Goal: Task Accomplishment & Management: Manage account settings

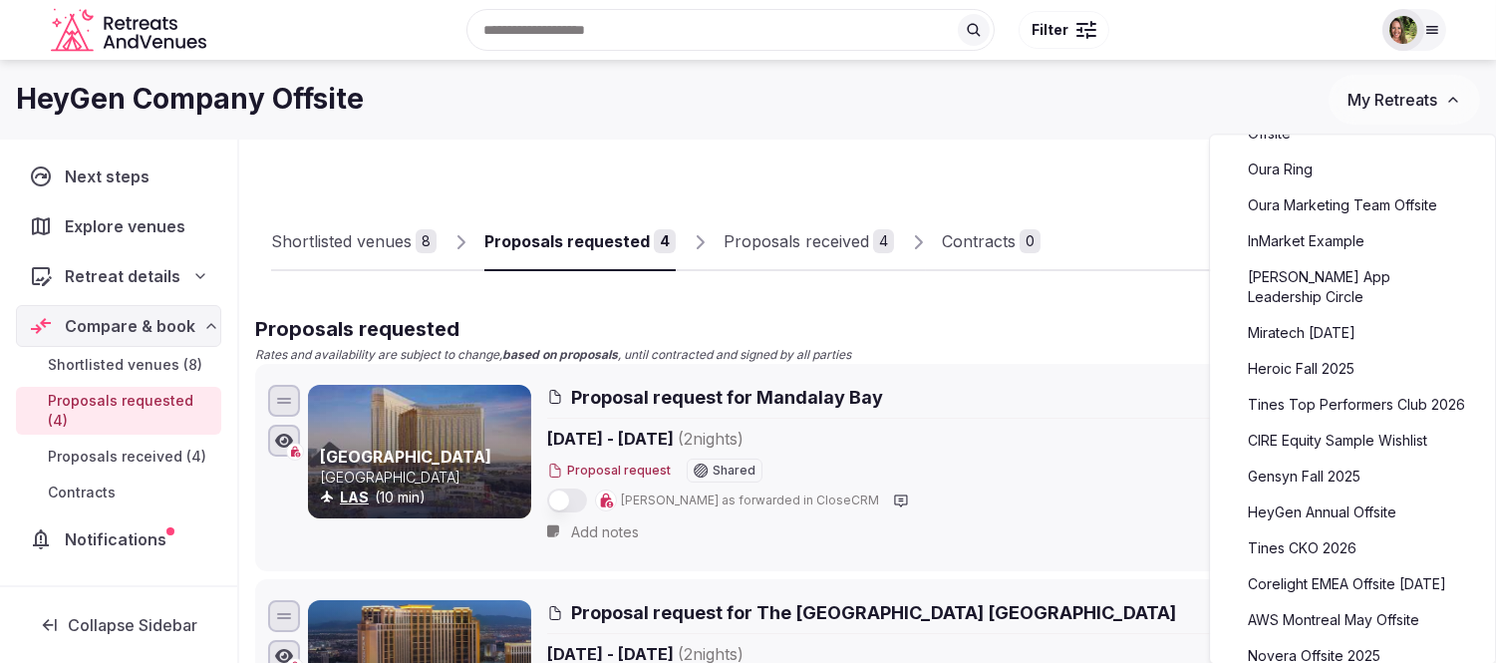
scroll to position [664, 0]
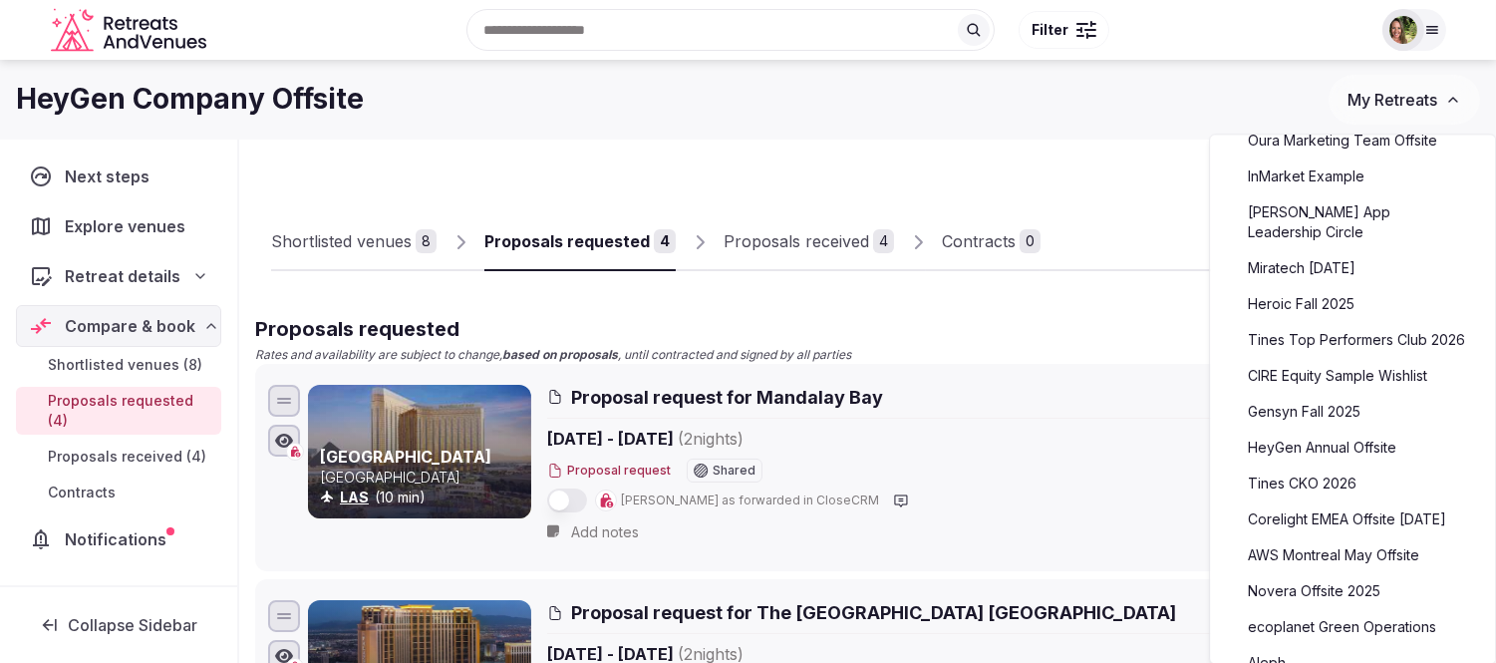
click at [1330, 324] on link "Tines Top Performers Club 2026" at bounding box center [1352, 340] width 245 height 32
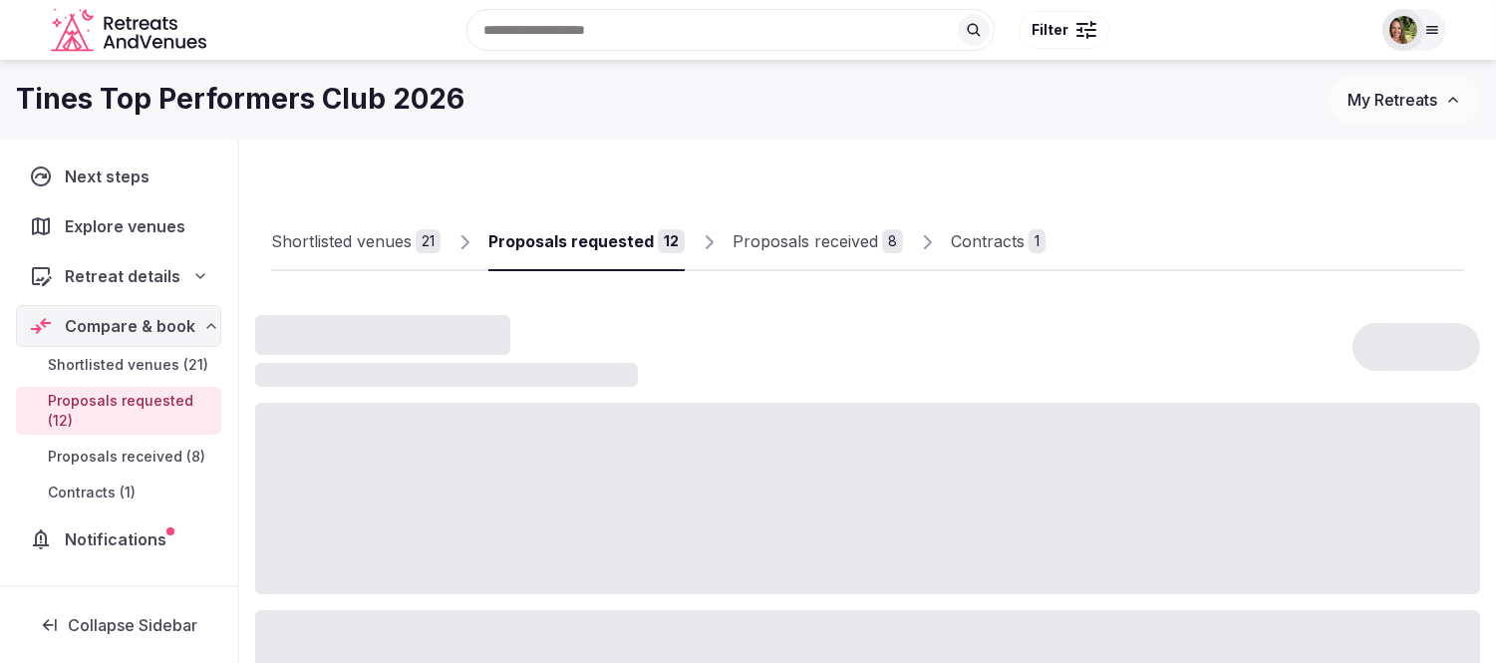
click at [951, 239] on div "Contracts" at bounding box center [988, 241] width 74 height 24
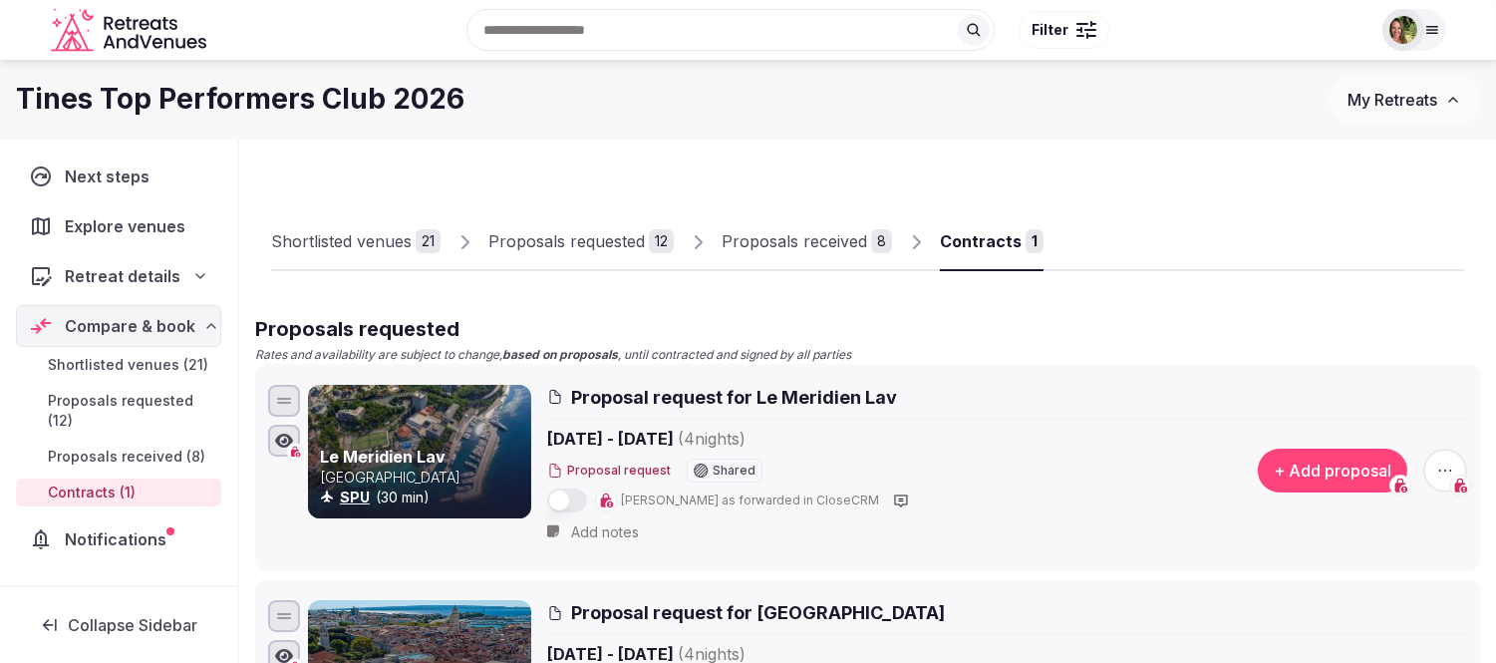
click at [955, 253] on div "Contracts" at bounding box center [981, 241] width 82 height 24
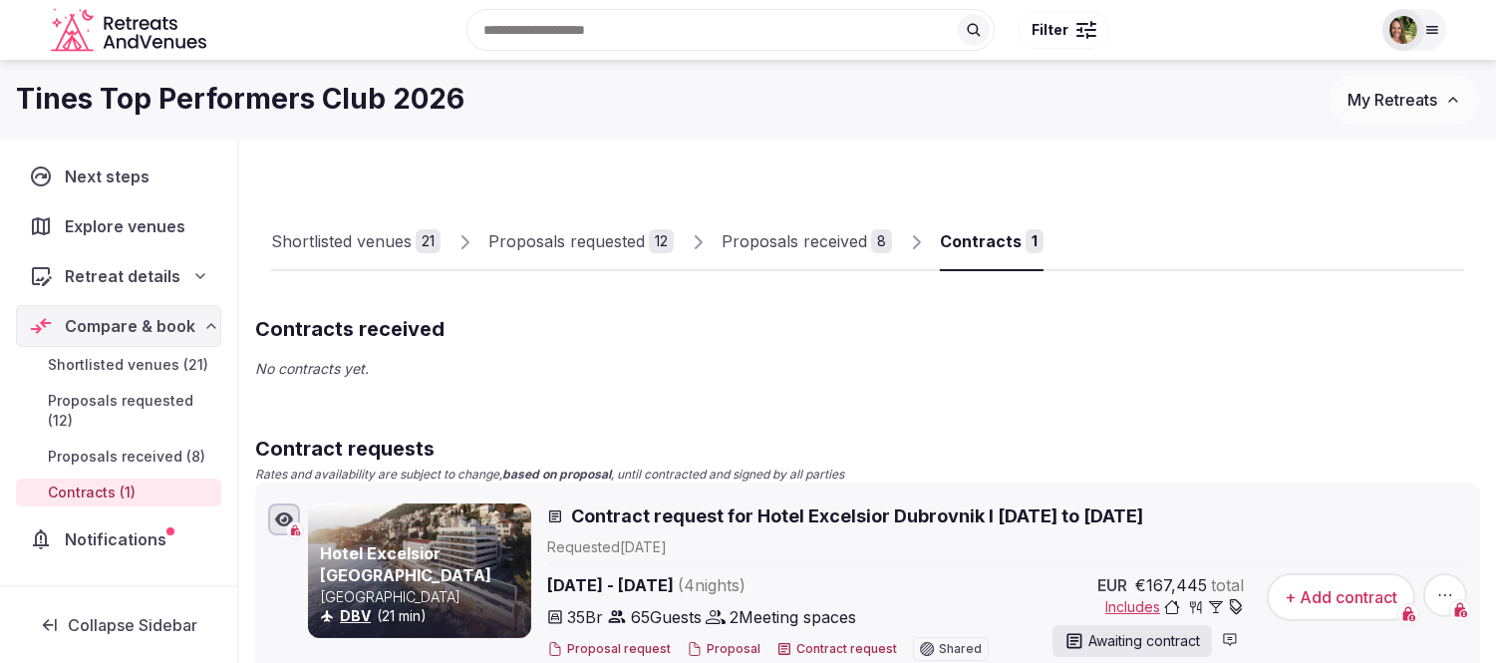
scroll to position [1, 0]
click at [1389, 26] on img at bounding box center [1403, 30] width 28 height 28
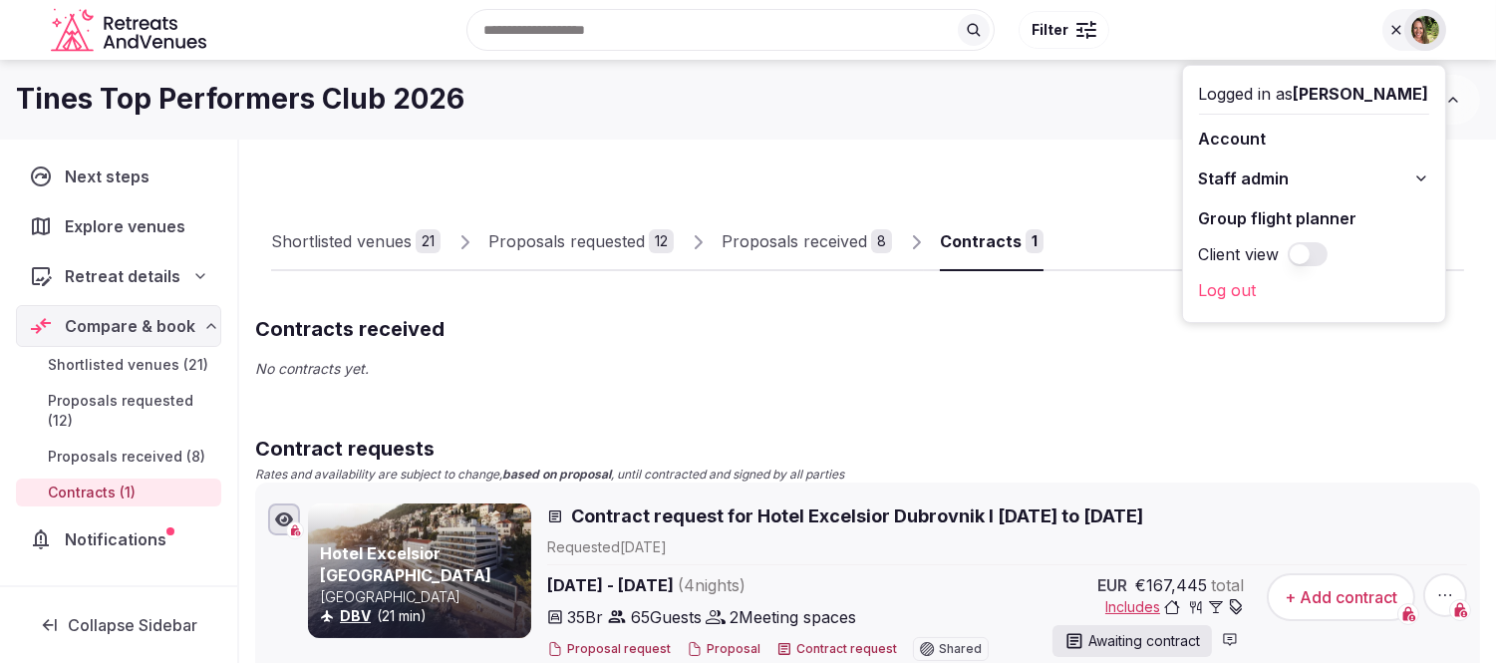
click at [1106, 135] on div "Tines Top Performers Club 2026 My Retreats" at bounding box center [748, 100] width 1496 height 80
click at [1422, 27] on img at bounding box center [1425, 30] width 28 height 28
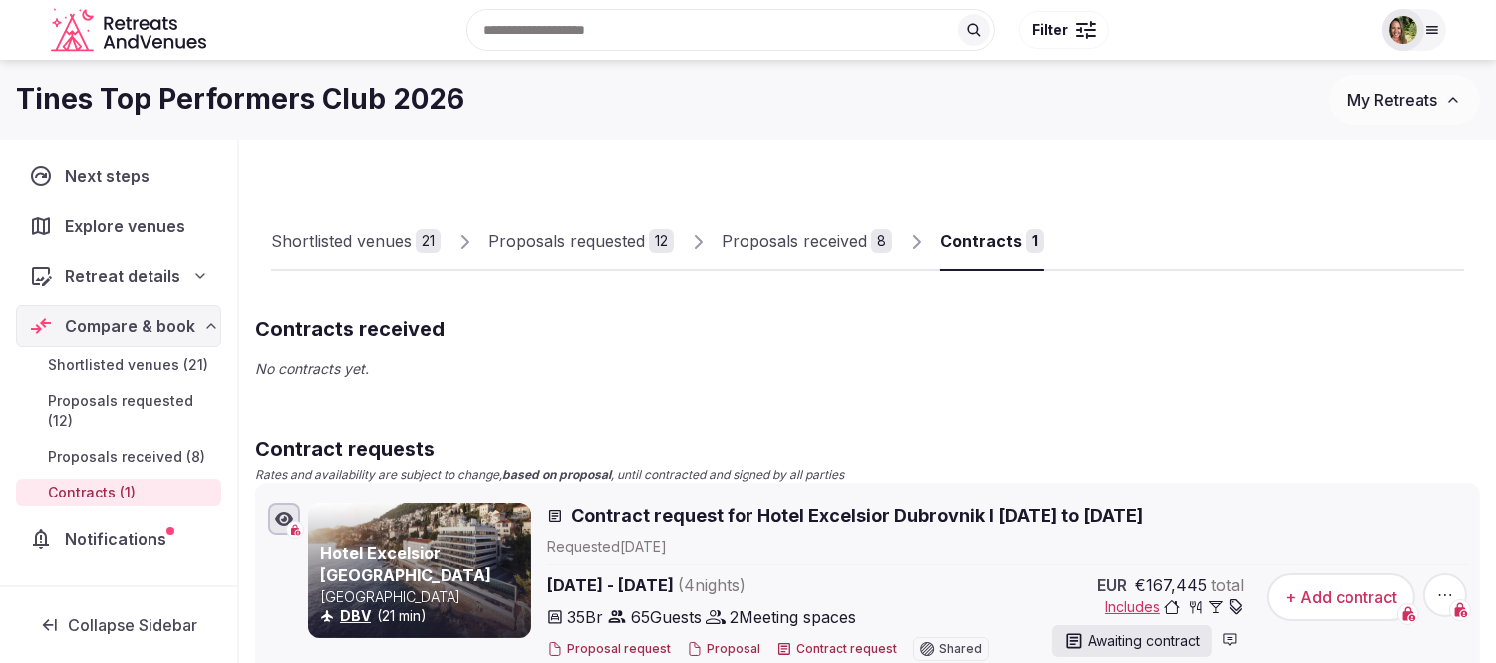
click at [1395, 106] on span "My Retreats" at bounding box center [1392, 100] width 90 height 20
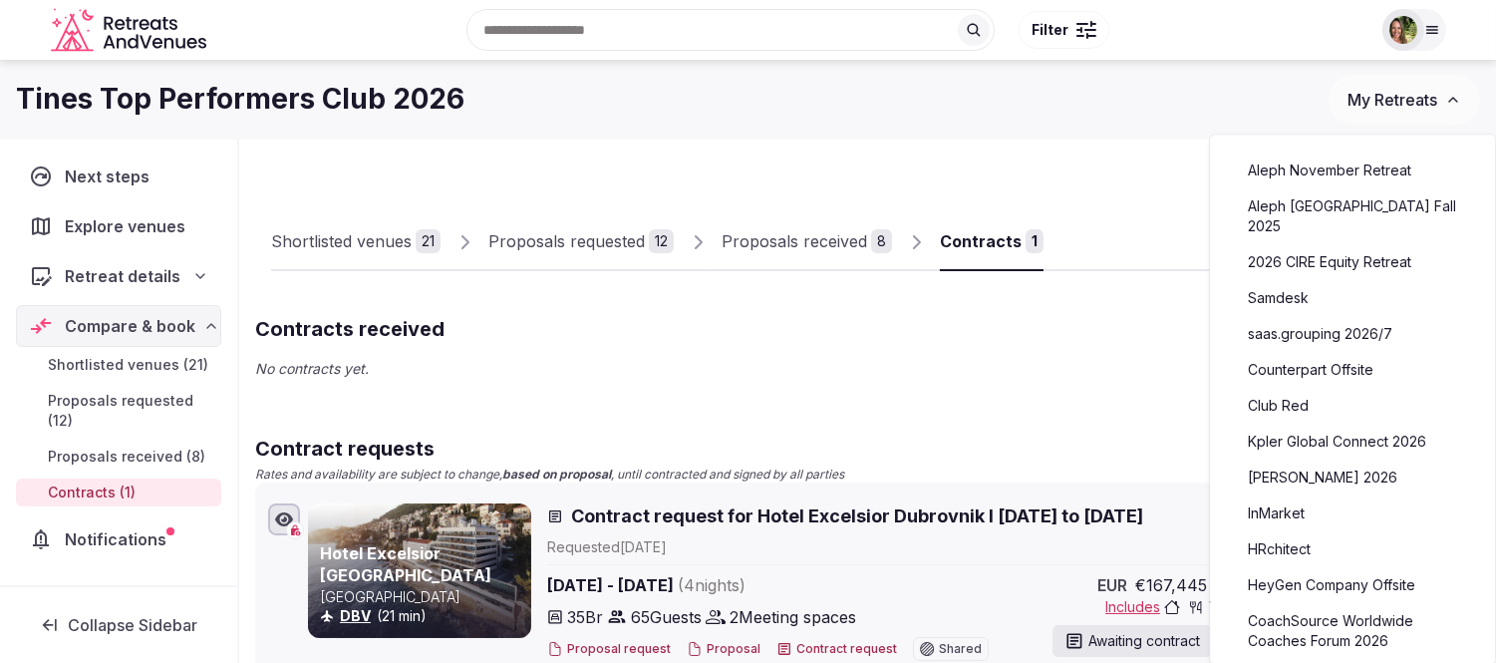
click at [1379, 104] on span "My Retreats" at bounding box center [1392, 100] width 90 height 20
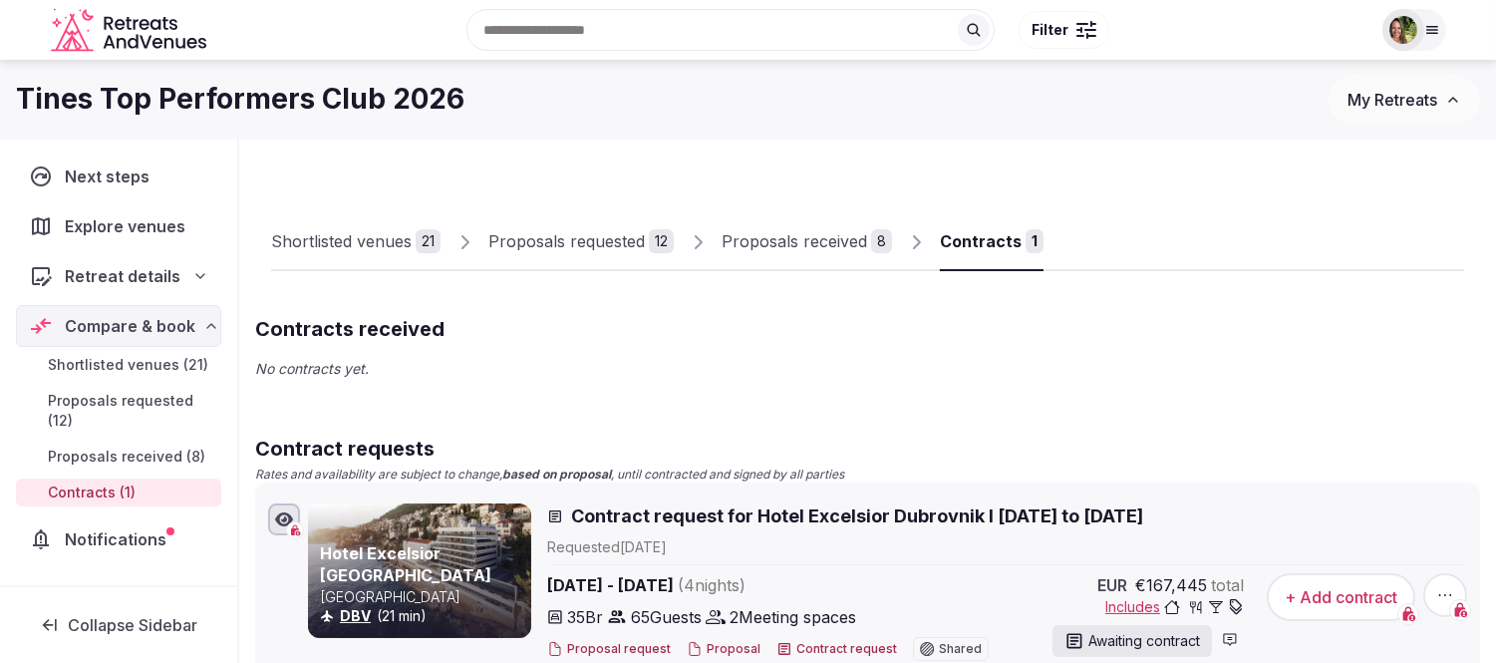
click at [1379, 104] on span "My Retreats" at bounding box center [1392, 100] width 90 height 20
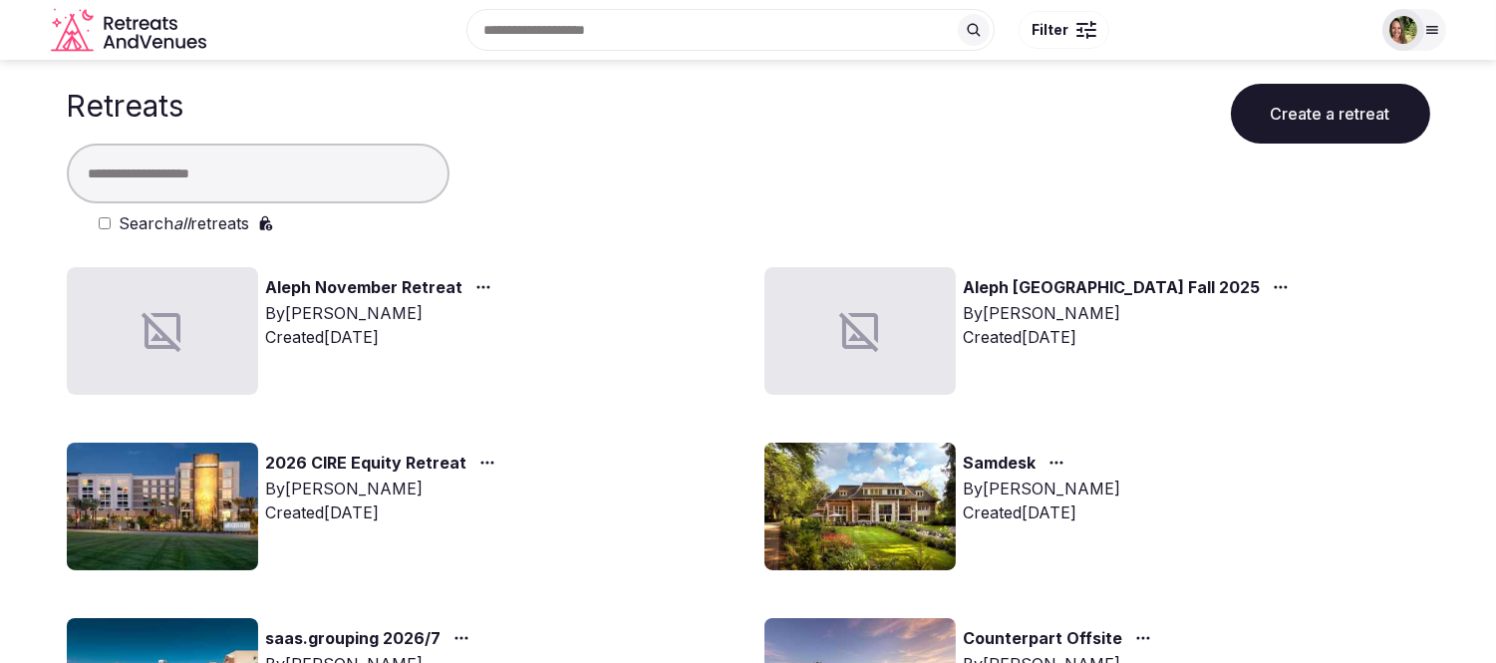
click at [1336, 107] on button "Create a retreat" at bounding box center [1330, 114] width 199 height 60
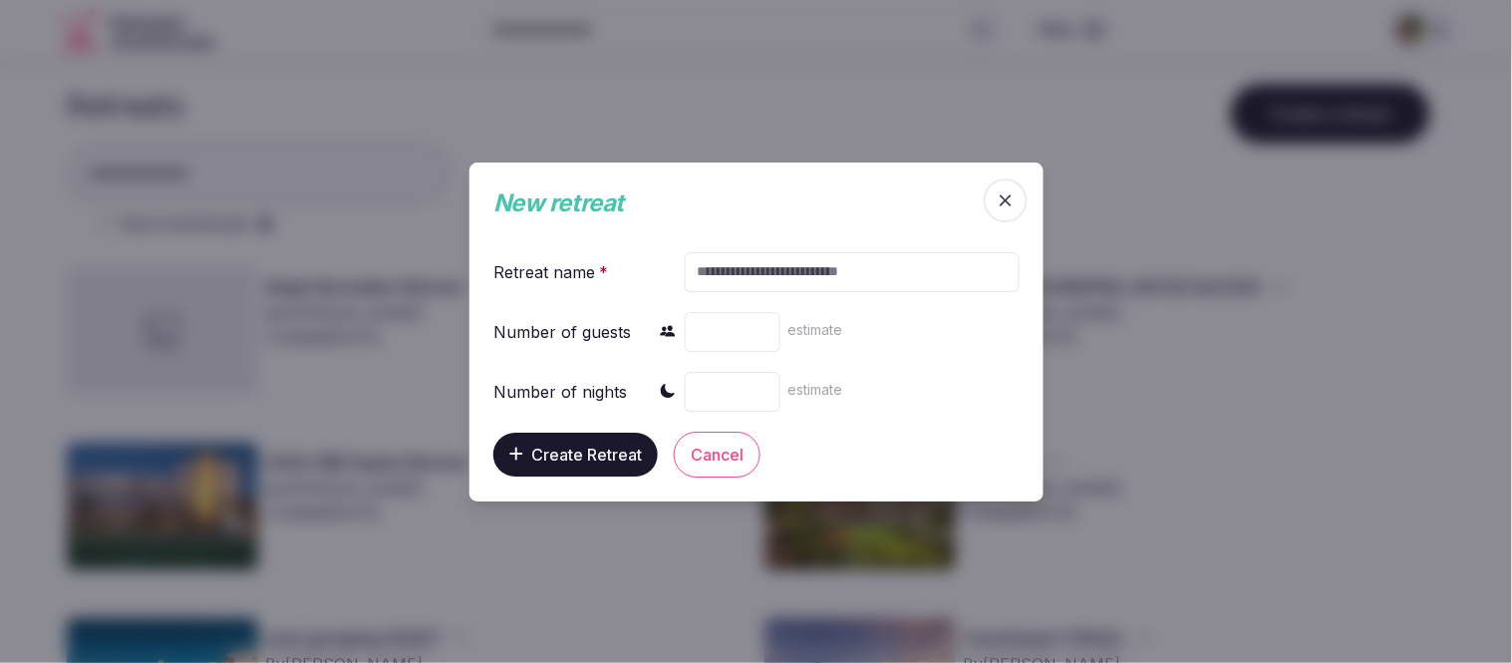
click at [793, 272] on input "text" at bounding box center [851, 271] width 335 height 40
type input "*******"
click at [600, 465] on button "Create Retreat" at bounding box center [575, 454] width 164 height 44
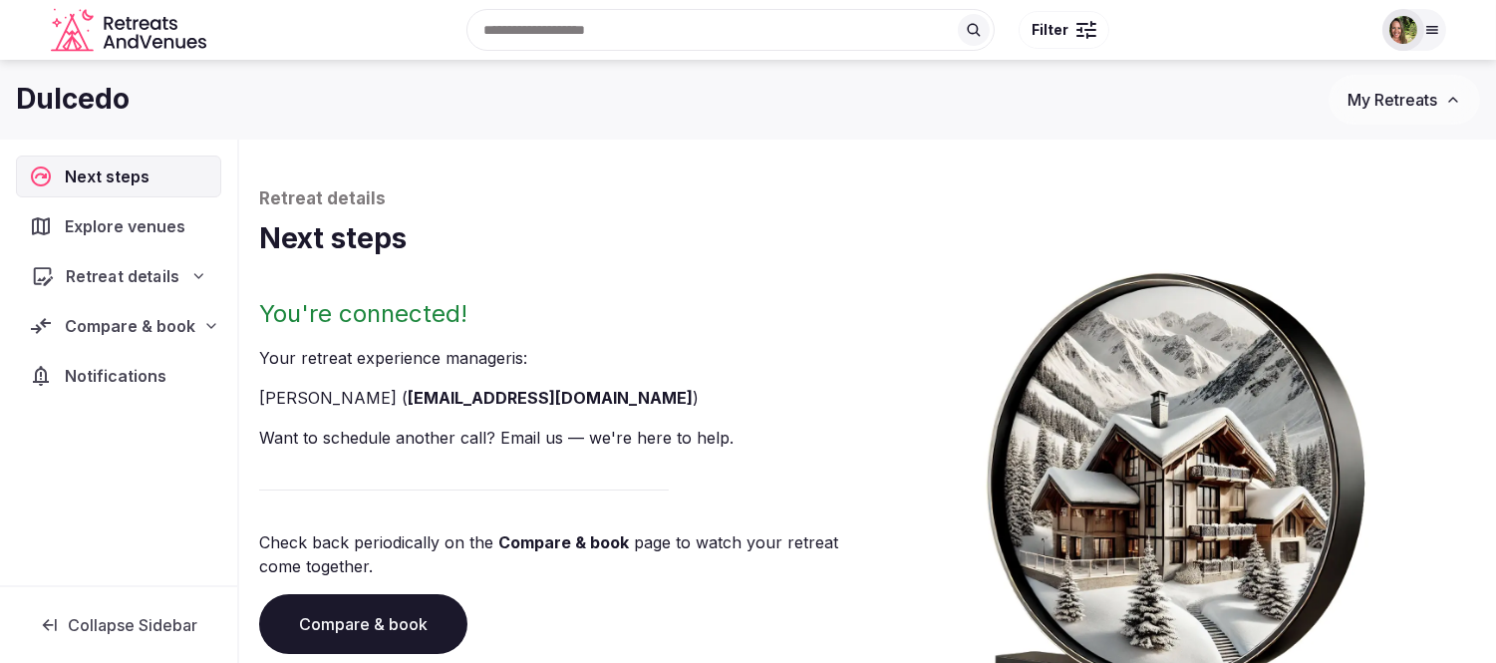
click at [124, 274] on span "Retreat details" at bounding box center [123, 276] width 114 height 24
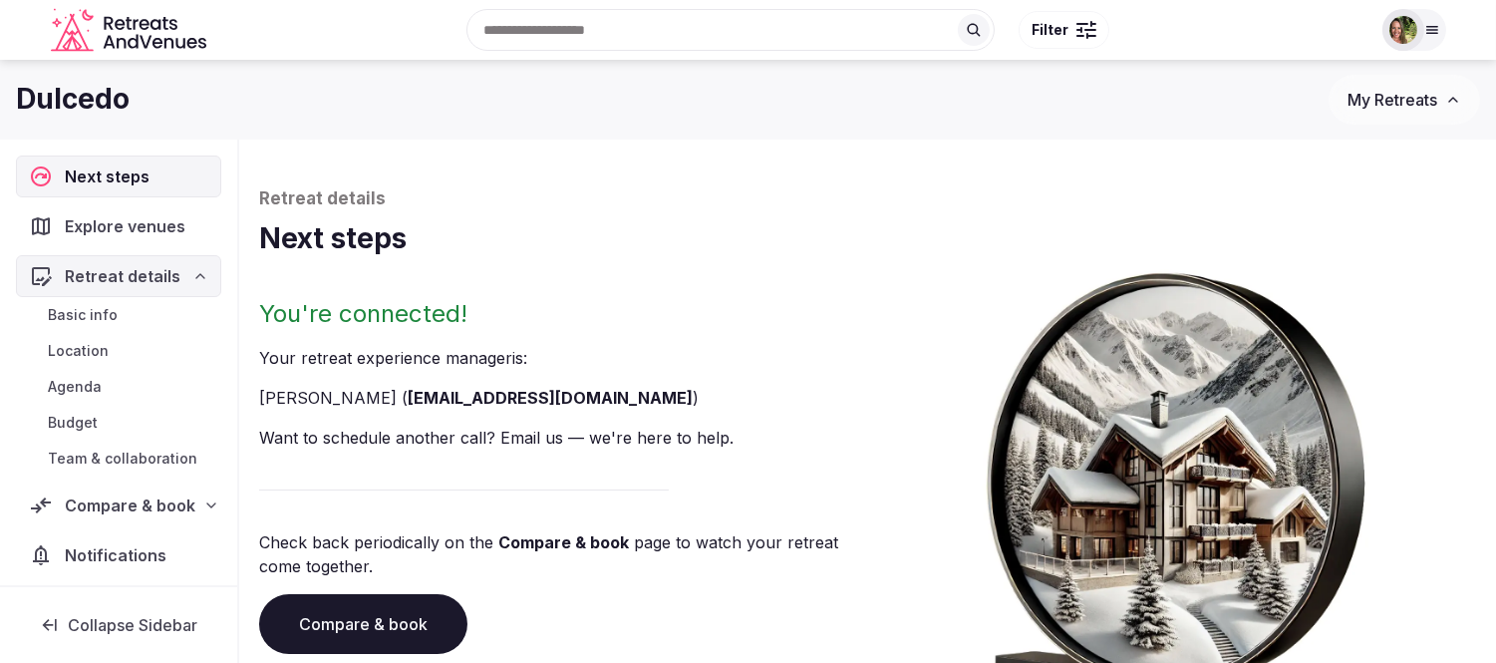
click at [106, 316] on span "Basic info" at bounding box center [83, 315] width 70 height 20
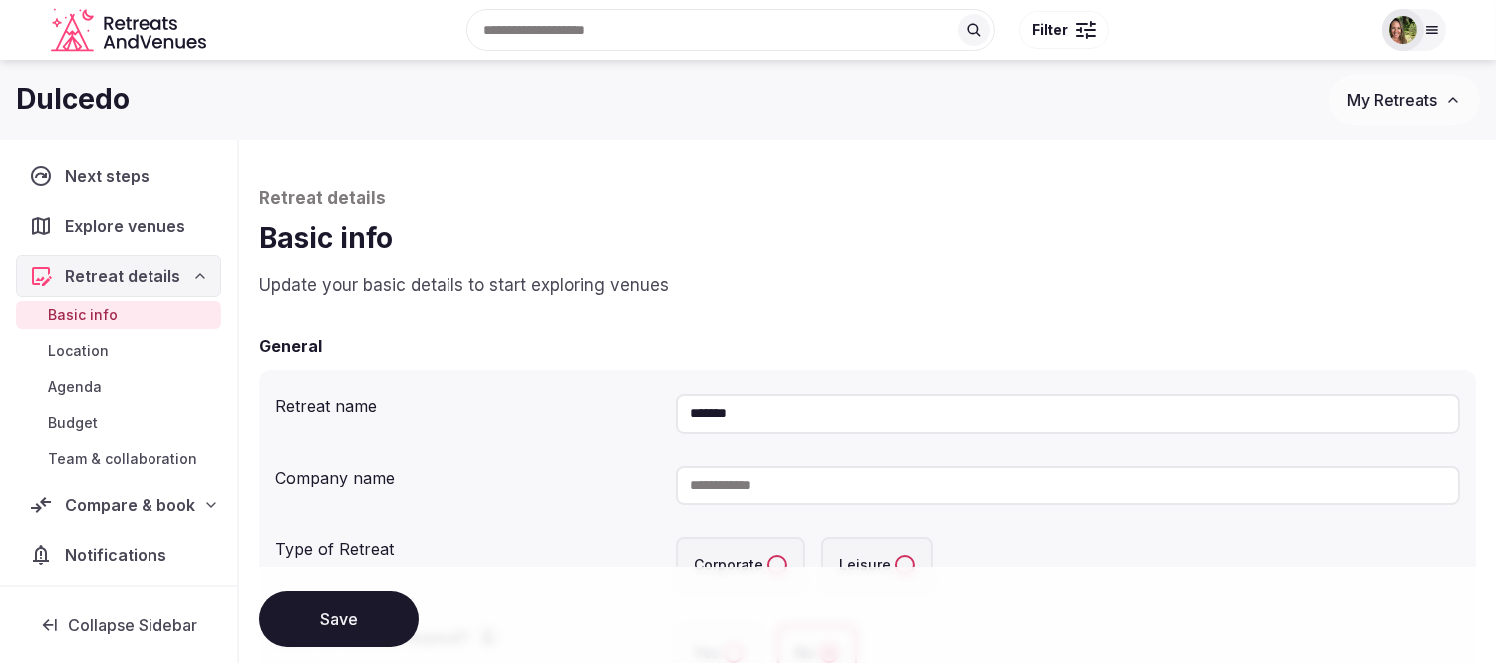
click at [841, 474] on input at bounding box center [1068, 485] width 784 height 40
type input "*******"
click at [843, 416] on input "*******" at bounding box center [1068, 414] width 784 height 40
type input "**********"
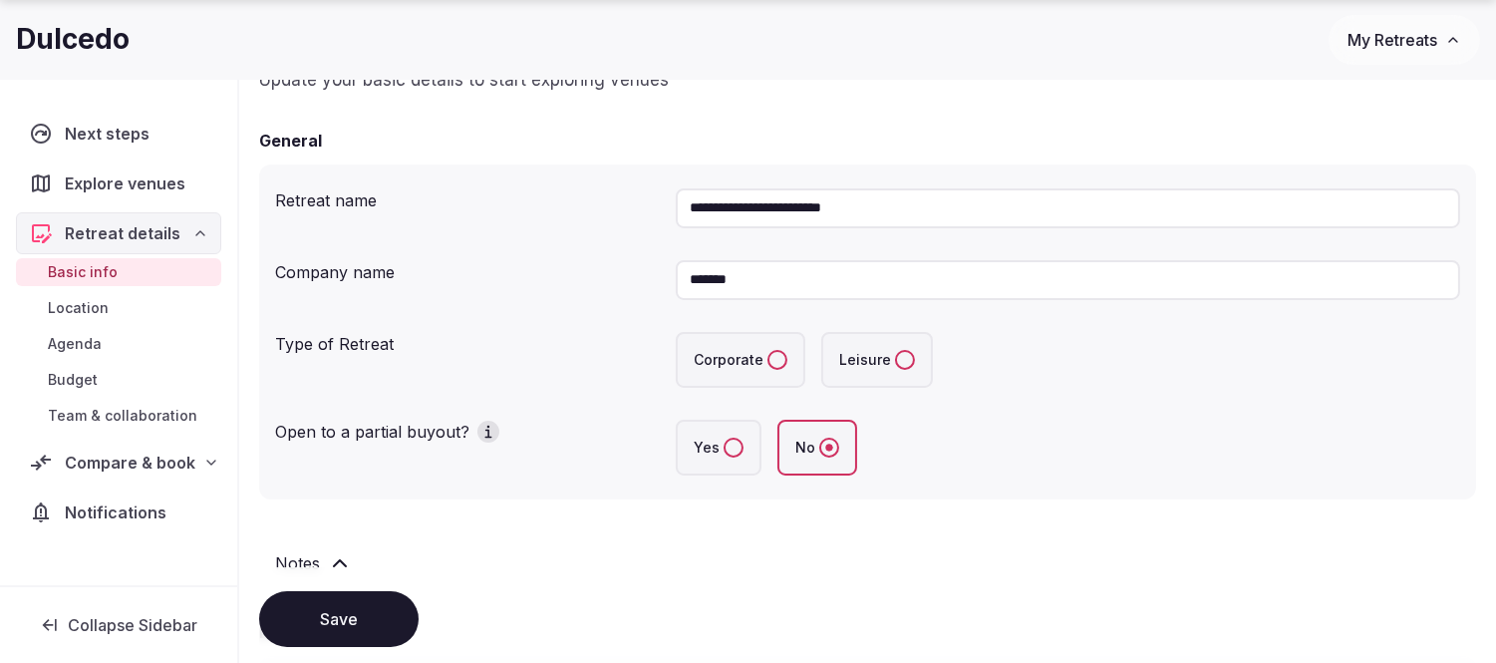
scroll to position [221, 0]
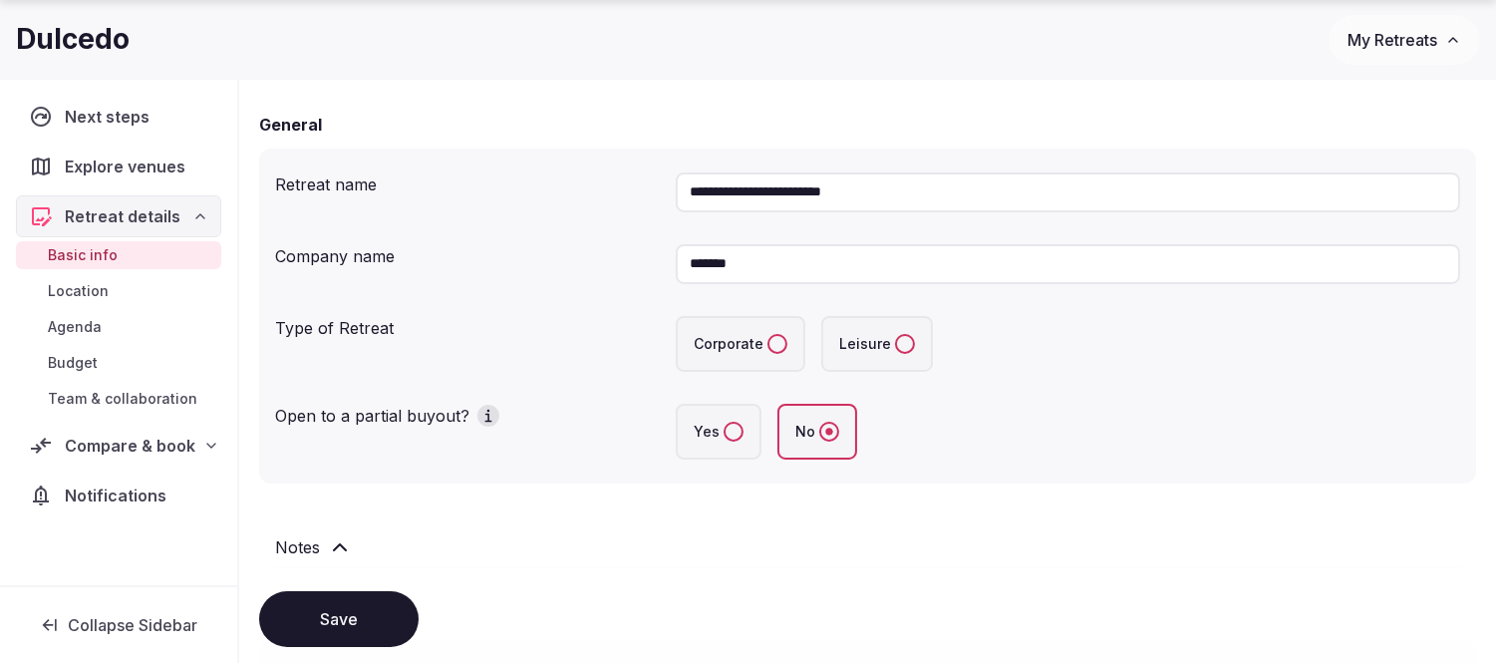
click at [779, 345] on button "Corporate" at bounding box center [777, 344] width 20 height 20
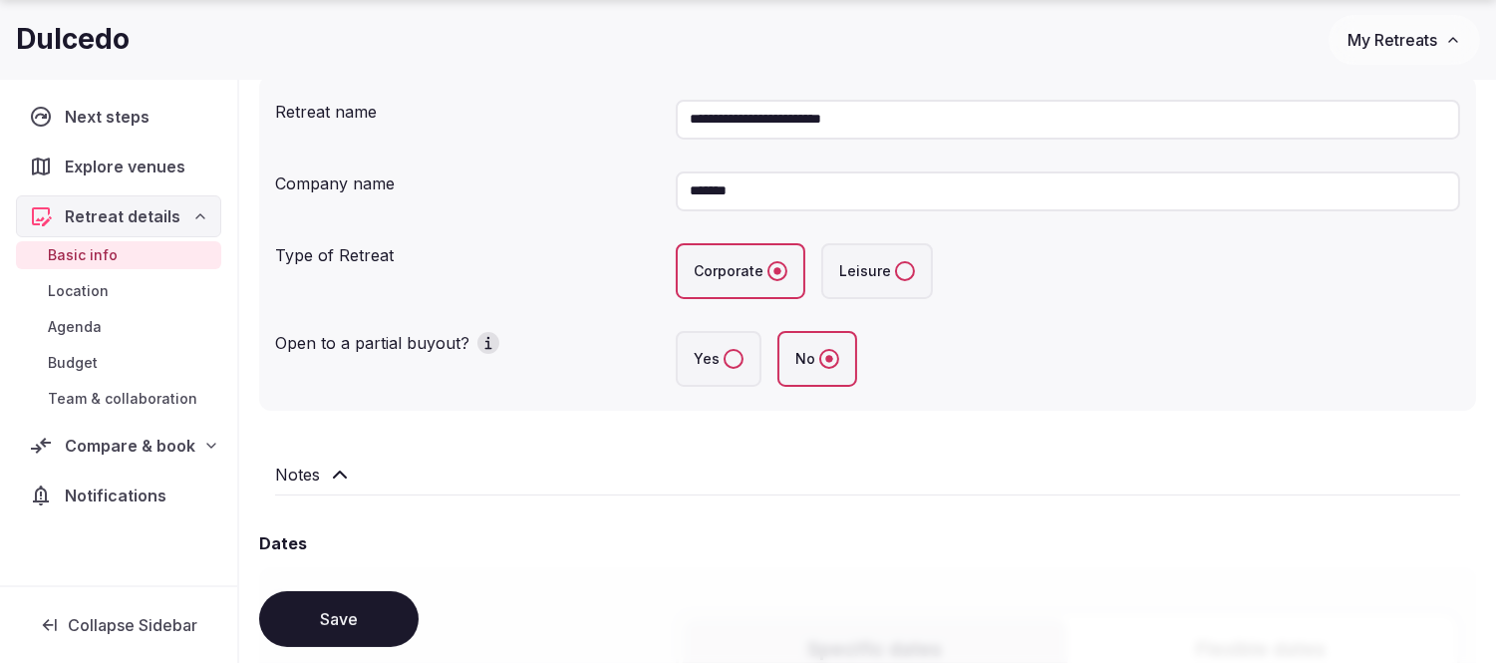
scroll to position [553, 0]
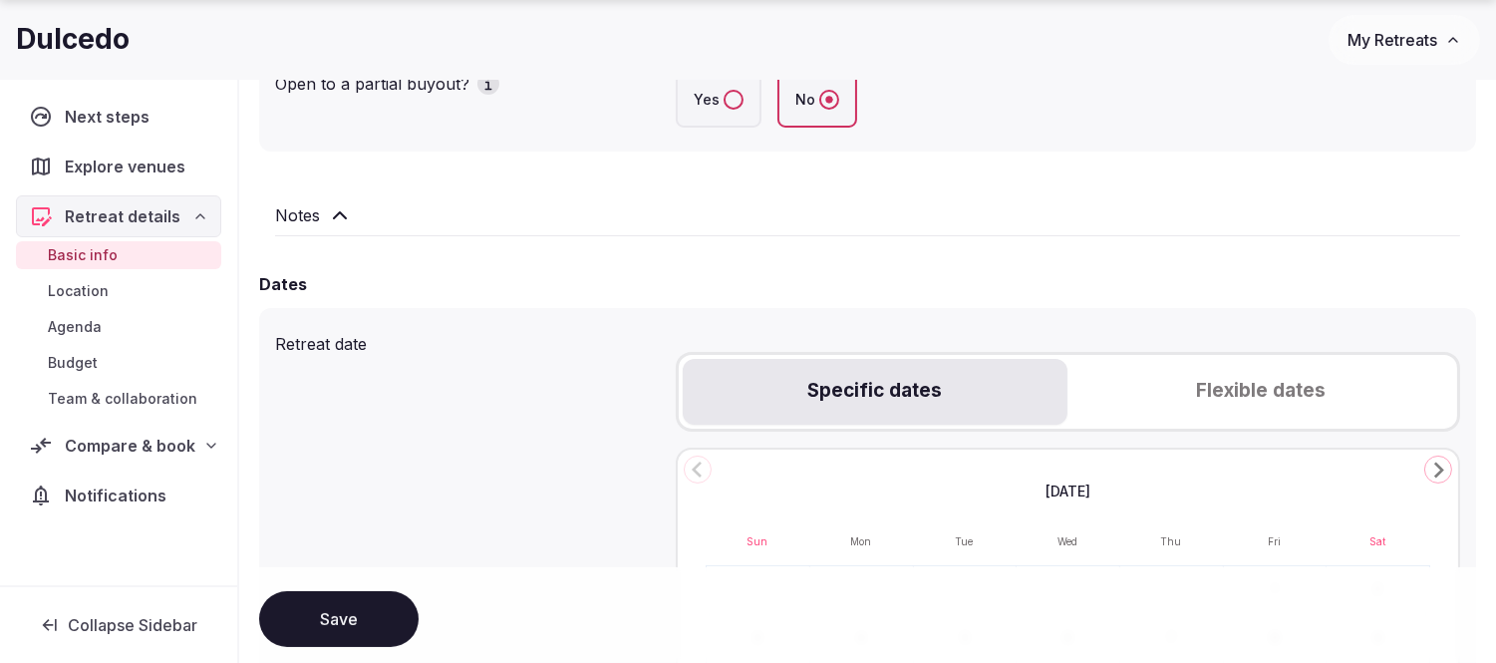
click at [1433, 468] on icon "Go to the Next Month" at bounding box center [1438, 469] width 24 height 24
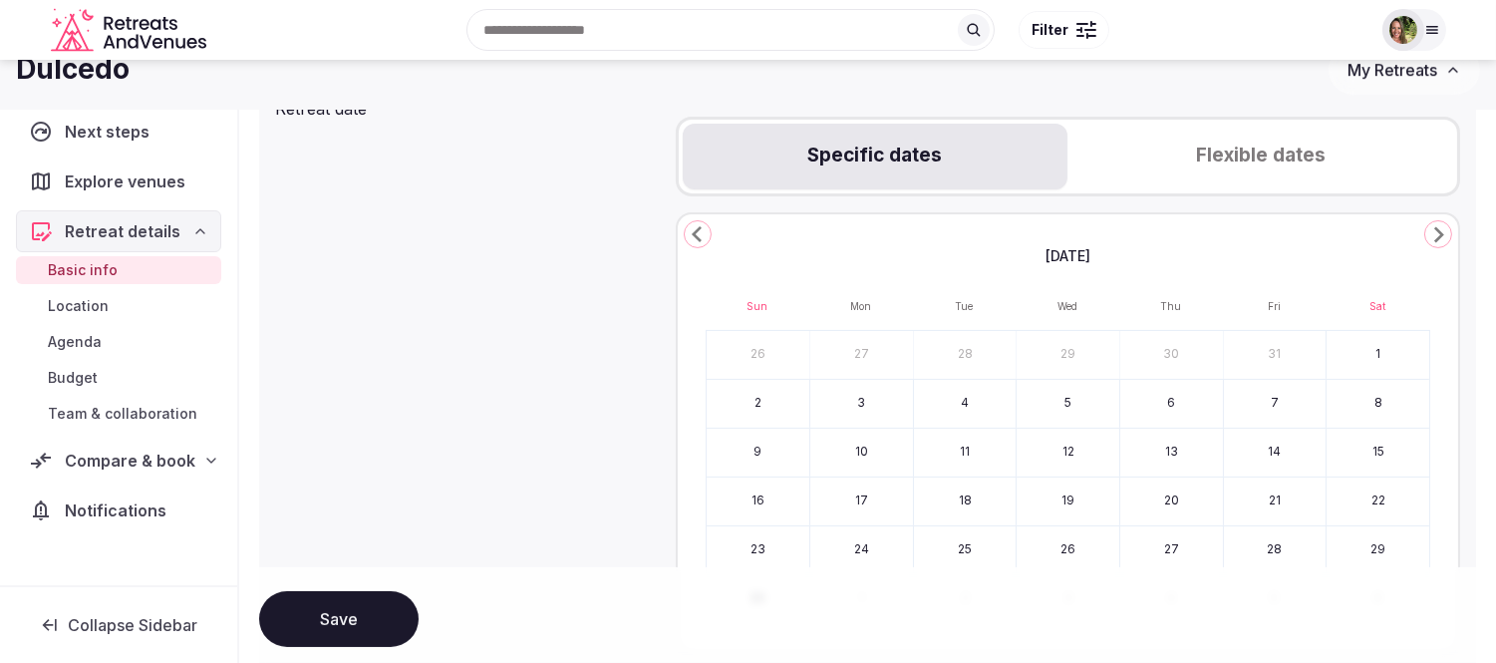
scroll to position [664, 0]
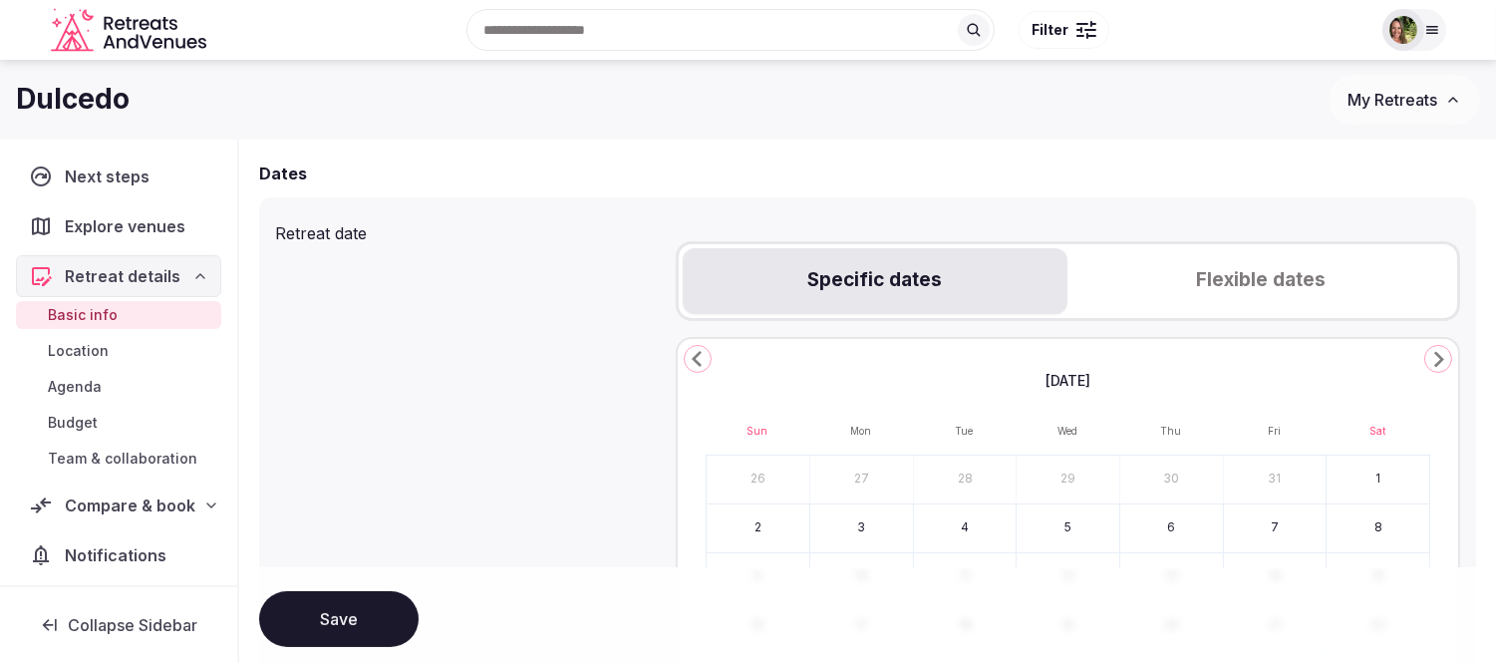
click at [1263, 270] on button "Flexible dates" at bounding box center [1260, 281] width 386 height 66
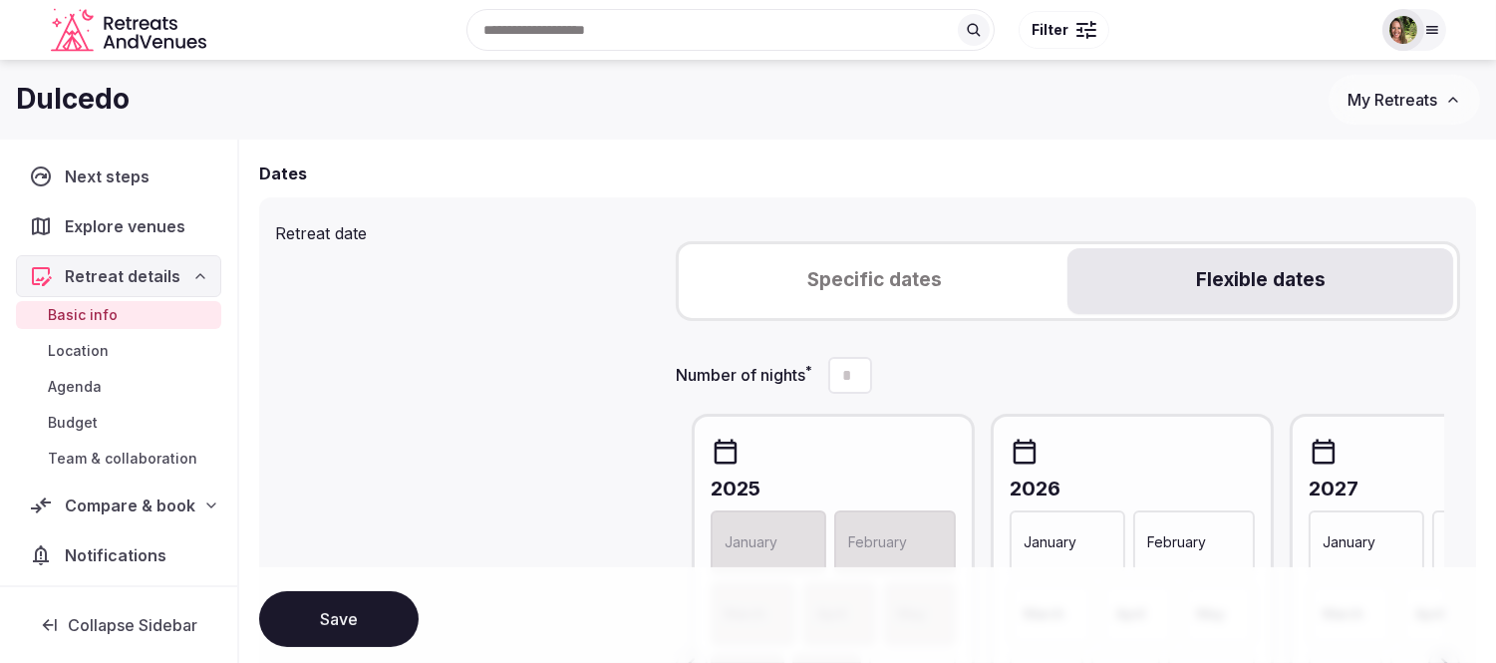
drag, startPoint x: 858, startPoint y: 365, endPoint x: 807, endPoint y: 369, distance: 51.0
click at [807, 369] on label "Number of nights *" at bounding box center [774, 375] width 196 height 37
click at [828, 369] on input "Number of nights *" at bounding box center [850, 375] width 44 height 37
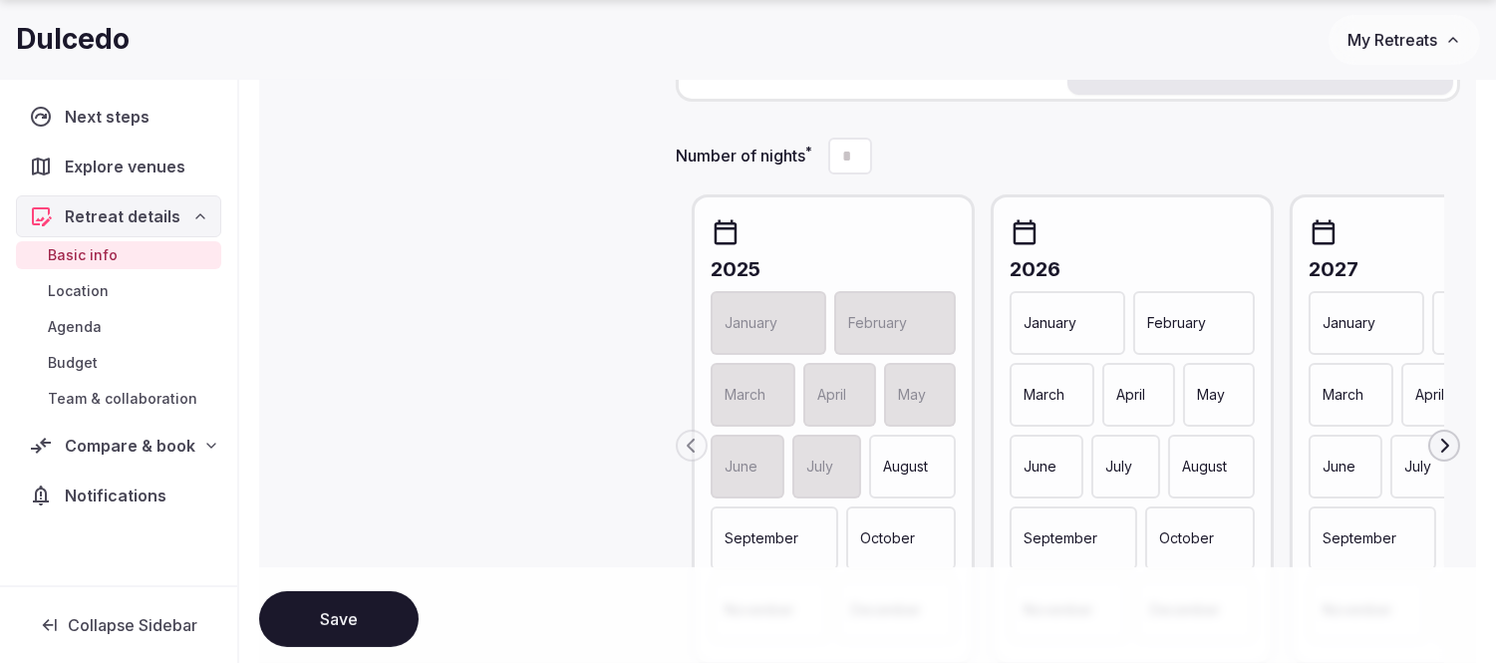
scroll to position [885, 0]
type input "*"
drag, startPoint x: 1193, startPoint y: 309, endPoint x: 1073, endPoint y: 381, distance: 139.5
click at [1192, 311] on p "February" at bounding box center [1176, 321] width 59 height 20
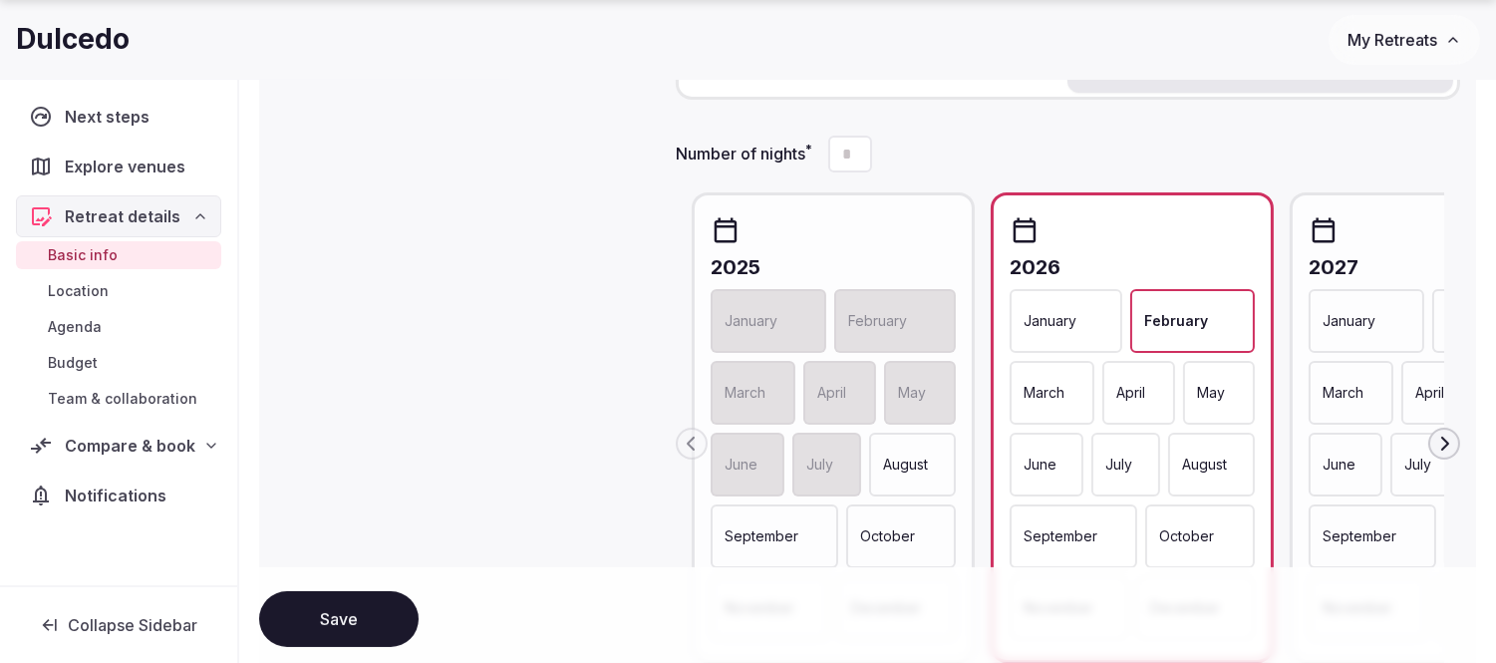
click at [1024, 389] on p "March" at bounding box center [1044, 393] width 41 height 20
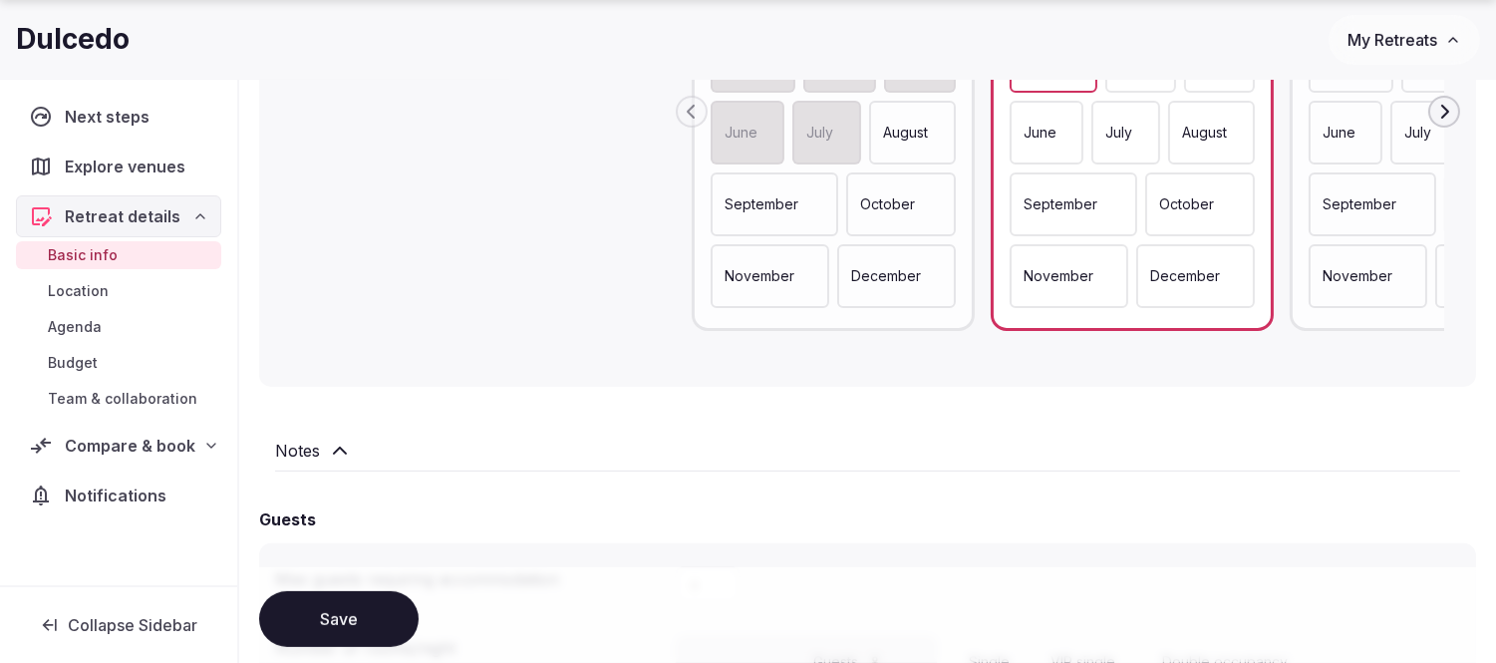
scroll to position [1218, 0]
click at [305, 449] on h2 "Notes" at bounding box center [297, 450] width 45 height 24
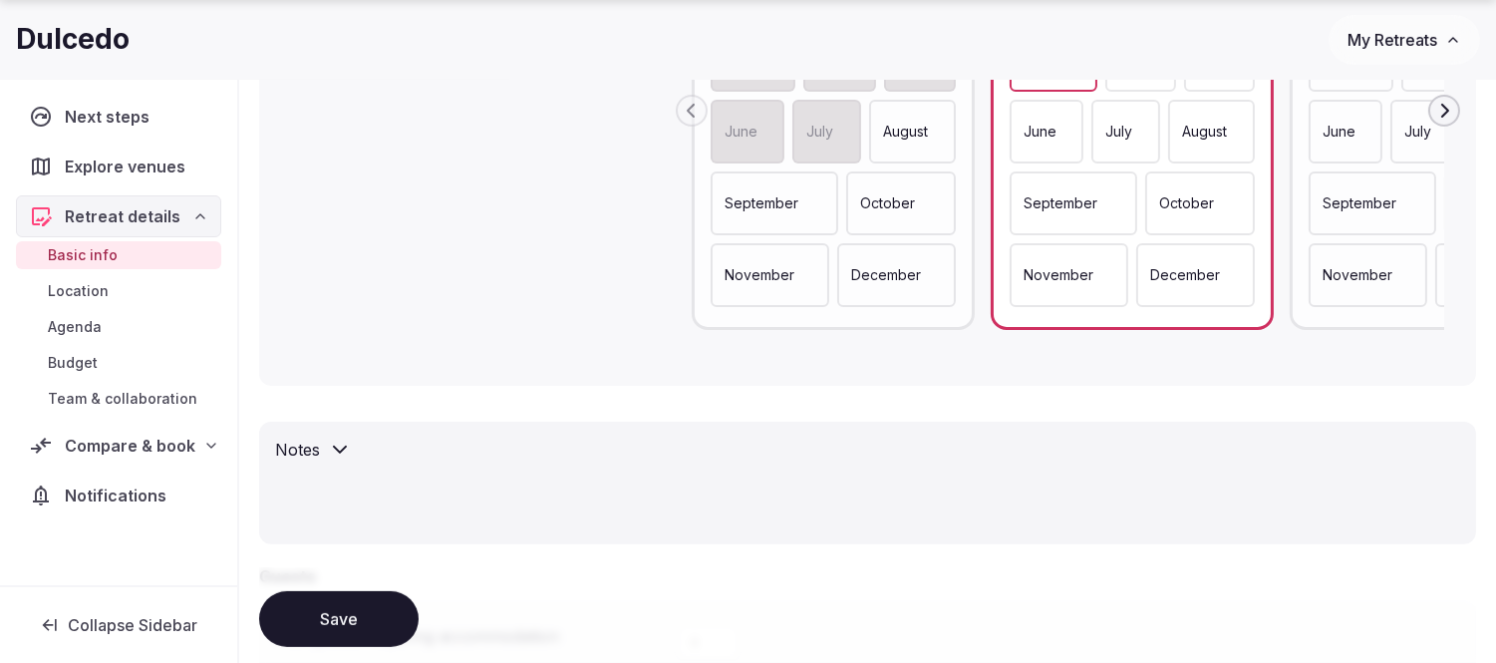
click at [419, 470] on textarea at bounding box center [867, 498] width 1185 height 56
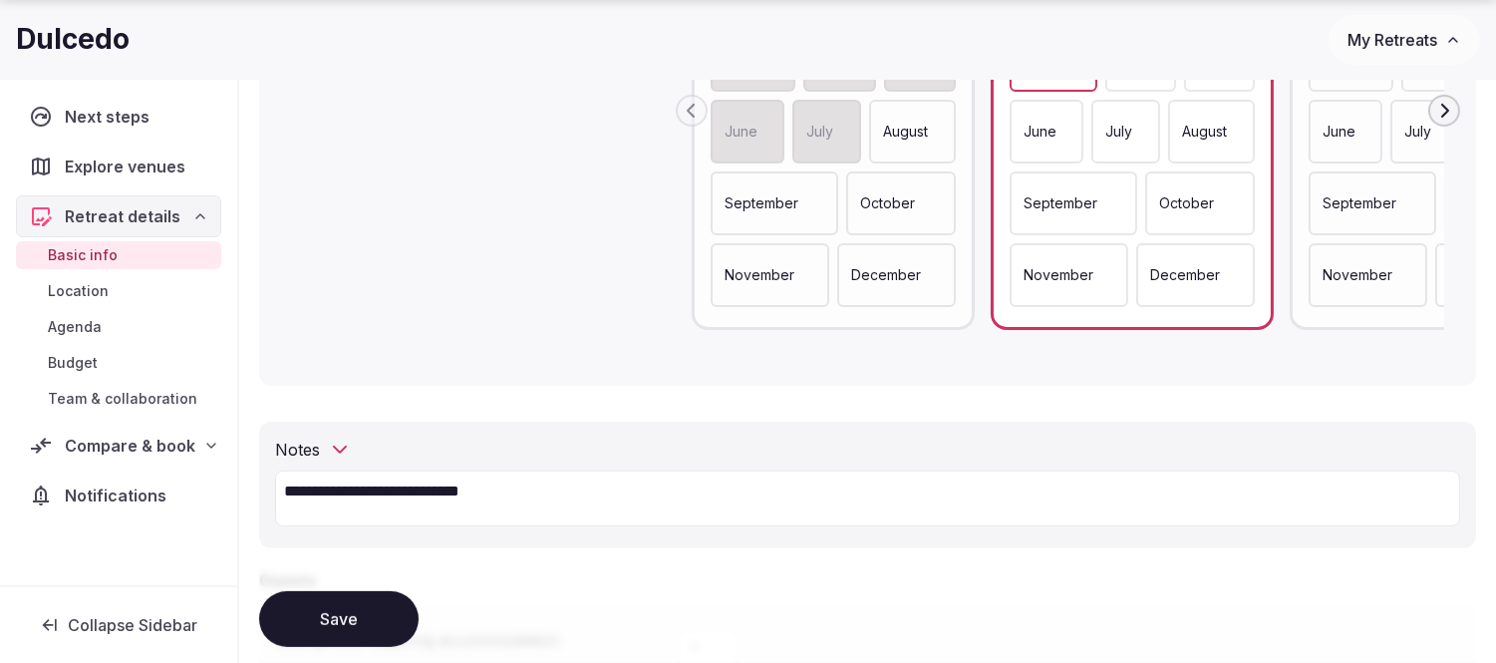
type textarea "**********"
click at [353, 611] on button "Save" at bounding box center [338, 619] width 159 height 56
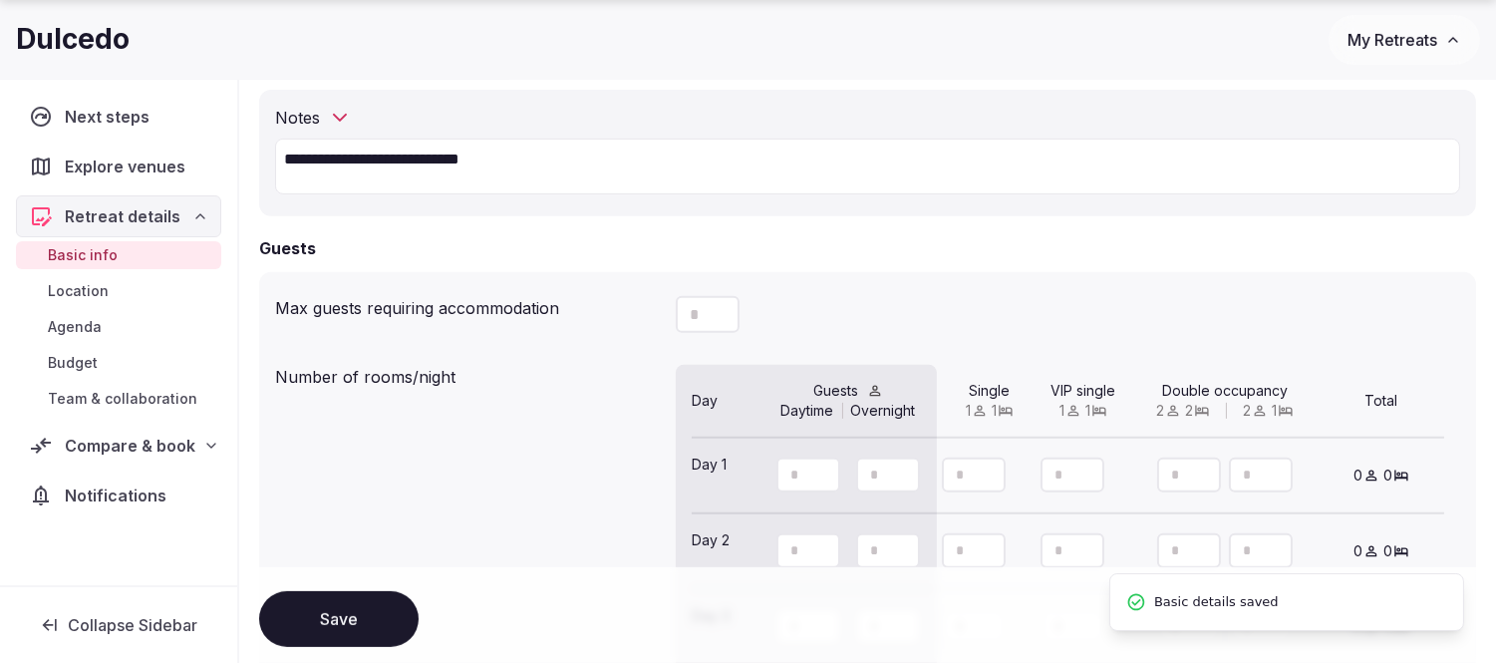
drag, startPoint x: 802, startPoint y: 470, endPoint x: 775, endPoint y: 470, distance: 26.9
click at [776, 470] on input "number" at bounding box center [808, 474] width 64 height 35
type input "**"
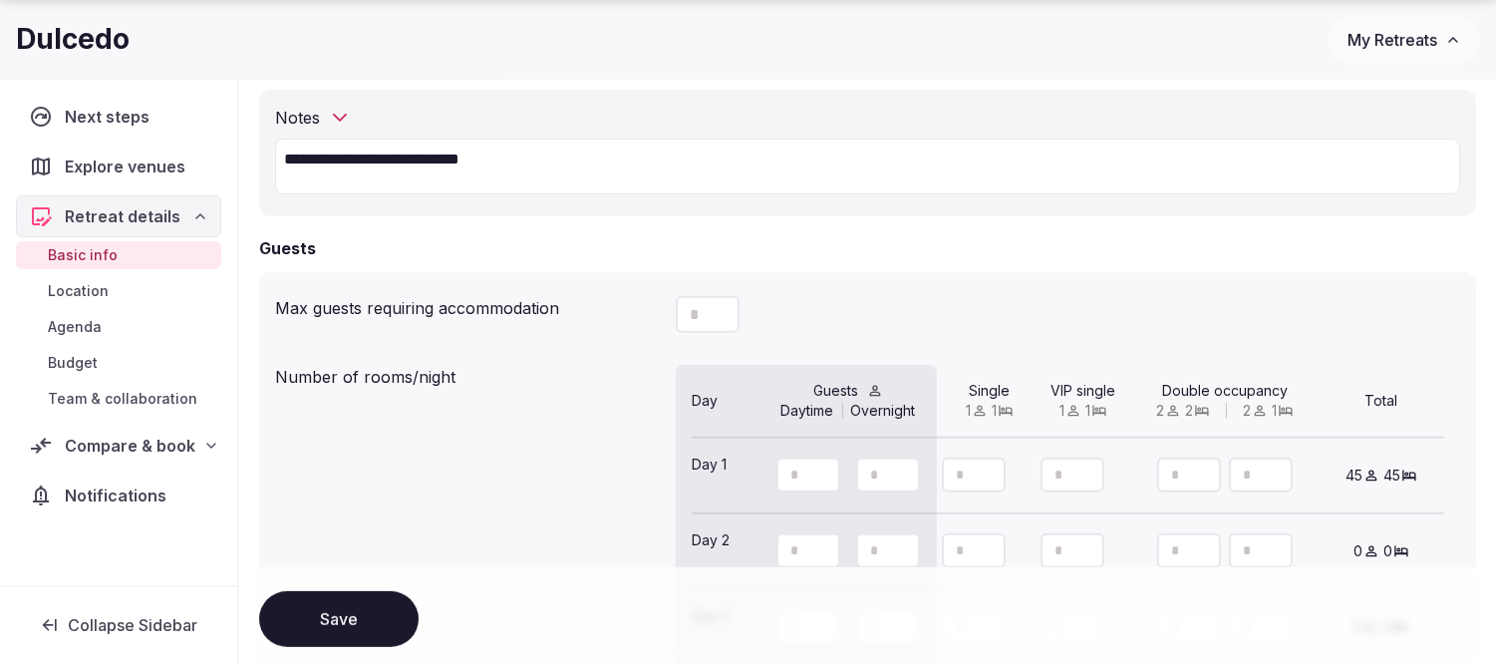
click at [704, 478] on icon at bounding box center [701, 487] width 18 height 18
type input "**"
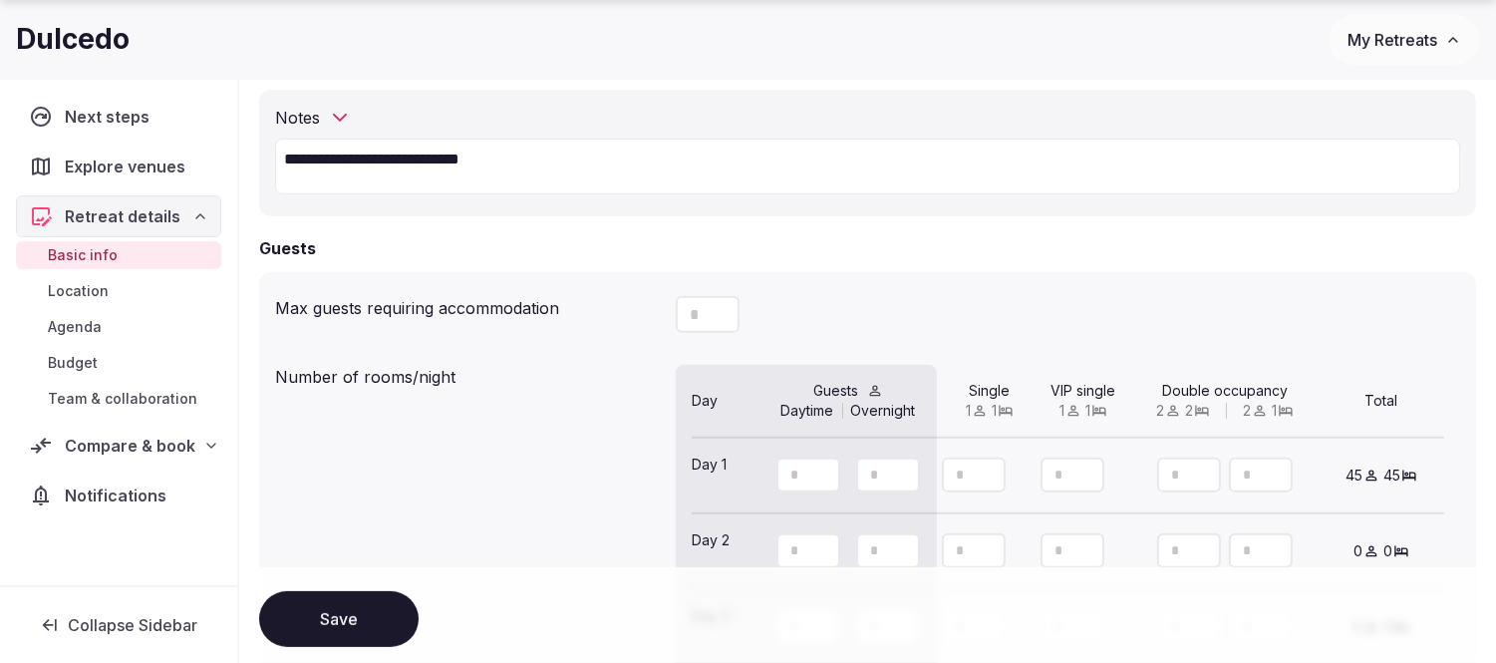
type input "**"
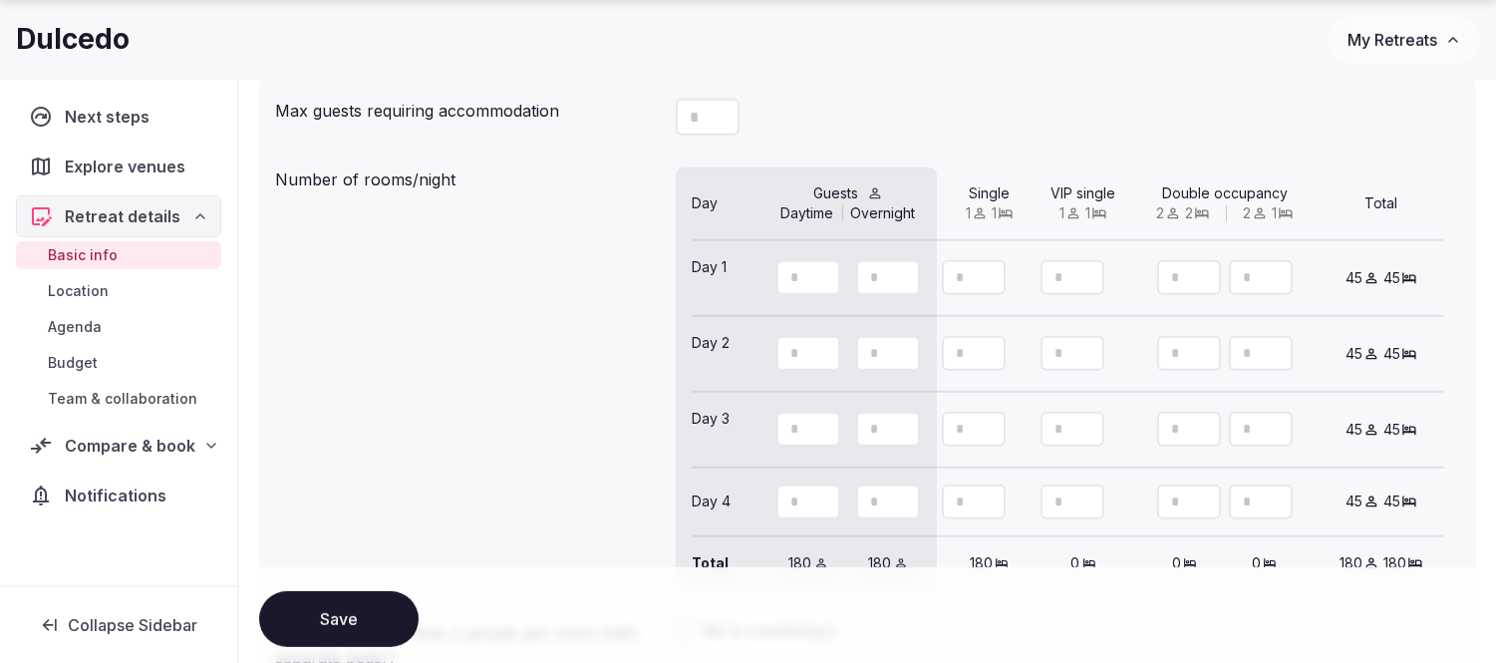
scroll to position [1993, 0]
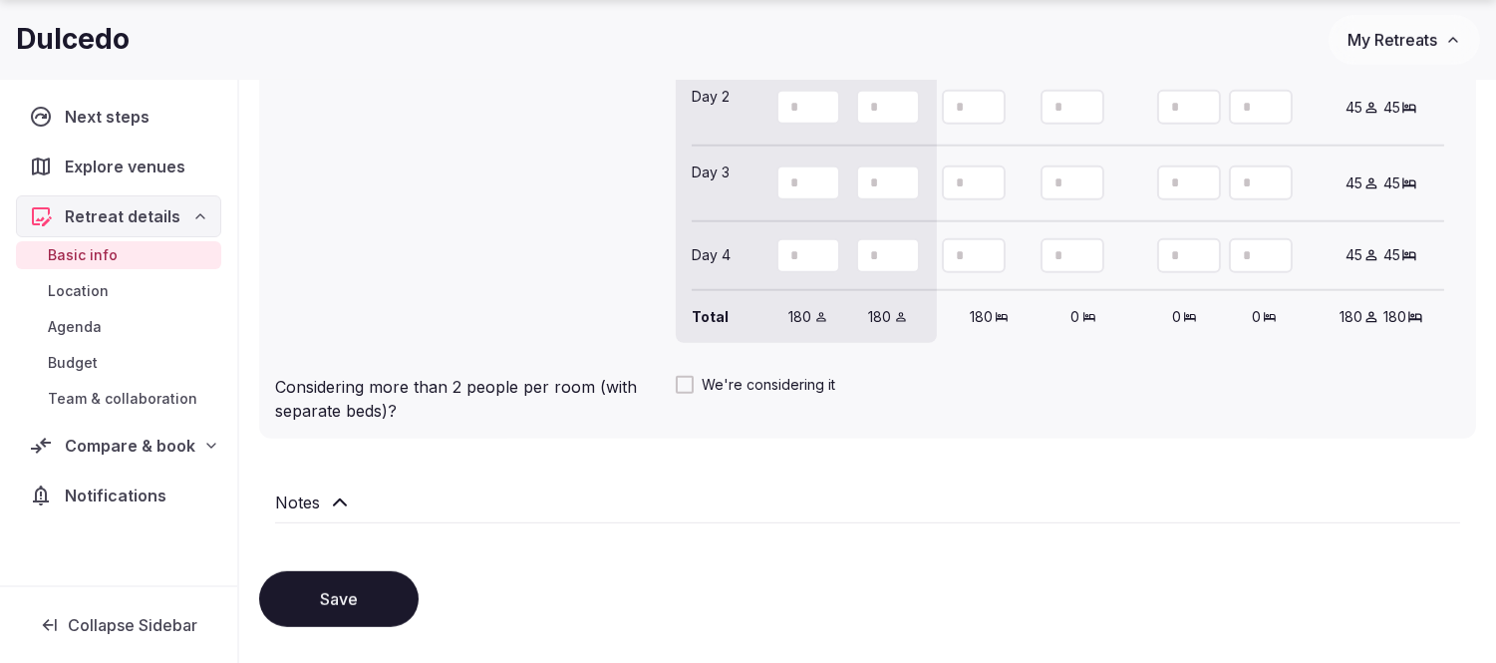
click at [346, 596] on button "Save" at bounding box center [338, 599] width 159 height 56
click at [136, 449] on span "Compare & book" at bounding box center [130, 446] width 131 height 24
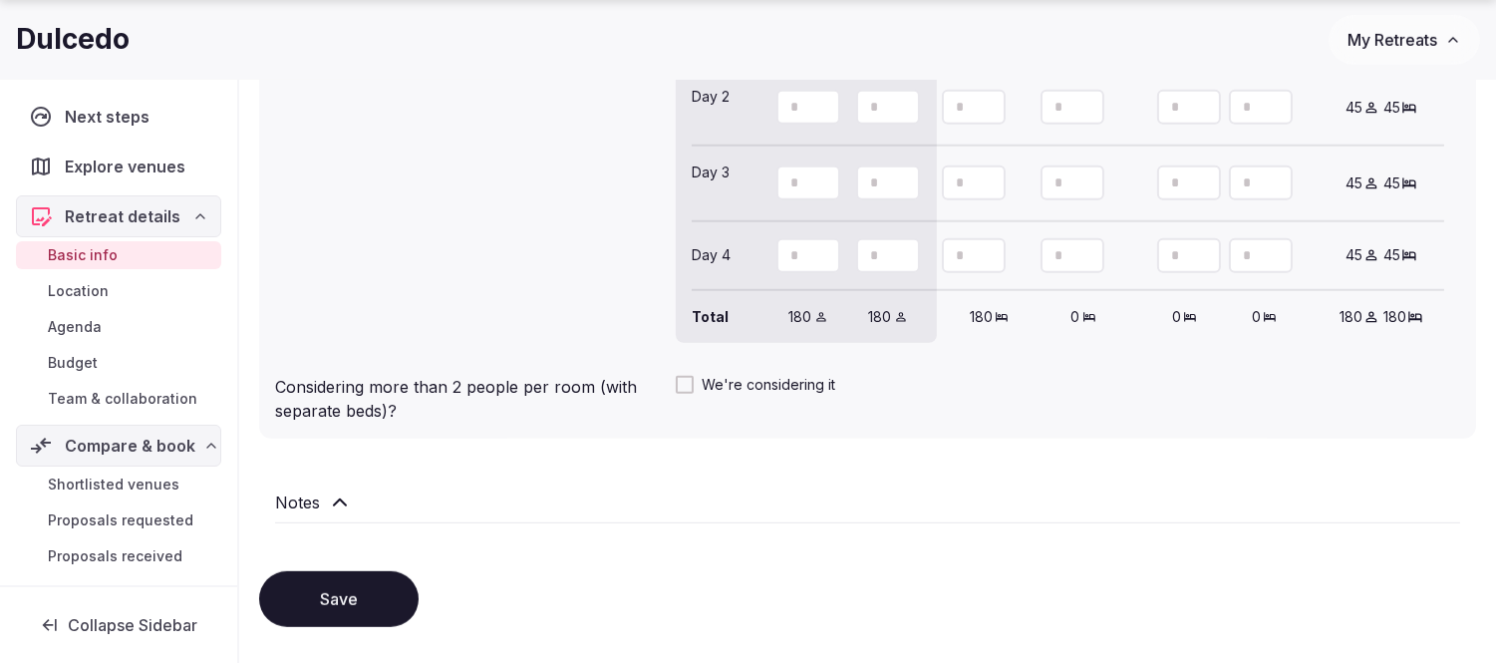
click at [67, 360] on span "Budget" at bounding box center [73, 363] width 50 height 20
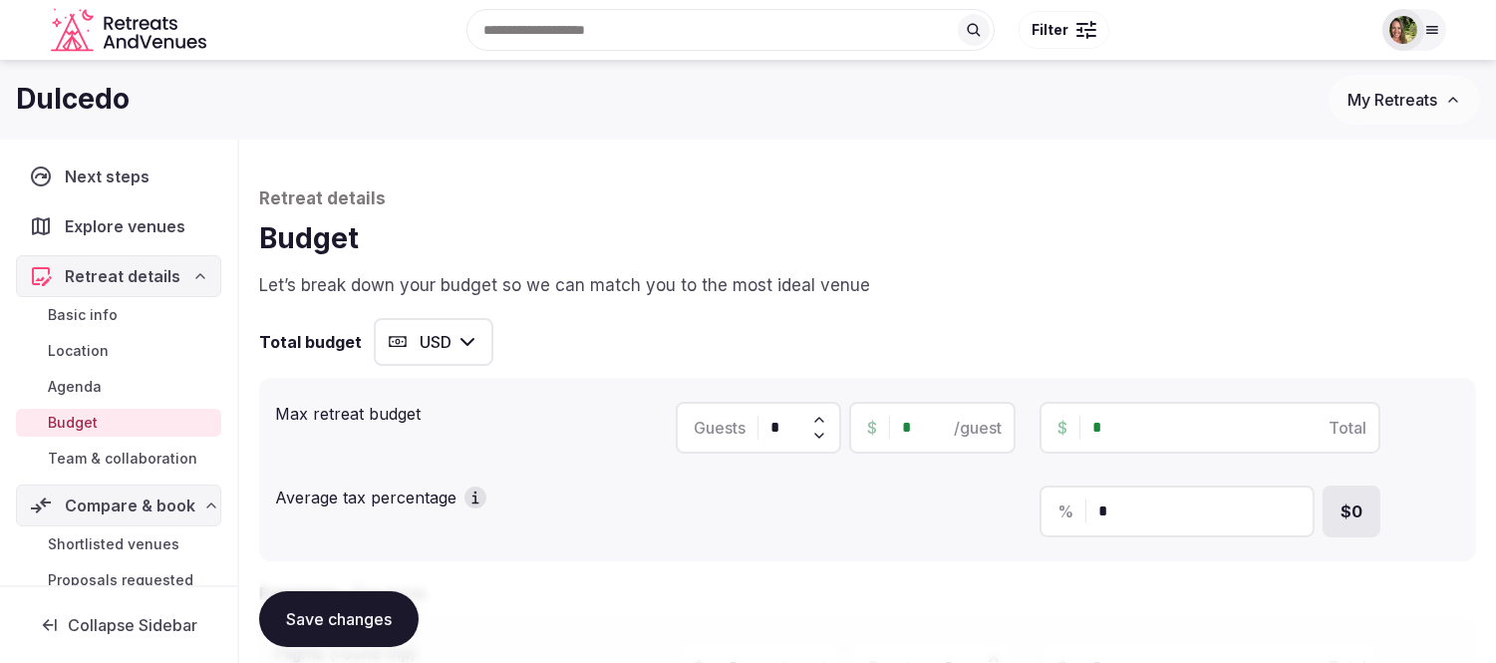
drag, startPoint x: 1129, startPoint y: 425, endPoint x: 1029, endPoint y: 439, distance: 101.6
click at [1037, 435] on div "Guests * $ * /guest $ * Total" at bounding box center [1068, 428] width 784 height 52
type input "*"
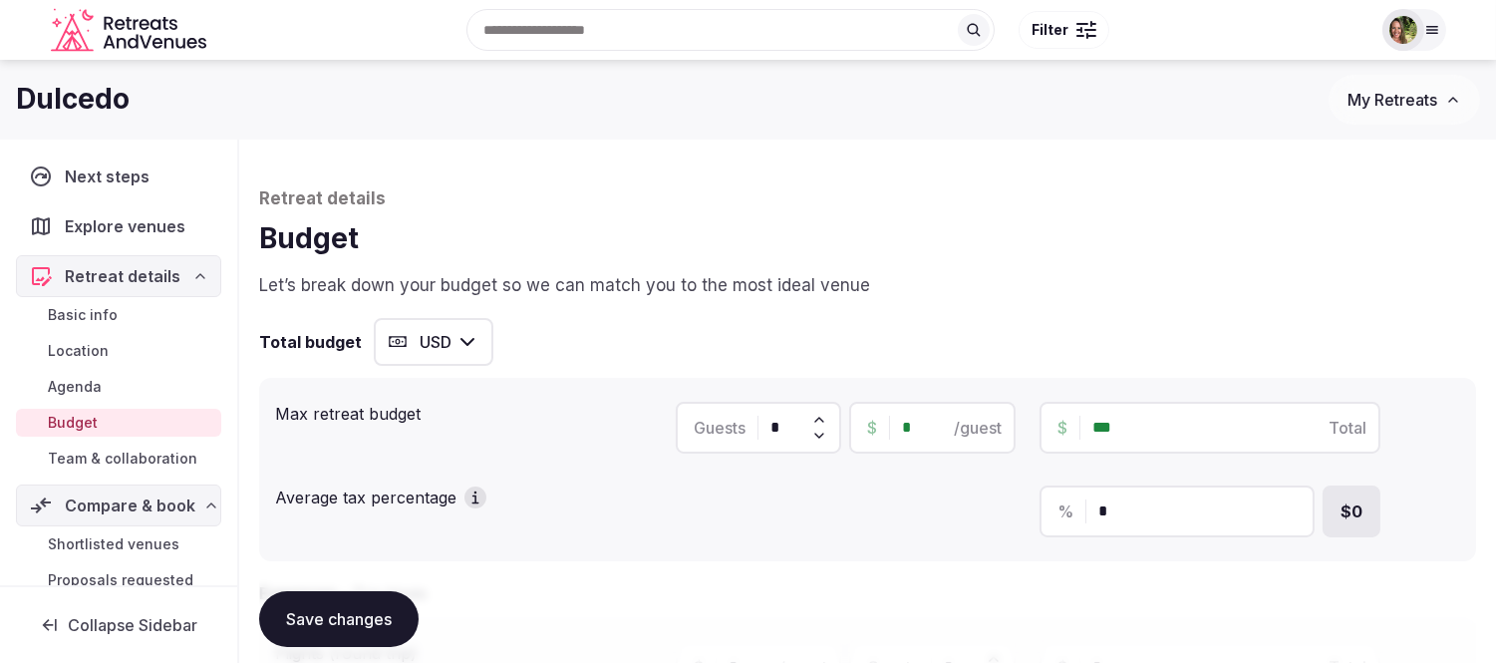
type input "*****"
type input "***"
type input "******"
type input "***"
type input "*******"
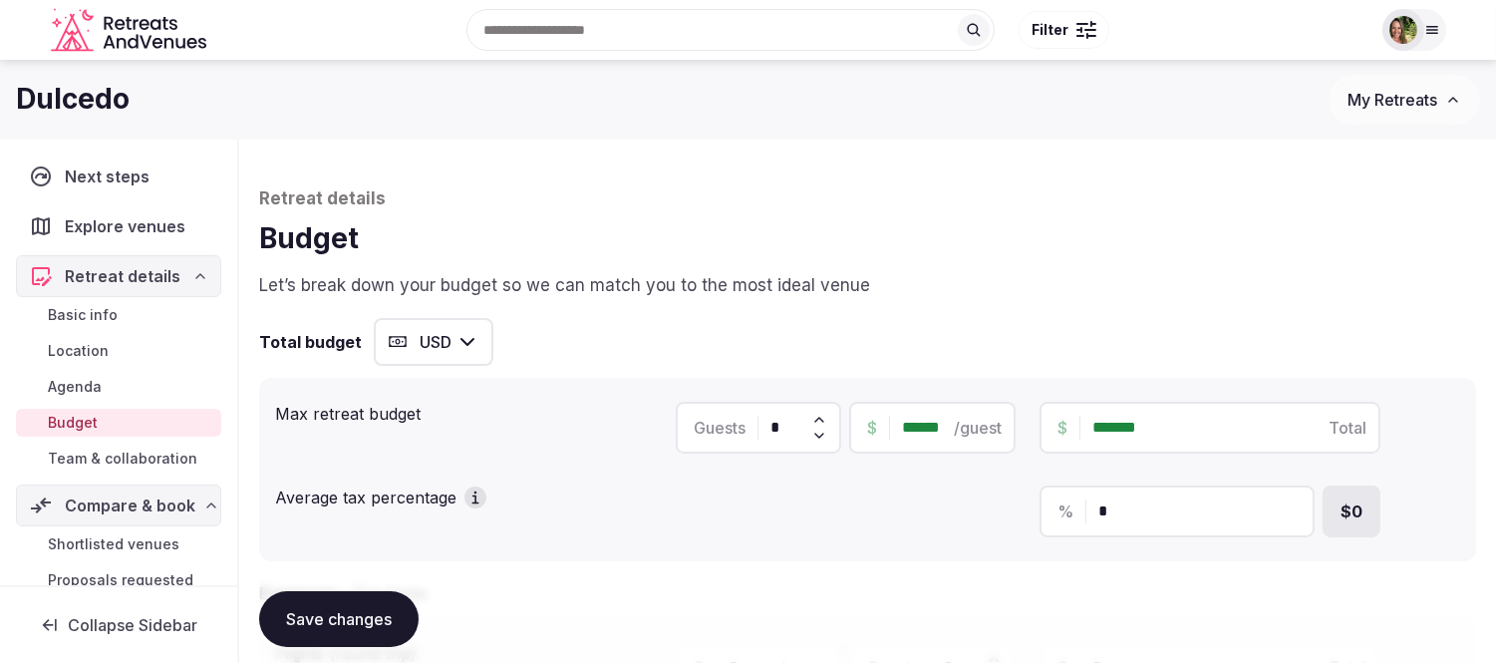
type input "*******"
drag, startPoint x: 775, startPoint y: 423, endPoint x: 740, endPoint y: 426, distance: 36.0
click at [745, 426] on div "Guests *" at bounding box center [759, 428] width 166 height 52
type input "*"
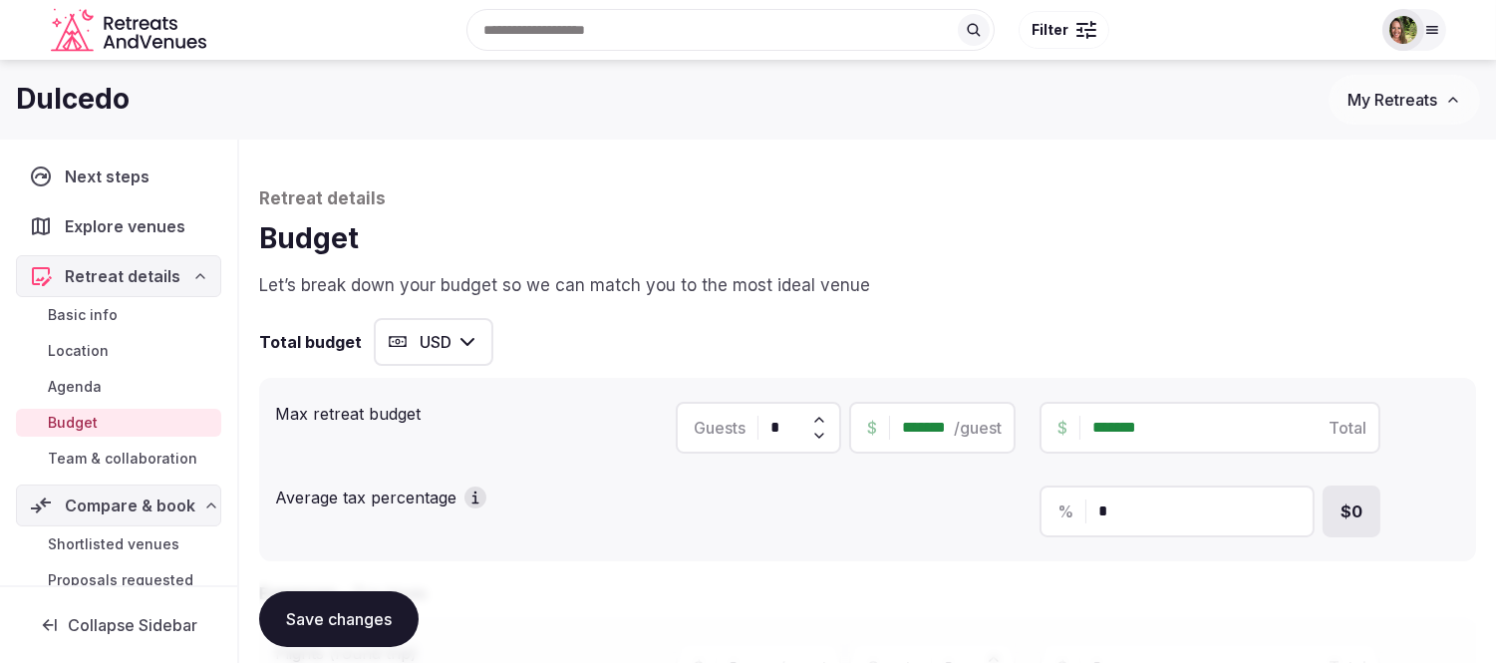
type input "*******"
type input "**"
type input "*********"
type input "**"
drag, startPoint x: 1208, startPoint y: 425, endPoint x: 979, endPoint y: 444, distance: 230.1
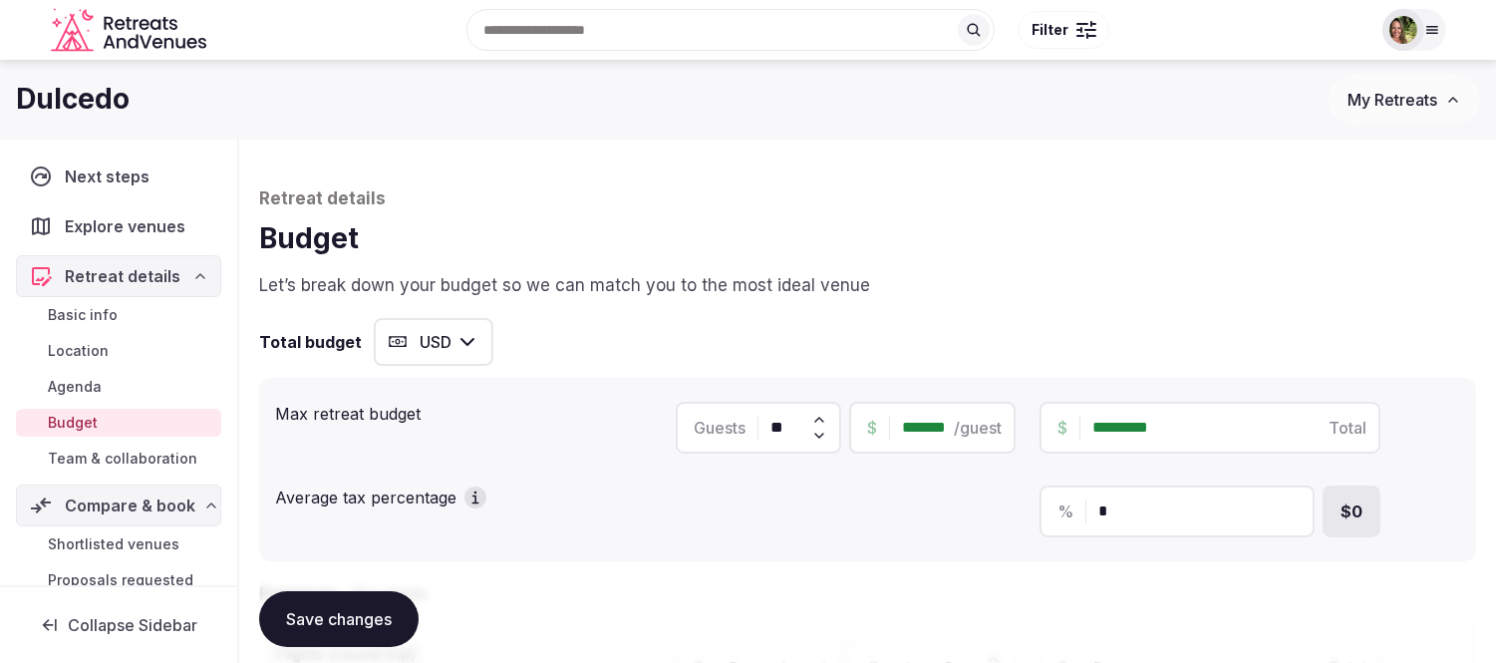
click at [982, 444] on div "Guests ** $ ******* /guest $ ********* Total" at bounding box center [1068, 428] width 784 height 52
type input "*****"
type input "******"
type input "*****"
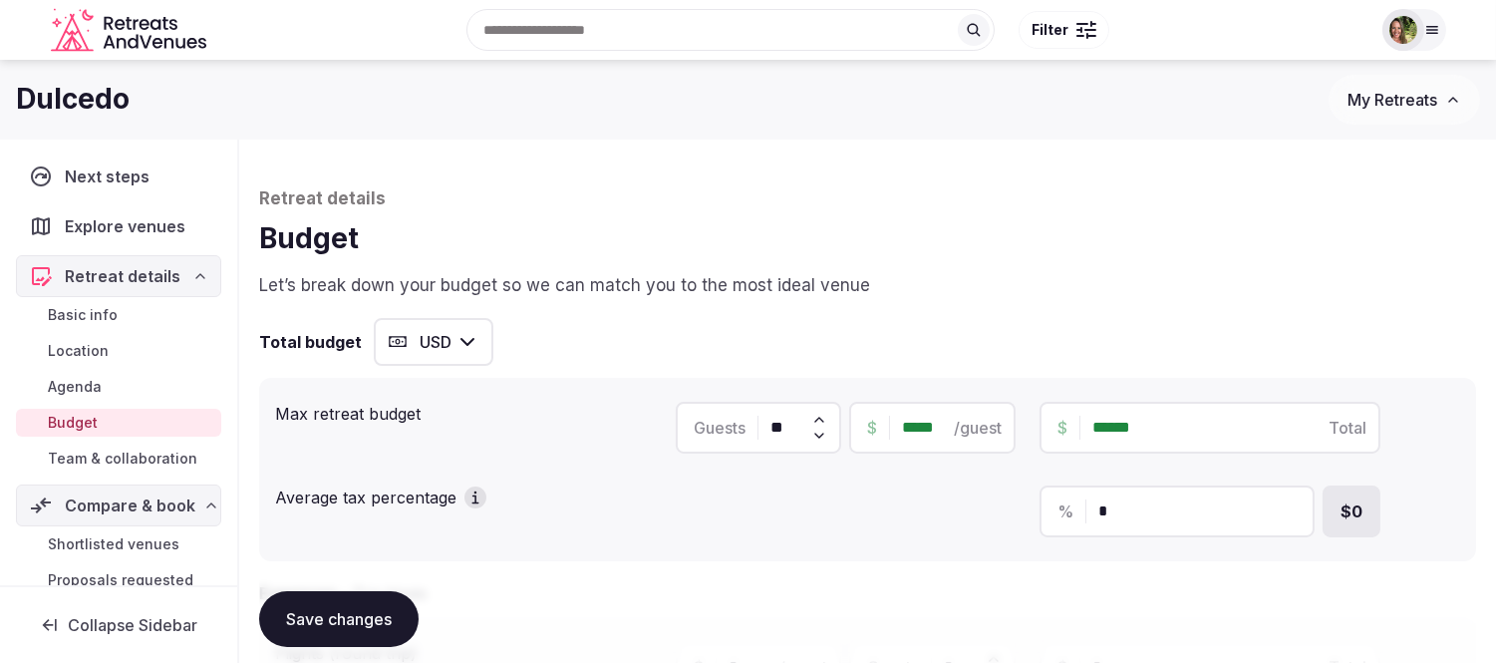
type input "*******"
type input "*****"
type input "*******"
click at [1184, 282] on p "Let’s break down your budget so we can match you to the most ideal venue" at bounding box center [867, 286] width 1217 height 24
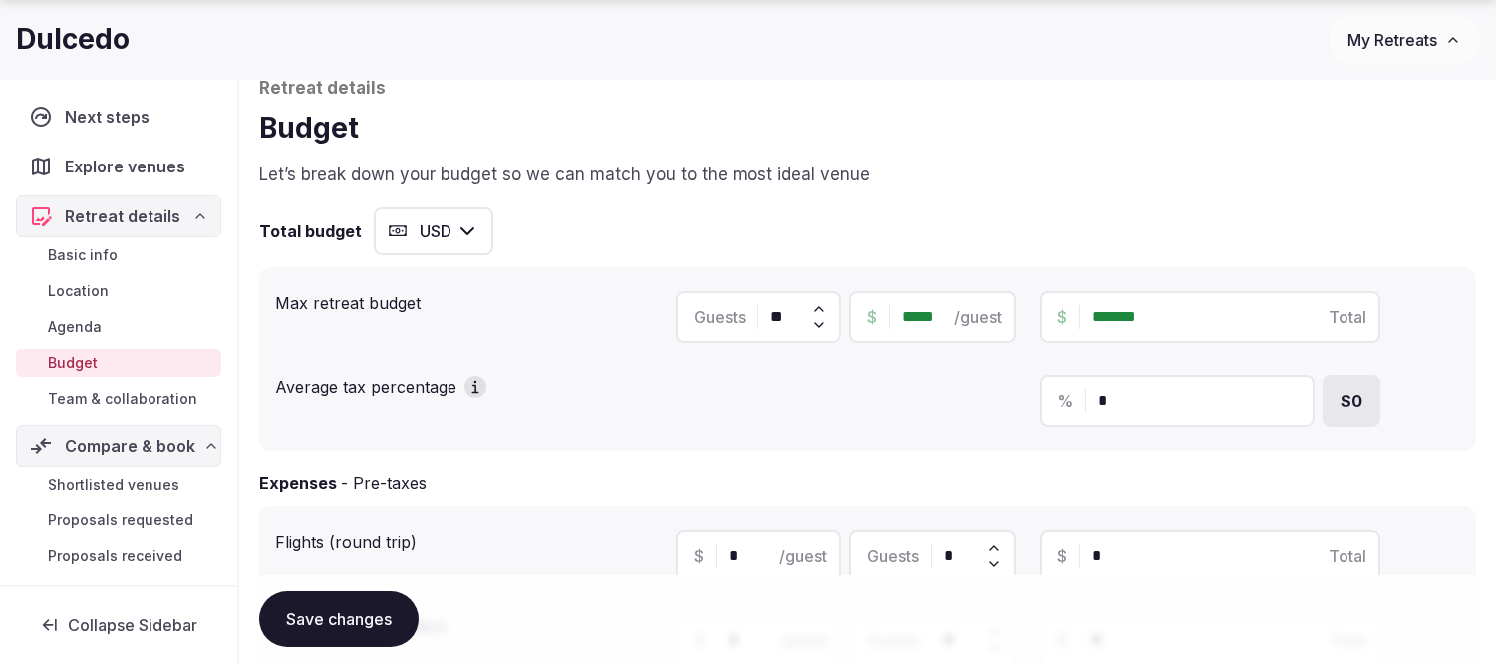
drag, startPoint x: 1110, startPoint y: 392, endPoint x: 1062, endPoint y: 392, distance: 47.8
click at [1063, 392] on div "% *" at bounding box center [1176, 401] width 275 height 52
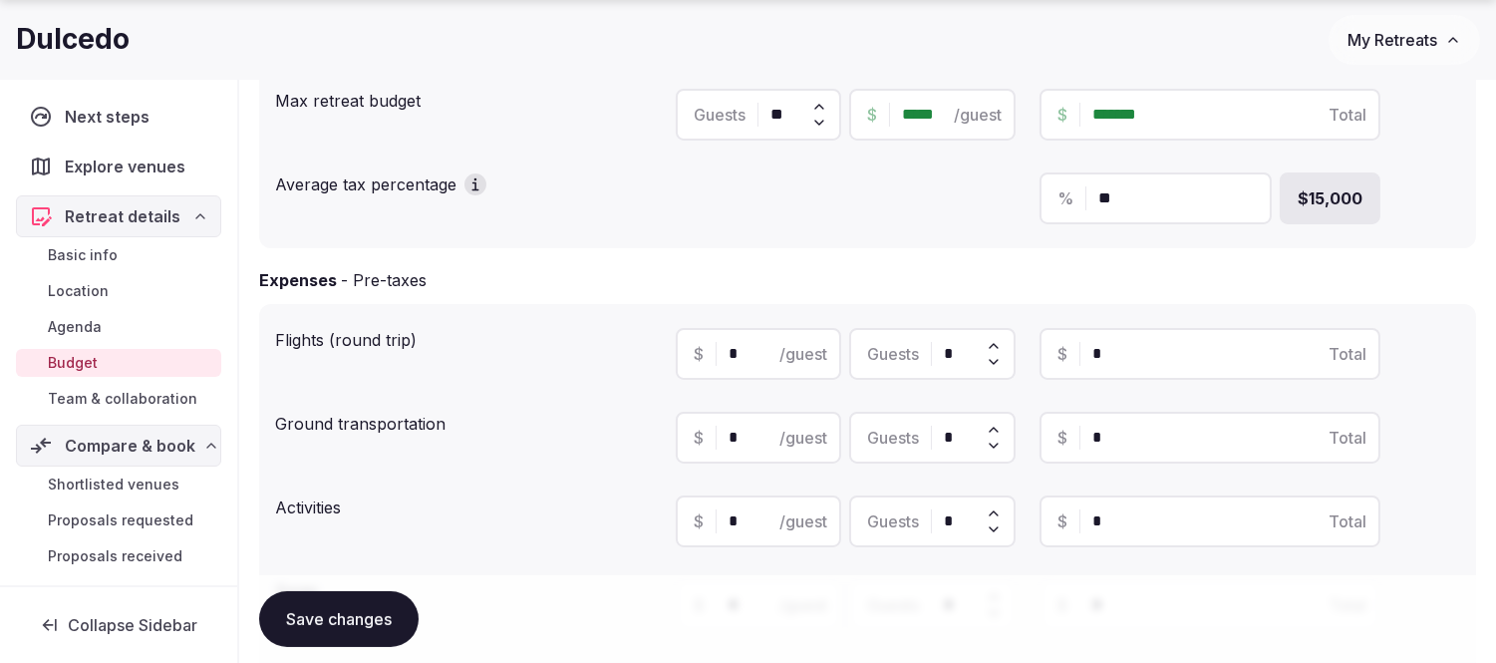
scroll to position [332, 0]
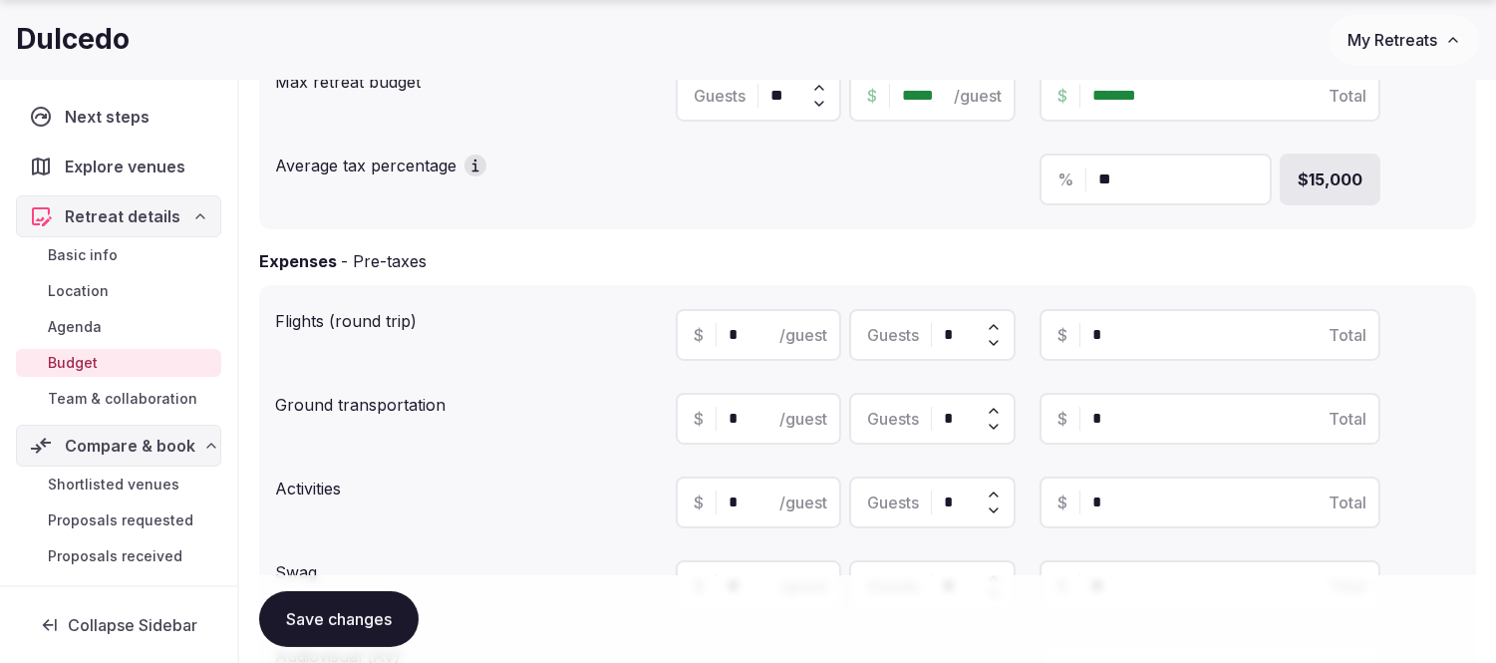
type input "**"
drag, startPoint x: 733, startPoint y: 325, endPoint x: 715, endPoint y: 325, distance: 17.9
click at [715, 325] on div "$ * /guest" at bounding box center [759, 335] width 166 height 52
type input "***"
drag, startPoint x: 948, startPoint y: 313, endPoint x: 947, endPoint y: 329, distance: 16.0
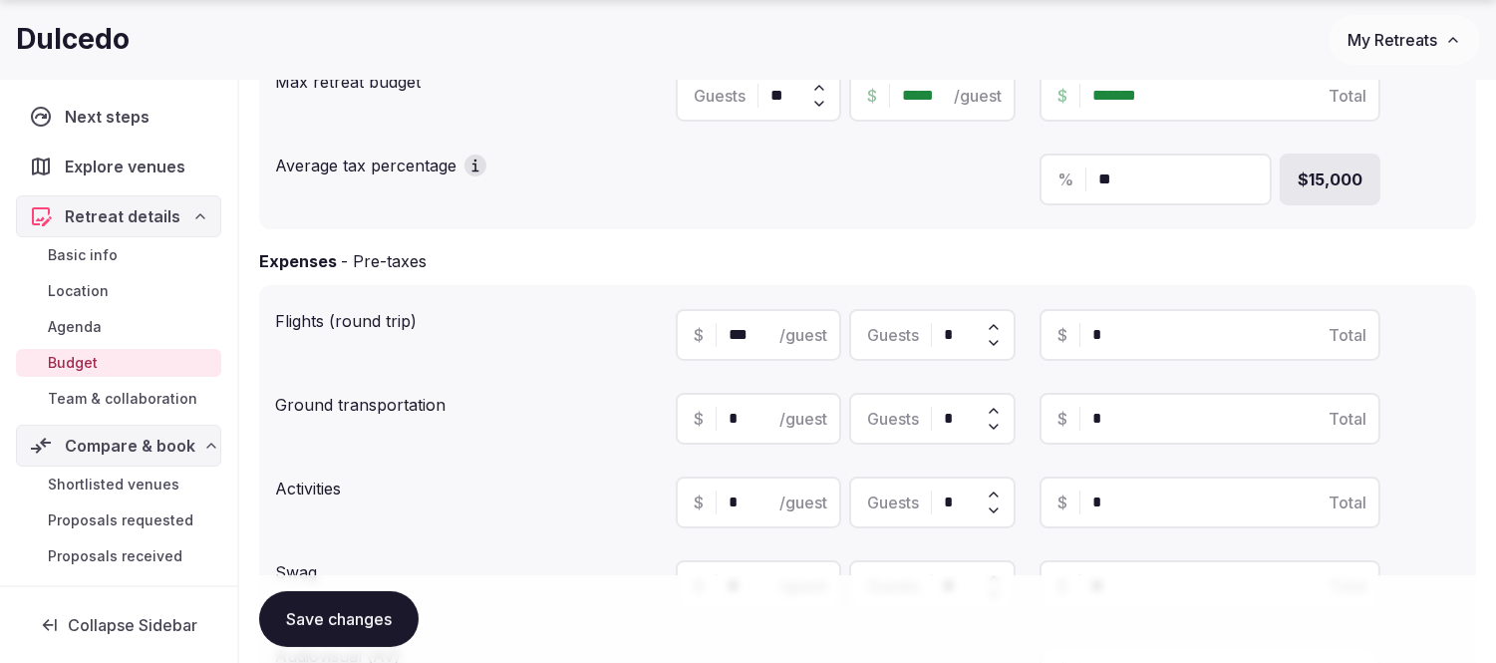
click at [947, 327] on div "Guests *" at bounding box center [932, 335] width 166 height 52
drag, startPoint x: 945, startPoint y: 329, endPoint x: 964, endPoint y: 330, distance: 19.0
click at [964, 330] on input "*" at bounding box center [971, 335] width 54 height 24
type input "*"
type input "*****"
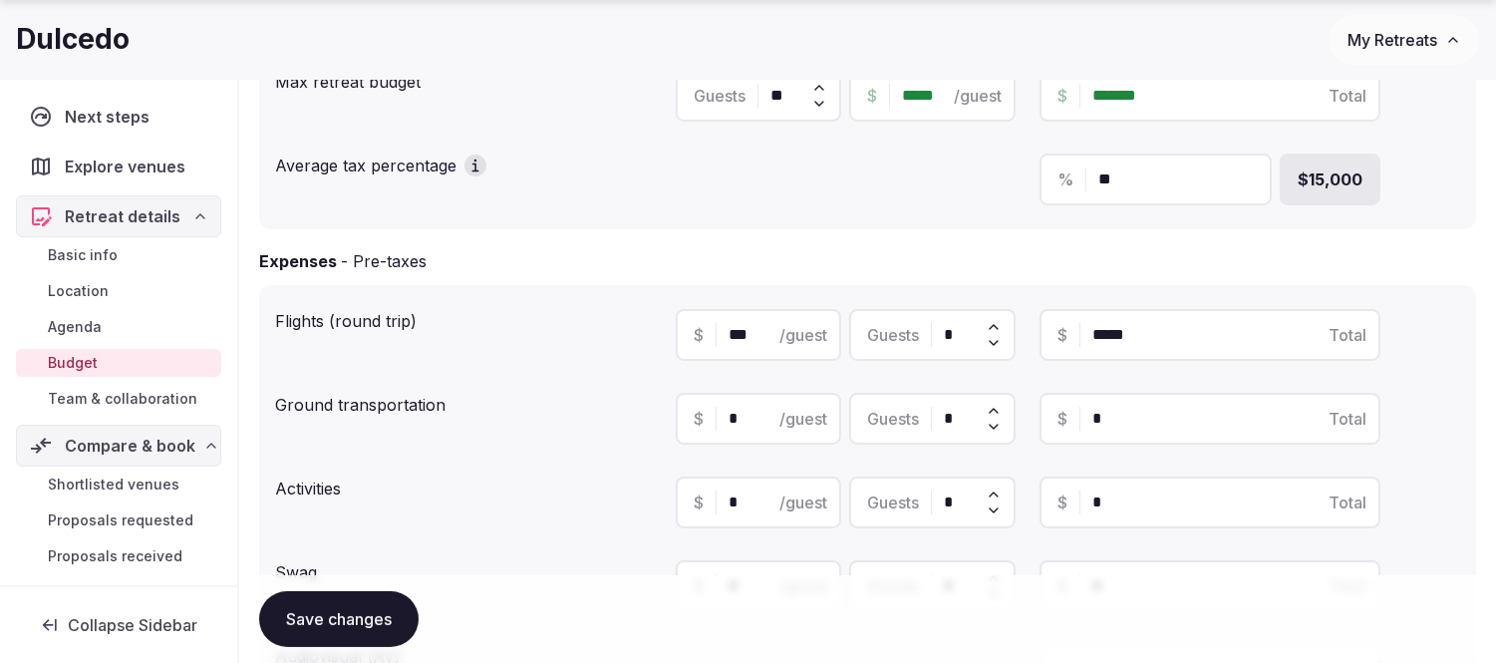
type input "**"
type input "******"
type input "**"
drag, startPoint x: 747, startPoint y: 414, endPoint x: 671, endPoint y: 419, distance: 76.9
click at [672, 419] on div "Ground transportation $ * /guest Guests * $ * Total" at bounding box center [867, 419] width 1185 height 68
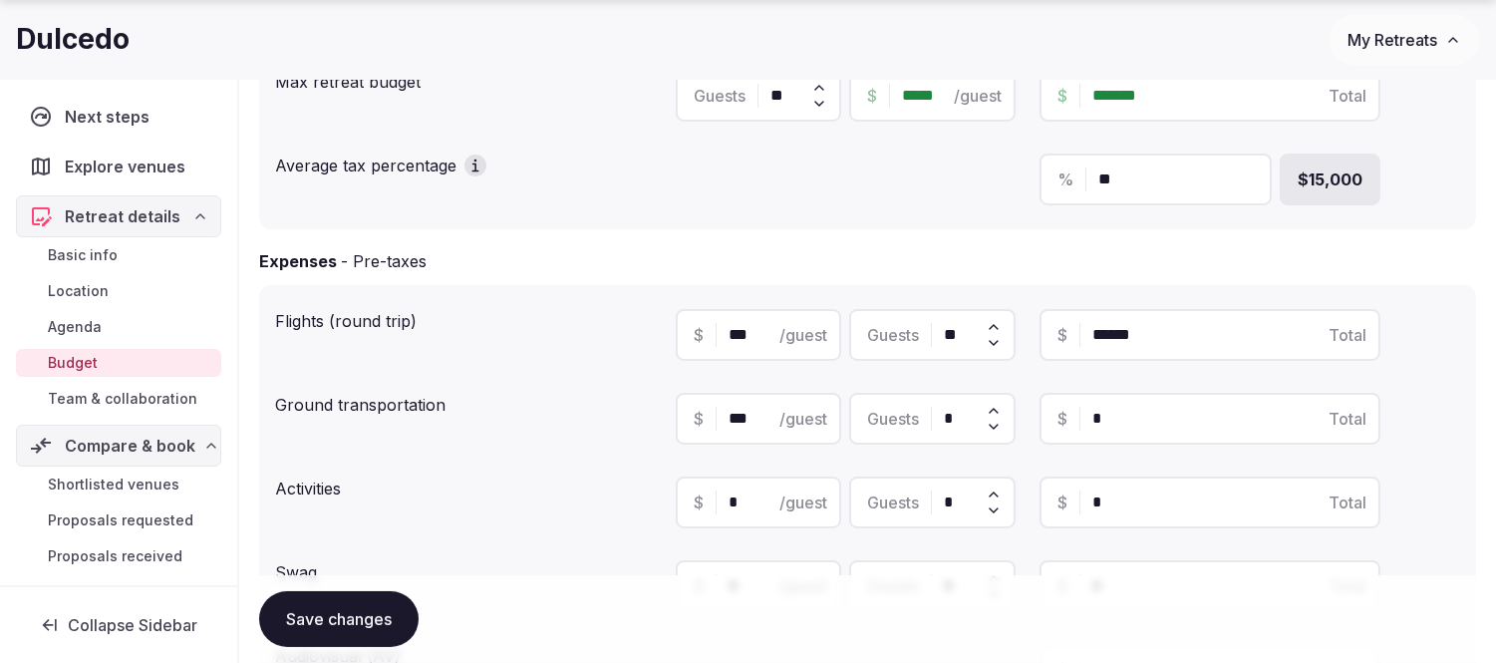
type input "***"
drag, startPoint x: 961, startPoint y: 407, endPoint x: 923, endPoint y: 409, distance: 37.9
click at [923, 409] on div "Guests *" at bounding box center [932, 419] width 166 height 52
type input "*"
type input "***"
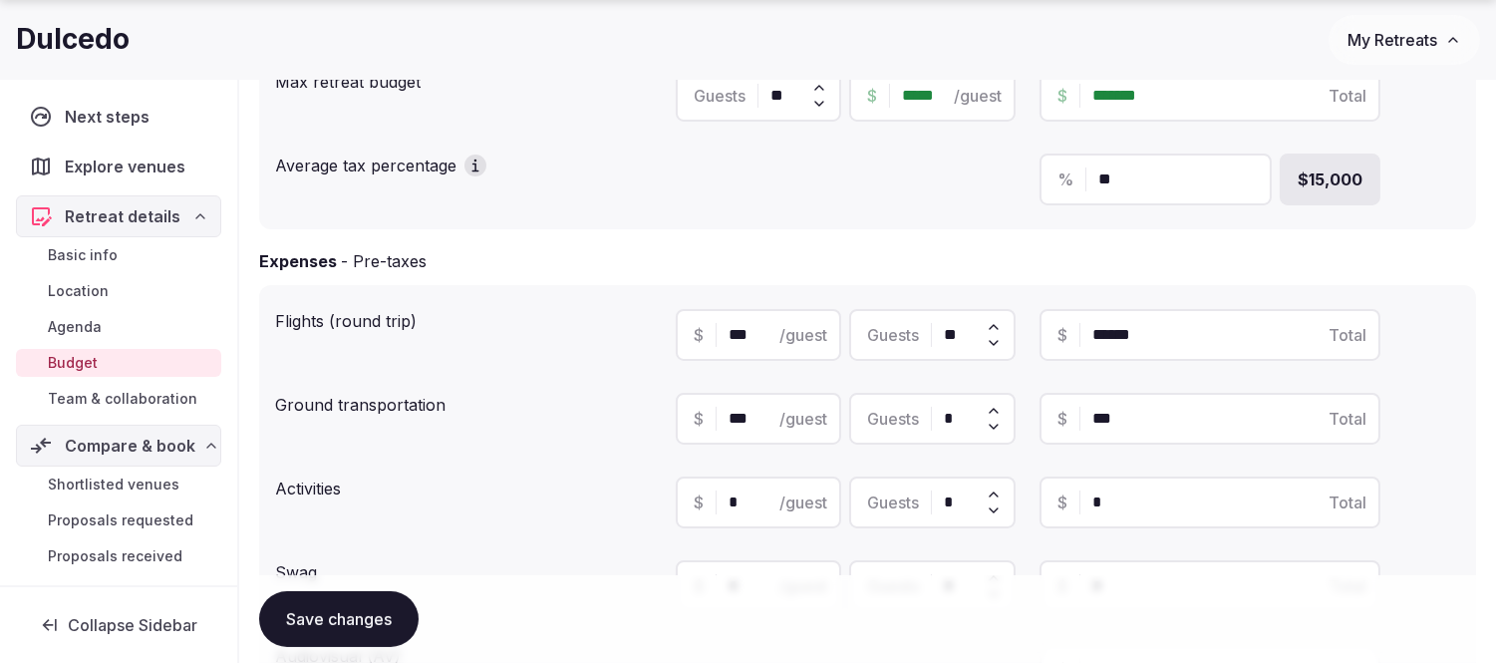
type input "**"
type input "*****"
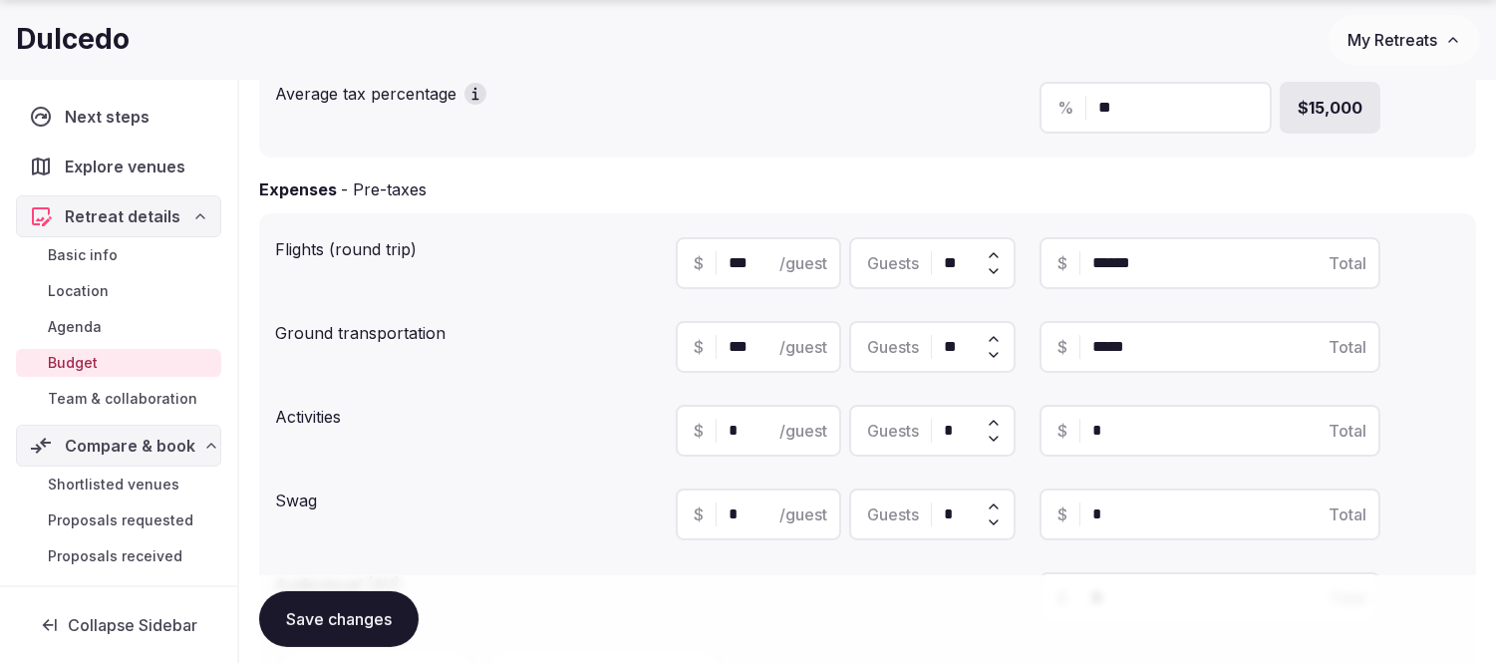
scroll to position [443, 0]
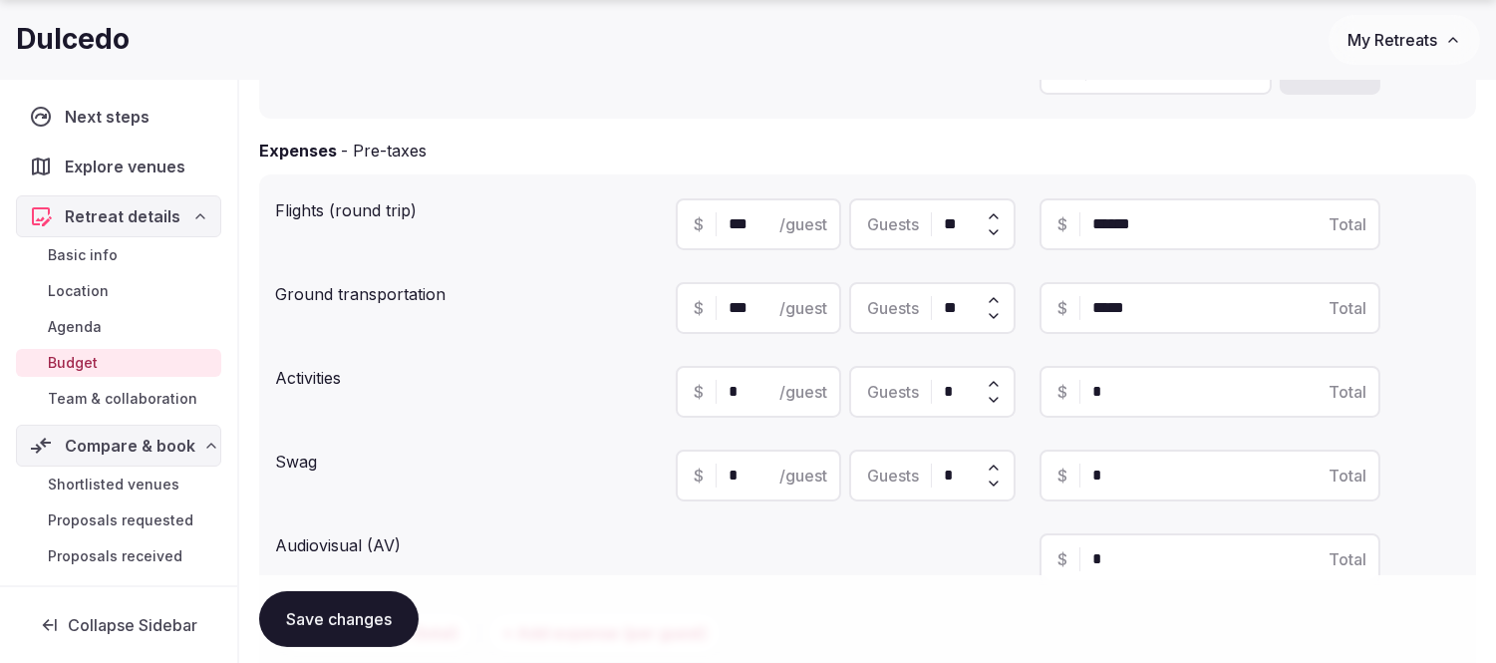
type input "**"
drag, startPoint x: 743, startPoint y: 381, endPoint x: 699, endPoint y: 383, distance: 44.9
click at [699, 383] on div "$ * /guest" at bounding box center [759, 392] width 166 height 52
type input "***"
drag, startPoint x: 939, startPoint y: 389, endPoint x: 925, endPoint y: 389, distance: 14.0
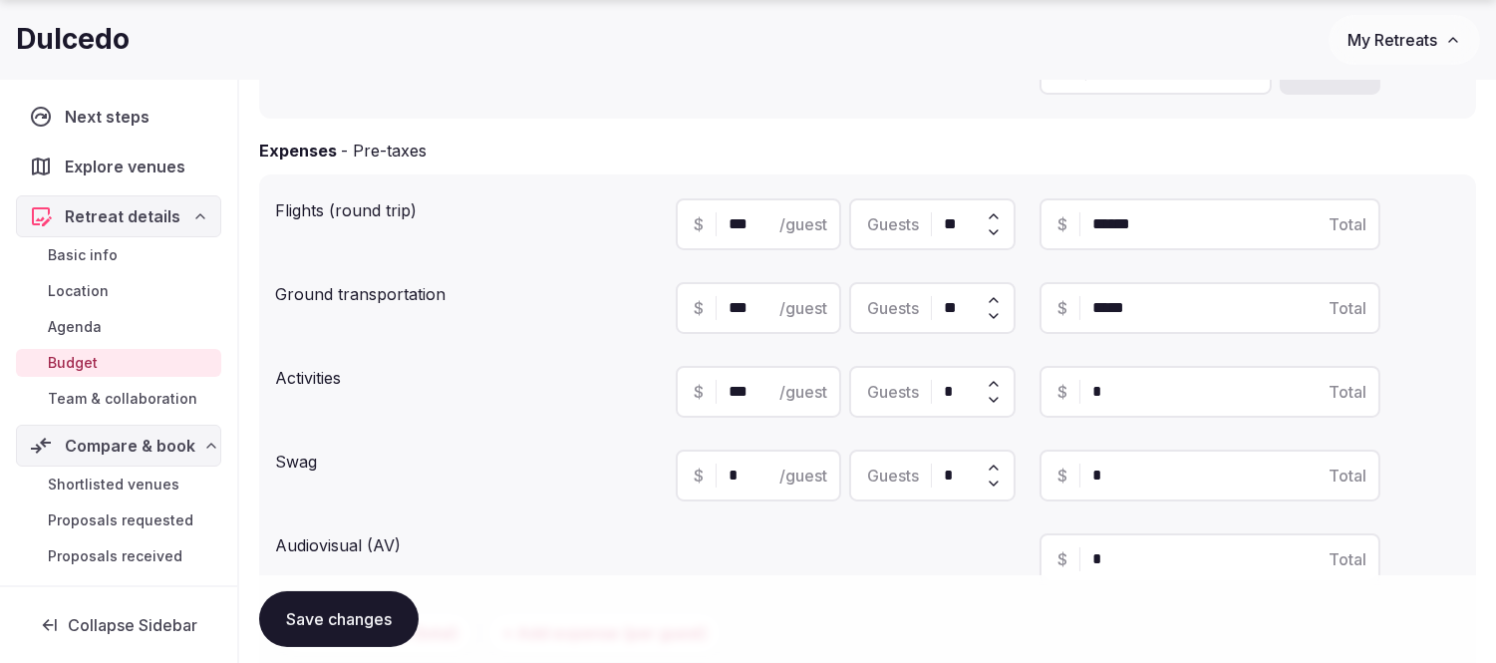
click at [931, 389] on div "Guests *" at bounding box center [932, 392] width 166 height 52
type input "*"
type input "***"
type input "**"
type input "*****"
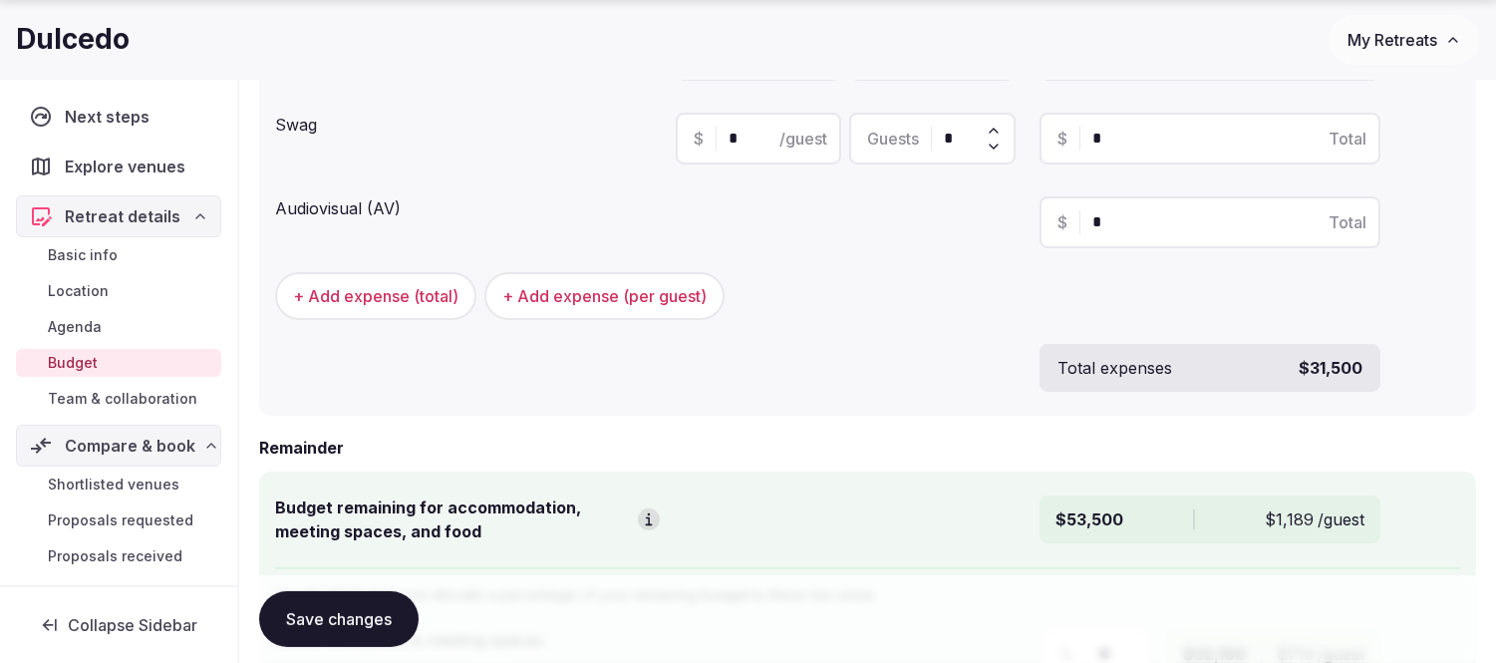
scroll to position [885, 0]
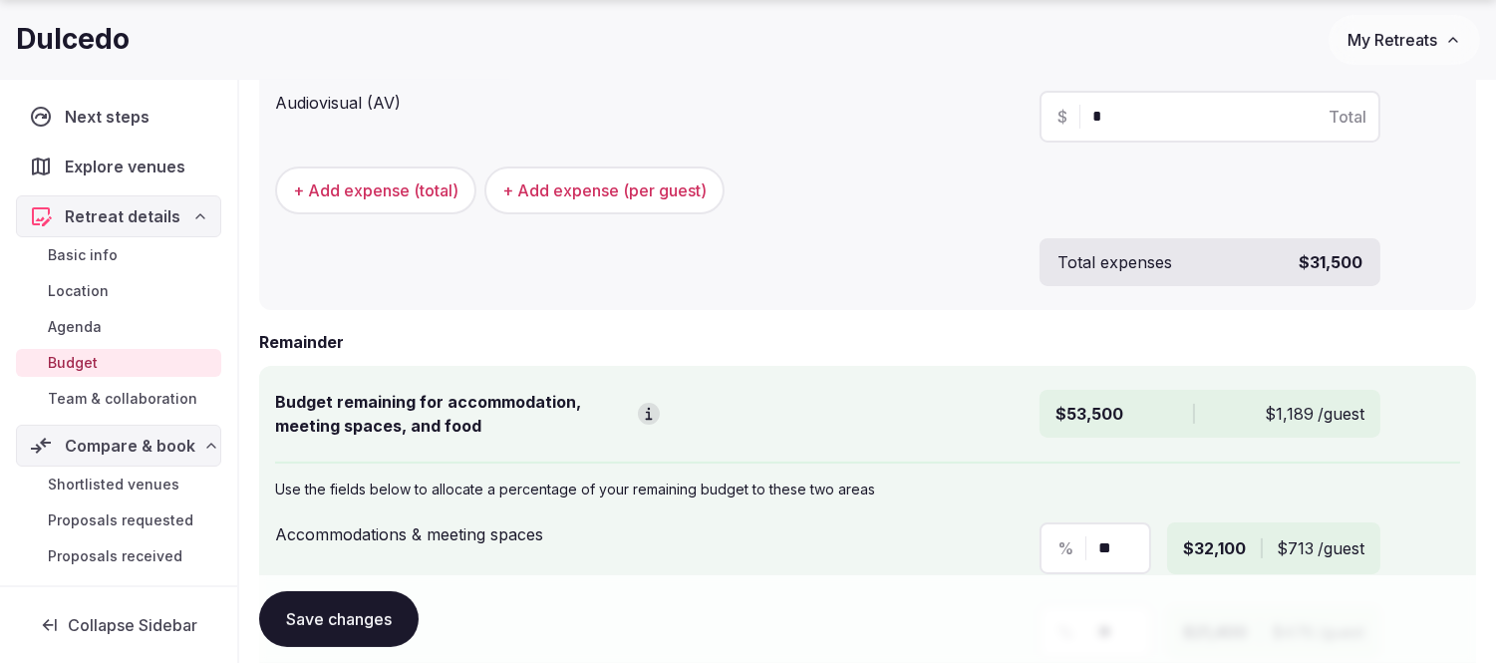
type input "**"
click at [315, 616] on button "Save changes" at bounding box center [338, 619] width 159 height 56
click at [98, 162] on span "Explore venues" at bounding box center [129, 166] width 127 height 24
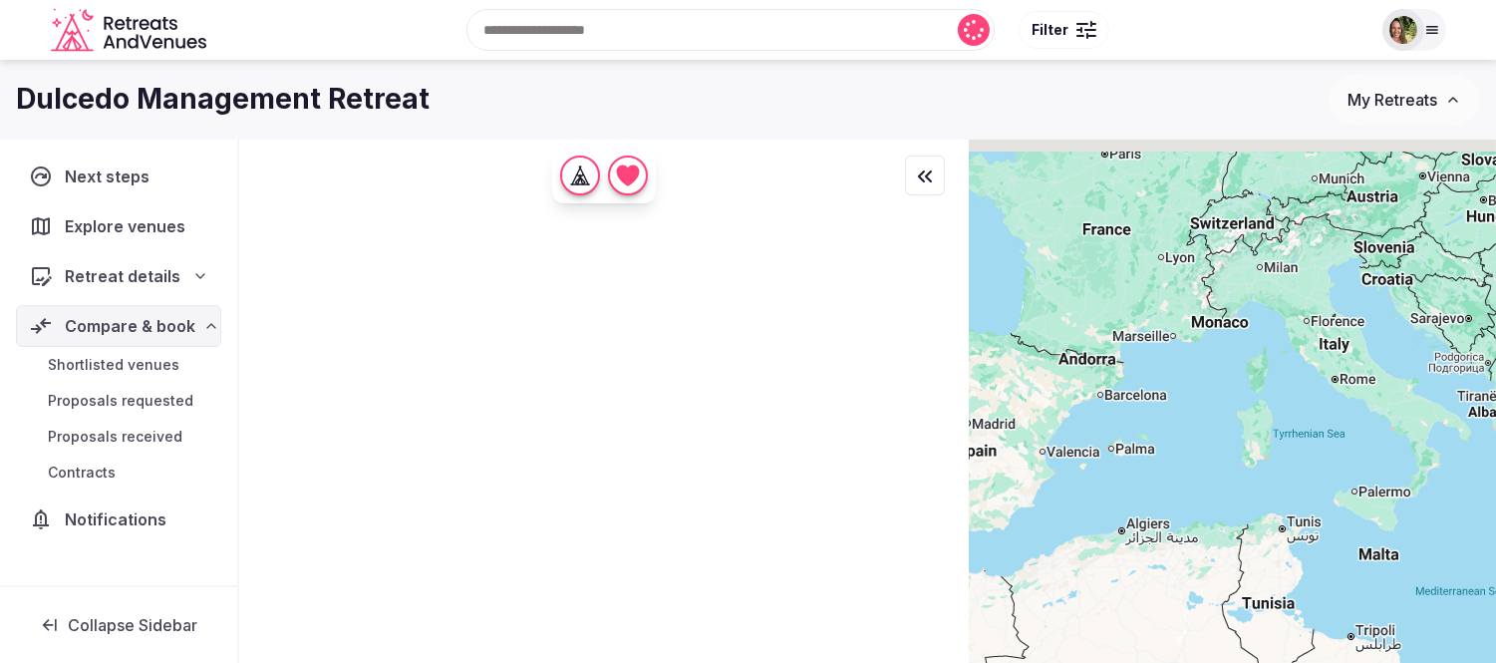
click at [556, 27] on div "Recent searches Dubrovnik, Croatia Buenos Aires, Argentina Québec City, QC, Can…" at bounding box center [792, 30] width 1156 height 86
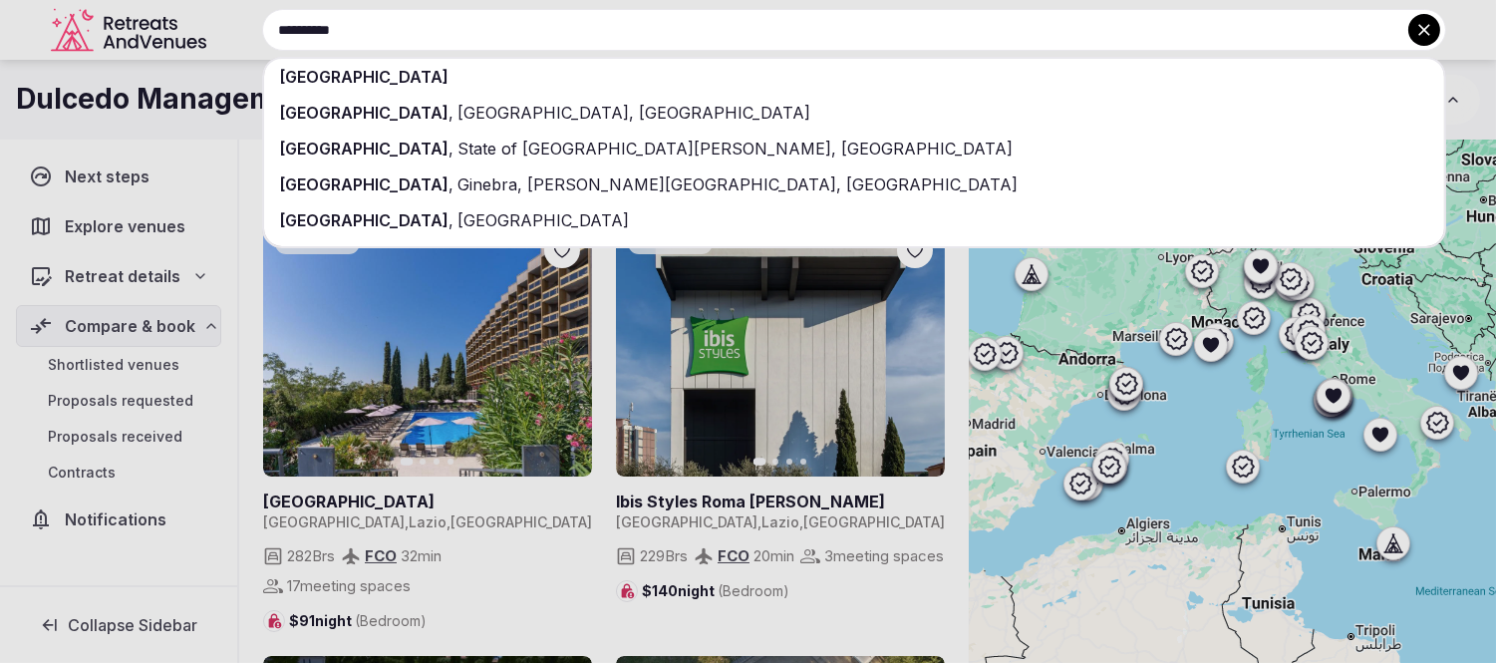
type input "**********"
click at [323, 85] on span "[GEOGRAPHIC_DATA]" at bounding box center [364, 77] width 169 height 20
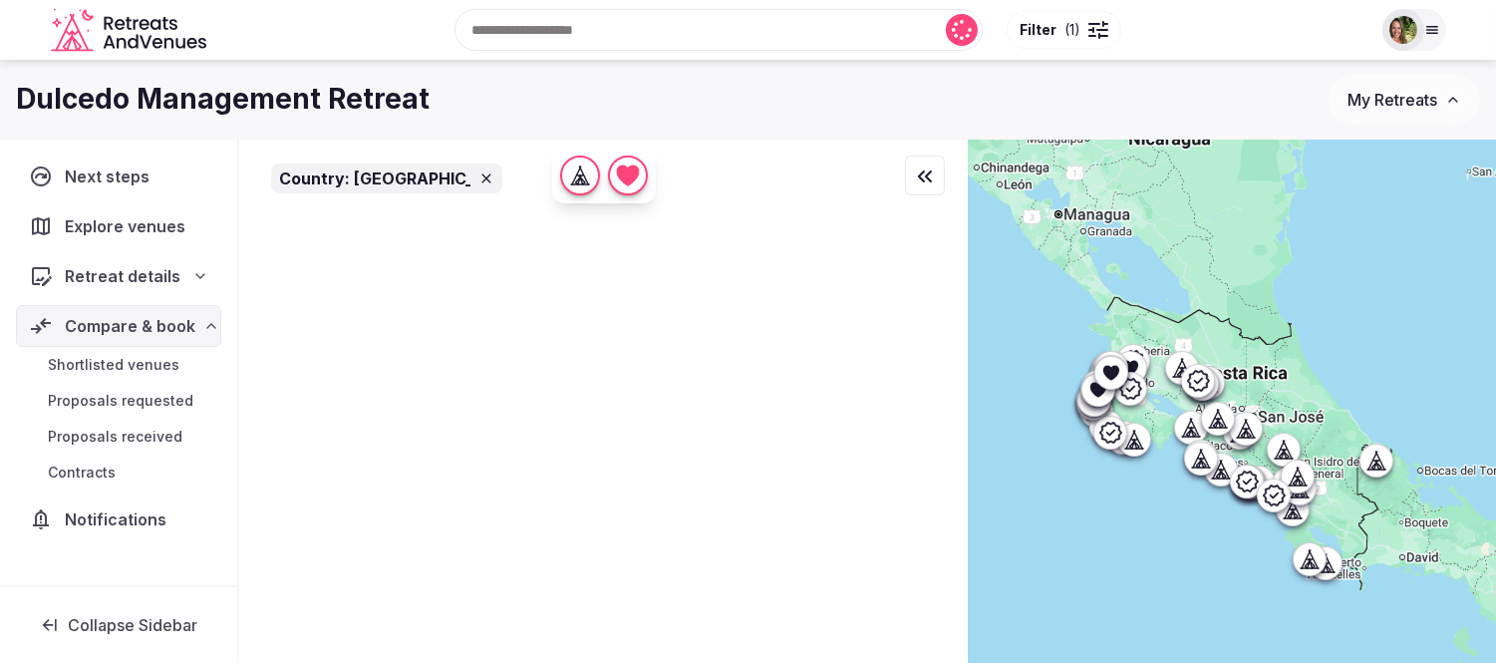
drag, startPoint x: 1263, startPoint y: 352, endPoint x: 1242, endPoint y: 592, distance: 241.1
click at [1242, 592] on div at bounding box center [1232, 435] width 527 height 591
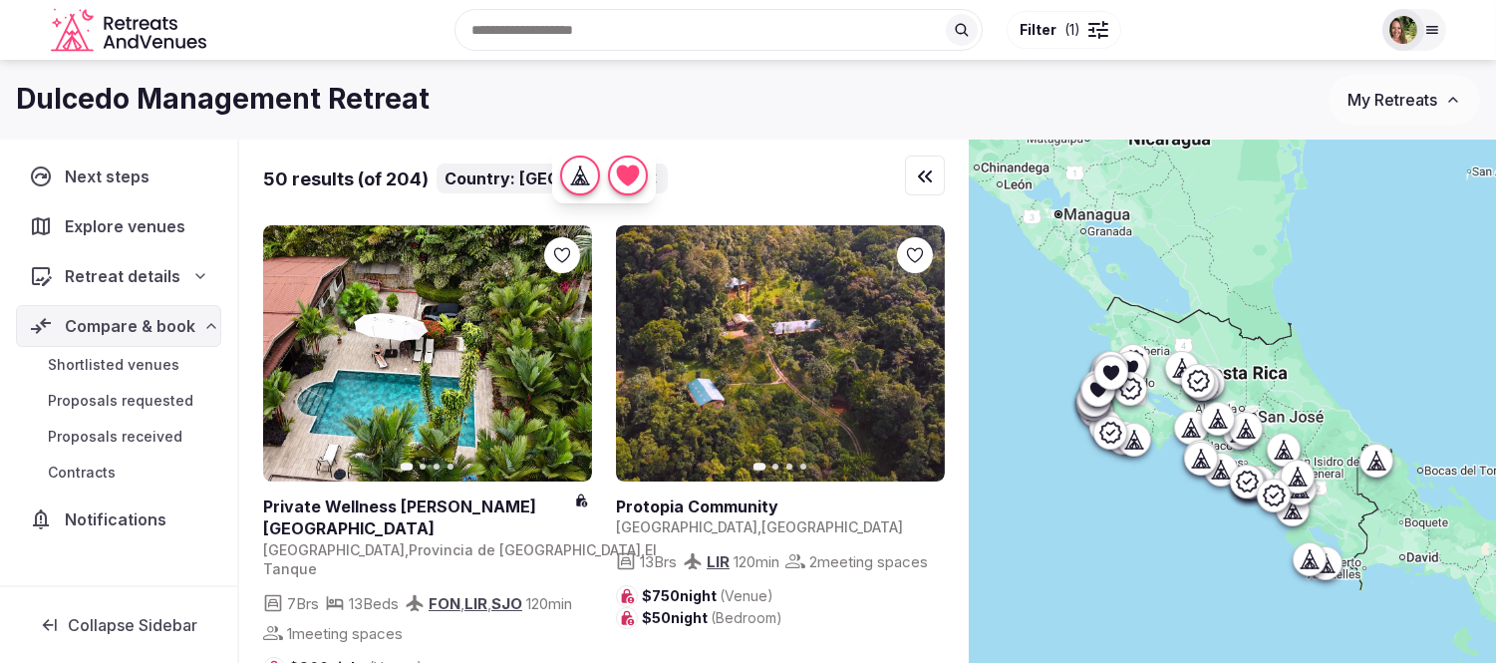
click at [1102, 25] on div at bounding box center [1105, 24] width 6 height 6
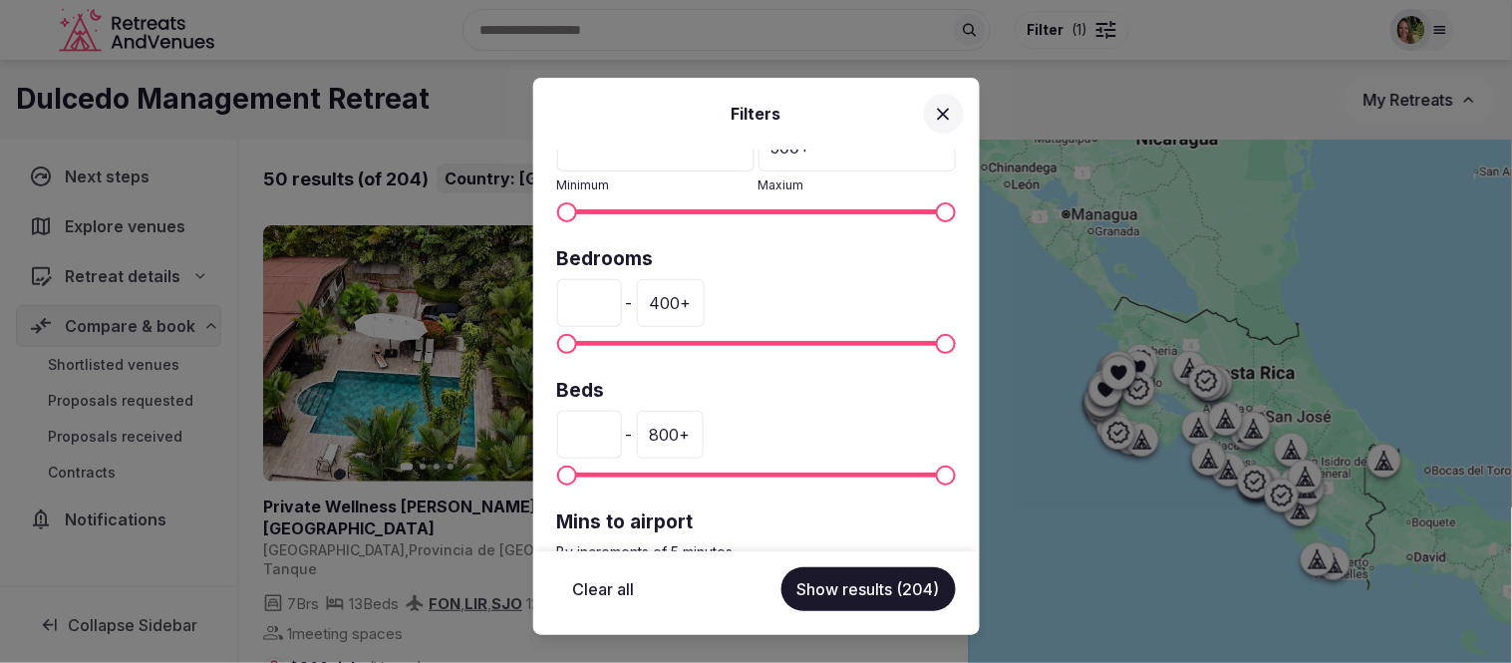
scroll to position [553, 0]
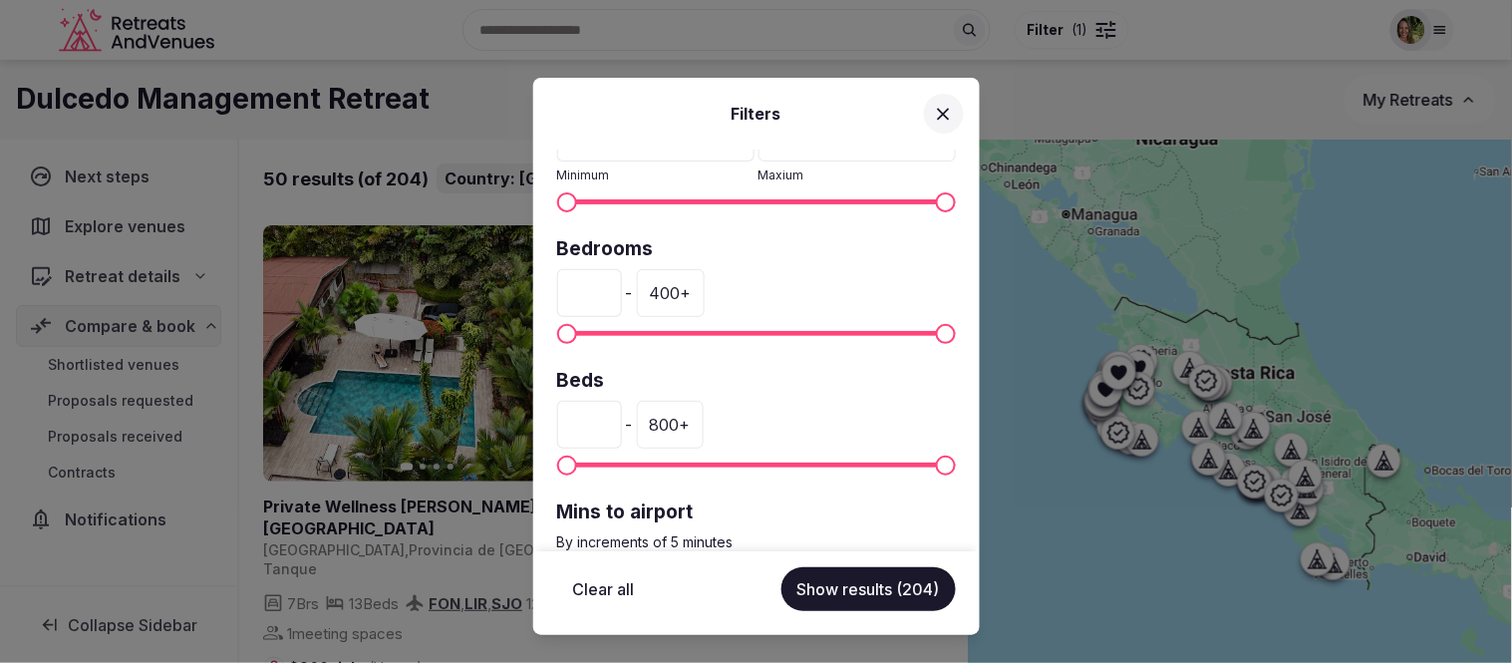
drag, startPoint x: 585, startPoint y: 285, endPoint x: 550, endPoint y: 286, distance: 34.9
click at [550, 286] on div "Country: Costa Rica Venue name Status All Published Draft Rating Any Indoor mee…" at bounding box center [756, 350] width 446 height 402
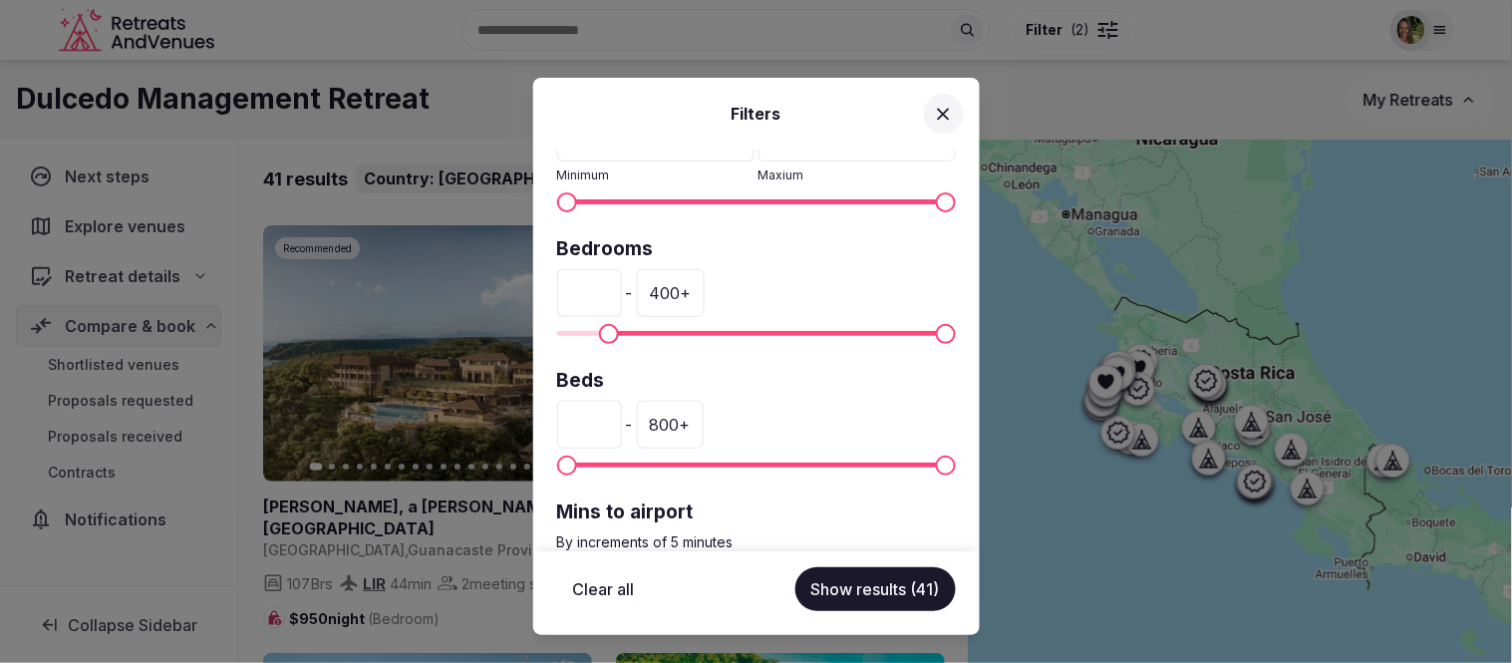
type input "**"
drag, startPoint x: 598, startPoint y: 413, endPoint x: 619, endPoint y: 445, distance: 39.0
click at [511, 423] on div "Filters Country: Costa Rica Venue name Status All Published Draft Rating Any In…" at bounding box center [756, 331] width 1512 height 663
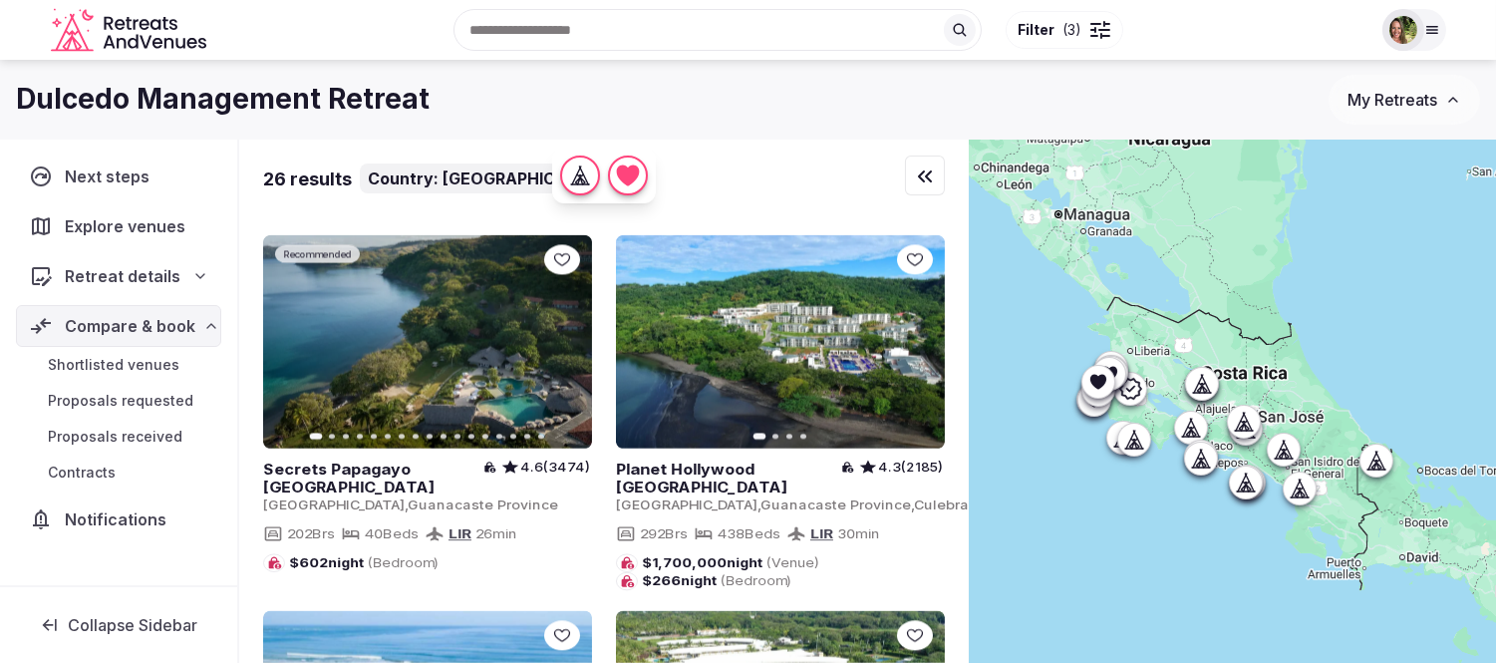
click at [1092, 29] on div at bounding box center [1092, 30] width 4 height 2
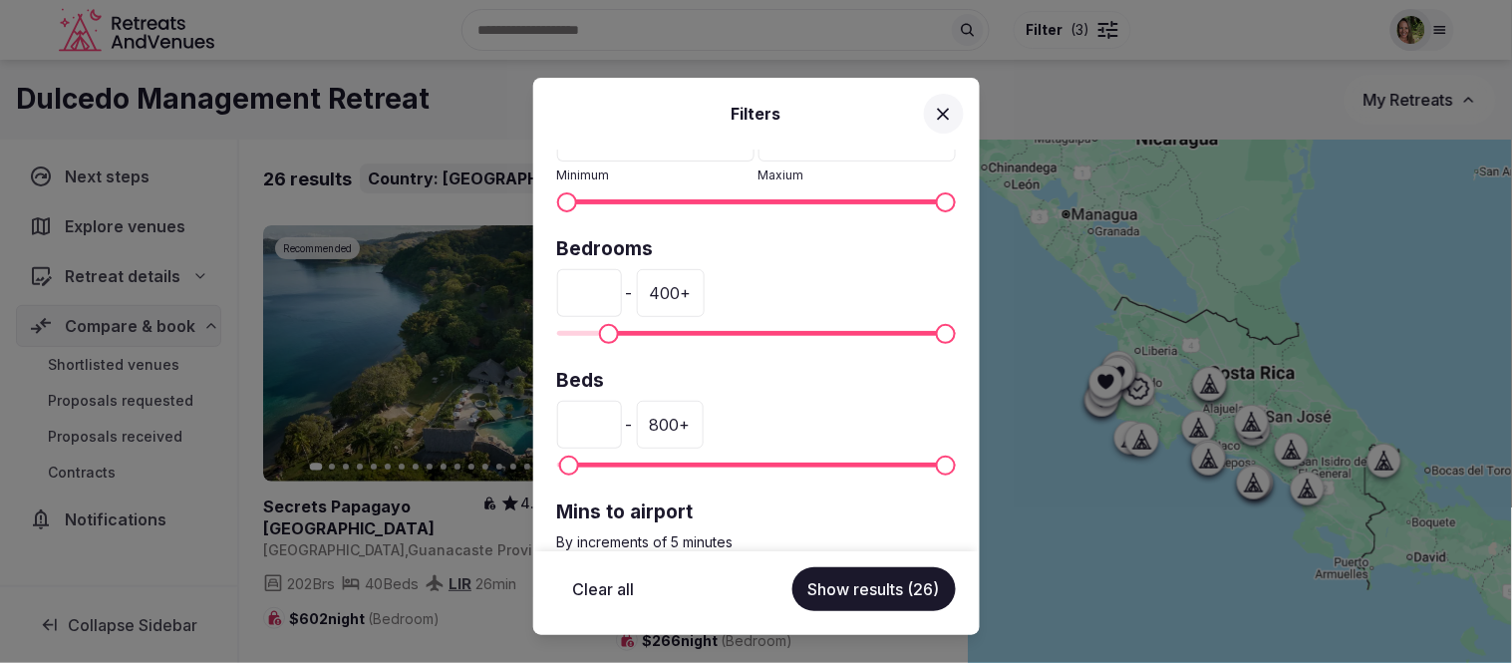
drag, startPoint x: 613, startPoint y: 426, endPoint x: 544, endPoint y: 420, distance: 69.0
click at [545, 421] on div "Country: Costa Rica Venue name Status All Published Draft Rating Any Indoor mee…" at bounding box center [756, 350] width 446 height 402
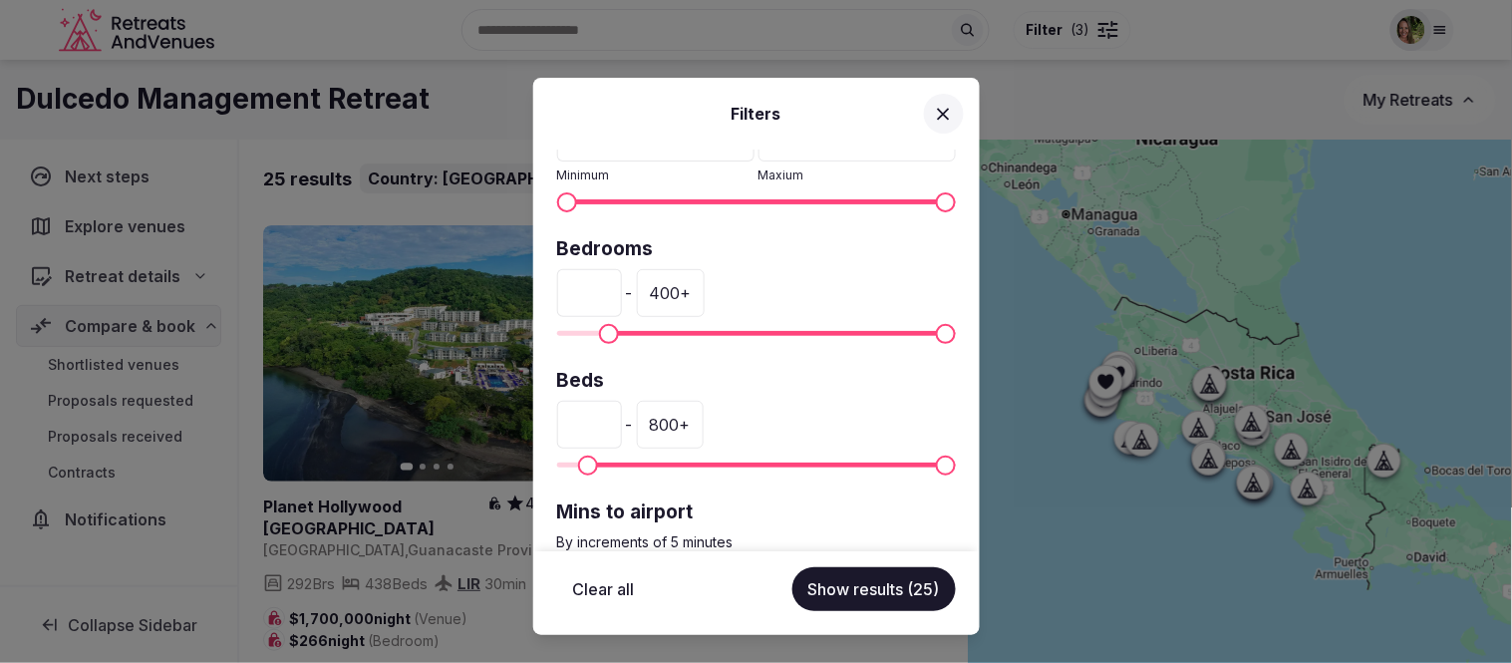
type input "**"
drag, startPoint x: 859, startPoint y: 580, endPoint x: 838, endPoint y: 611, distance: 37.3
click at [858, 580] on button "Show results (25)" at bounding box center [873, 589] width 163 height 44
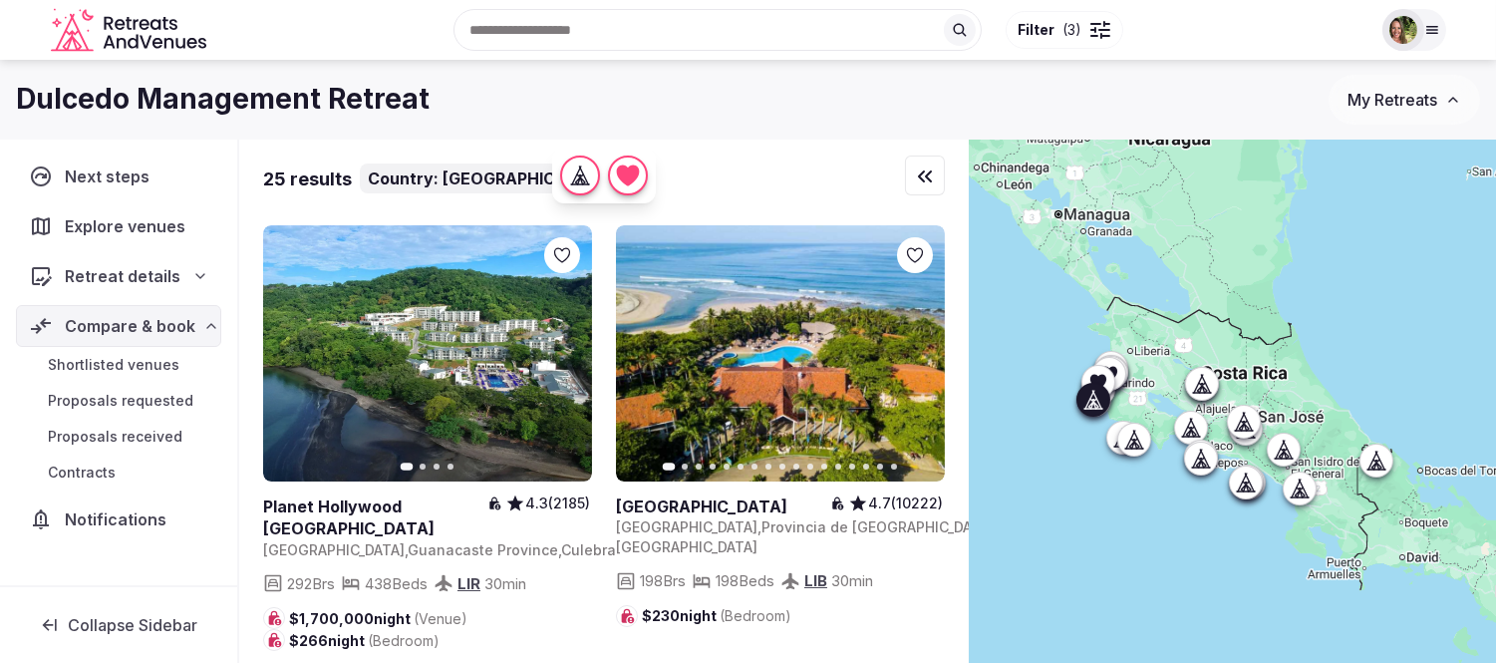
click at [0, 0] on icon at bounding box center [0, 0] width 0 height 0
click at [768, 347] on link at bounding box center [780, 353] width 329 height 256
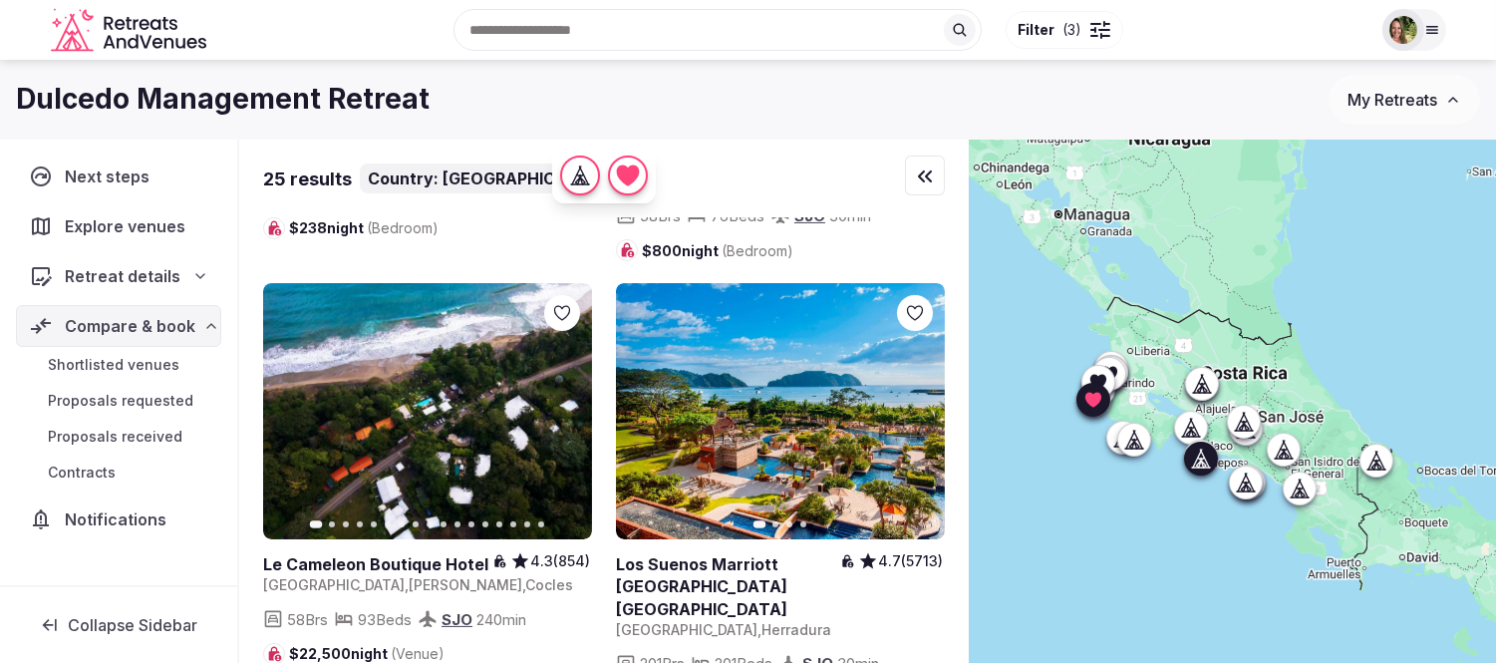
scroll to position [885, 0]
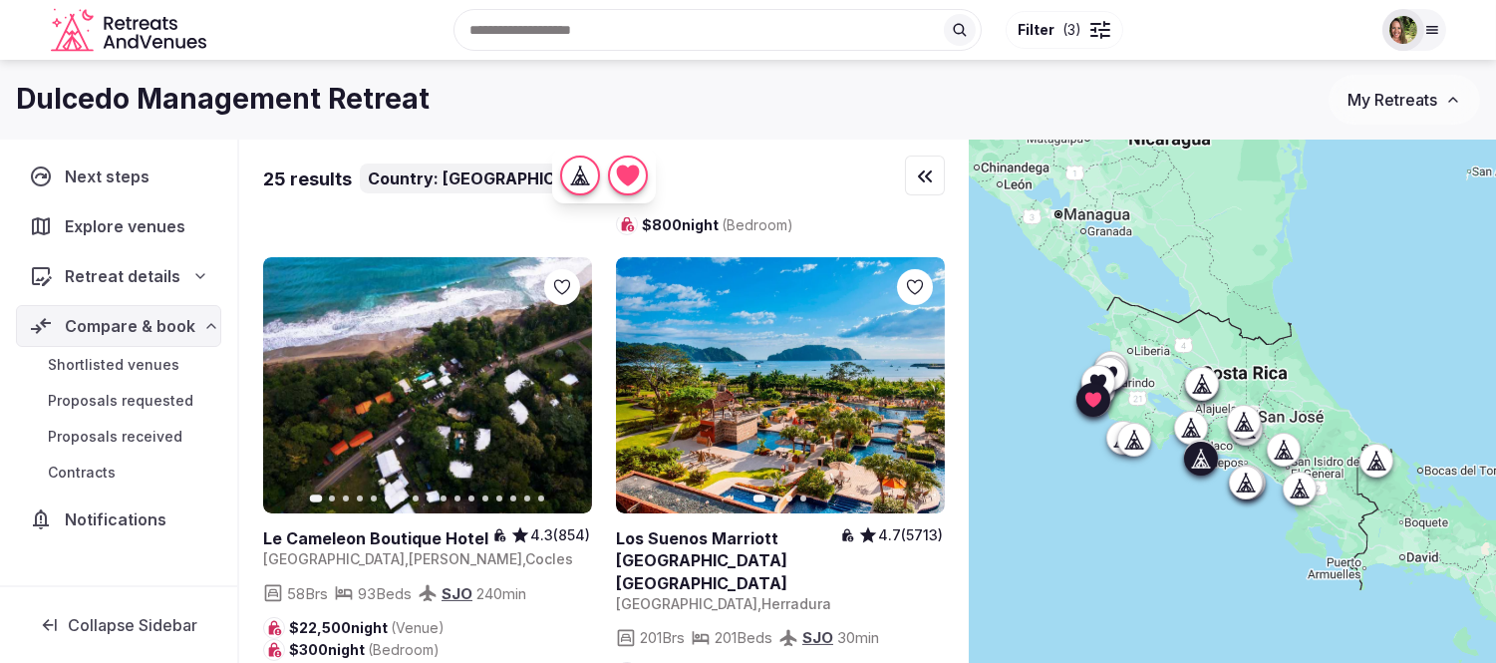
click at [0, 0] on icon at bounding box center [0, 0] width 0 height 0
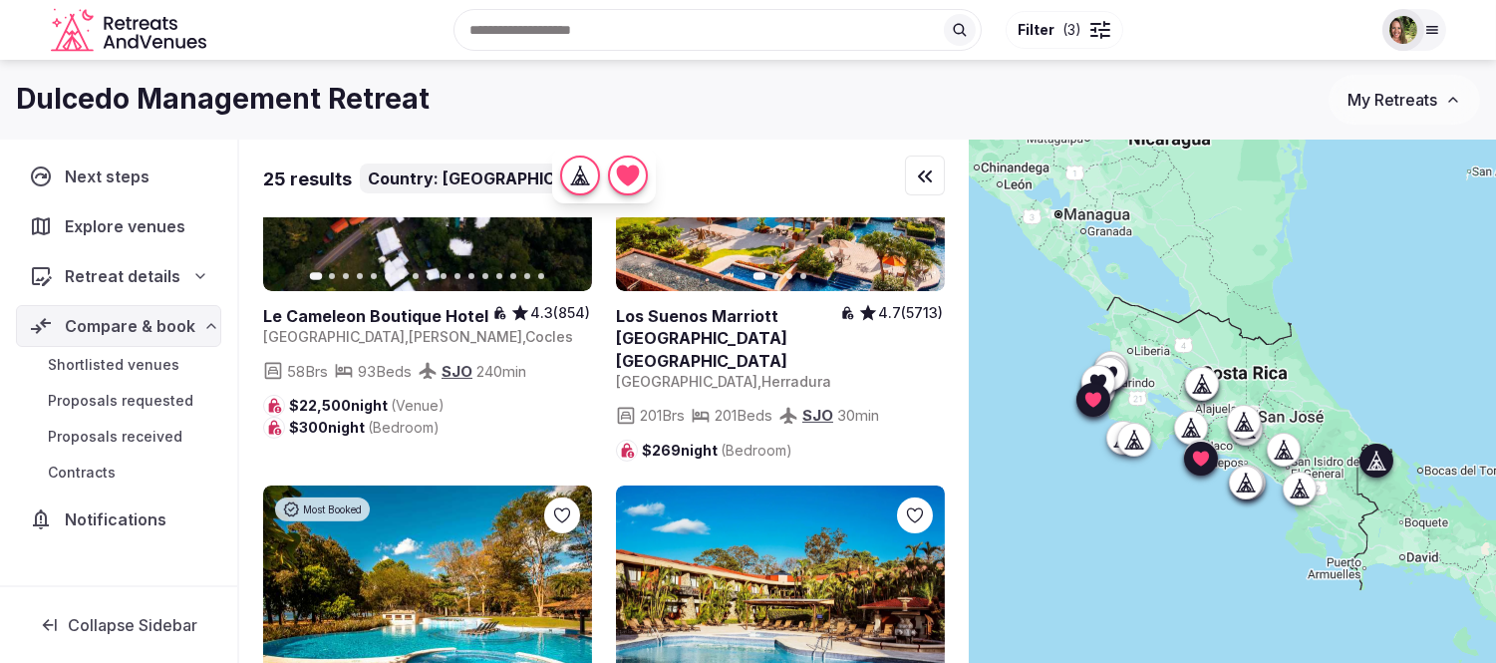
scroll to position [1218, 0]
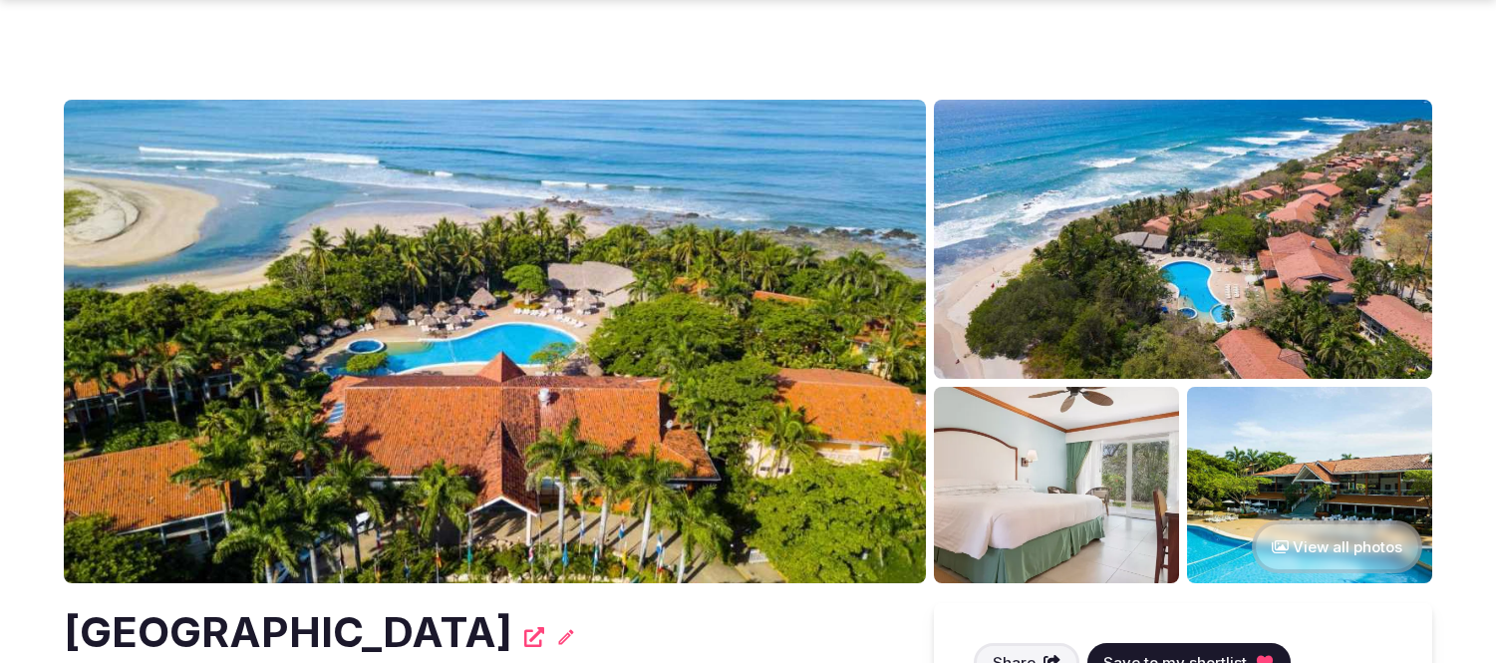
scroll to position [332, 0]
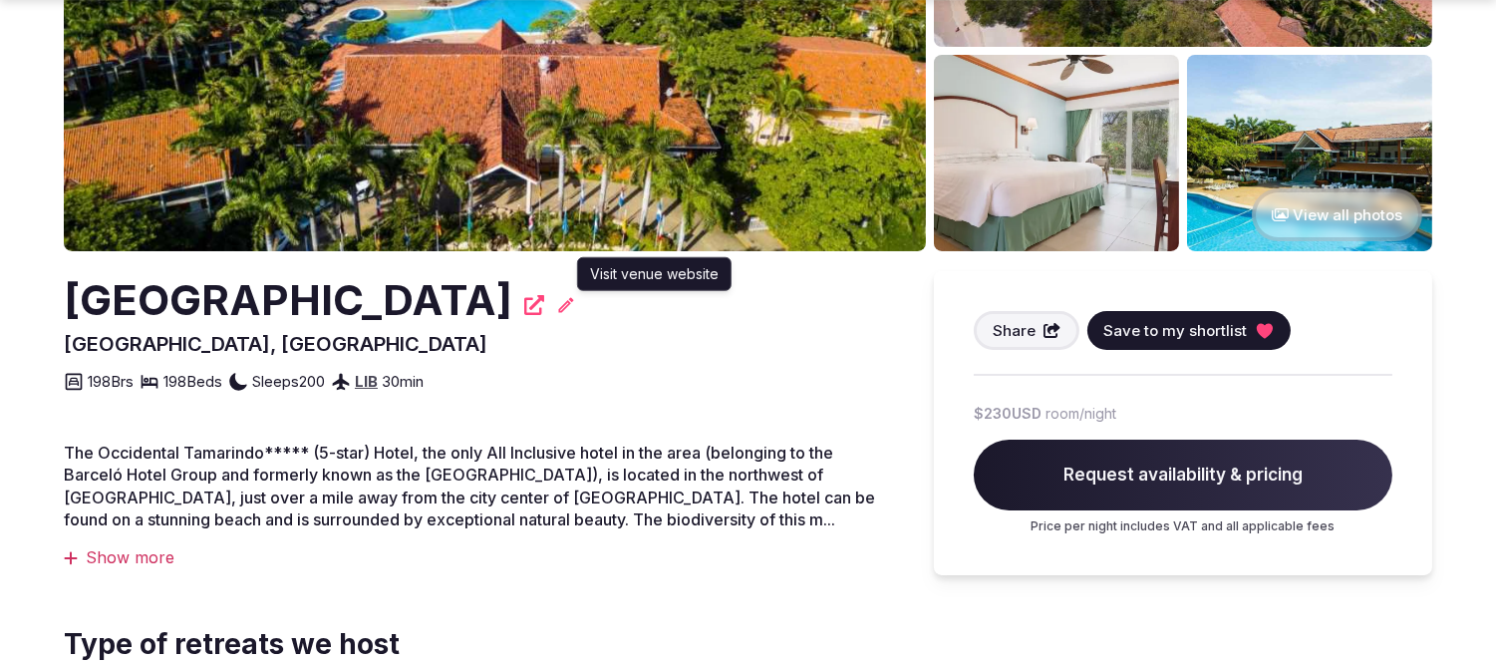
click at [544, 302] on icon at bounding box center [534, 305] width 20 height 20
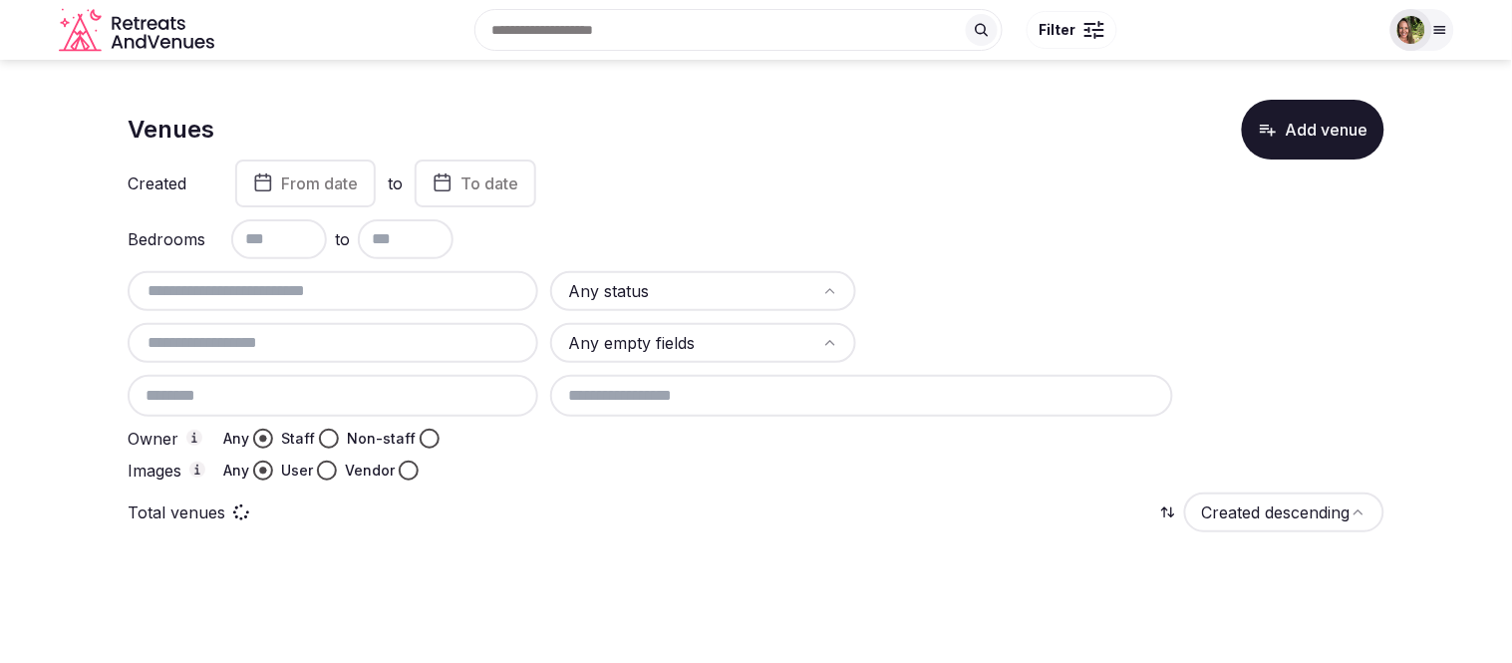
click at [1432, 23] on icon at bounding box center [1440, 30] width 16 height 16
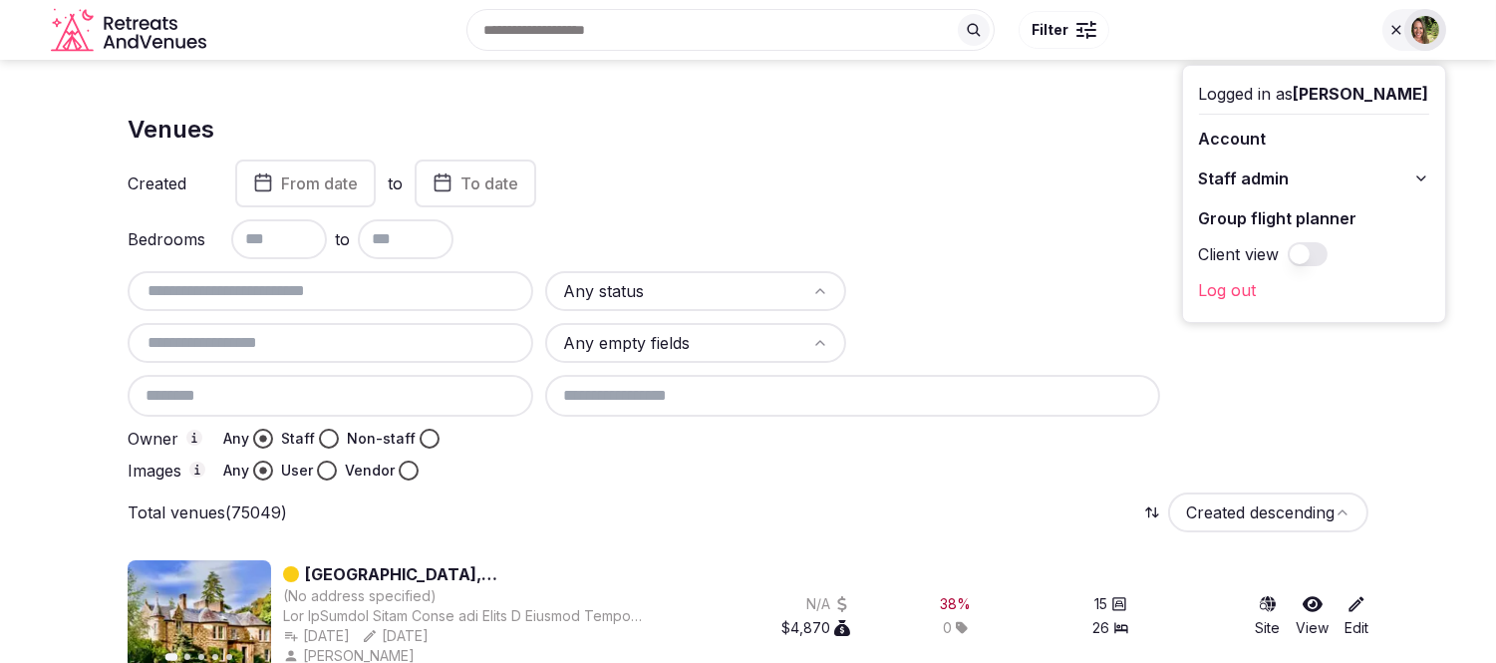
click at [1111, 135] on div "Venues Add venue" at bounding box center [748, 130] width 1241 height 60
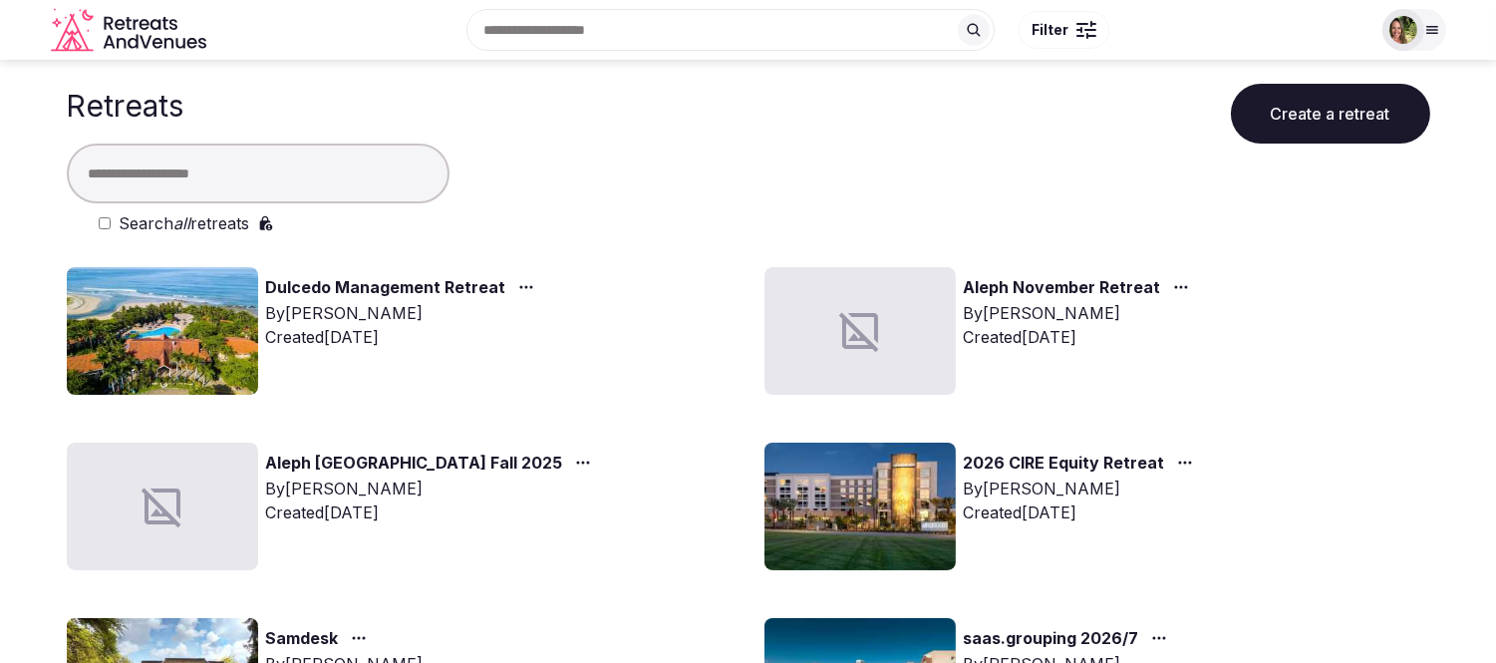
click at [235, 176] on input "text" at bounding box center [258, 174] width 383 height 60
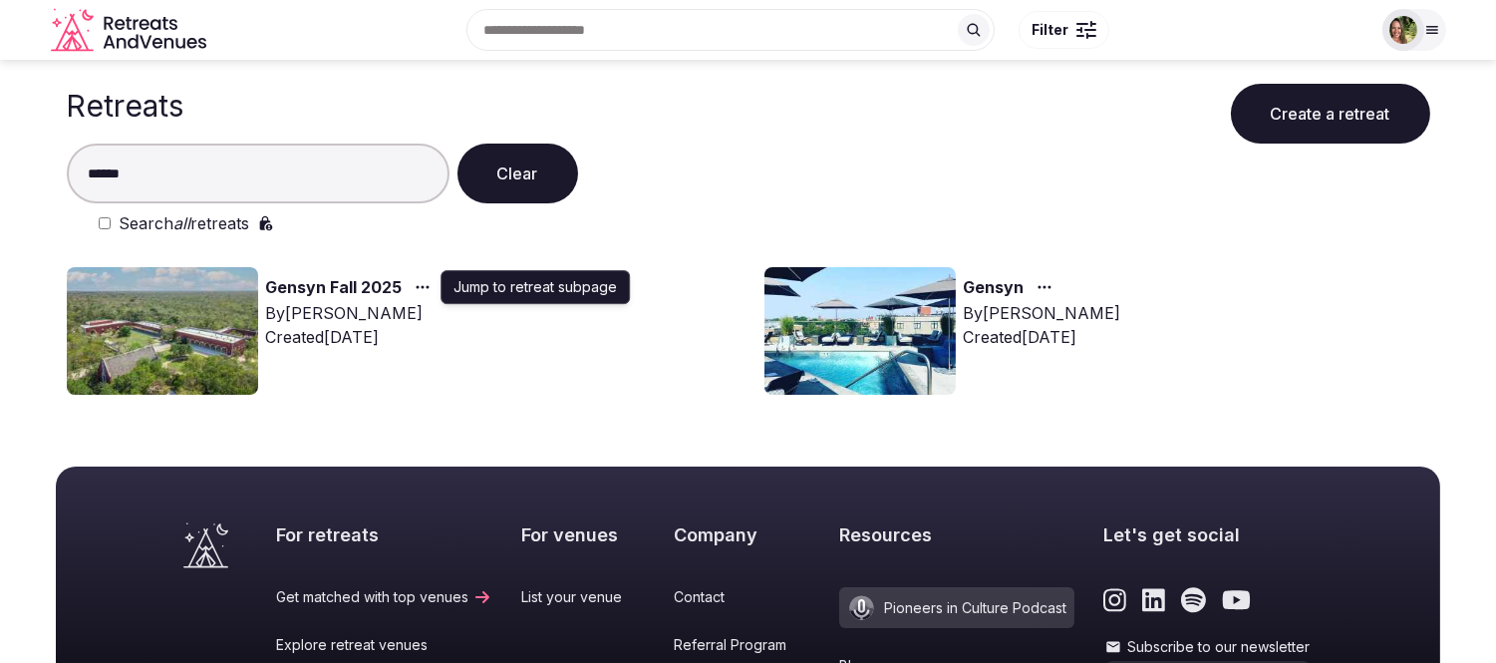
type input "******"
click at [422, 287] on icon "button" at bounding box center [423, 287] width 16 height 16
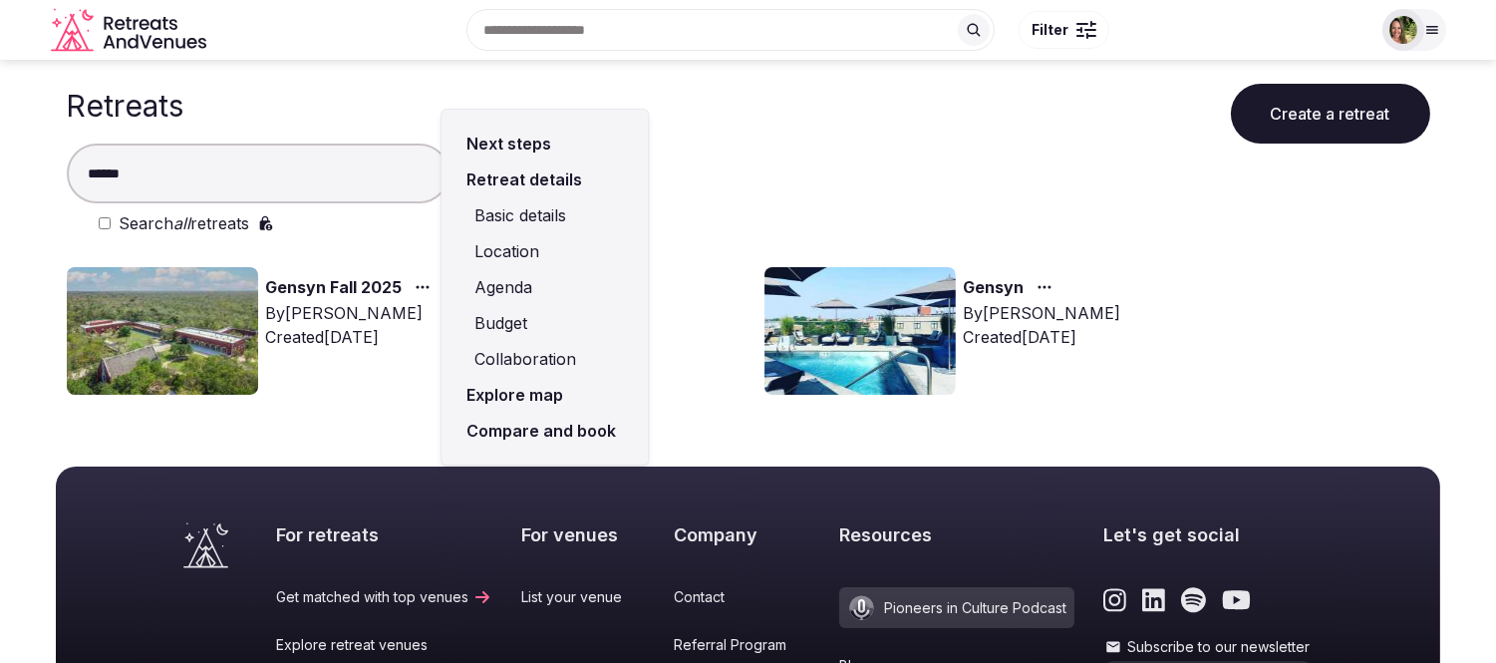
click at [522, 423] on link "Compare and book" at bounding box center [544, 431] width 174 height 36
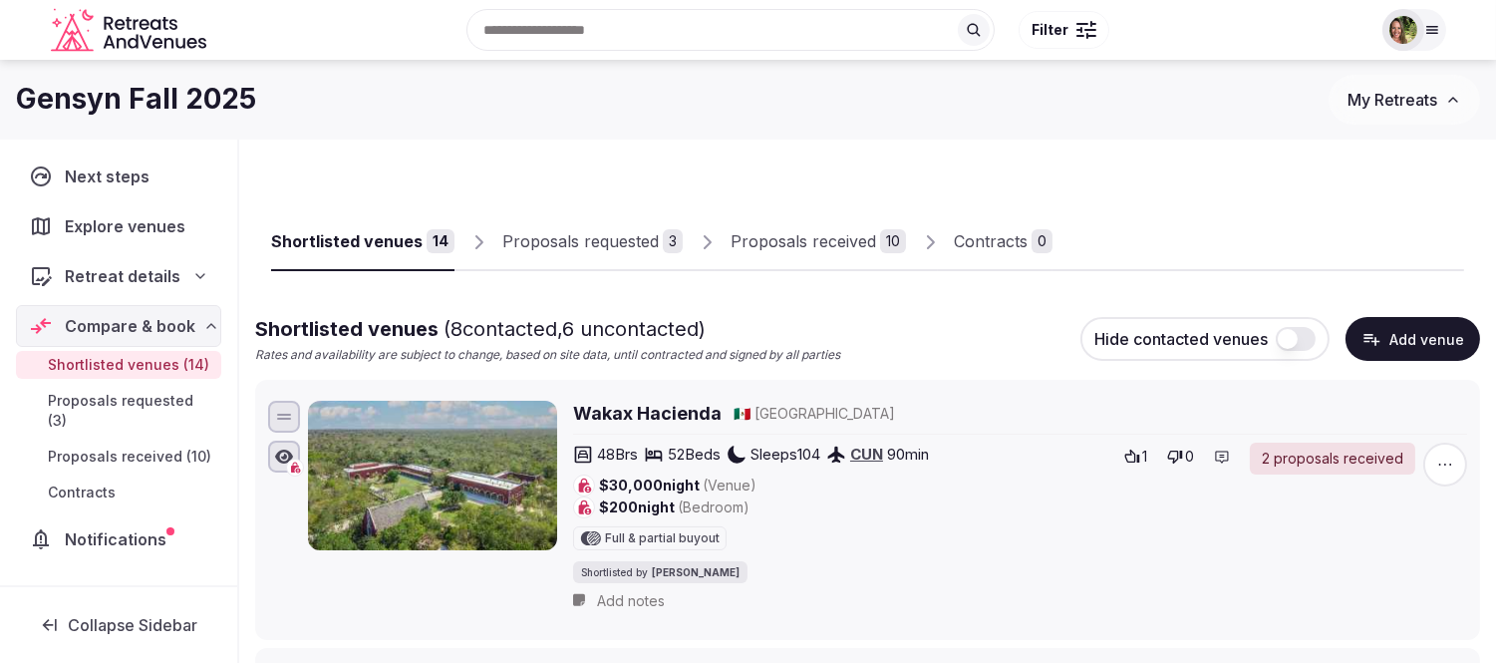
click at [332, 243] on div "Shortlisted venues" at bounding box center [346, 241] width 151 height 24
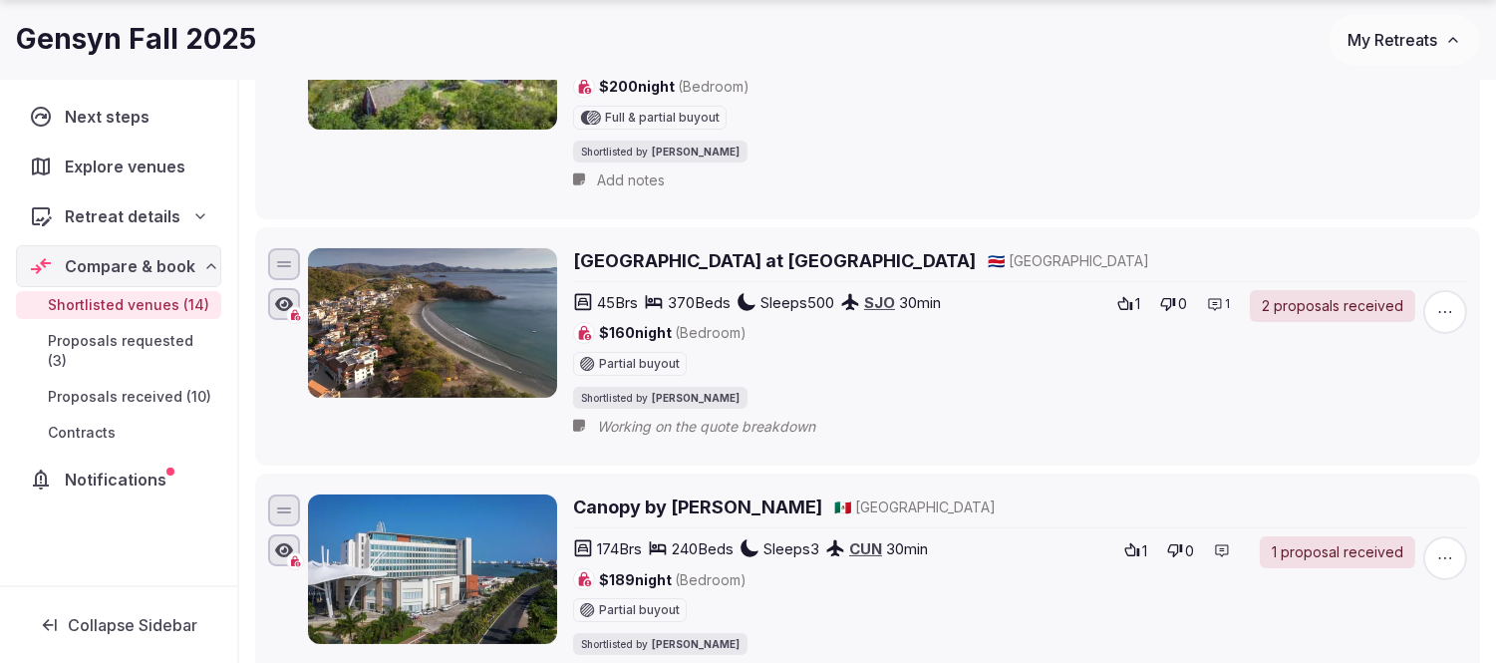
scroll to position [443, 0]
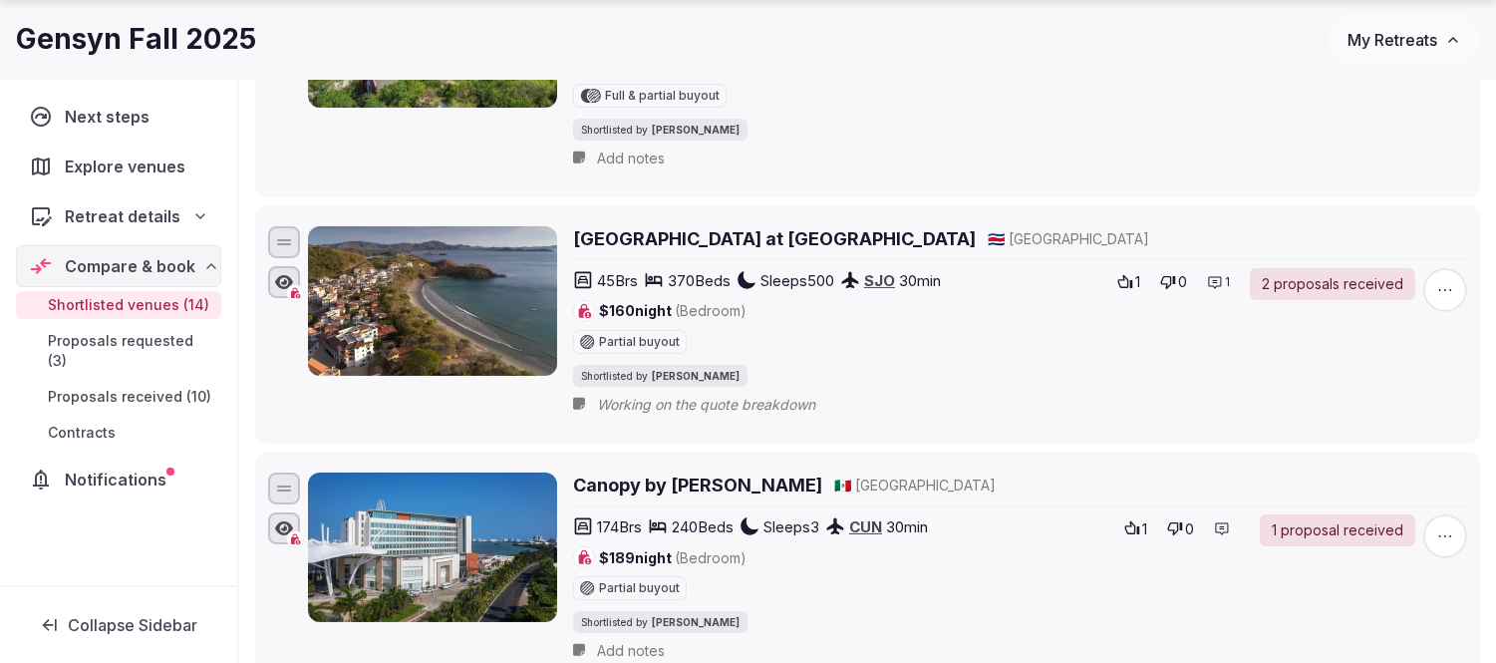
click at [741, 237] on h2 "[GEOGRAPHIC_DATA] at [GEOGRAPHIC_DATA]" at bounding box center [774, 238] width 403 height 25
click at [1391, 34] on span "My Retreats" at bounding box center [1392, 40] width 90 height 20
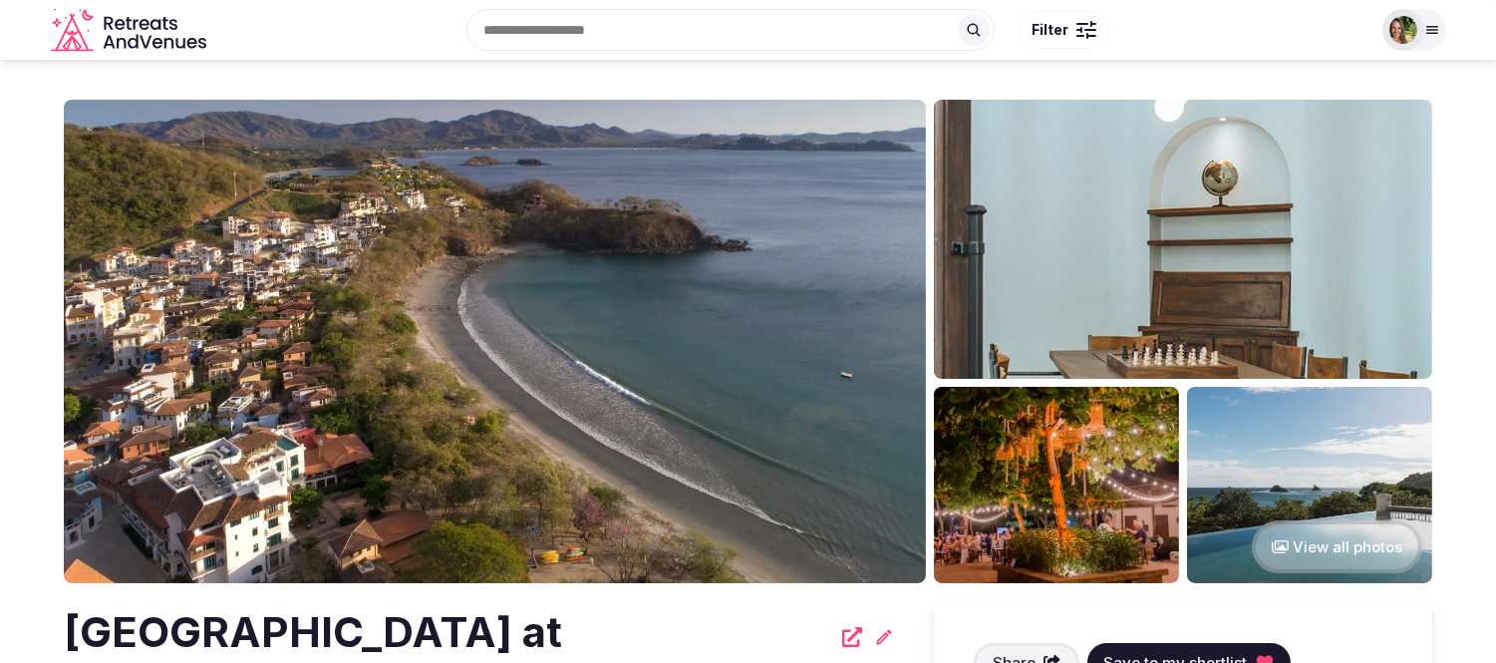
click at [1413, 33] on img at bounding box center [1403, 30] width 28 height 28
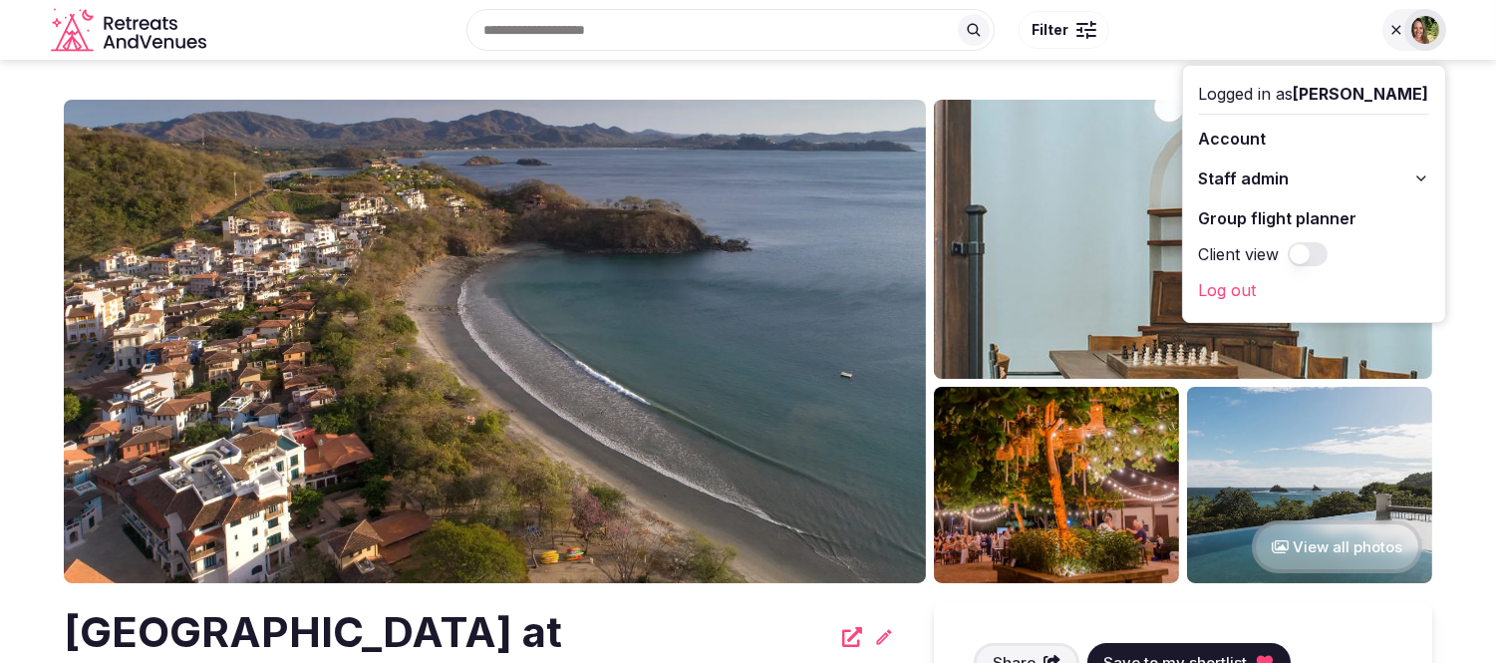
click at [1208, 26] on div "Recent searches Costa Rica Dubrovnik, Croatia Buenos Aires, Argentina Québec Ci…" at bounding box center [792, 30] width 1156 height 86
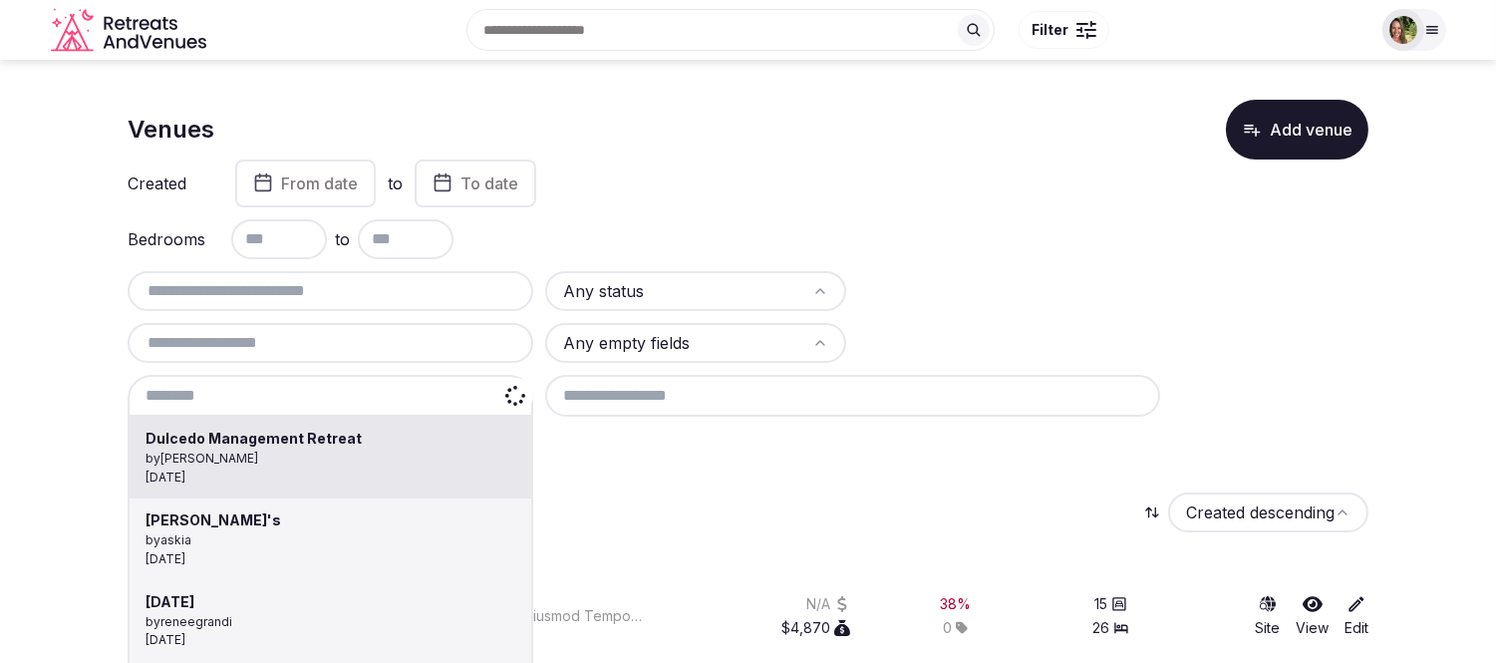
click at [245, 392] on input at bounding box center [331, 396] width 406 height 42
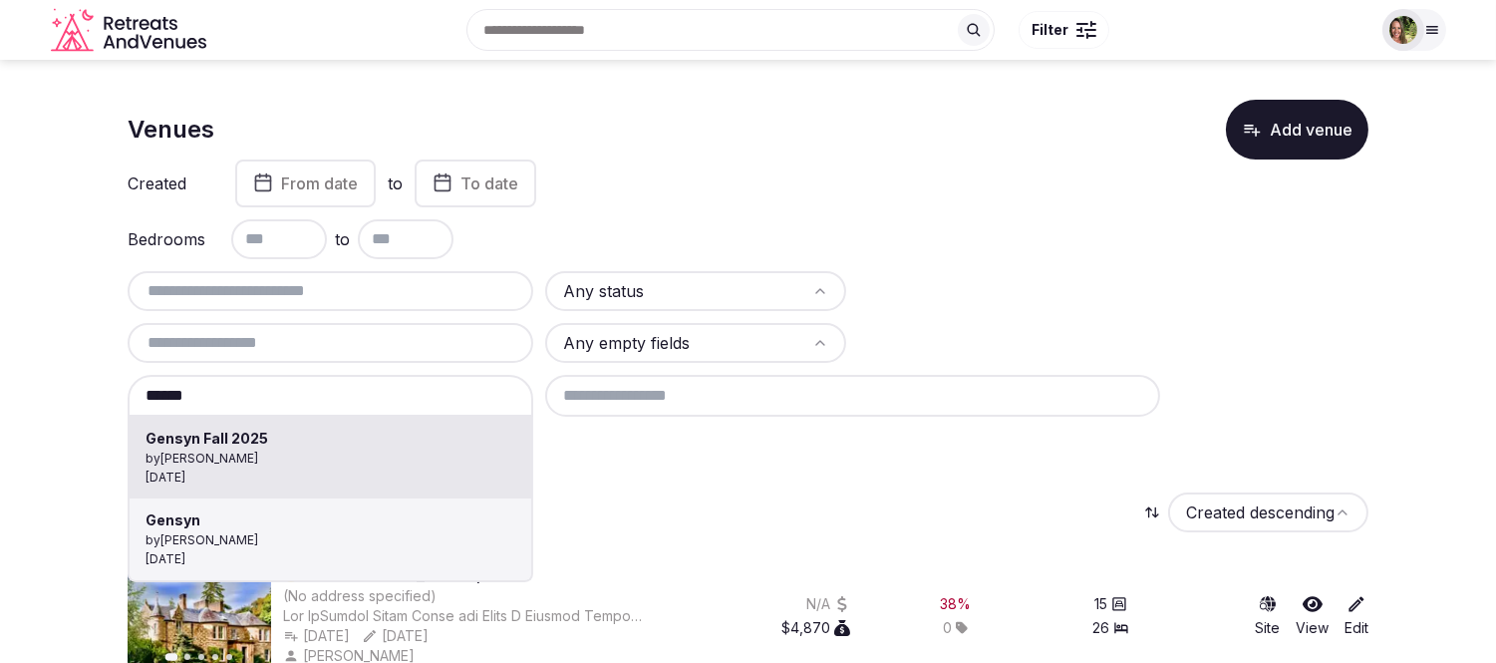
type input "**********"
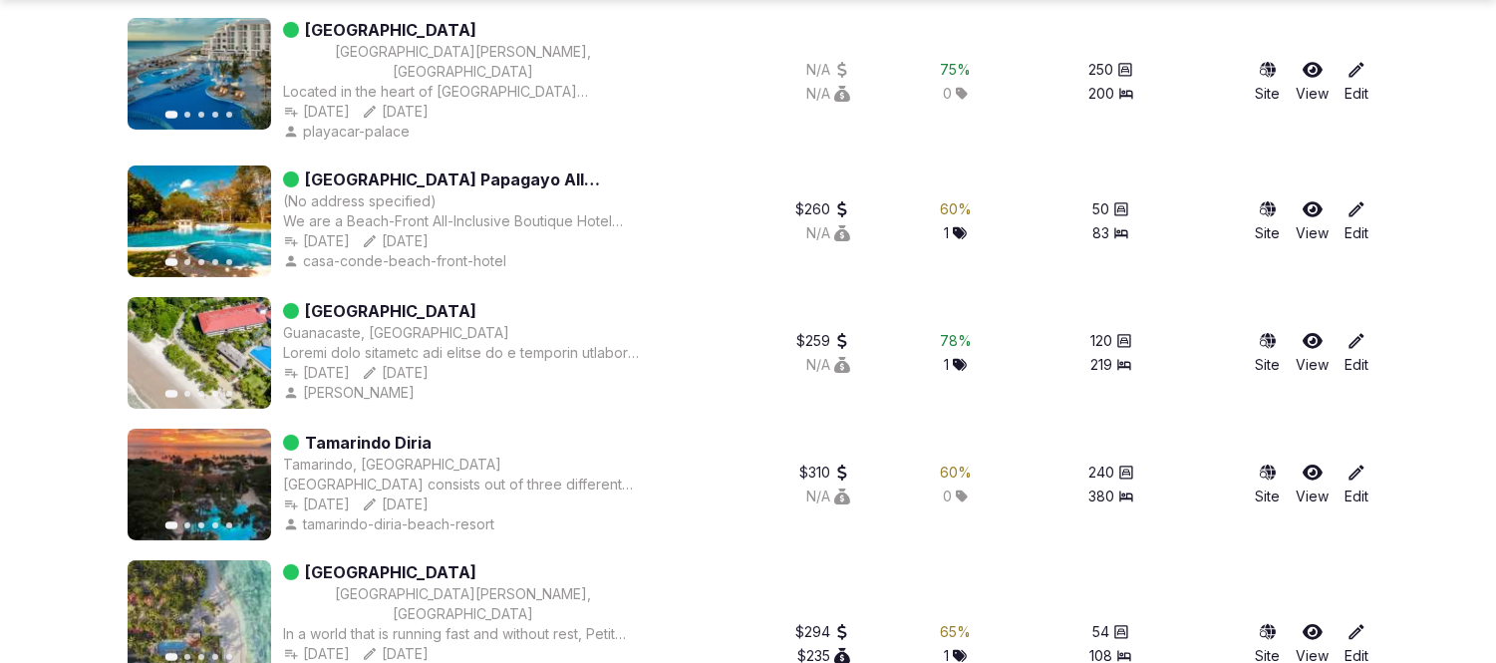
scroll to position [1107, 0]
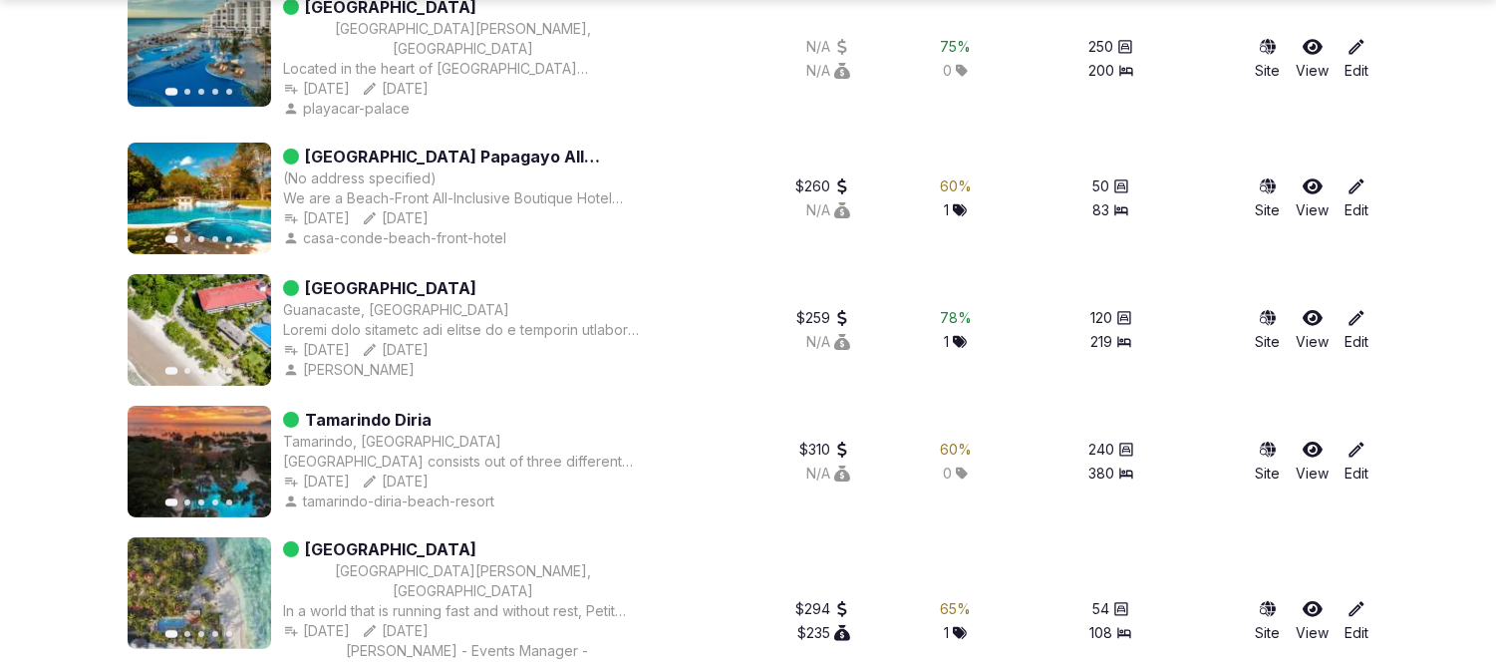
click at [1312, 311] on icon at bounding box center [1313, 319] width 20 height 16
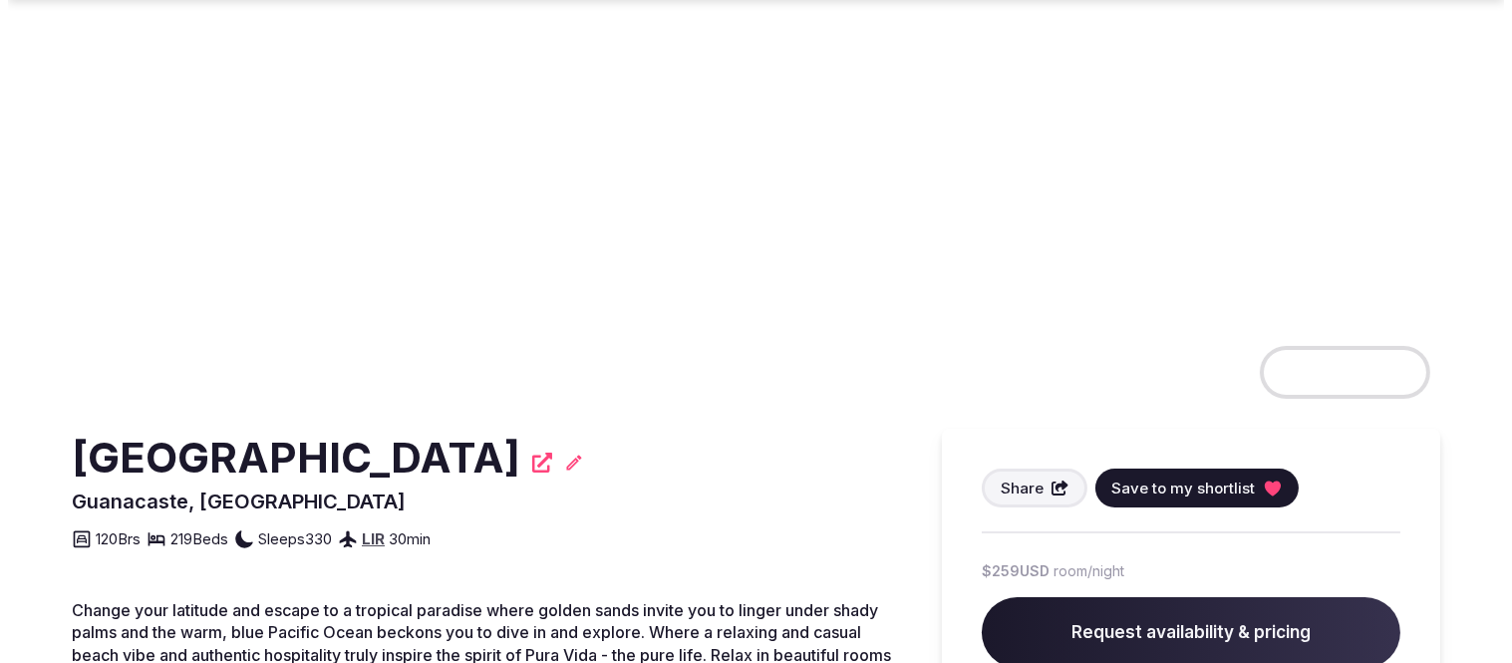
scroll to position [221, 0]
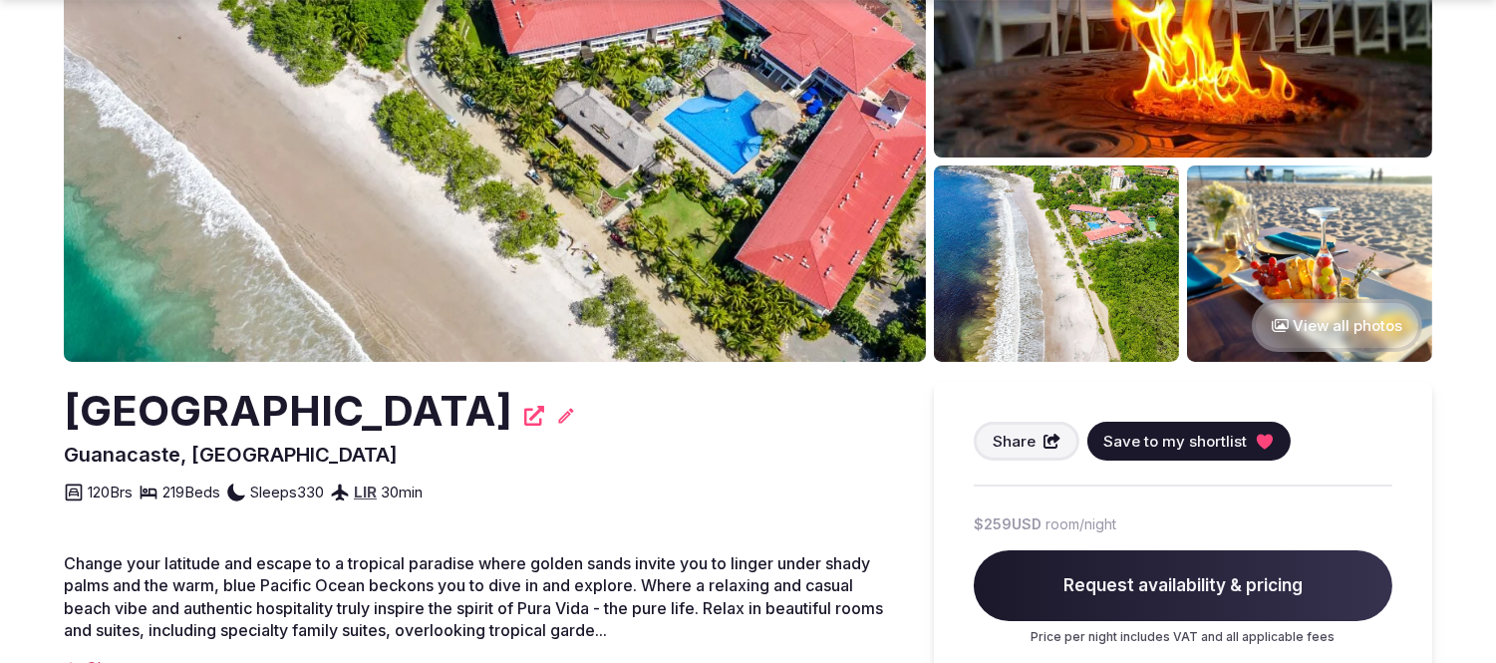
click at [1198, 444] on span "Save to my shortlist" at bounding box center [1175, 441] width 144 height 21
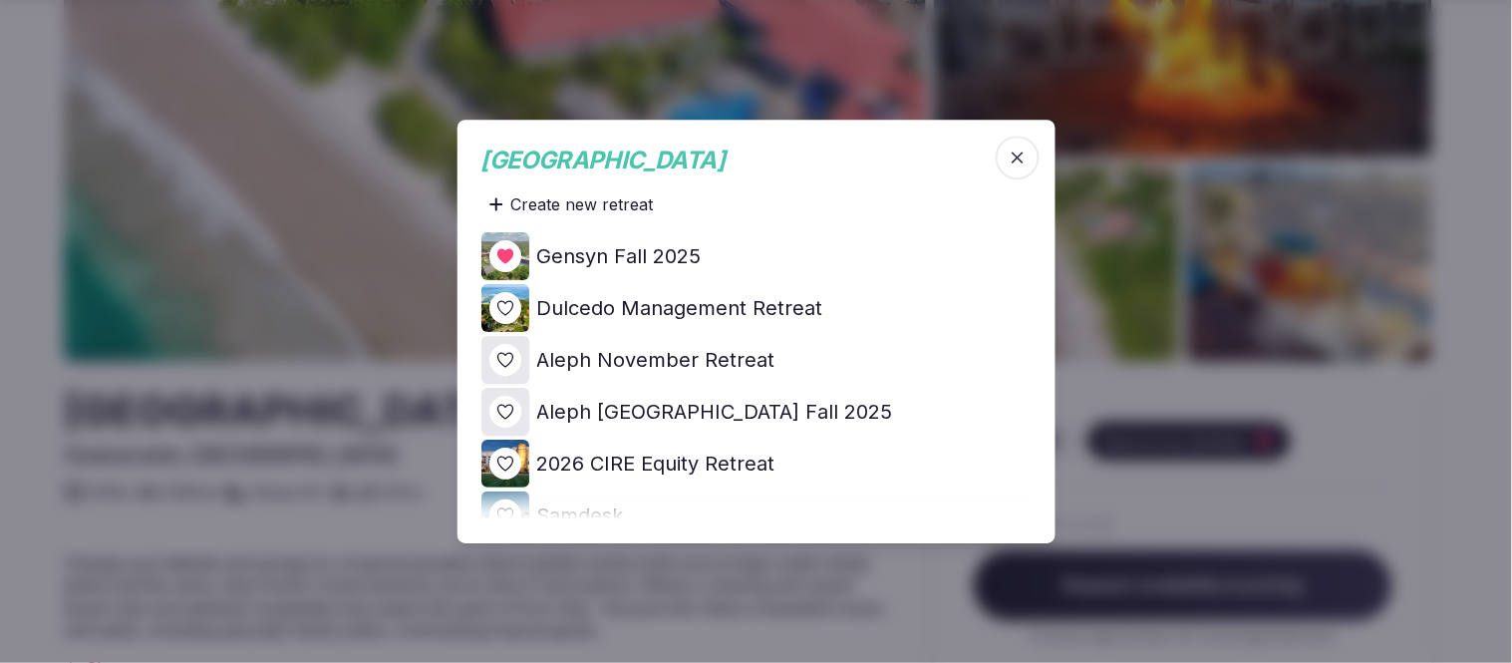
click at [0, 0] on icon at bounding box center [0, 0] width 0 height 0
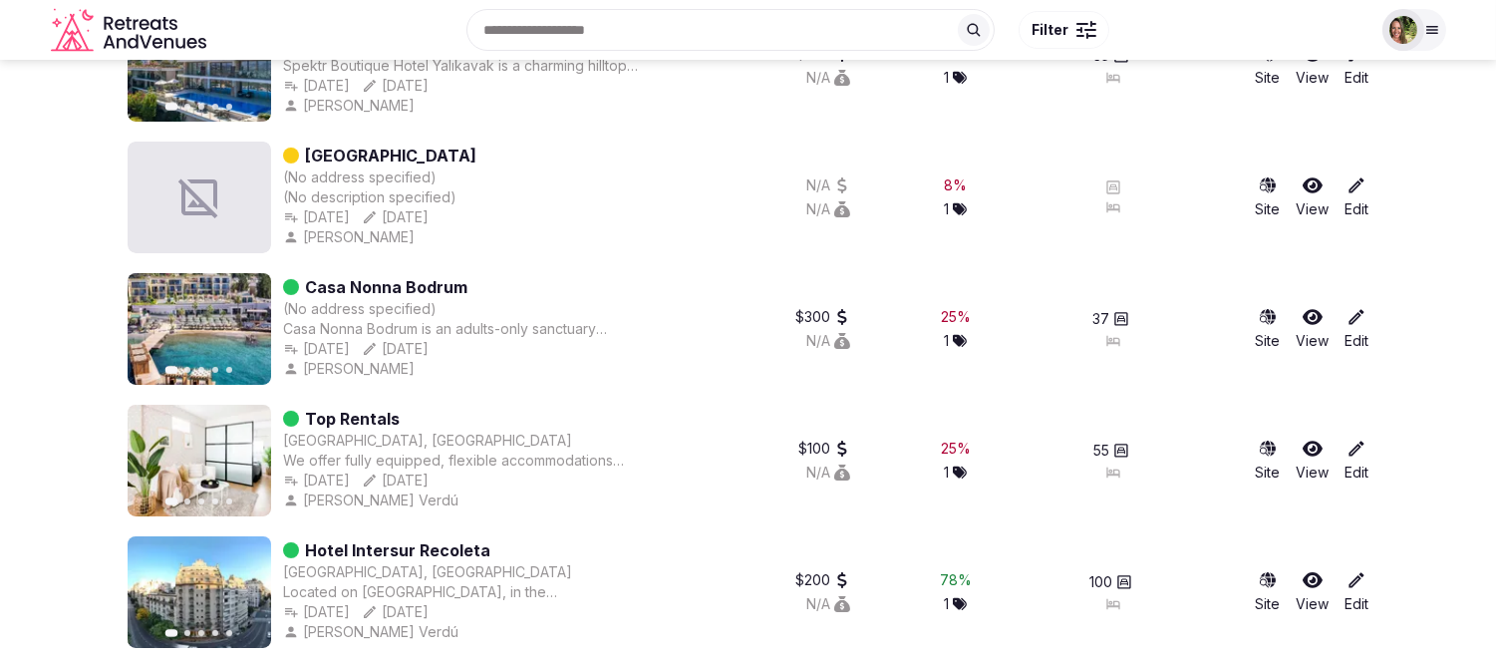
scroll to position [774, 0]
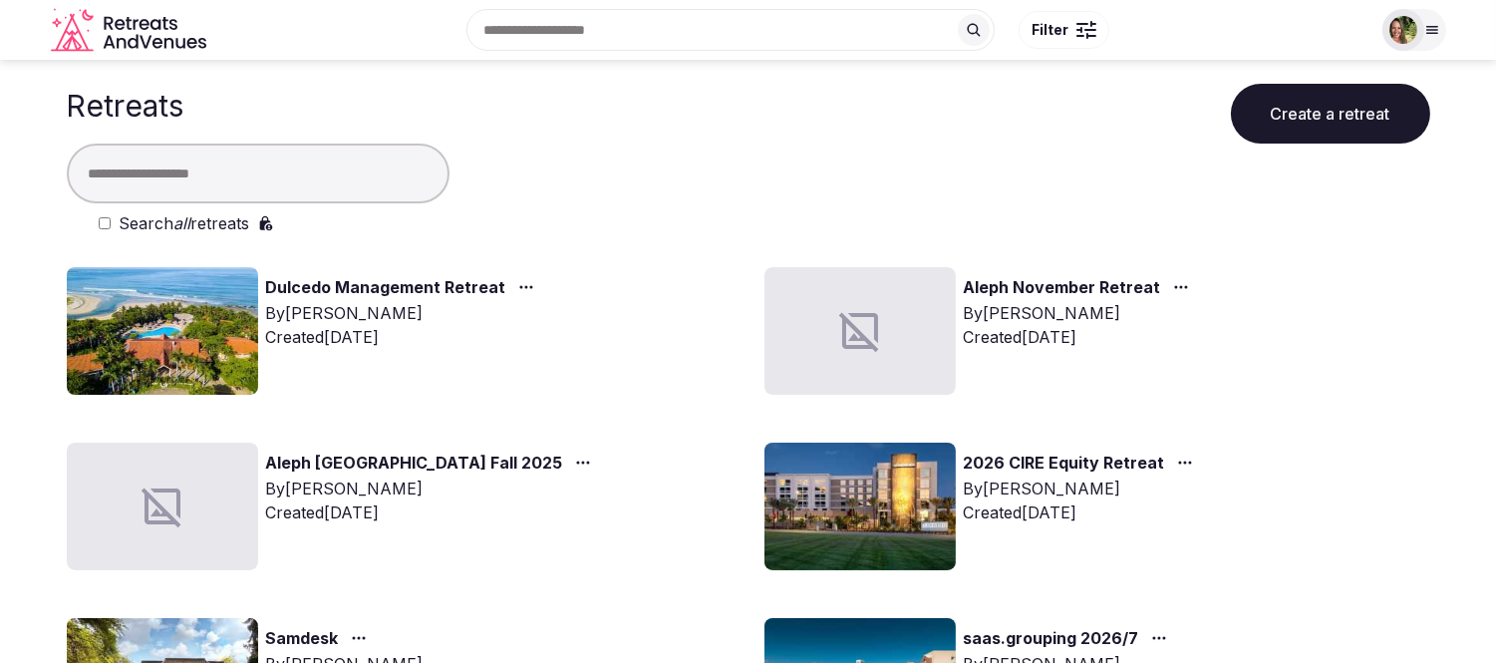
click at [313, 150] on input "text" at bounding box center [258, 174] width 383 height 60
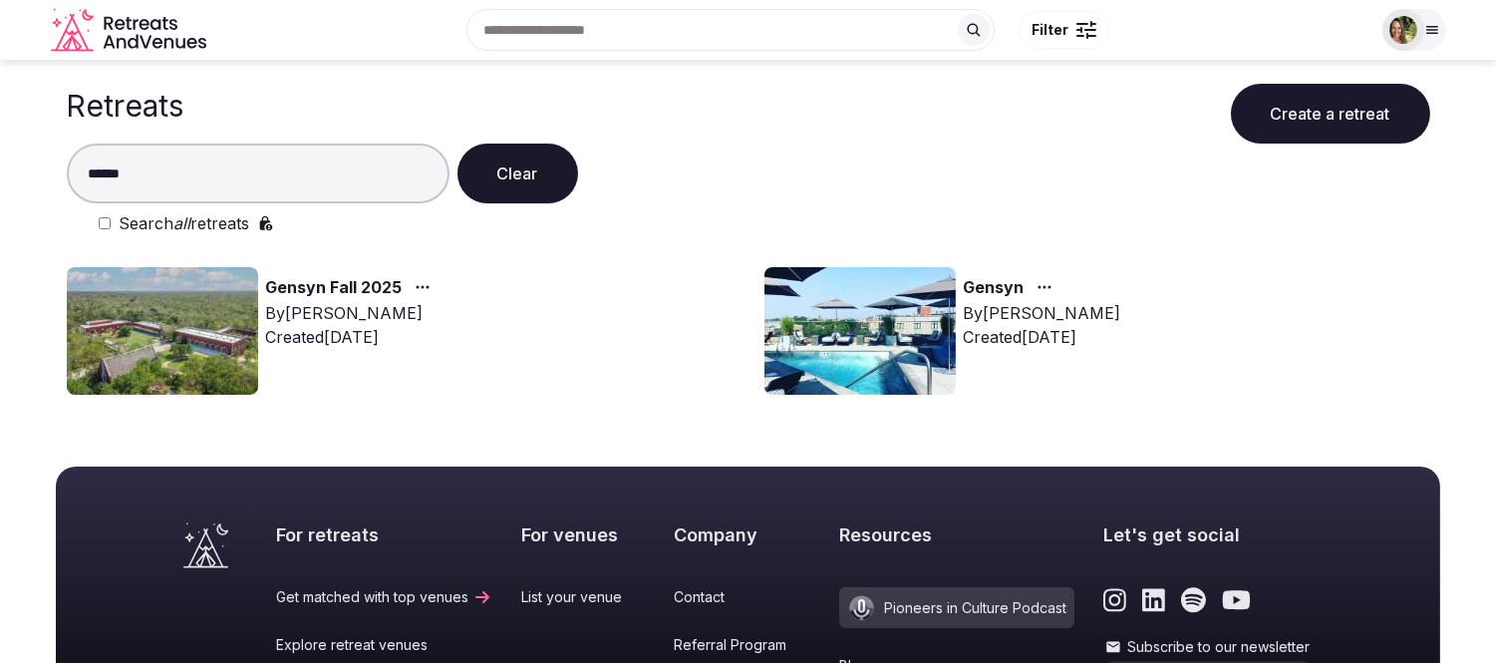
type input "******"
click at [411, 284] on div "button" at bounding box center [421, 287] width 36 height 24
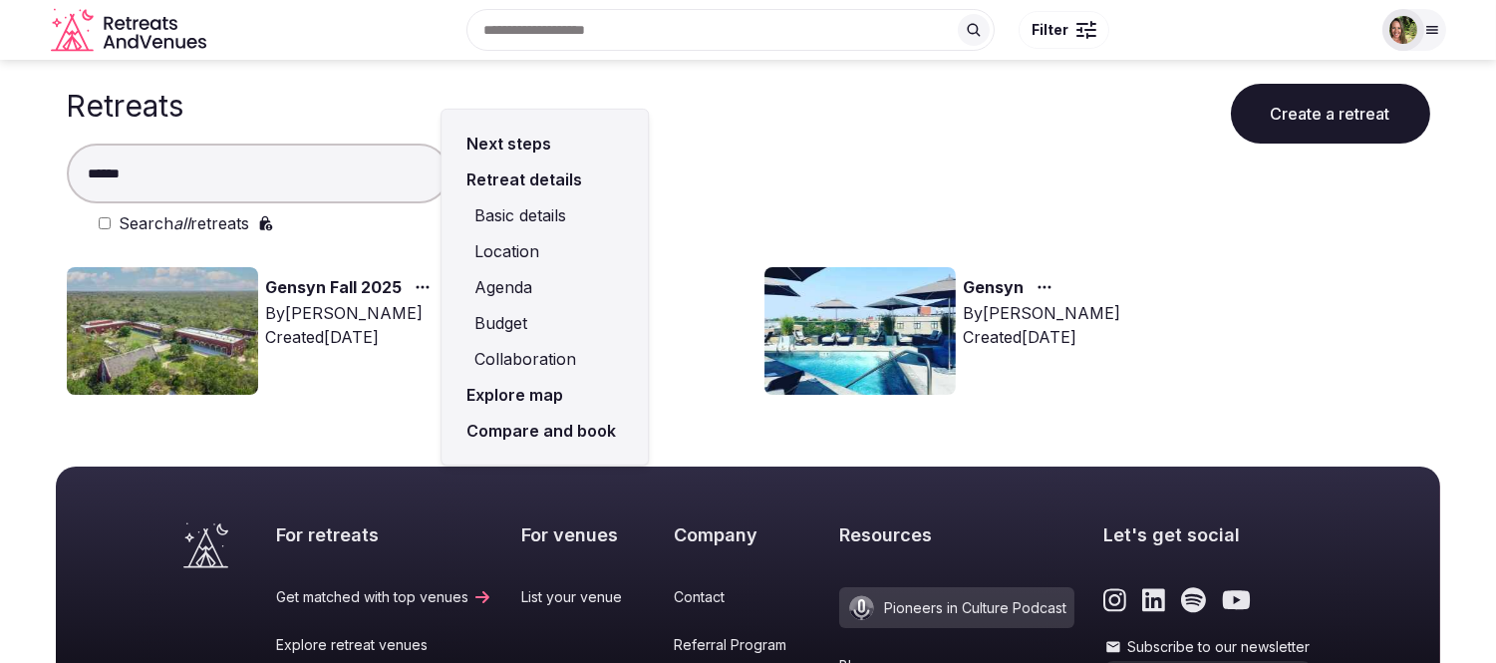
click at [526, 431] on link "Compare and book" at bounding box center [544, 431] width 174 height 36
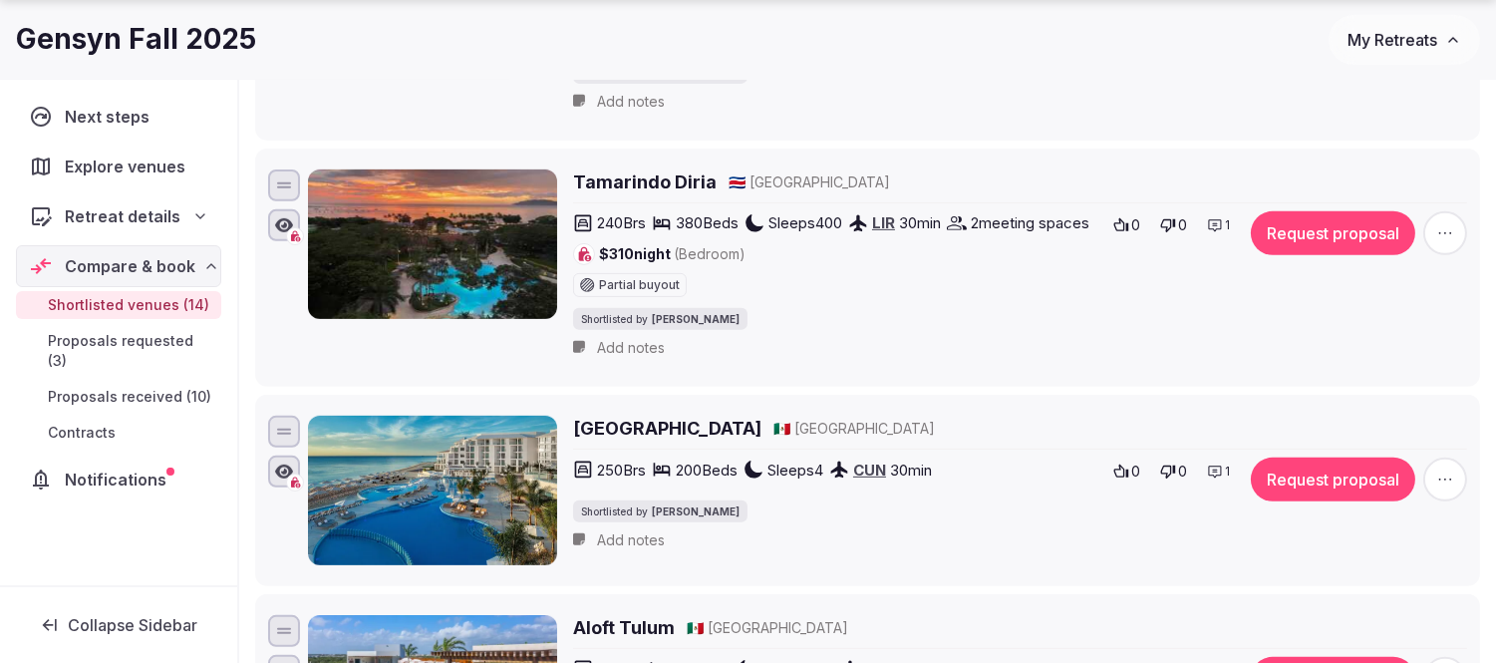
scroll to position [1550, 0]
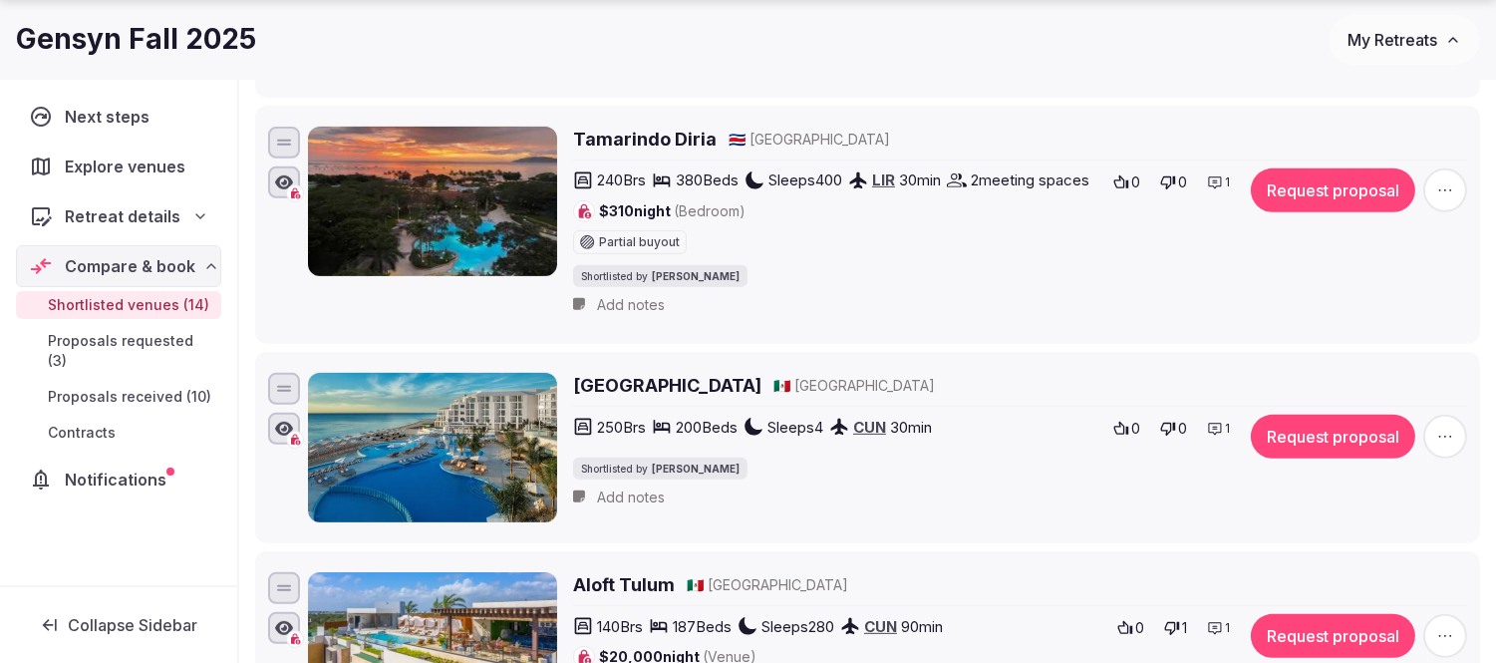
click at [659, 144] on h2 "Tamarindo Diria" at bounding box center [645, 139] width 144 height 25
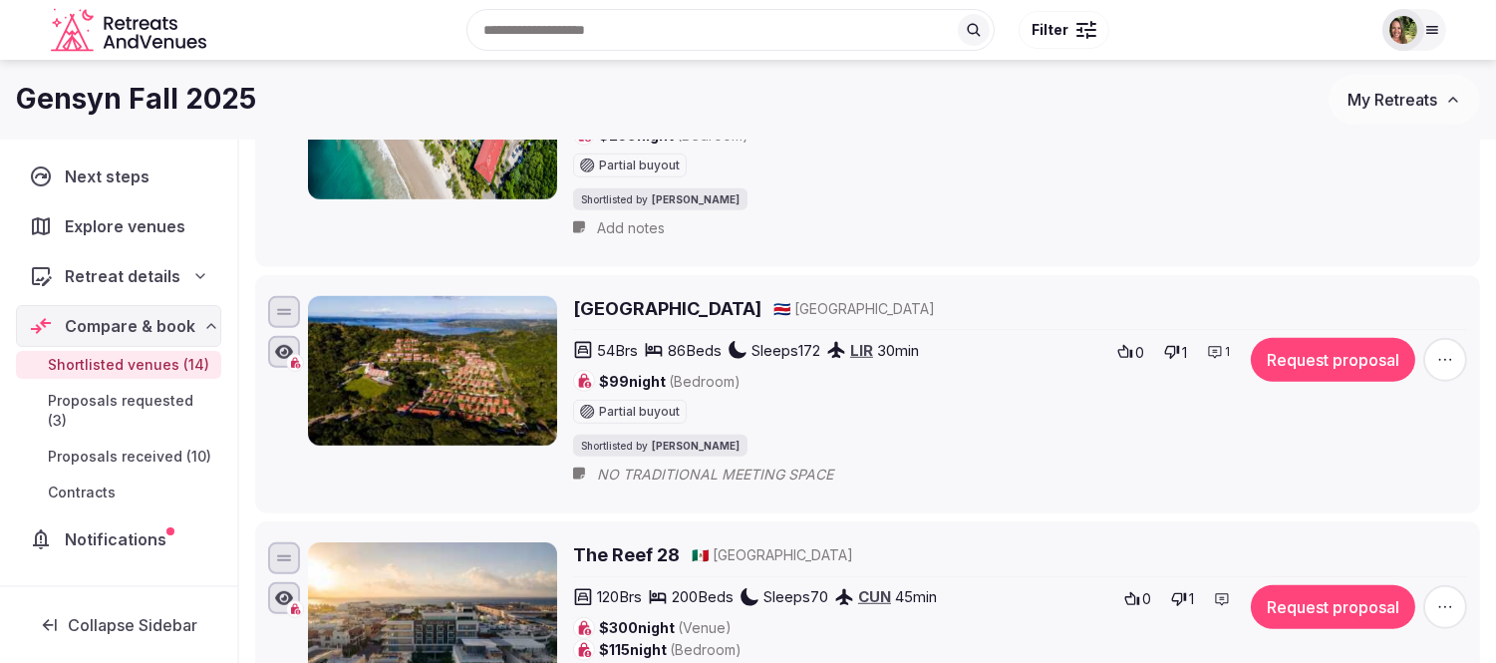
scroll to position [2325, 0]
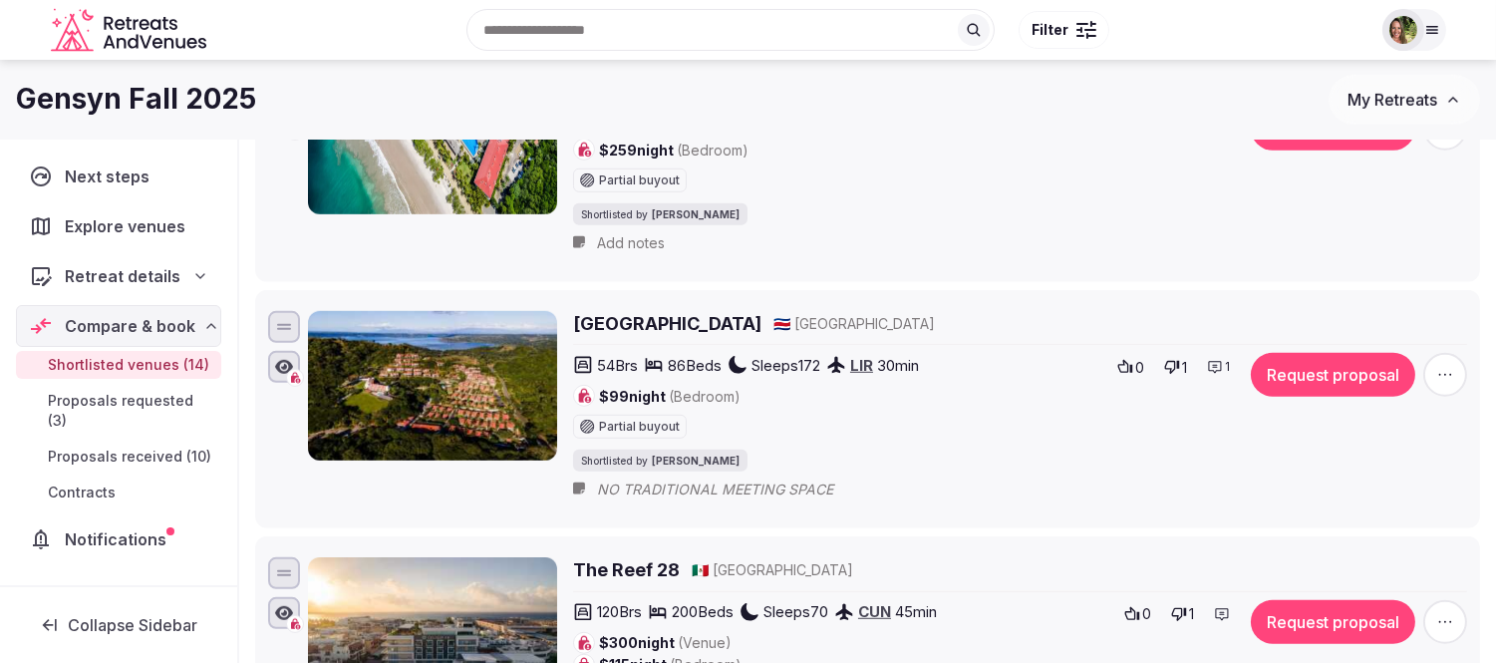
click at [1217, 375] on icon at bounding box center [1215, 367] width 16 height 16
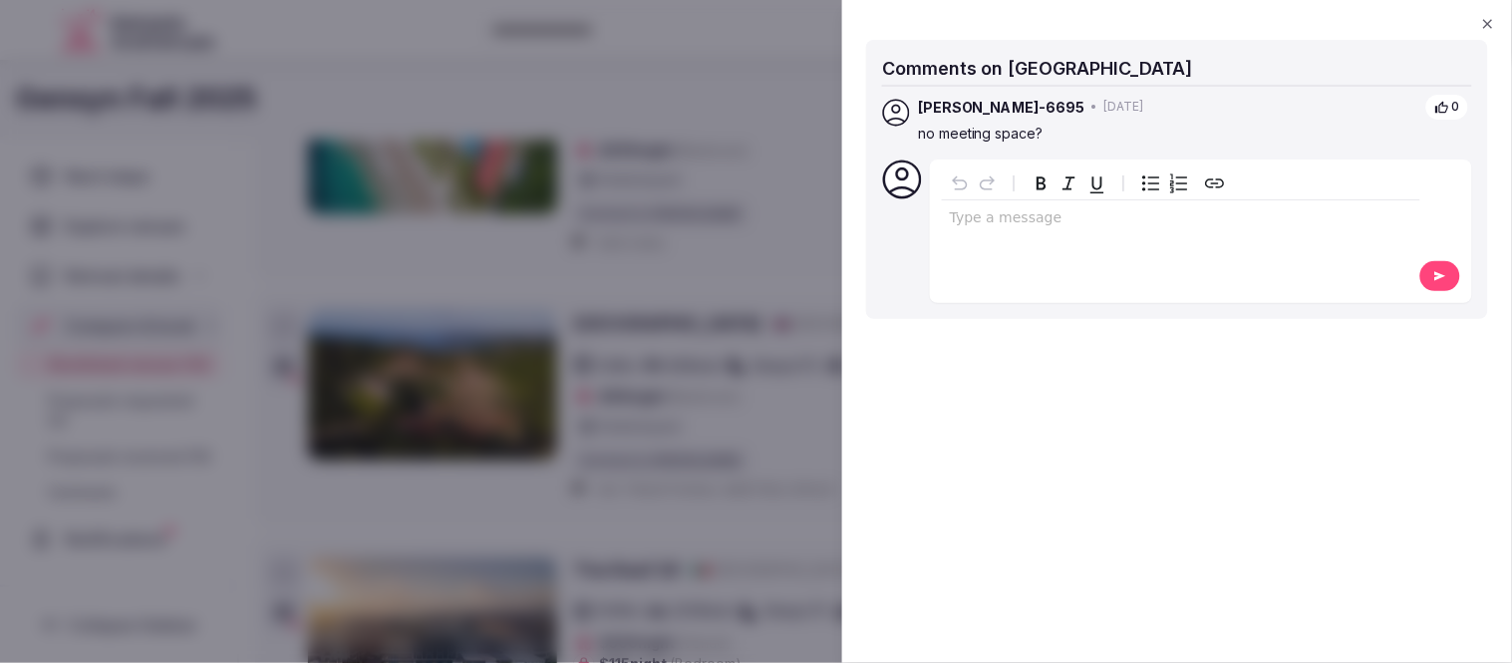
click at [1485, 18] on icon "button" at bounding box center [1488, 24] width 16 height 16
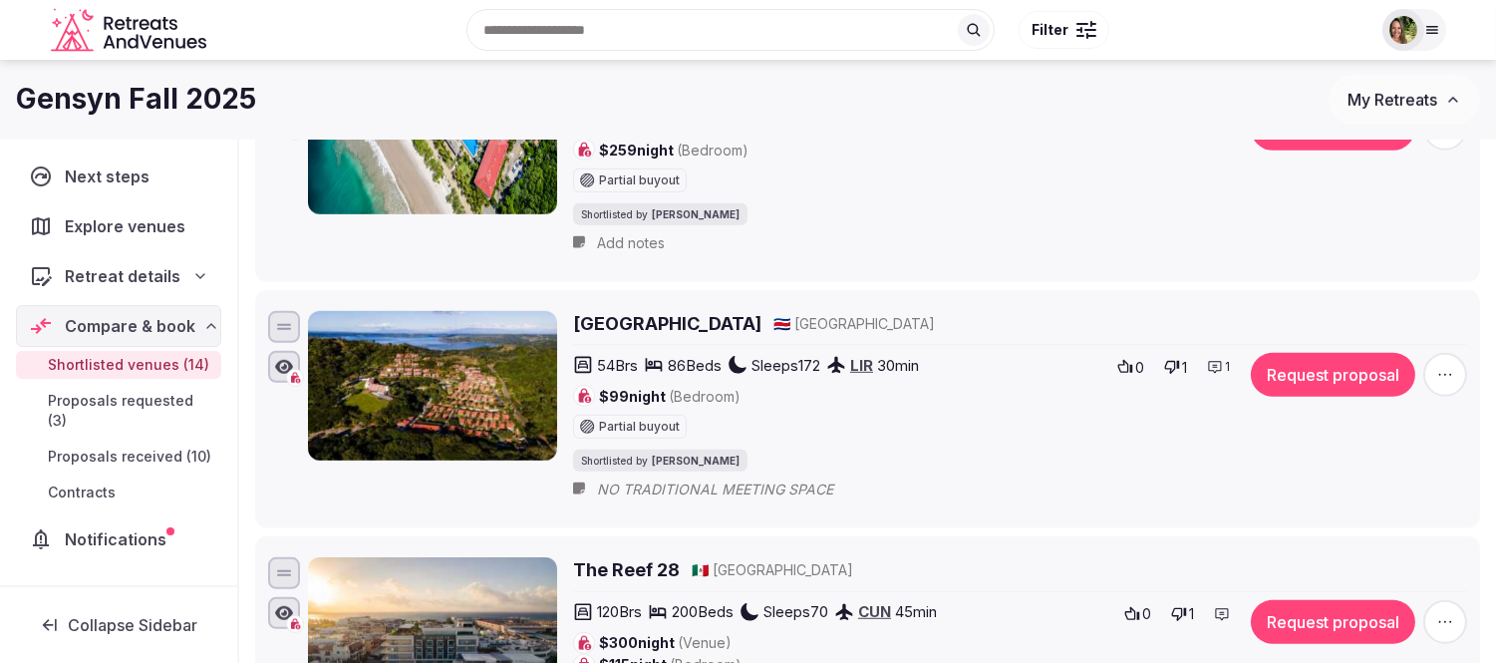
click at [662, 336] on h2 "[GEOGRAPHIC_DATA]" at bounding box center [667, 323] width 188 height 25
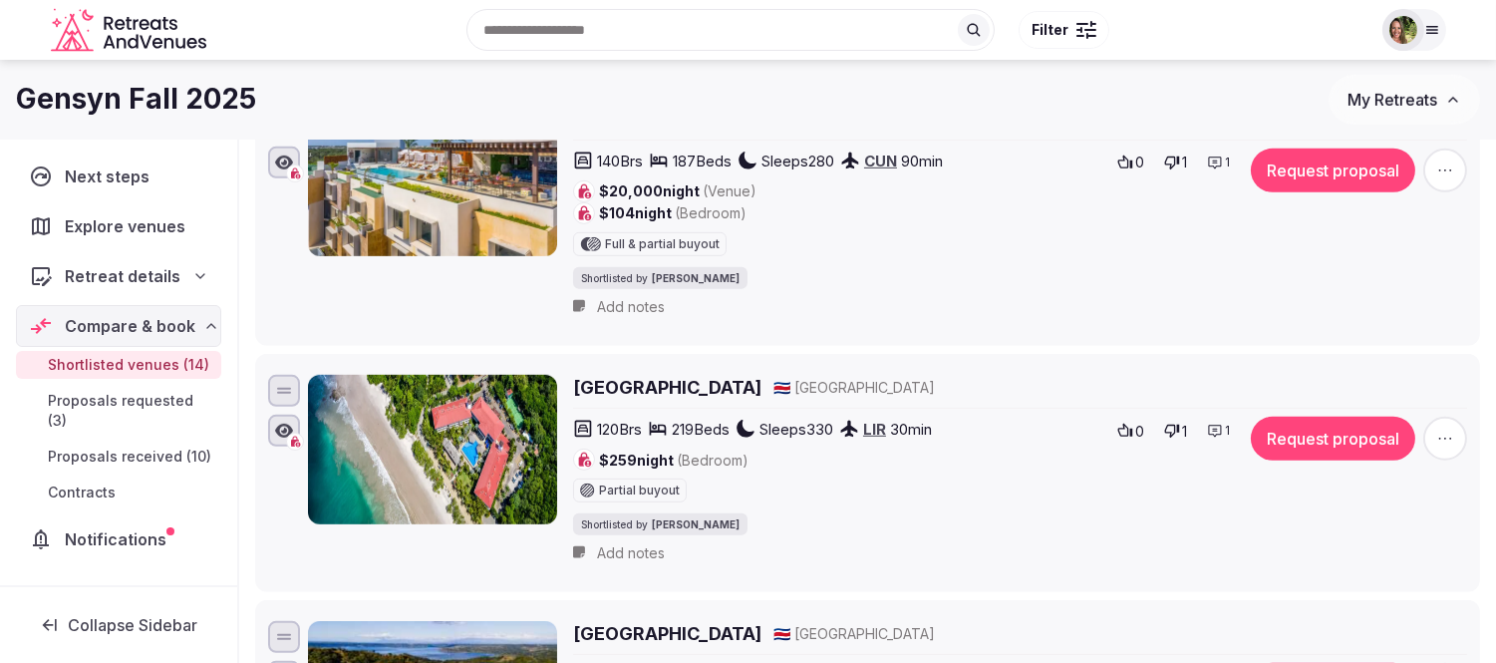
scroll to position [1993, 0]
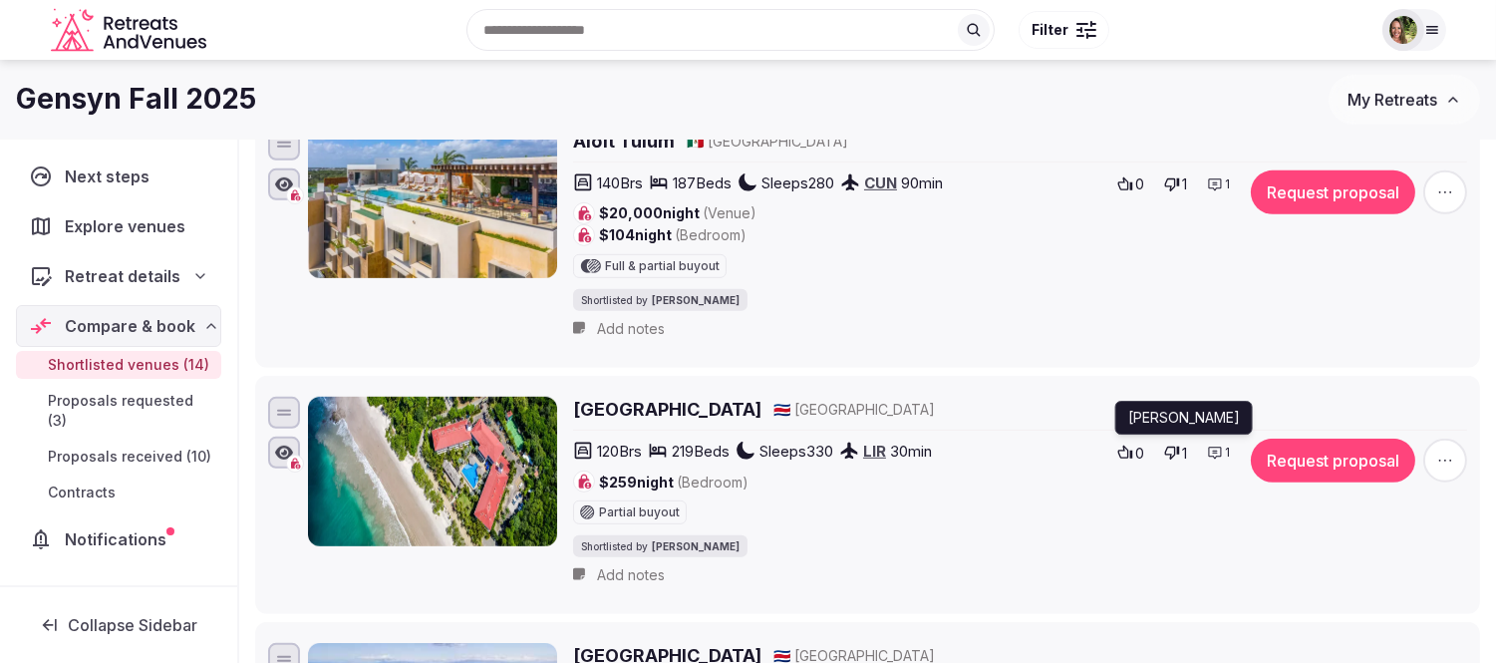
click at [1223, 466] on div "1" at bounding box center [1218, 453] width 35 height 28
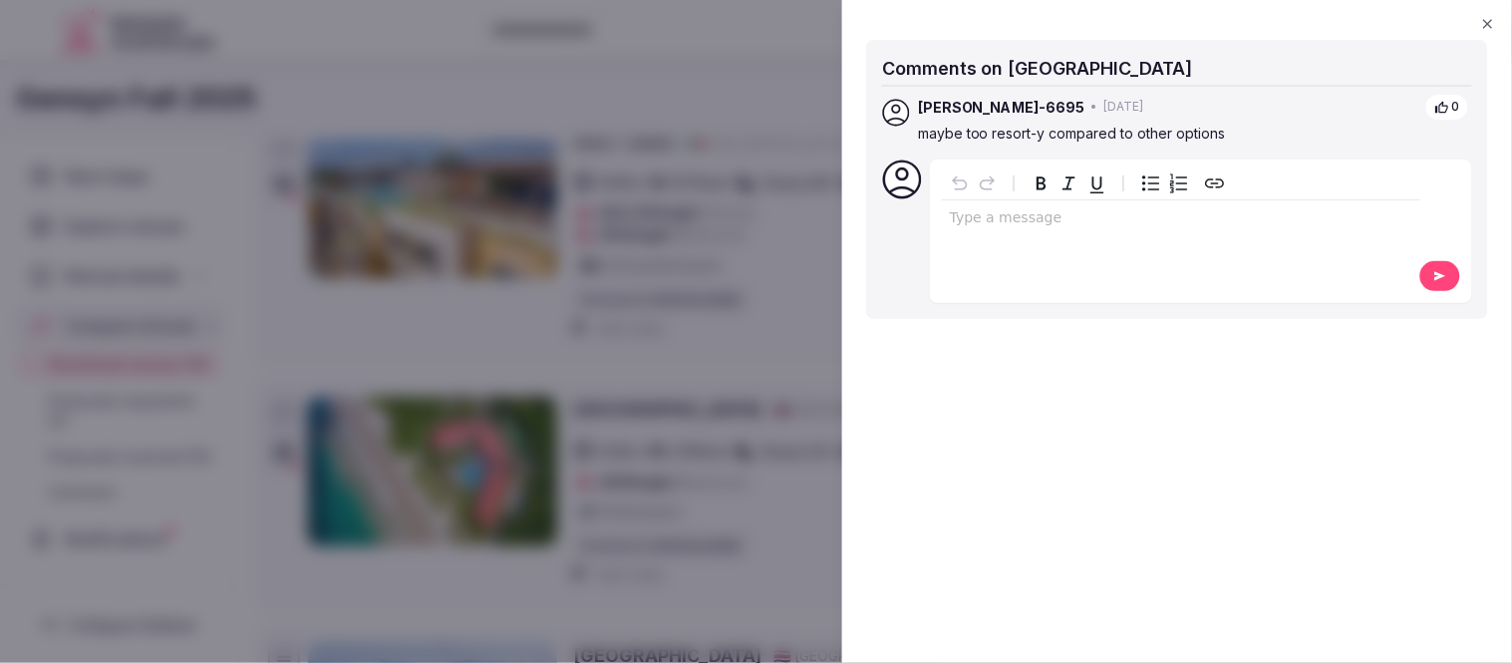
click at [1487, 23] on icon "button" at bounding box center [1487, 23] width 9 height 9
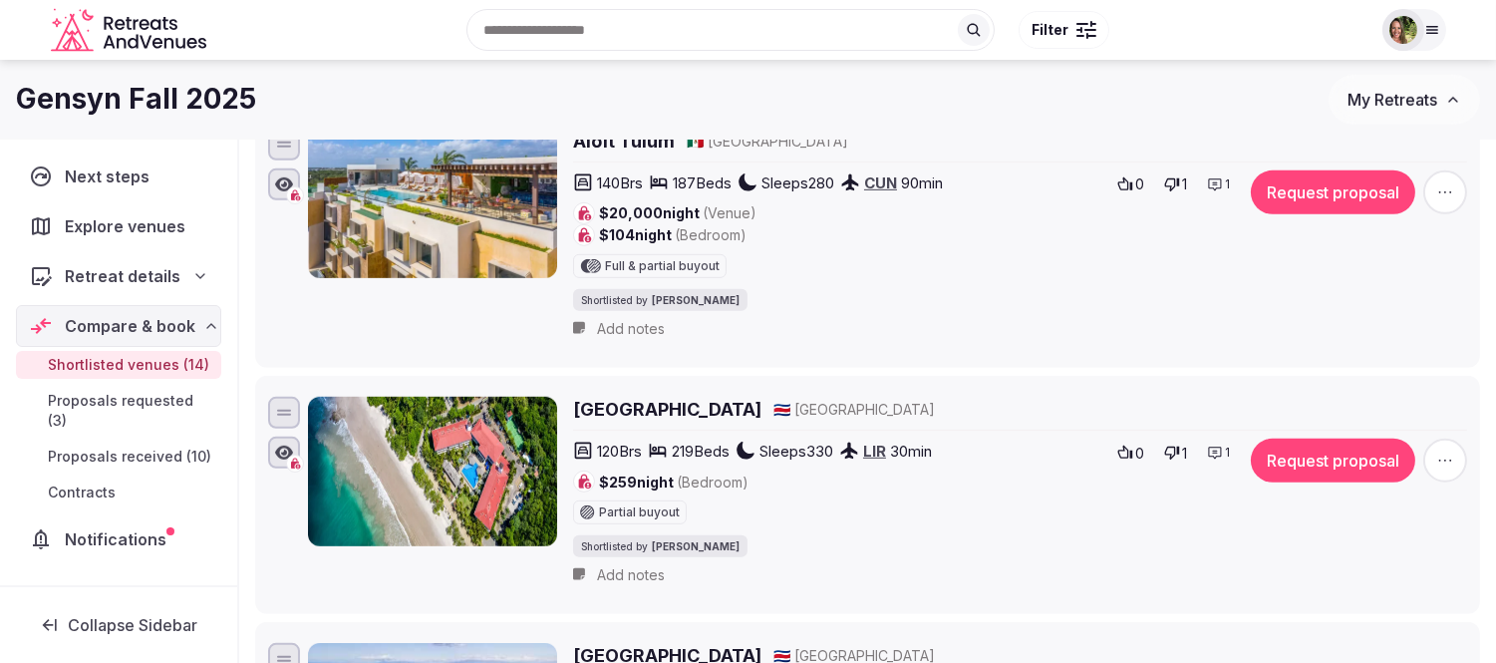
click at [743, 422] on h2 "[GEOGRAPHIC_DATA]" at bounding box center [667, 409] width 188 height 25
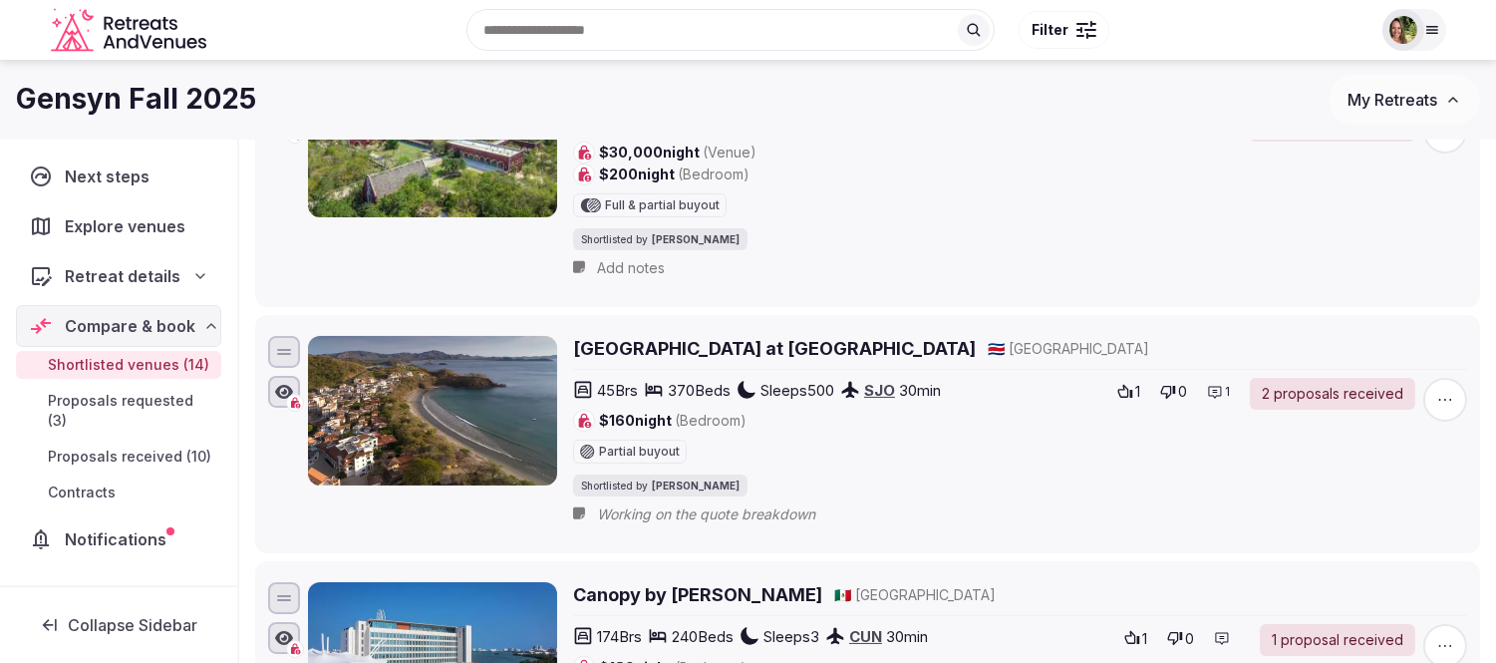
scroll to position [332, 0]
click at [815, 343] on h2 "Santarena Hotel at Las Catalinas" at bounding box center [774, 349] width 403 height 25
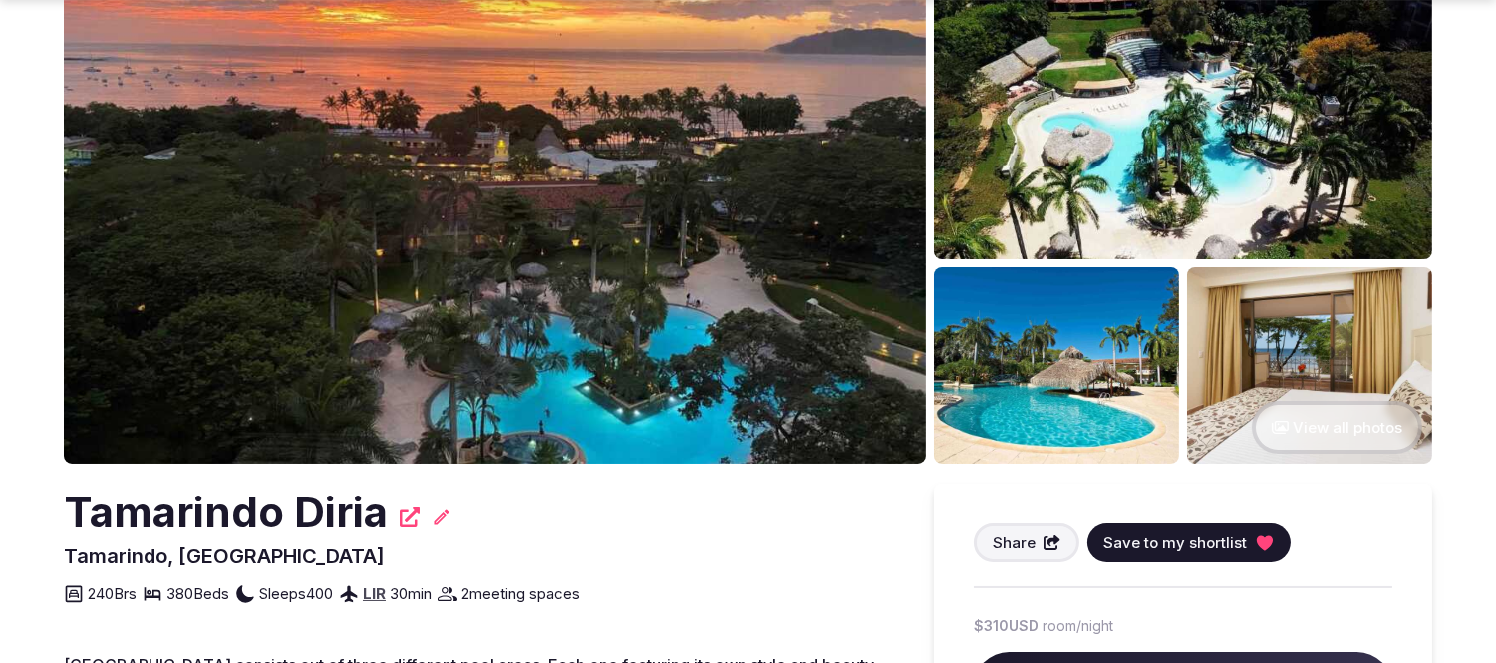
scroll to position [332, 0]
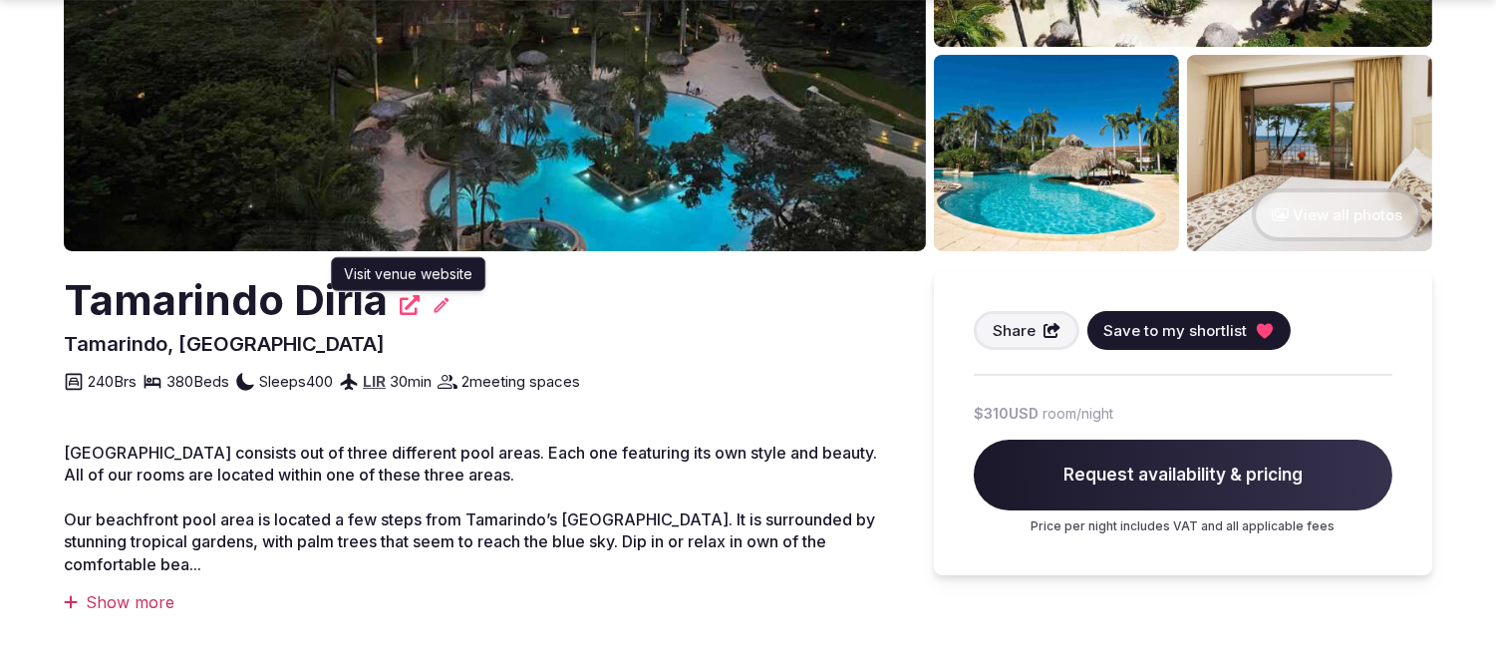
click at [410, 301] on icon at bounding box center [410, 305] width 20 height 20
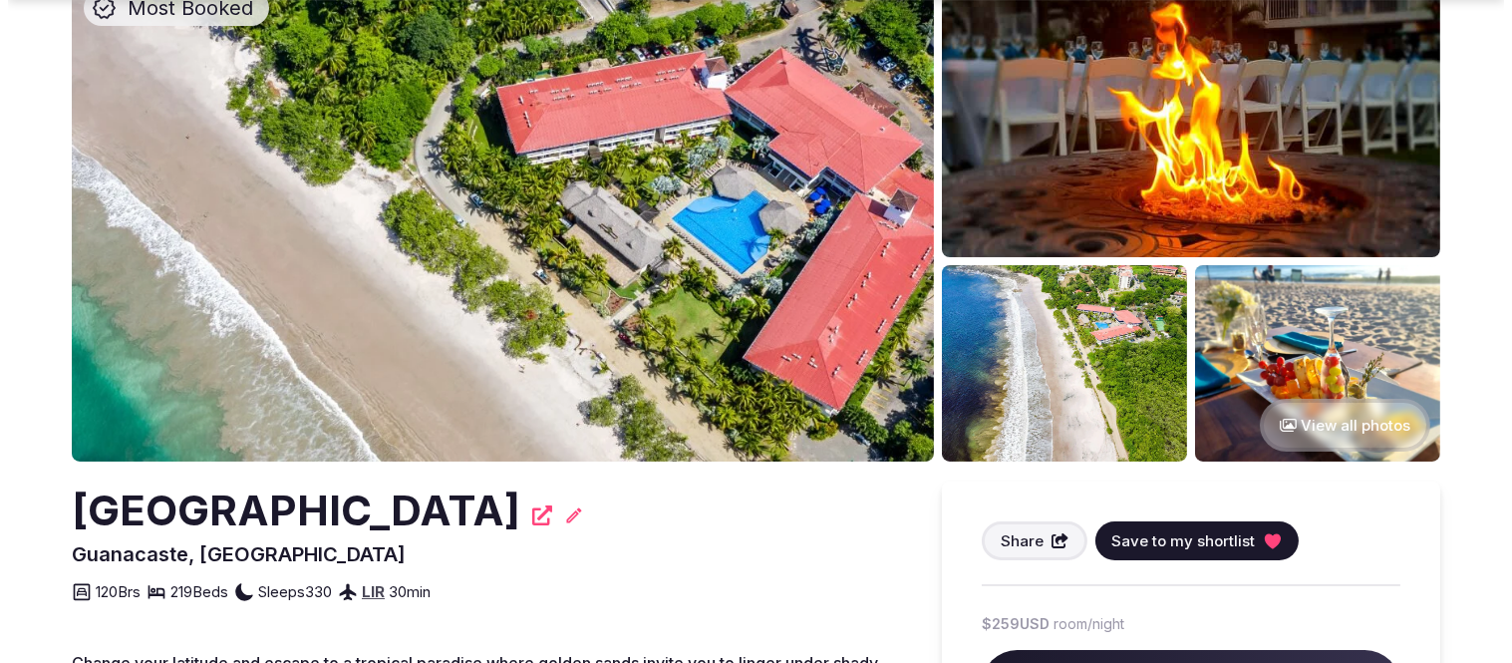
scroll to position [221, 0]
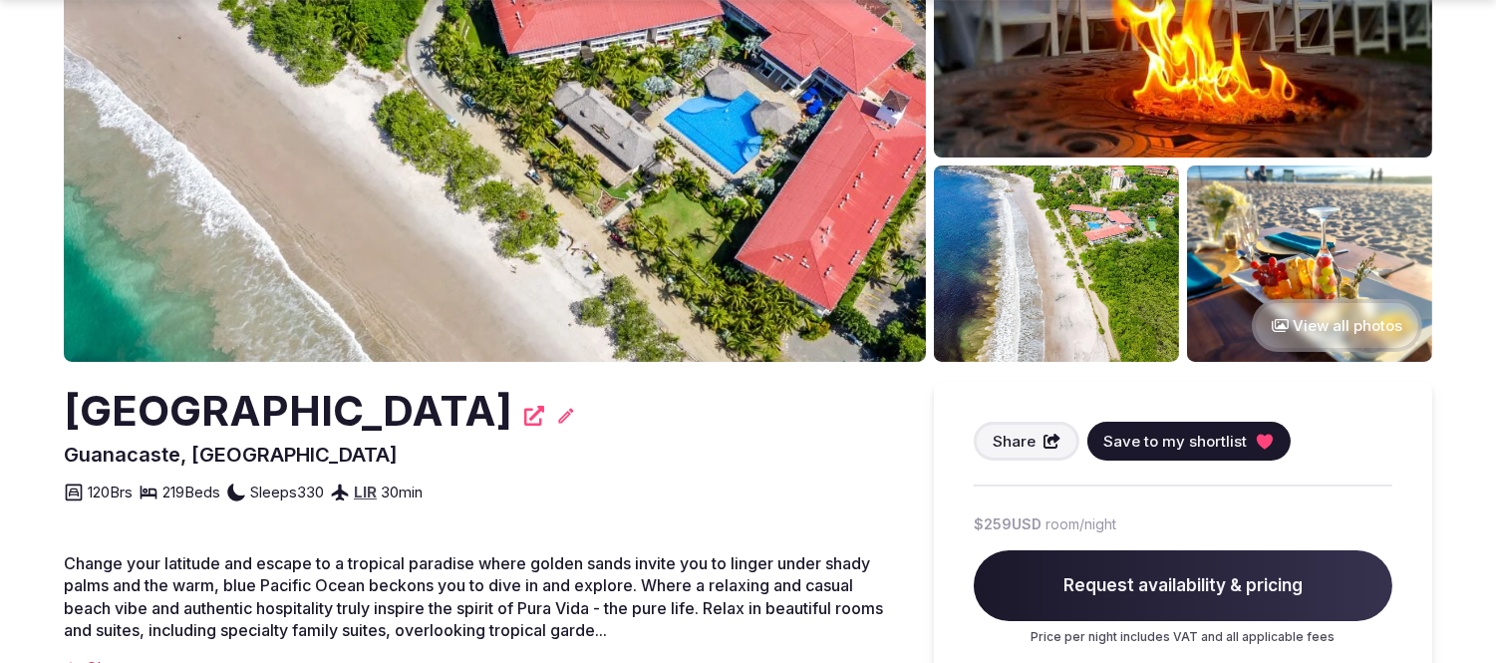
click at [1172, 431] on span "Save to my shortlist" at bounding box center [1175, 441] width 144 height 21
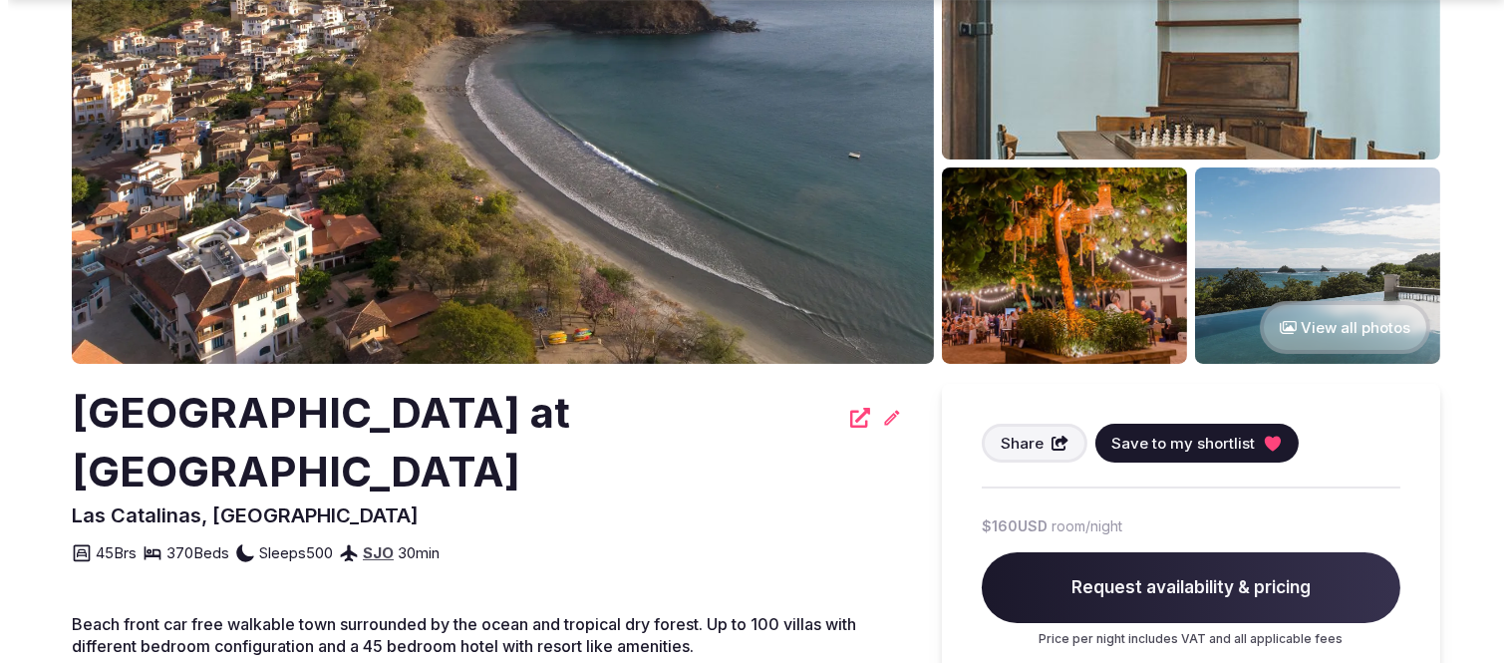
scroll to position [221, 0]
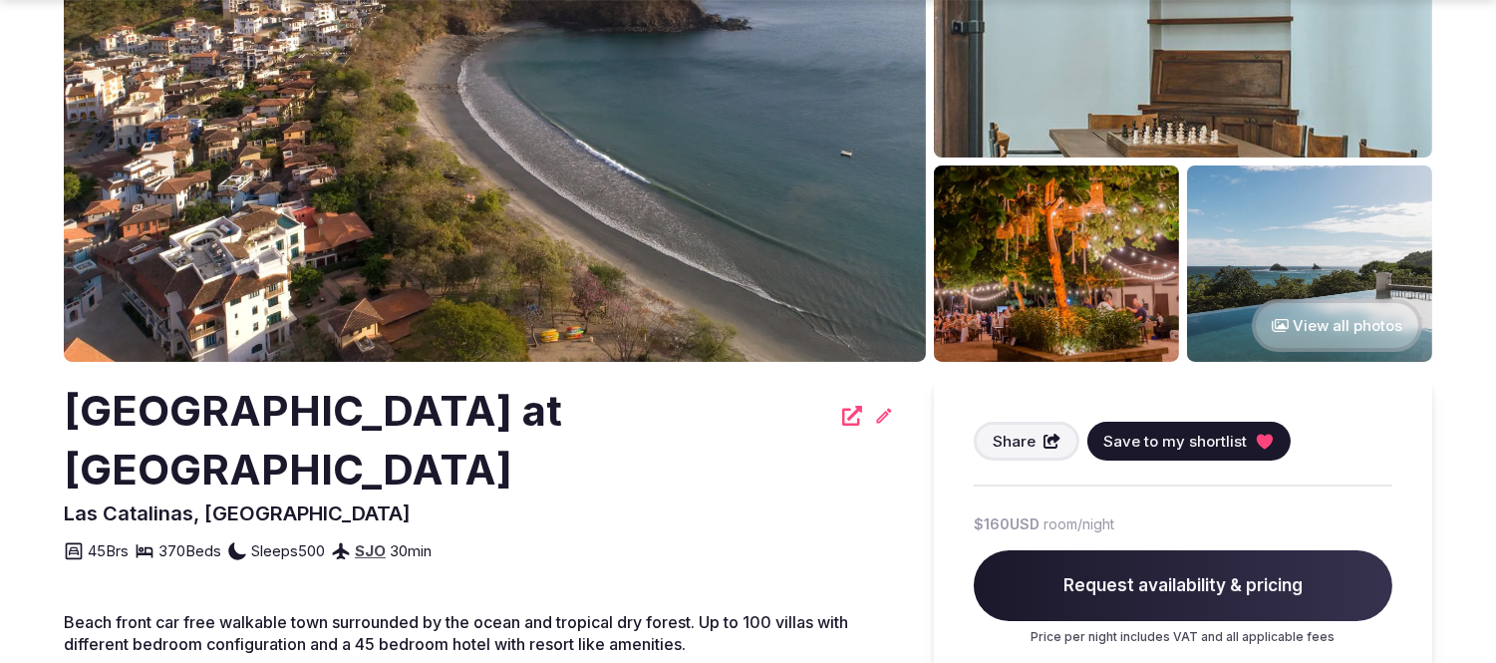
click at [1160, 449] on span "Save to my shortlist" at bounding box center [1175, 441] width 144 height 21
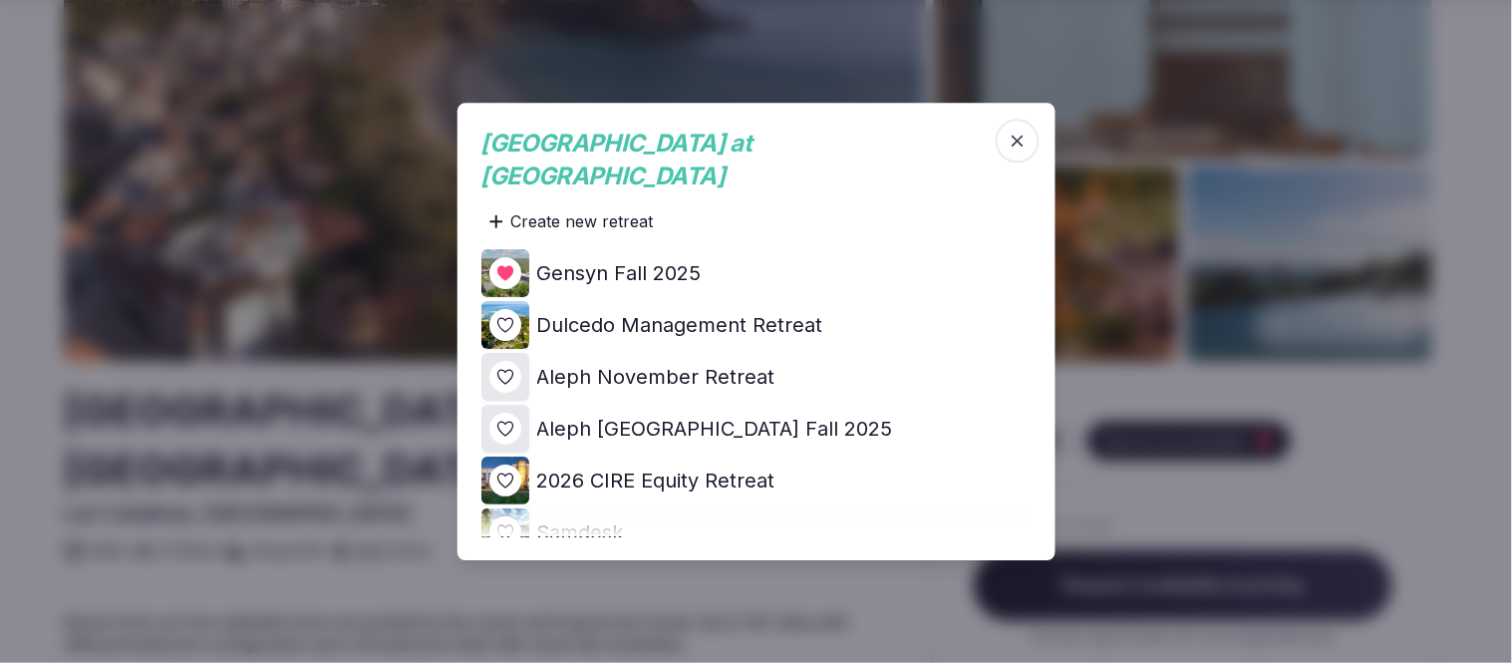
click at [0, 0] on icon at bounding box center [0, 0] width 0 height 0
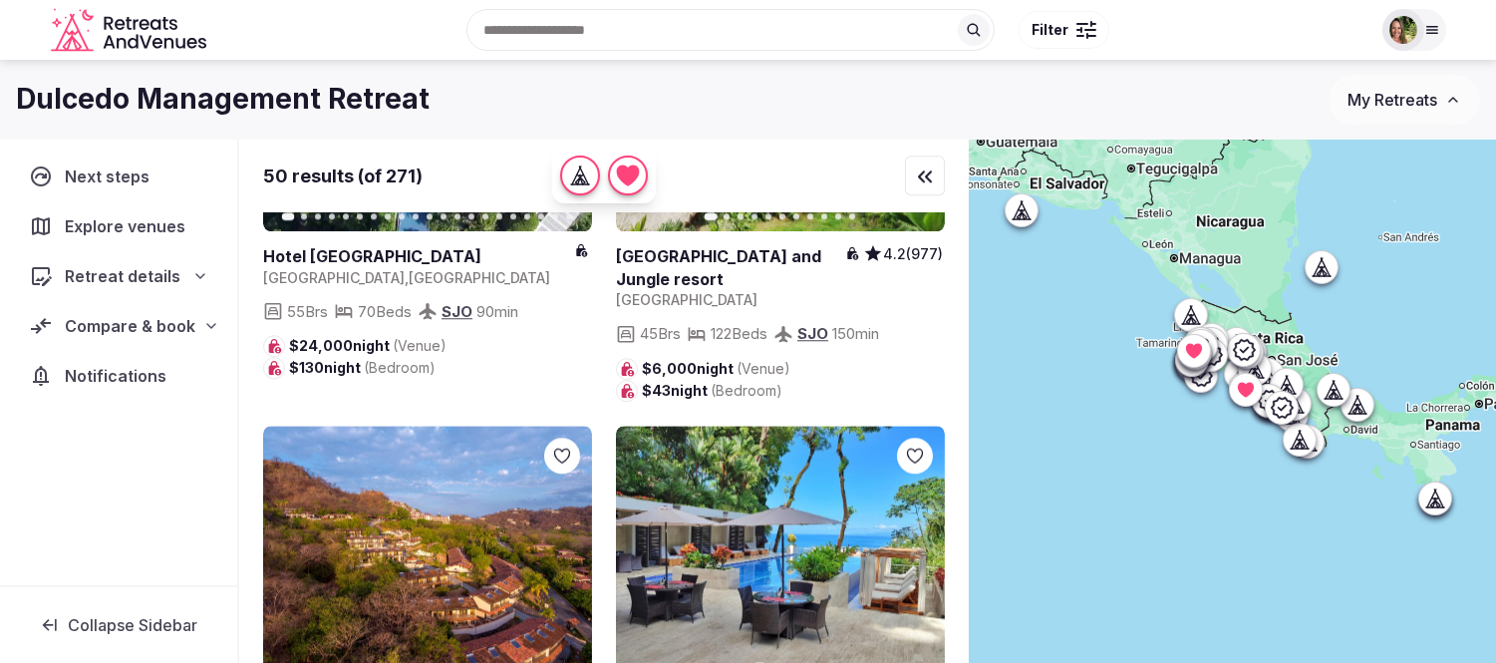
scroll to position [9855, 0]
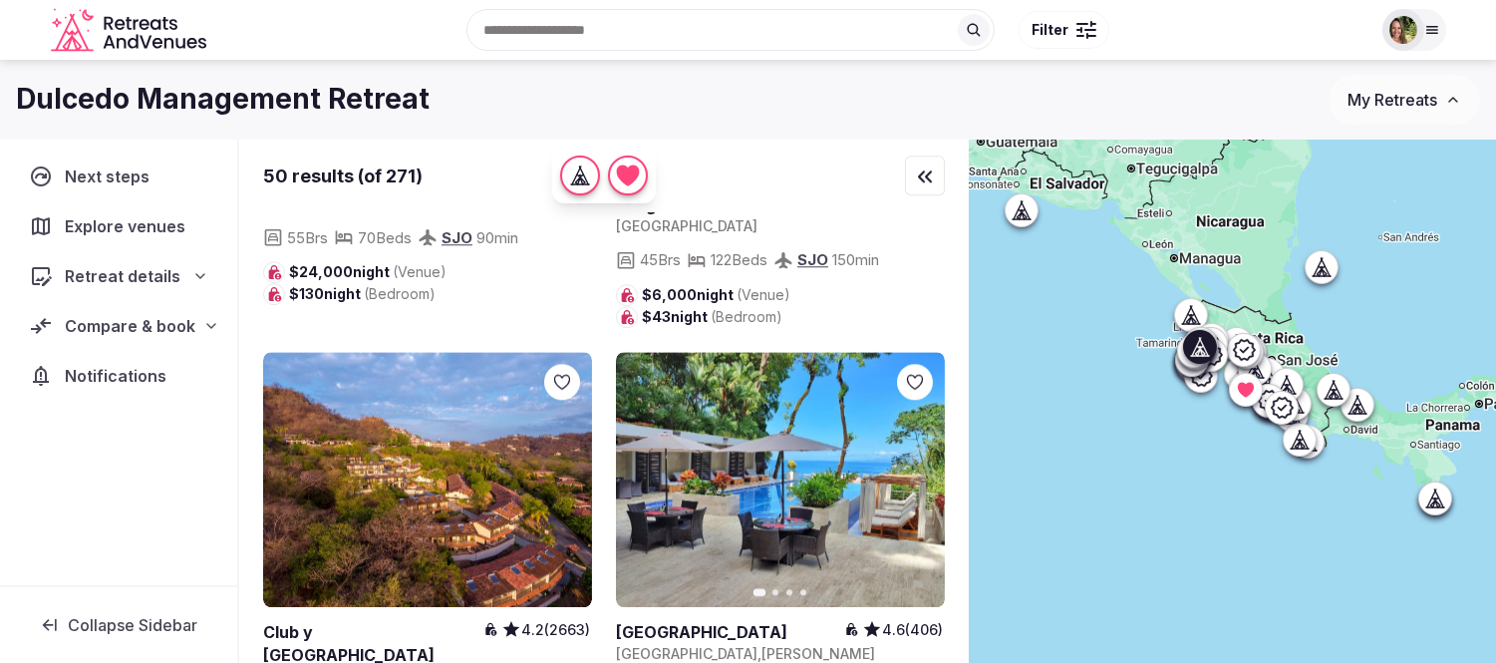
click at [478, 367] on link at bounding box center [427, 480] width 329 height 256
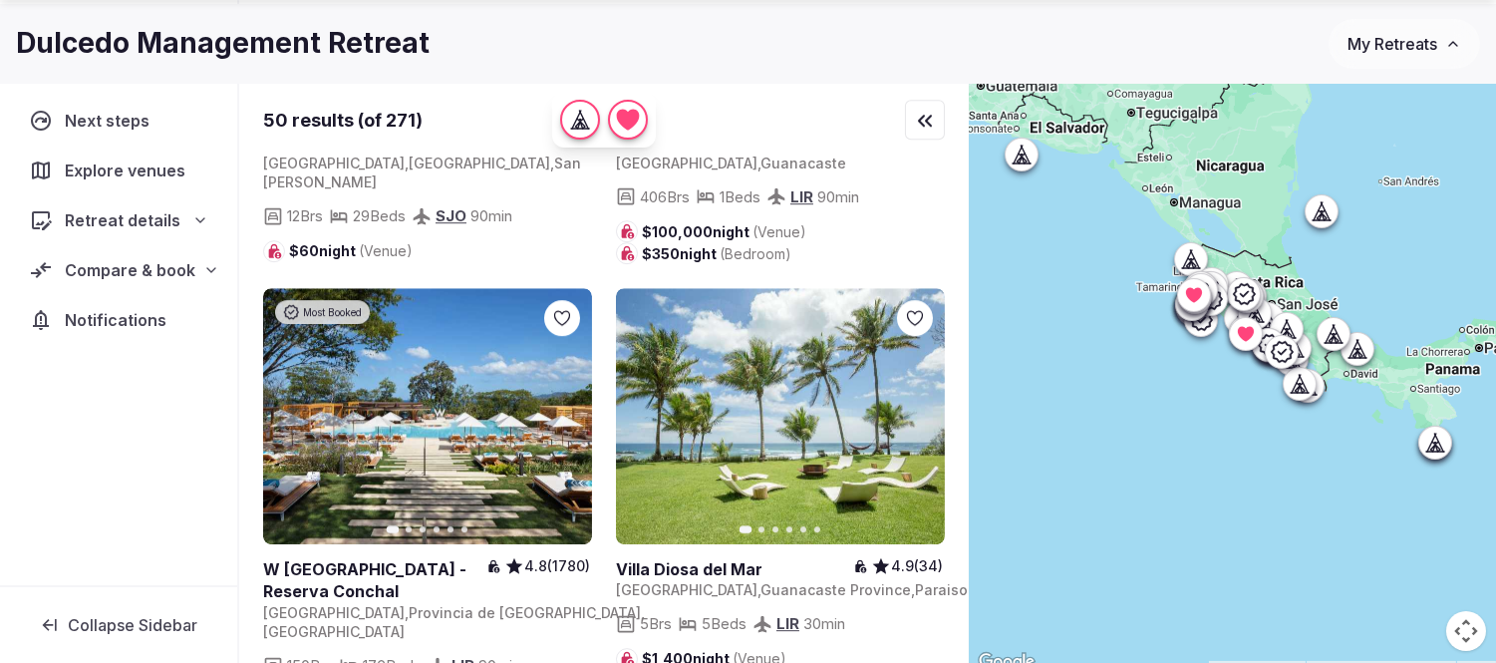
scroll to position [147, 0]
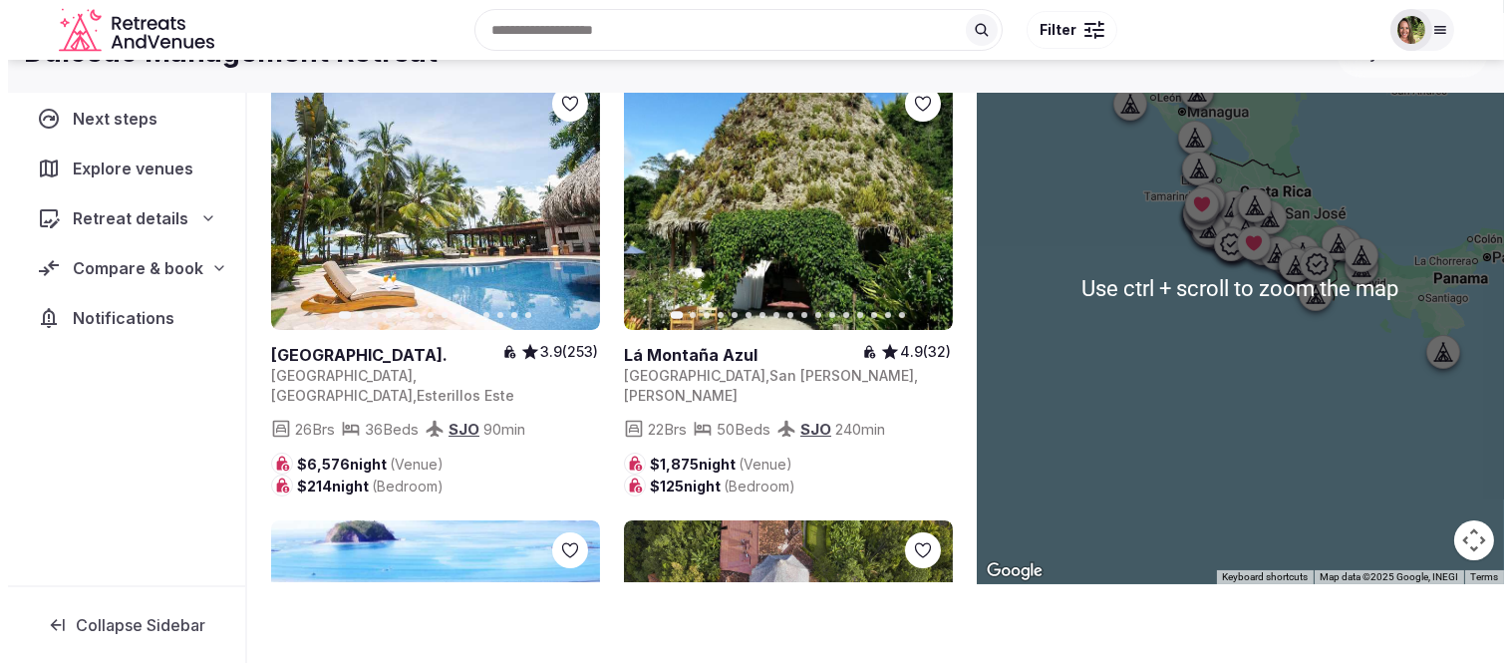
scroll to position [0, 0]
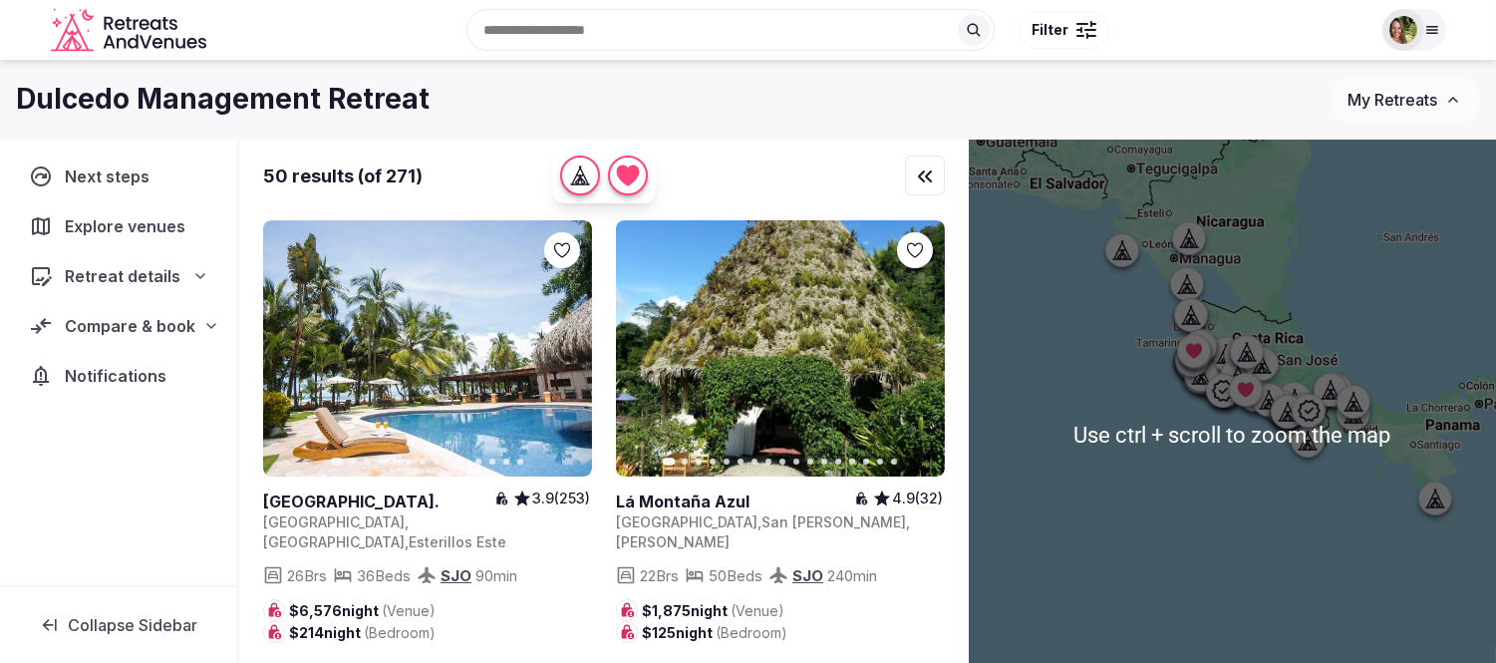
click at [1077, 27] on div at bounding box center [1079, 30] width 6 height 6
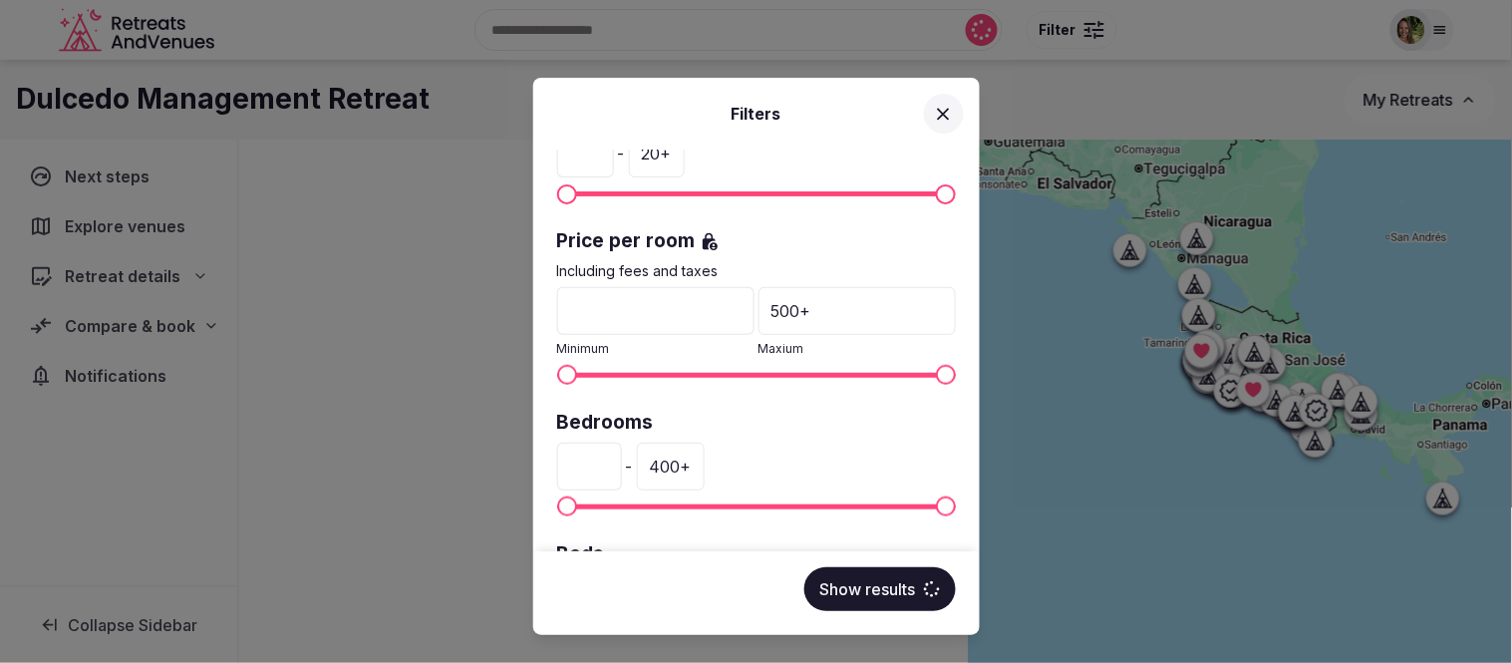
scroll to position [332, 0]
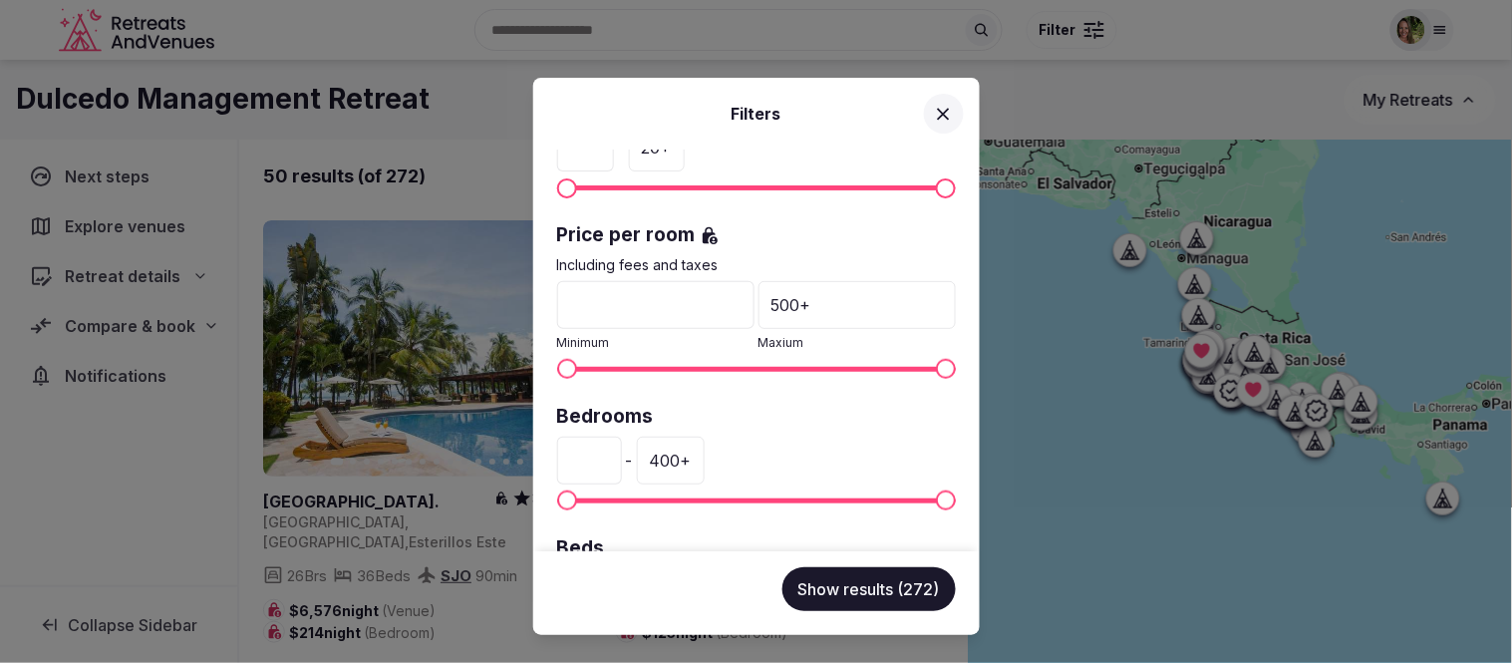
drag, startPoint x: 595, startPoint y: 454, endPoint x: 552, endPoint y: 461, distance: 43.4
click at [552, 461] on div "Venue name Status All Published Draft Rating Any Indoor meeting spaces * - 20 +…" at bounding box center [756, 350] width 446 height 402
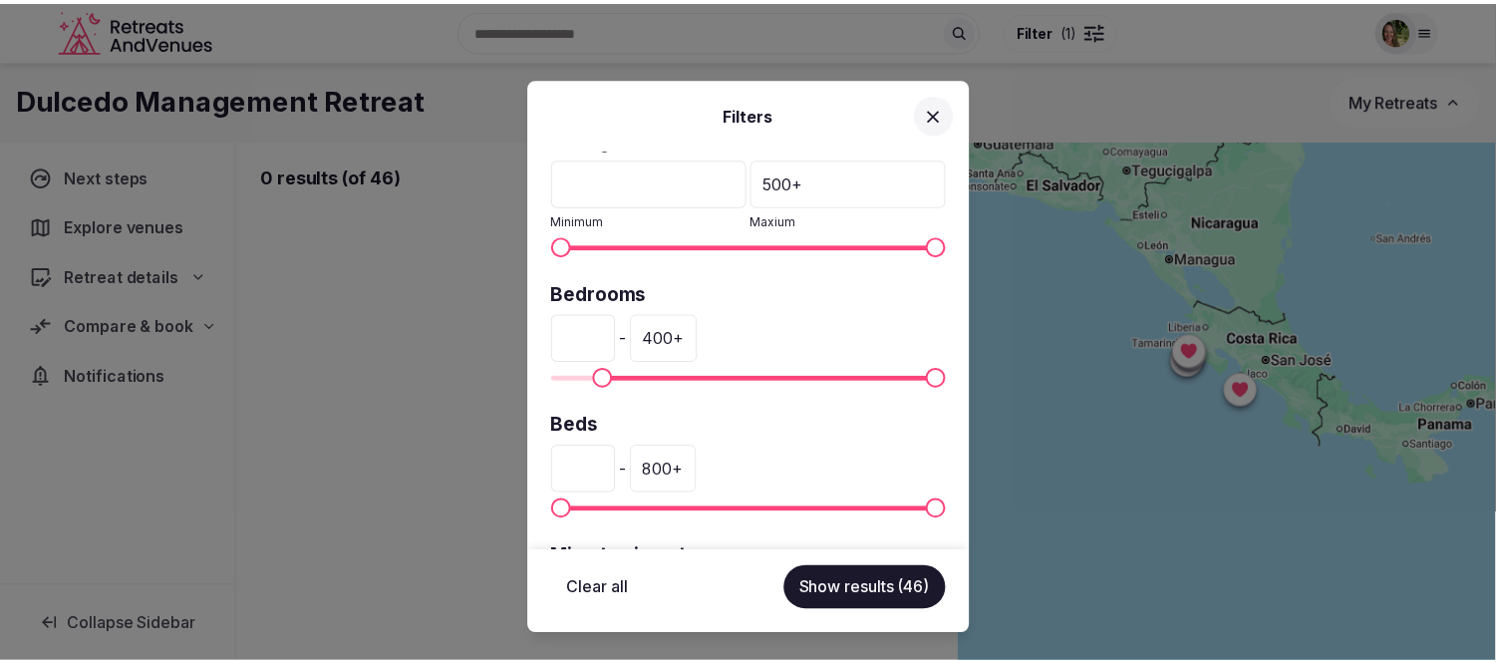
scroll to position [553, 0]
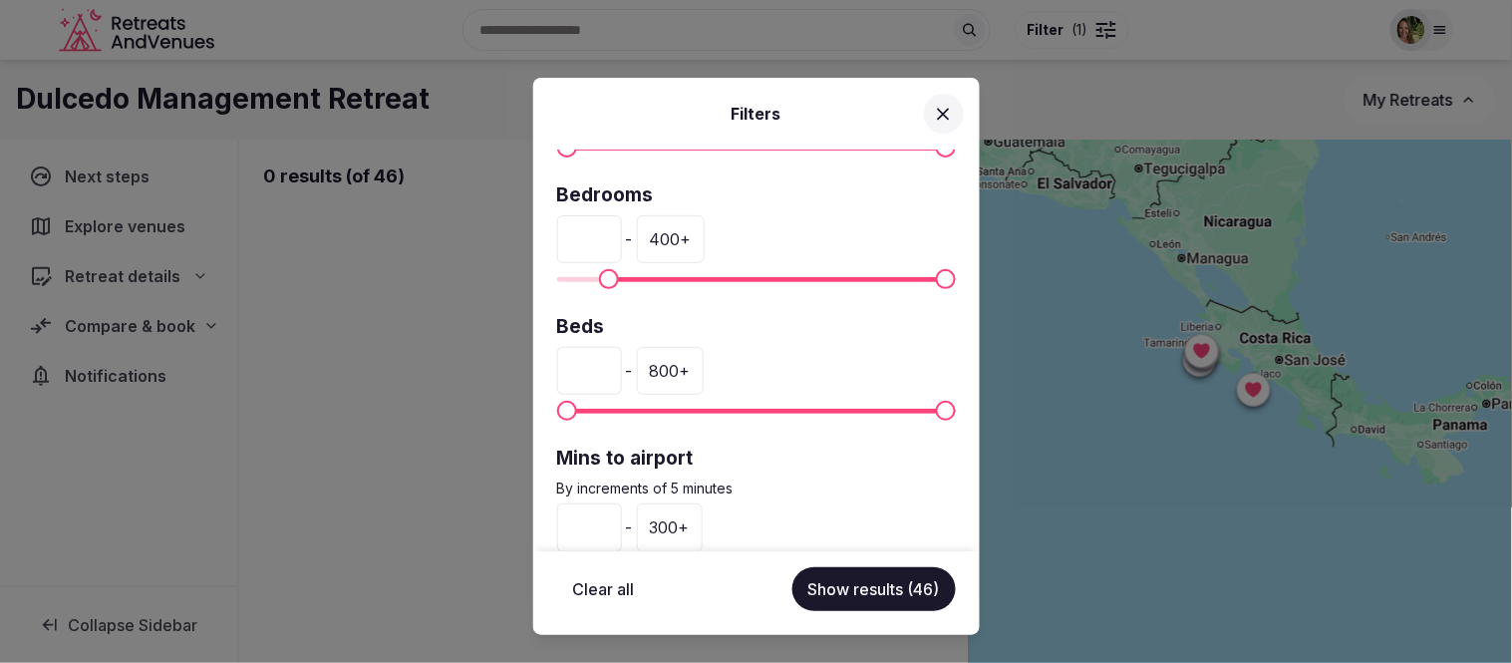
type input "**"
drag, startPoint x: 595, startPoint y: 367, endPoint x: 538, endPoint y: 373, distance: 57.1
click at [538, 373] on div "Venue name Status All Published Draft Rating Any Indoor meeting spaces * - 20 +…" at bounding box center [756, 350] width 446 height 402
type input "**"
click at [893, 583] on button "Show results (29)" at bounding box center [873, 589] width 163 height 44
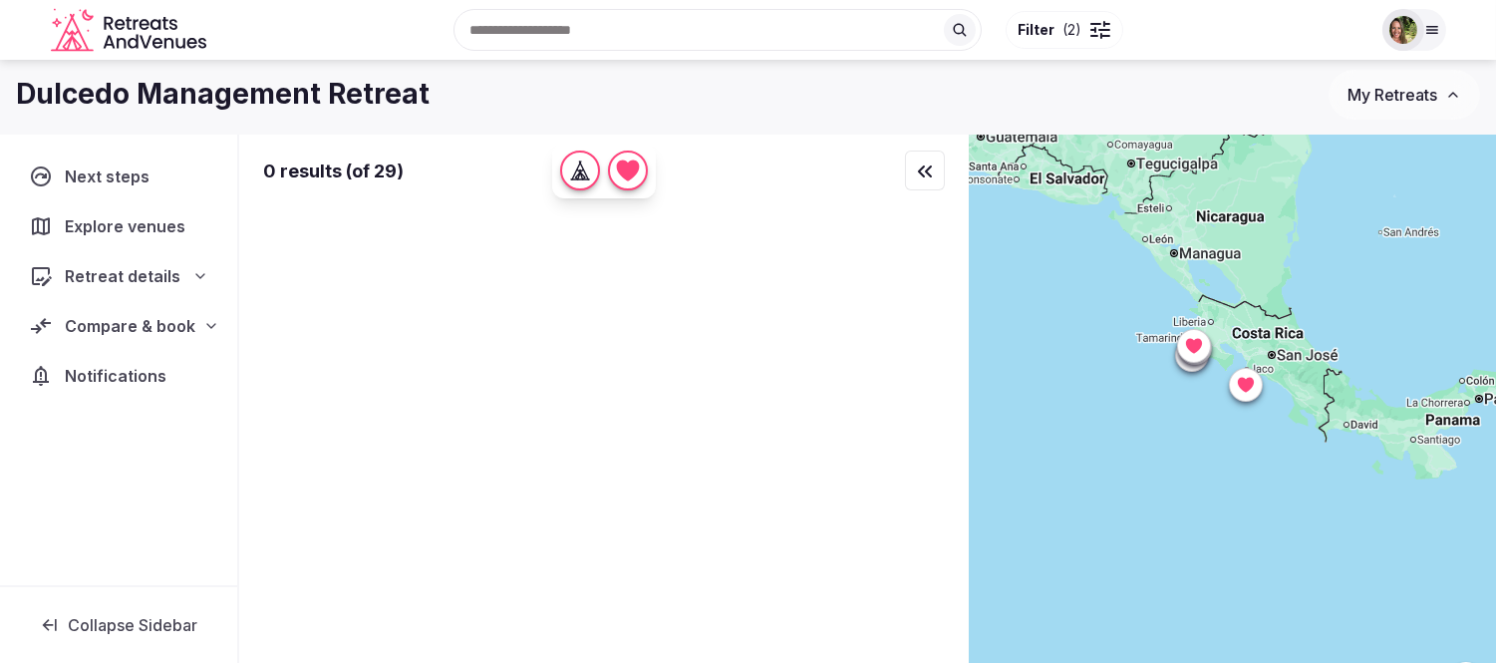
scroll to position [0, 0]
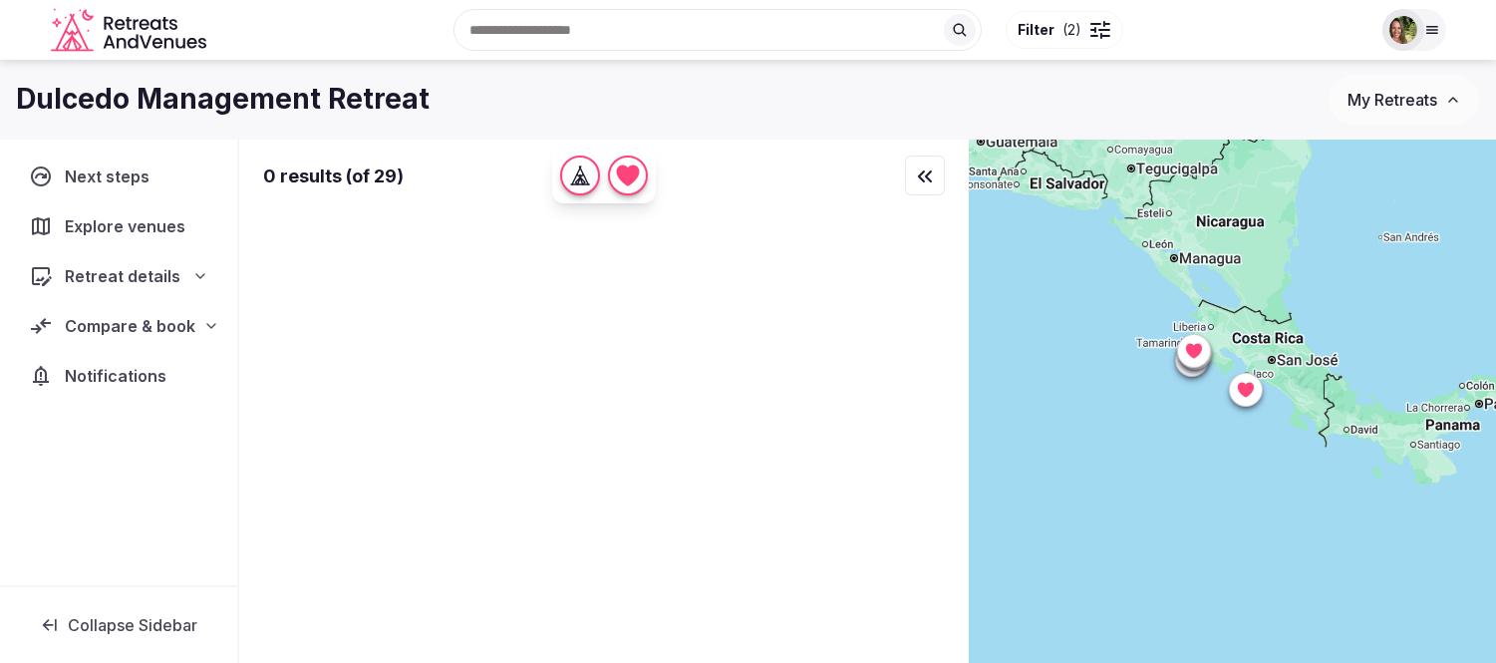
click at [1082, 30] on button "Filter ( 2 )" at bounding box center [1065, 30] width 118 height 38
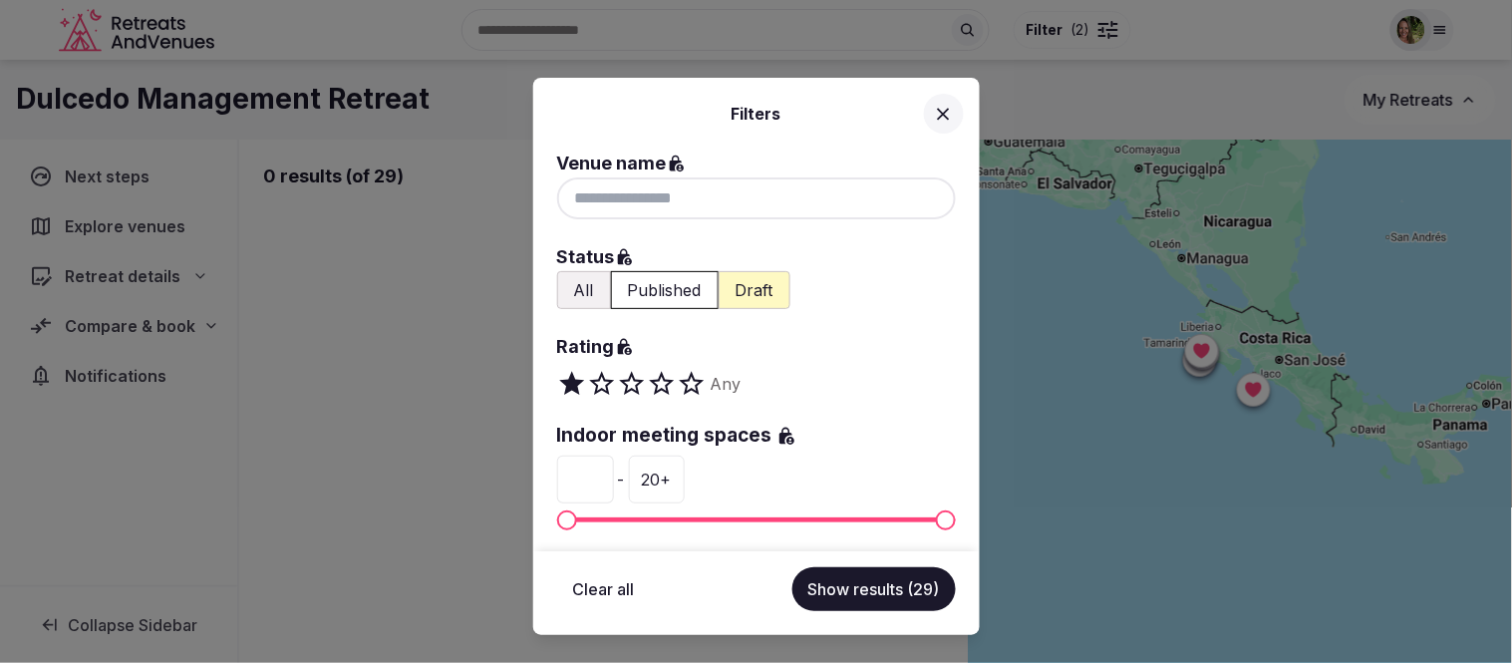
click at [829, 595] on button "Show results (29)" at bounding box center [873, 589] width 163 height 44
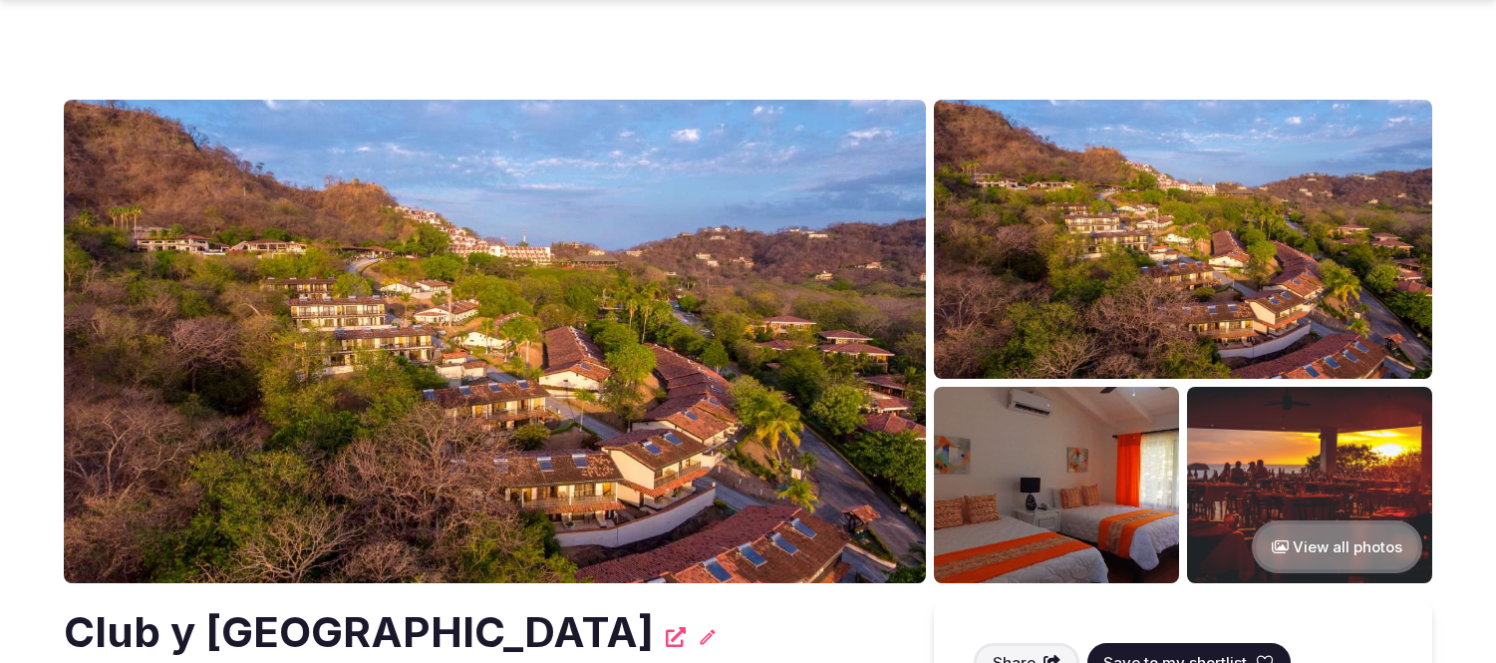
scroll to position [221, 0]
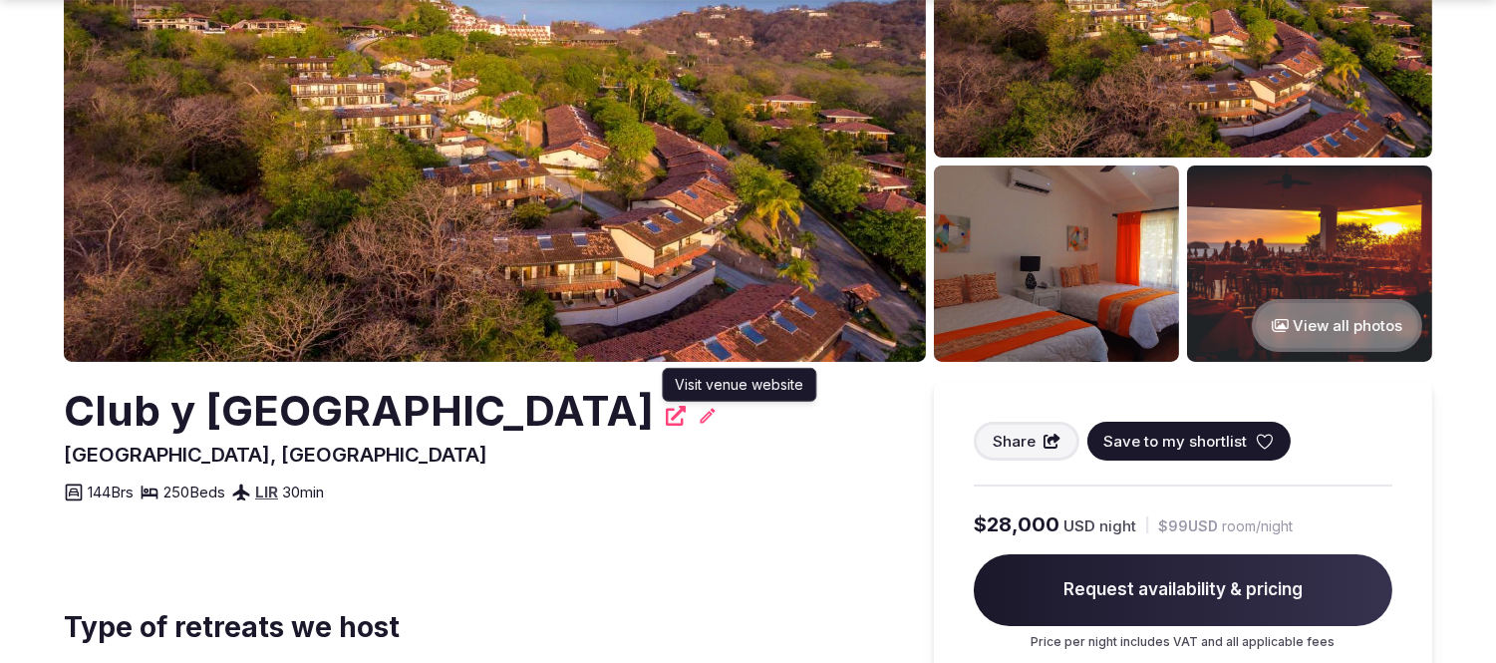
click at [686, 412] on icon at bounding box center [676, 416] width 20 height 20
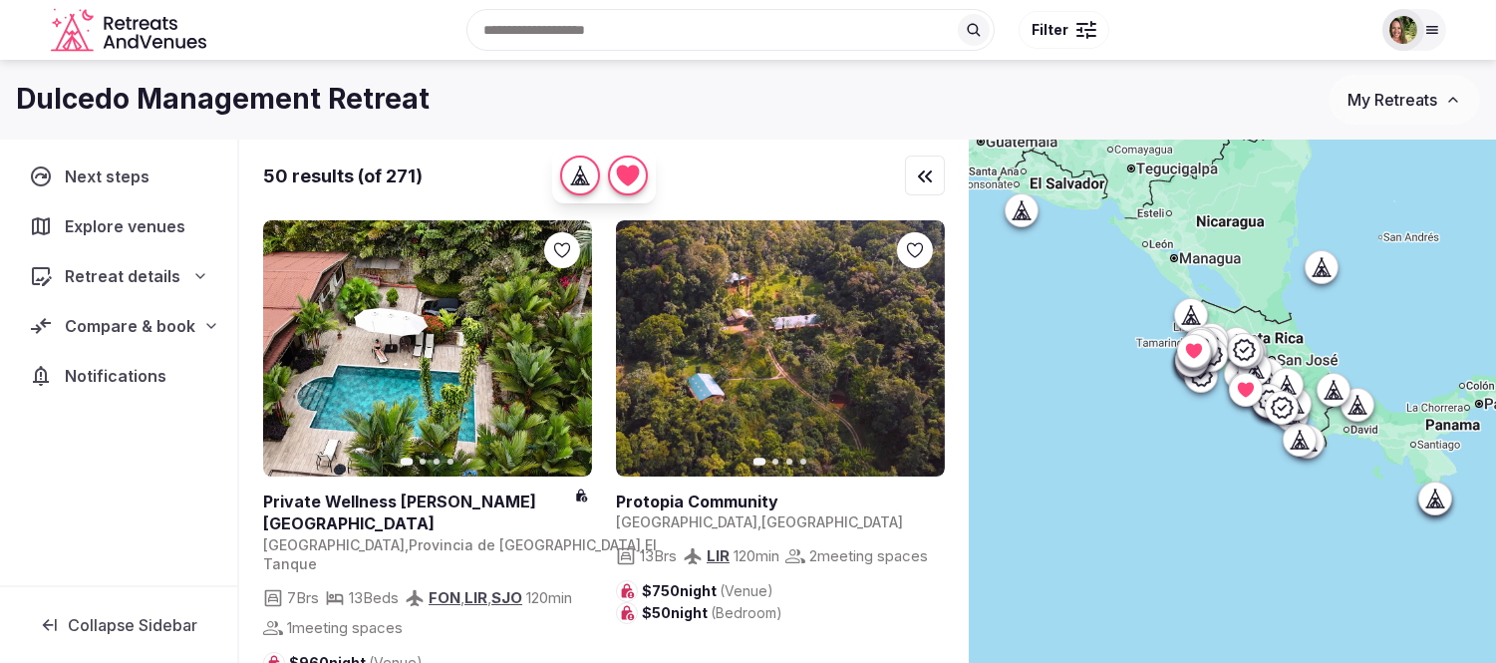
click at [1079, 31] on div at bounding box center [1079, 30] width 6 height 6
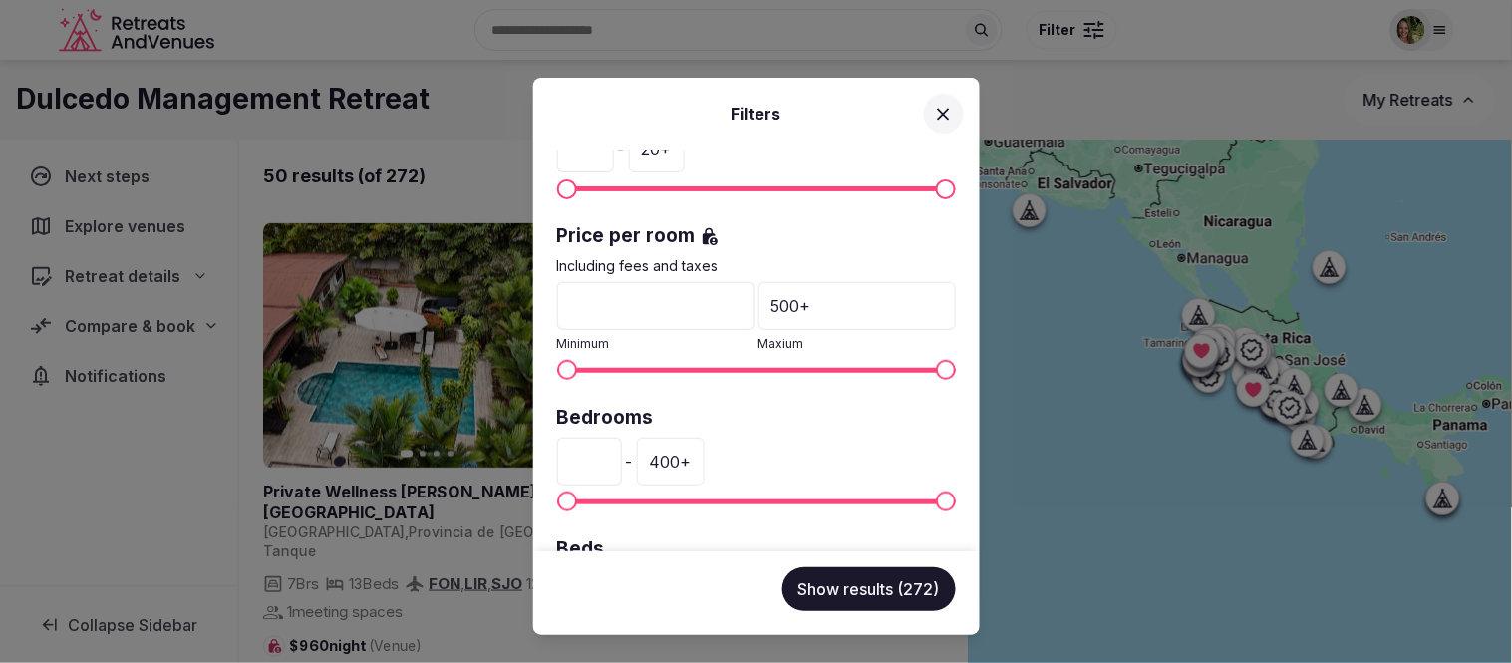
scroll to position [332, 0]
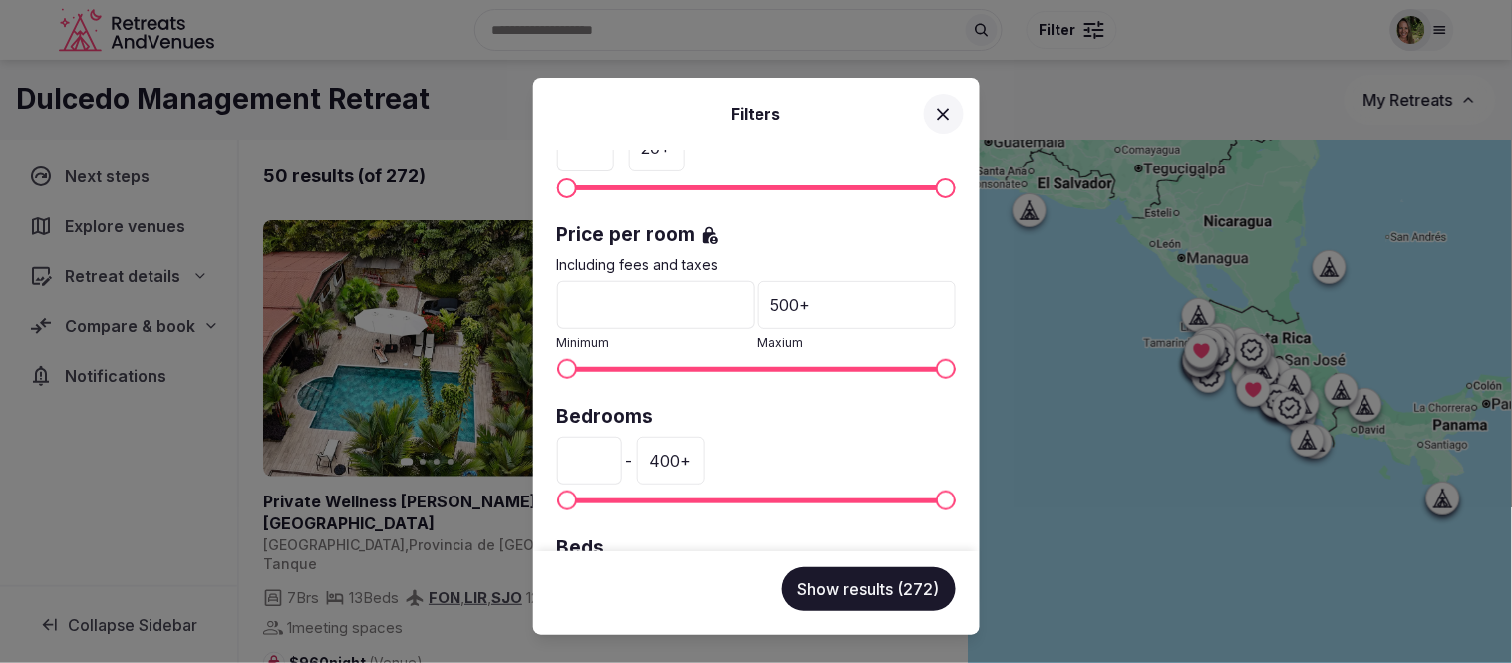
drag, startPoint x: 593, startPoint y: 459, endPoint x: 556, endPoint y: 462, distance: 37.0
click at [557, 462] on input "*" at bounding box center [589, 461] width 65 height 48
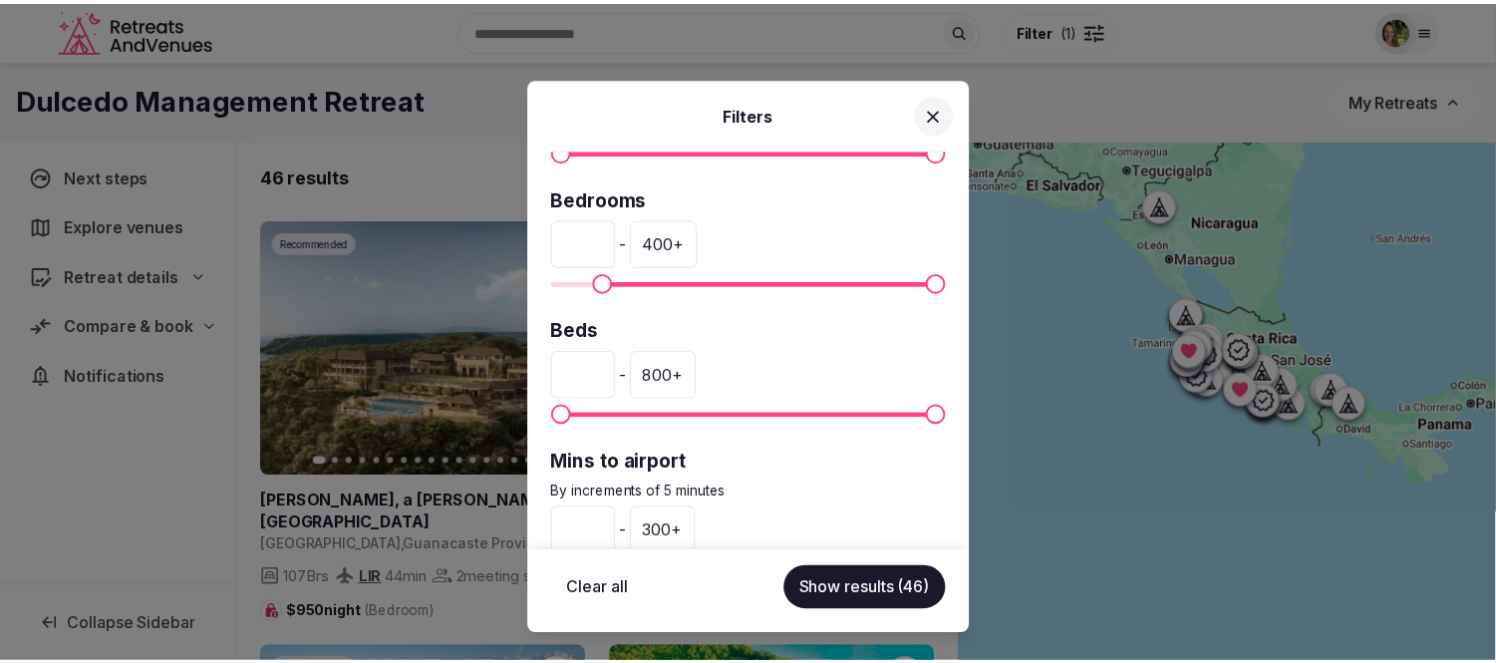
scroll to position [553, 0]
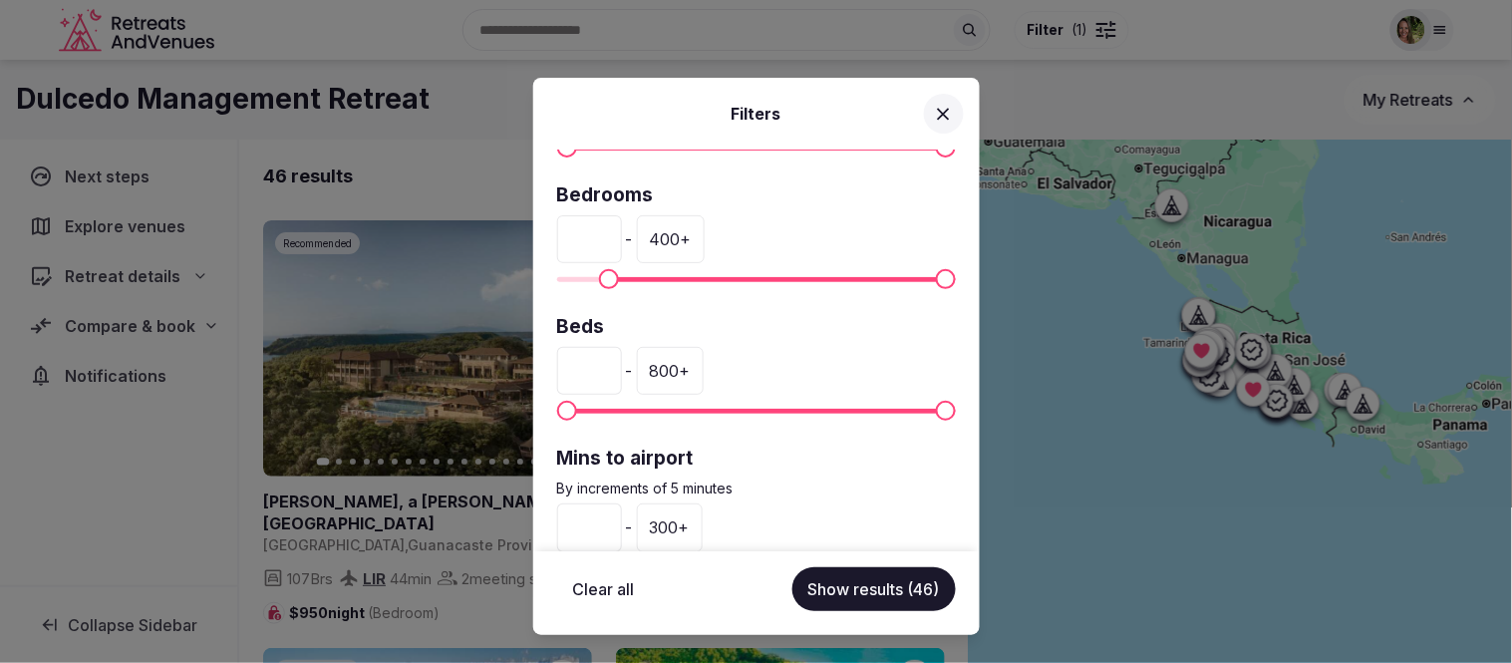
type input "**"
drag, startPoint x: 585, startPoint y: 360, endPoint x: 533, endPoint y: 363, distance: 51.9
click at [533, 363] on div "Venue name Status All Published Draft Rating Any Indoor meeting spaces * - 20 +…" at bounding box center [756, 350] width 446 height 402
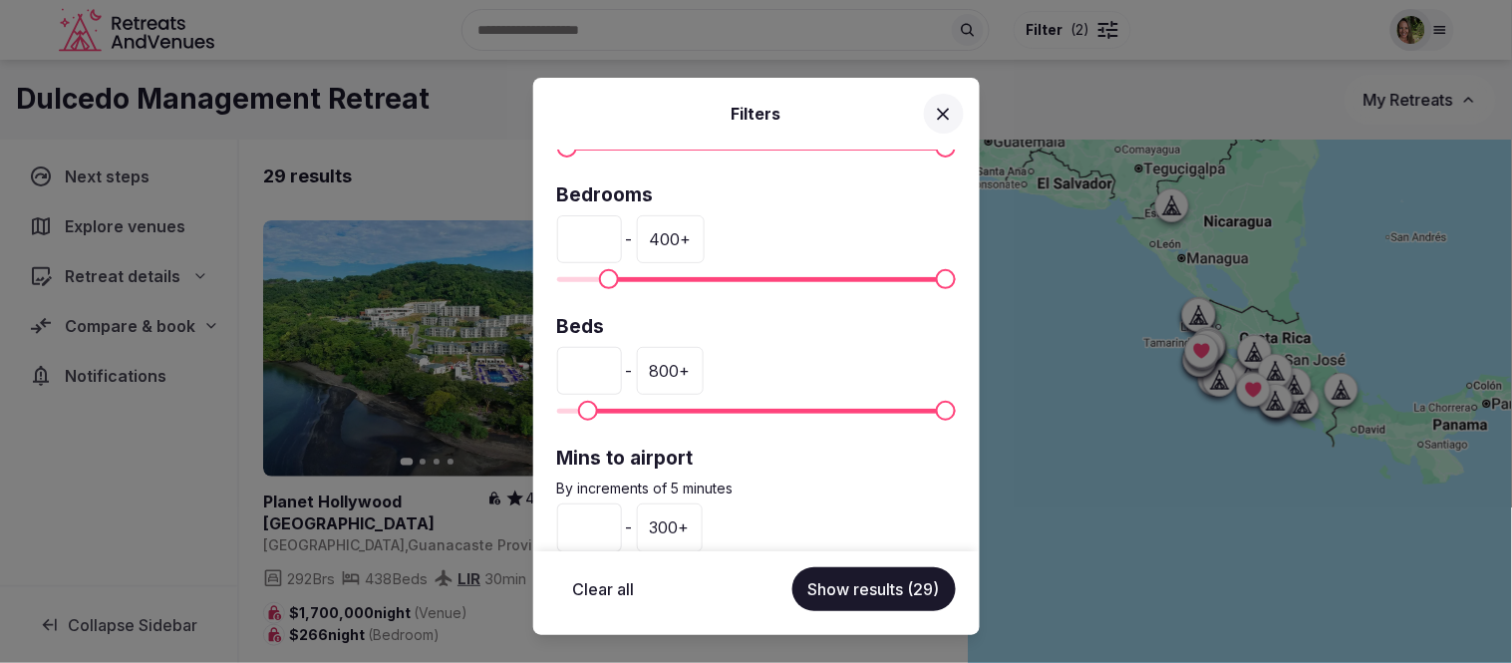
type input "**"
click at [827, 582] on button "Show results (29)" at bounding box center [873, 589] width 163 height 44
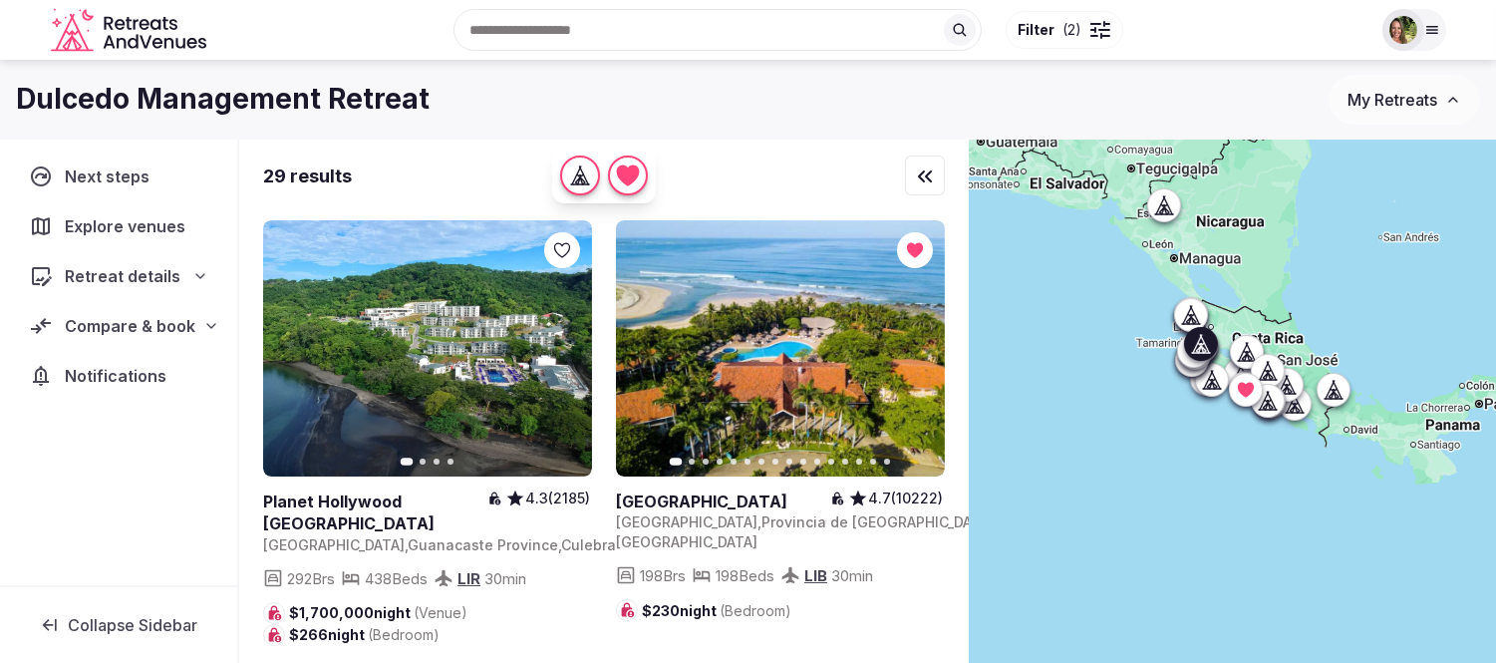
click at [548, 243] on div at bounding box center [562, 250] width 36 height 36
click at [0, 0] on icon at bounding box center [0, 0] width 0 height 0
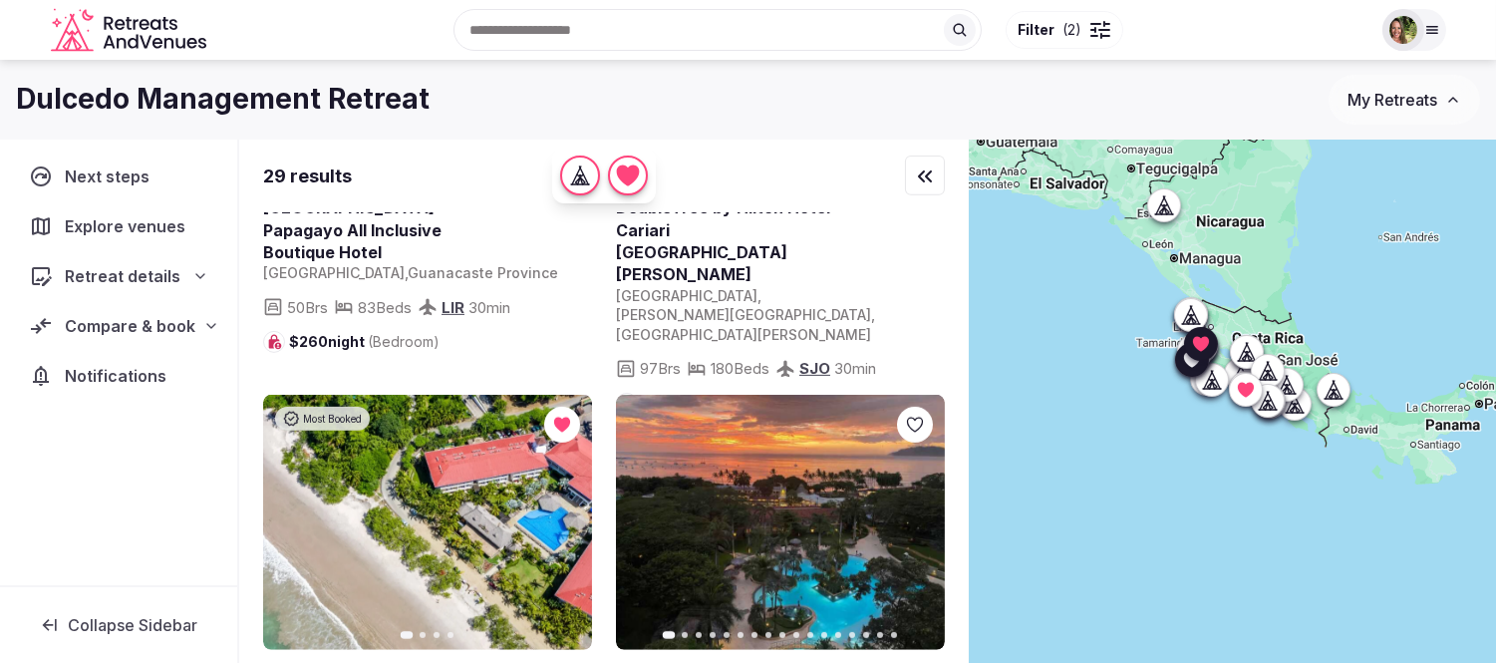
scroll to position [1771, 0]
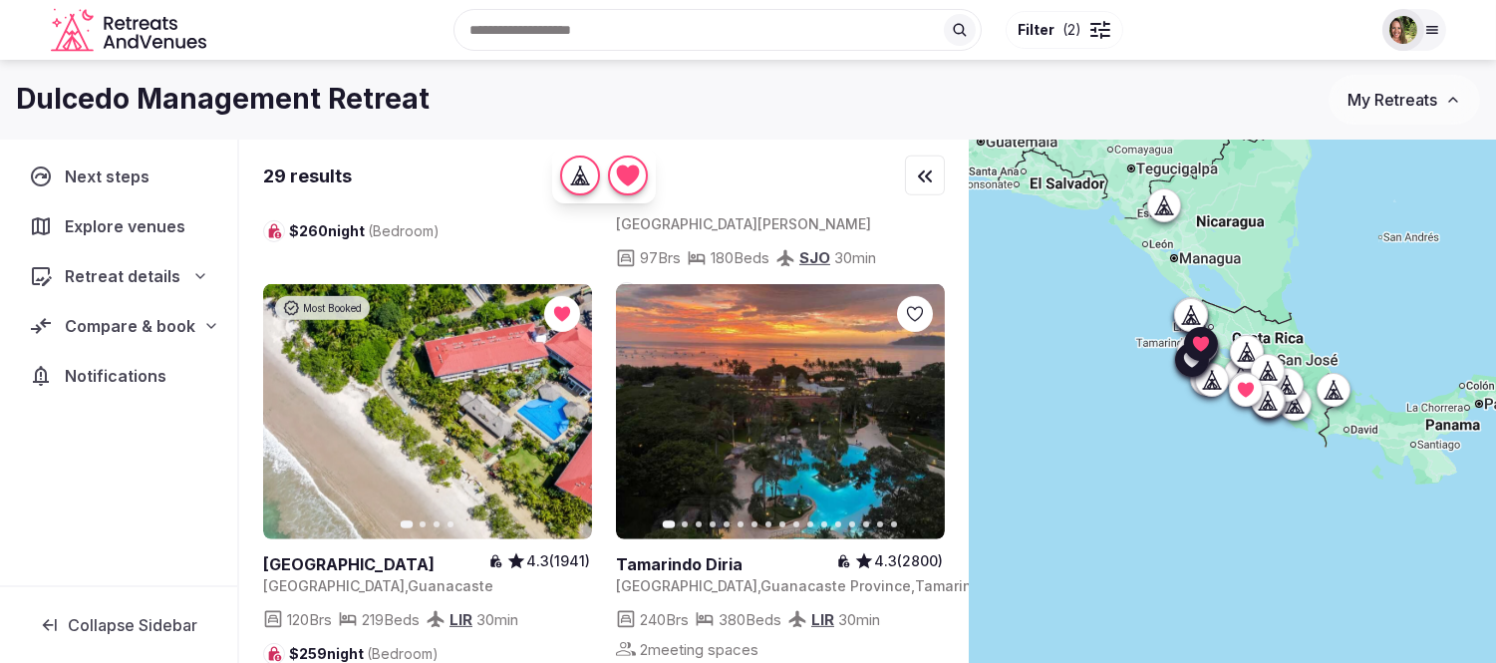
click at [0, 0] on icon at bounding box center [0, 0] width 0 height 0
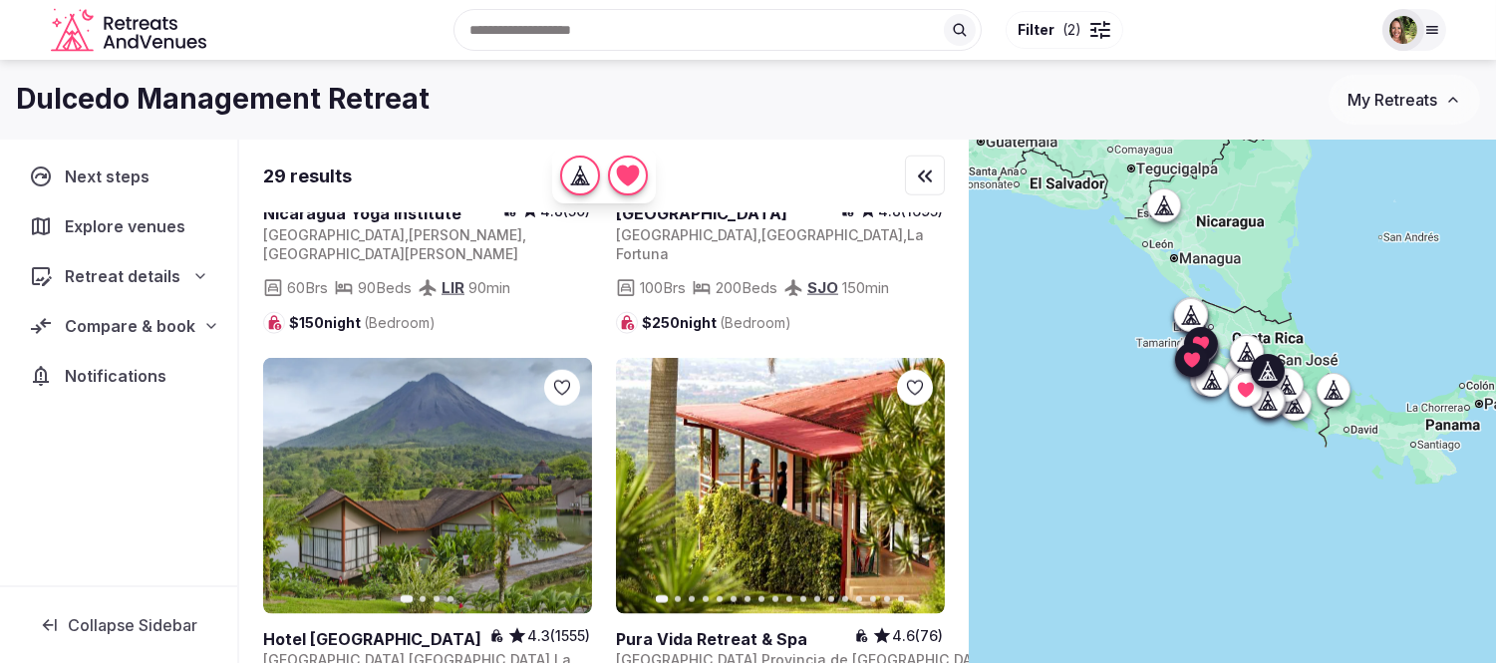
scroll to position [4761, 0]
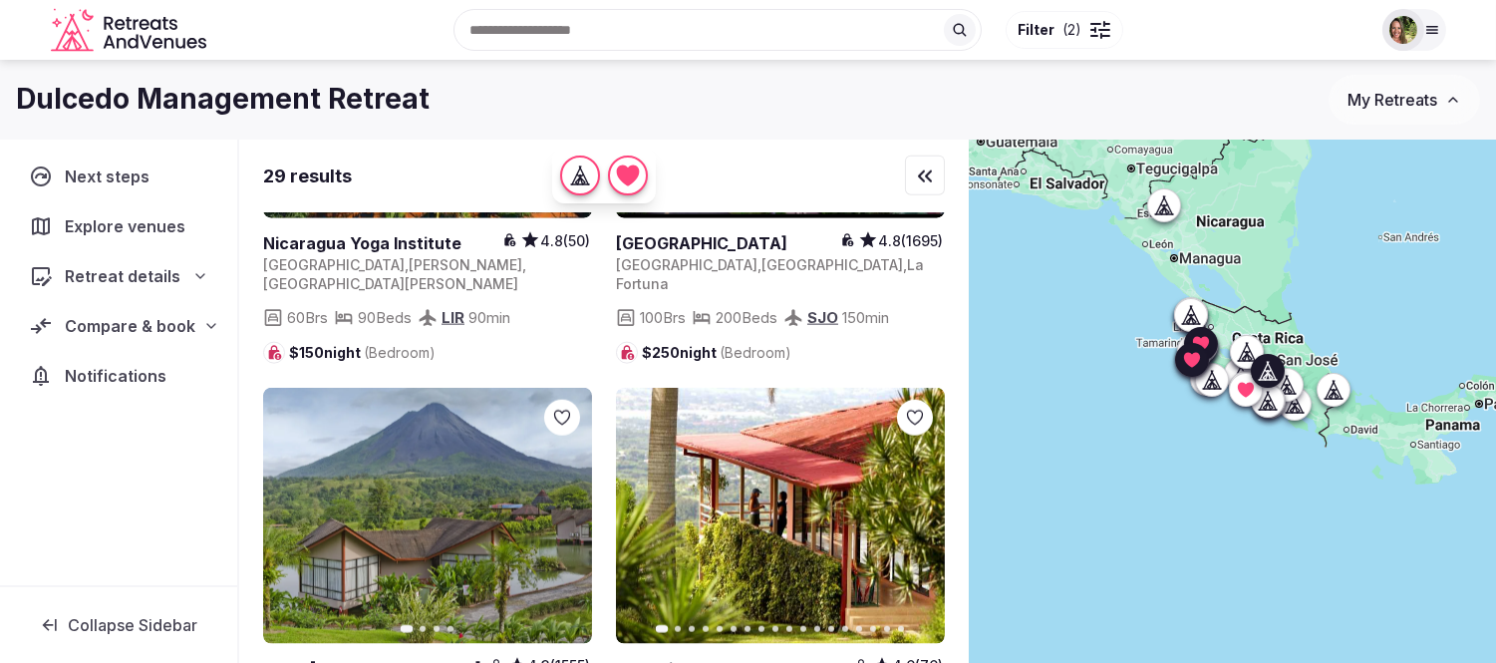
click at [751, 388] on link at bounding box center [780, 516] width 329 height 256
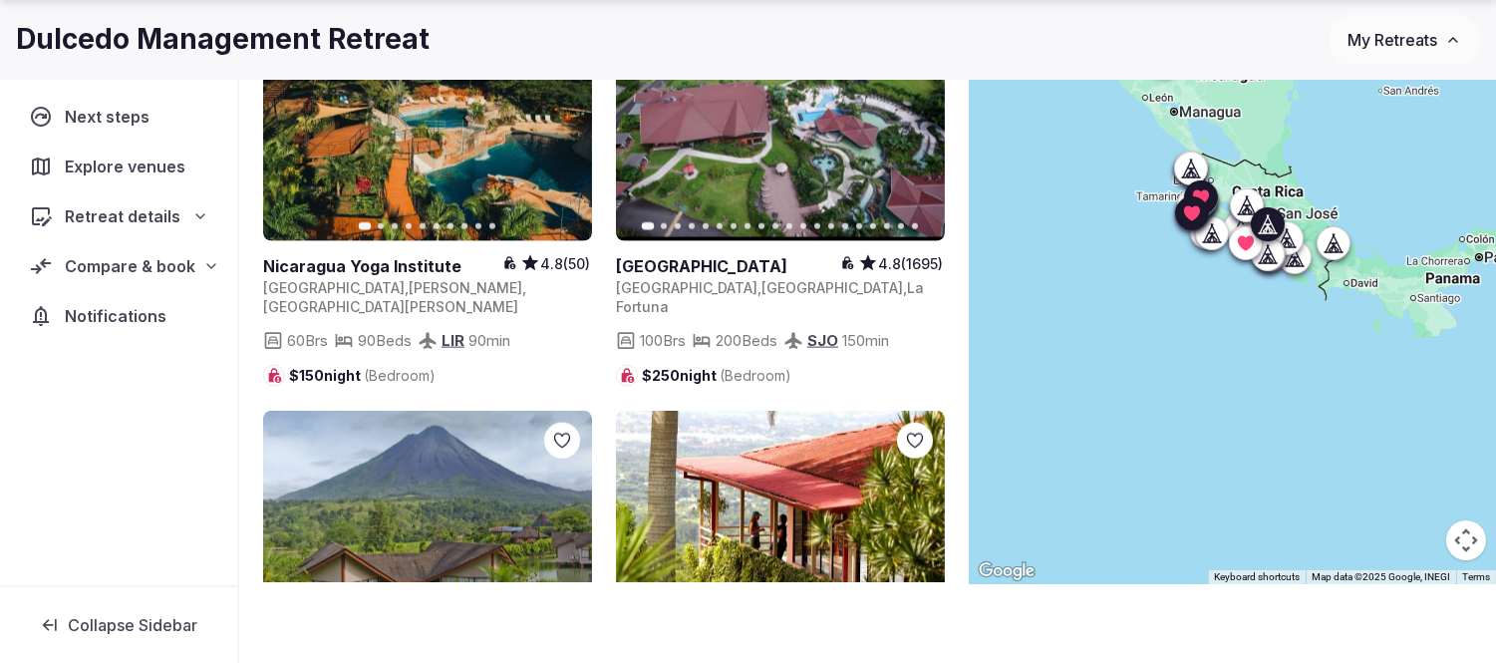
scroll to position [4363, 0]
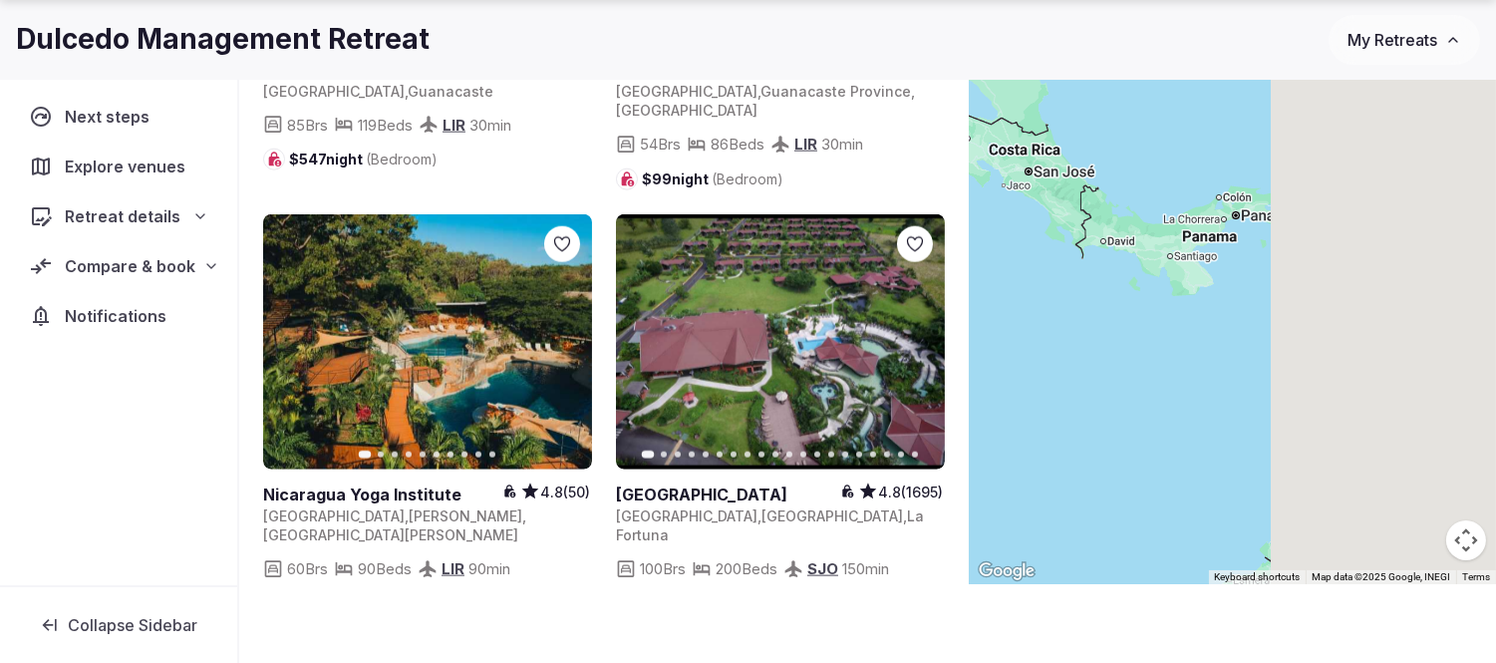
drag, startPoint x: 1188, startPoint y: 375, endPoint x: 985, endPoint y: 333, distance: 207.6
click at [949, 334] on div "29 results Previous slide Next slide Planet Hollywood Costa Rica 4.3 (2185) Cos…" at bounding box center [867, 288] width 1257 height 591
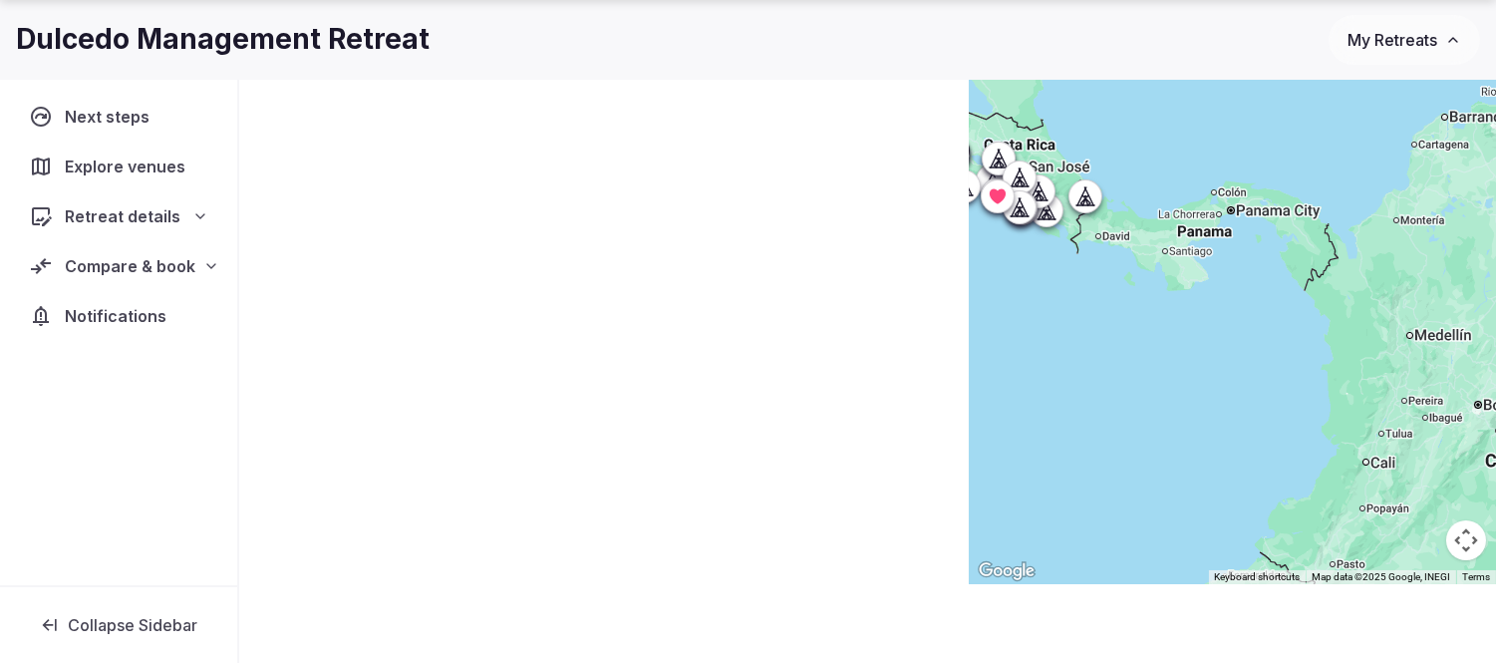
scroll to position [0, 0]
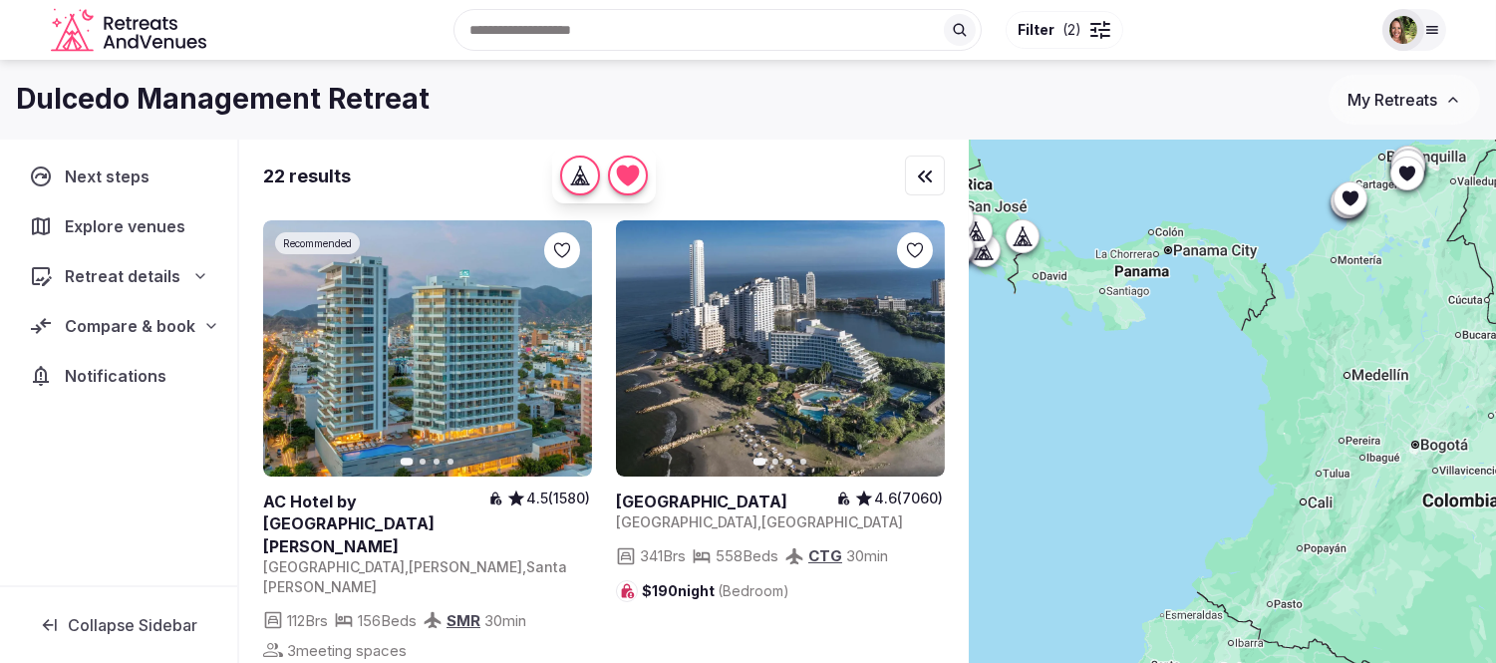
drag, startPoint x: 1184, startPoint y: 350, endPoint x: 992, endPoint y: 351, distance: 192.4
click at [992, 351] on div at bounding box center [1232, 435] width 527 height 591
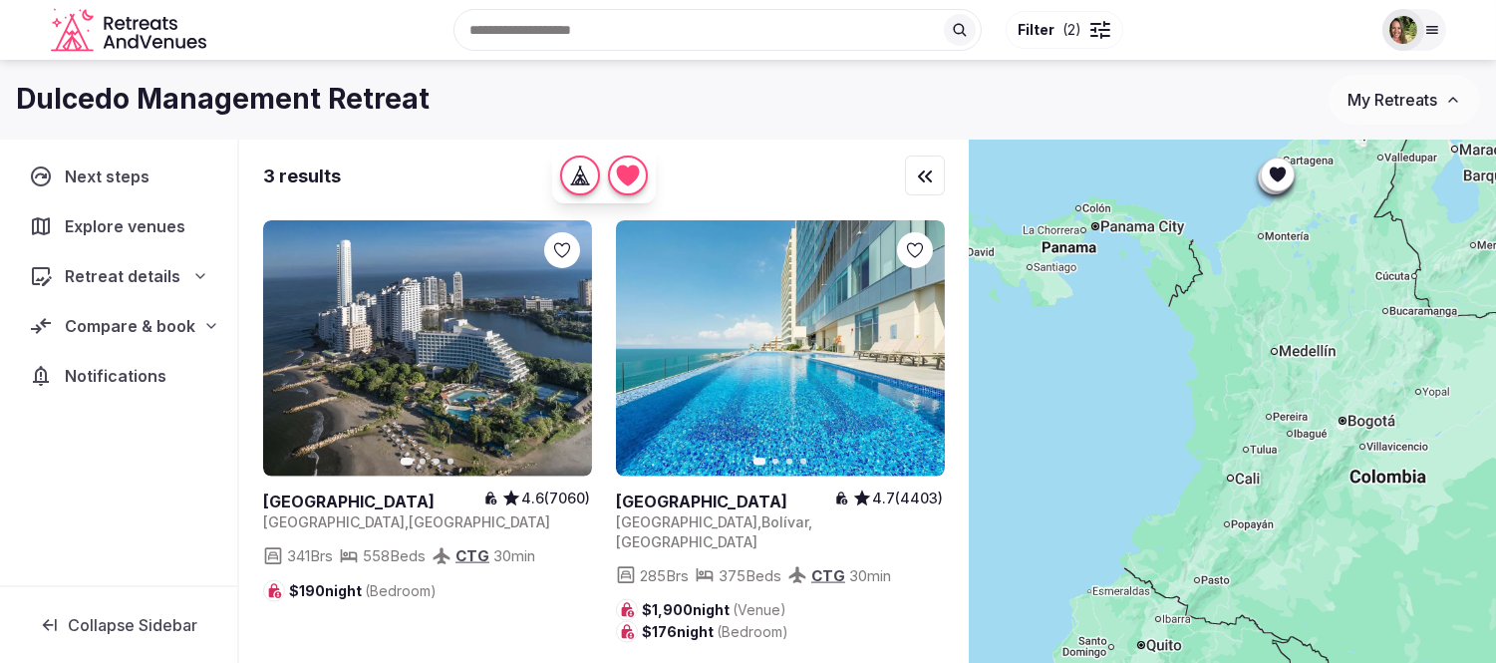
drag, startPoint x: 1177, startPoint y: 356, endPoint x: 1097, endPoint y: 329, distance: 84.1
click at [1097, 329] on div at bounding box center [1232, 435] width 527 height 591
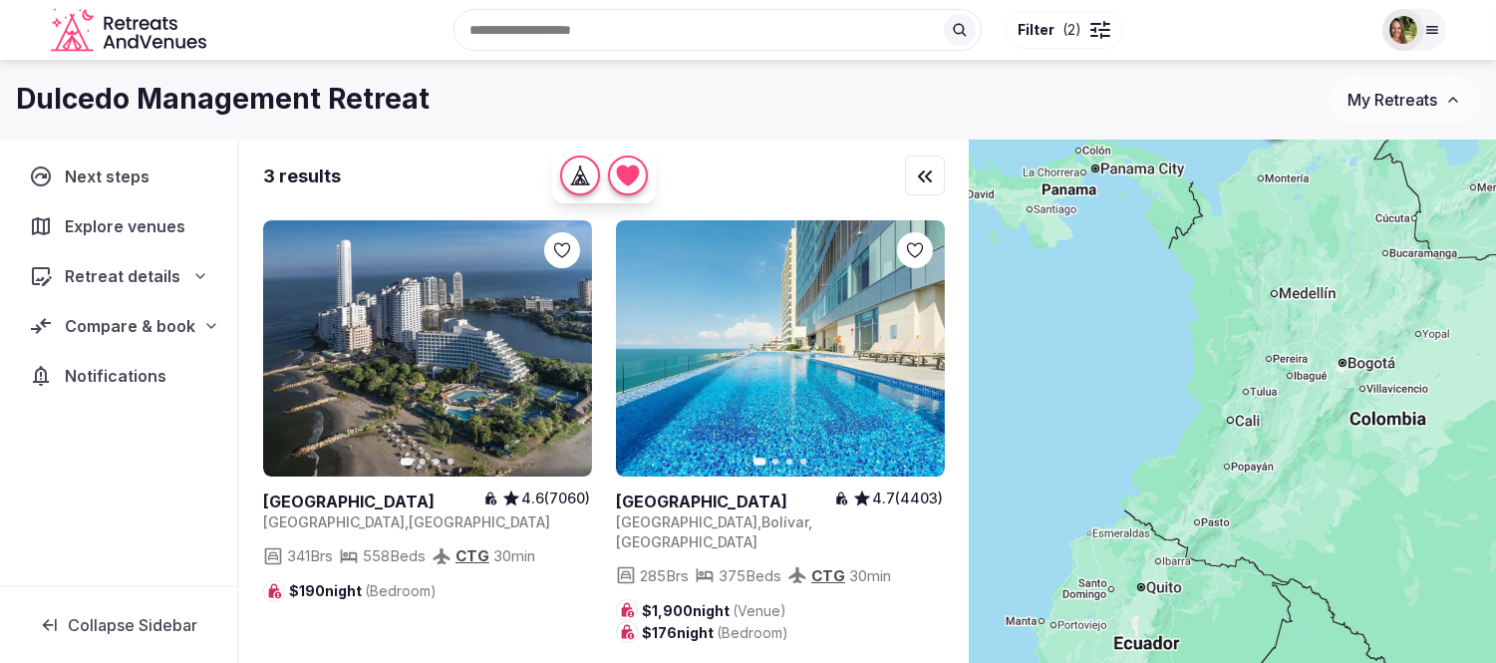
drag, startPoint x: 1290, startPoint y: 433, endPoint x: 1289, endPoint y: 373, distance: 59.8
click at [1289, 373] on div at bounding box center [1232, 435] width 527 height 591
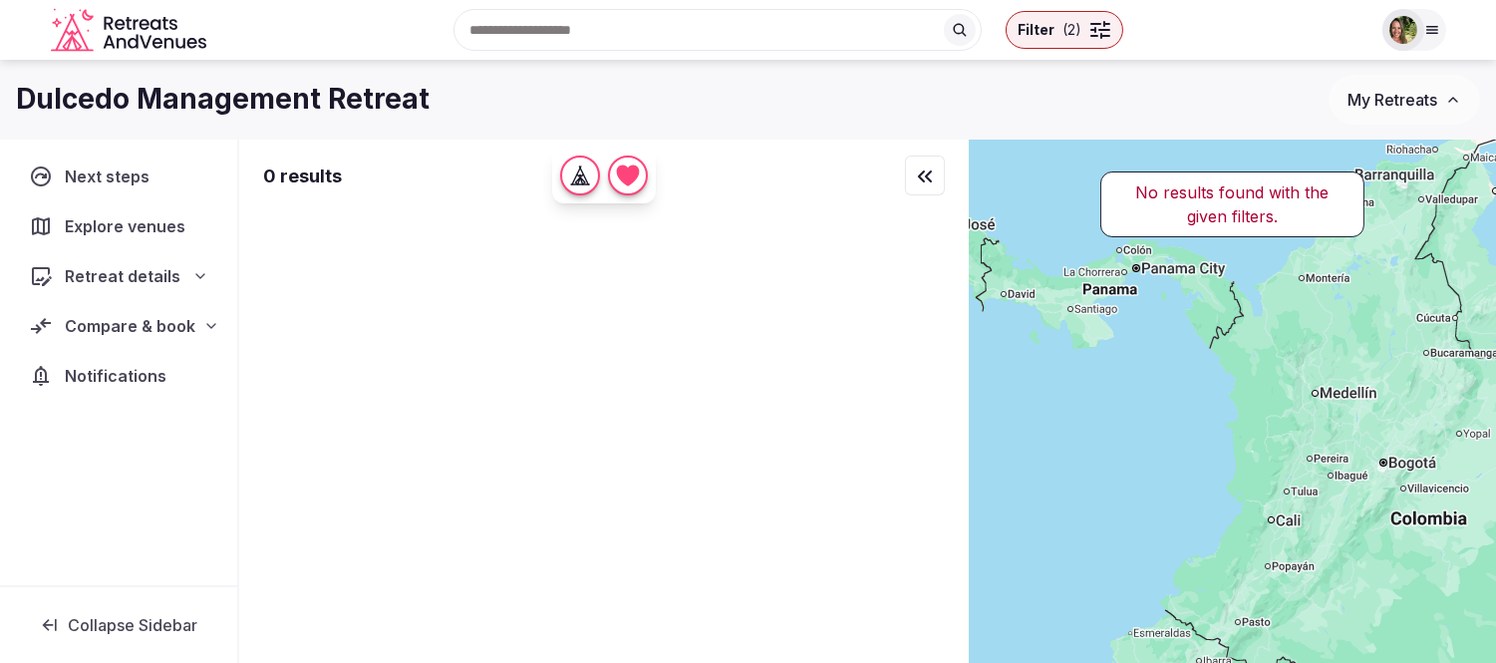
drag, startPoint x: 1169, startPoint y: 384, endPoint x: 1214, endPoint y: 486, distance: 112.0
click at [1214, 486] on div at bounding box center [1232, 435] width 527 height 591
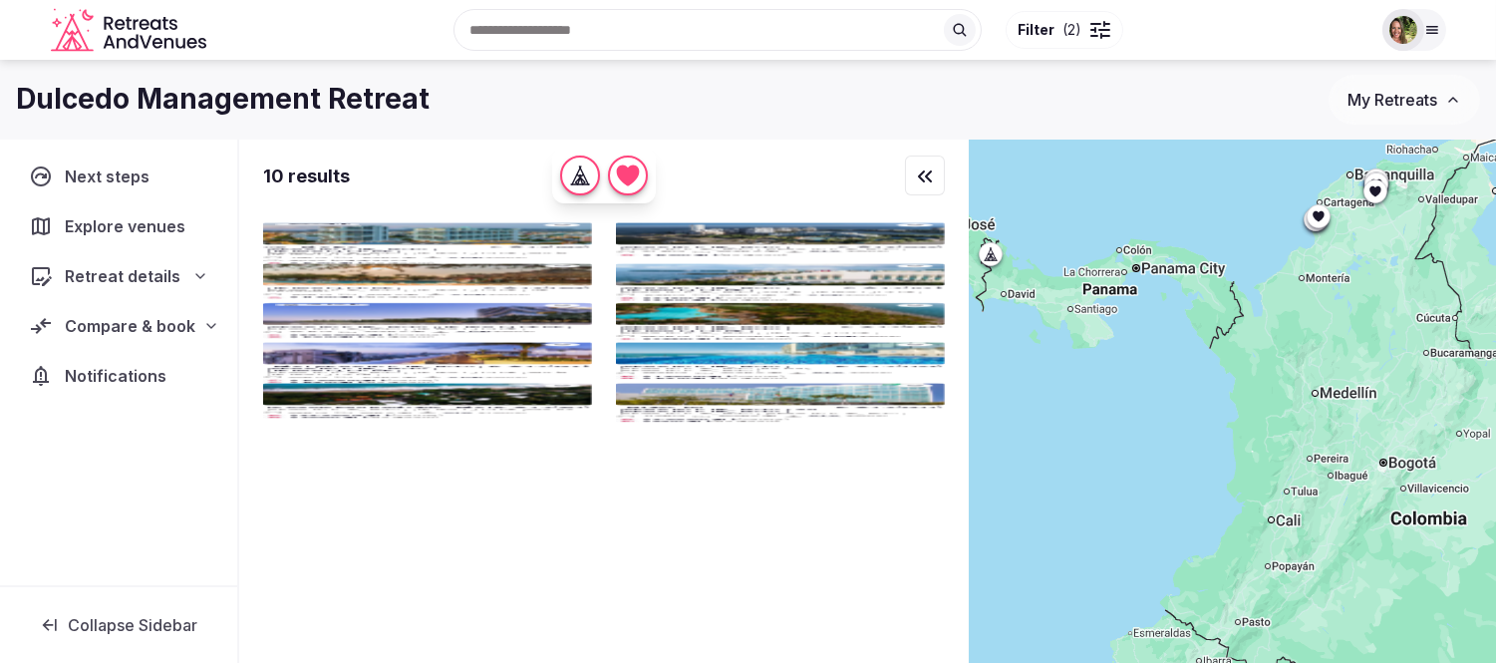
drag, startPoint x: 1196, startPoint y: 429, endPoint x: 1331, endPoint y: 508, distance: 156.4
click at [1331, 509] on div at bounding box center [1232, 435] width 527 height 591
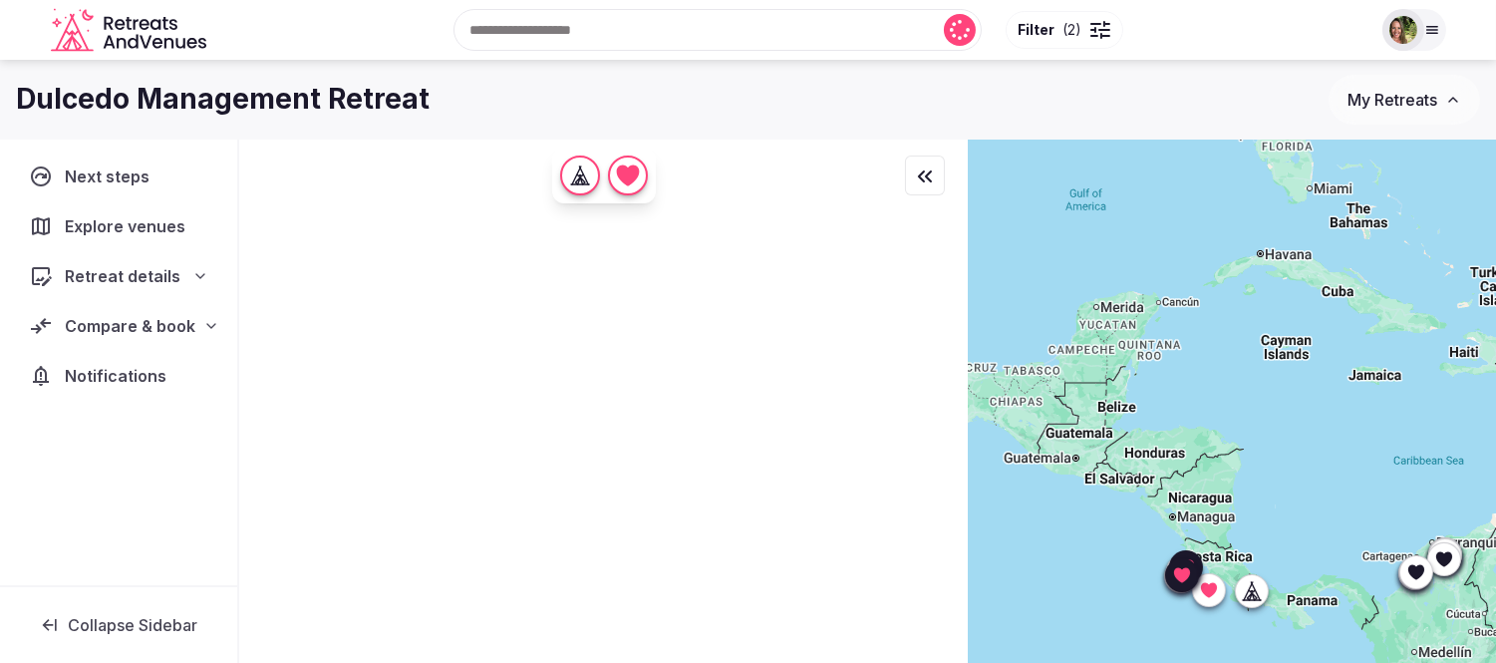
drag, startPoint x: 1221, startPoint y: 335, endPoint x: 1298, endPoint y: 534, distance: 213.6
click at [1298, 534] on div at bounding box center [1232, 435] width 527 height 591
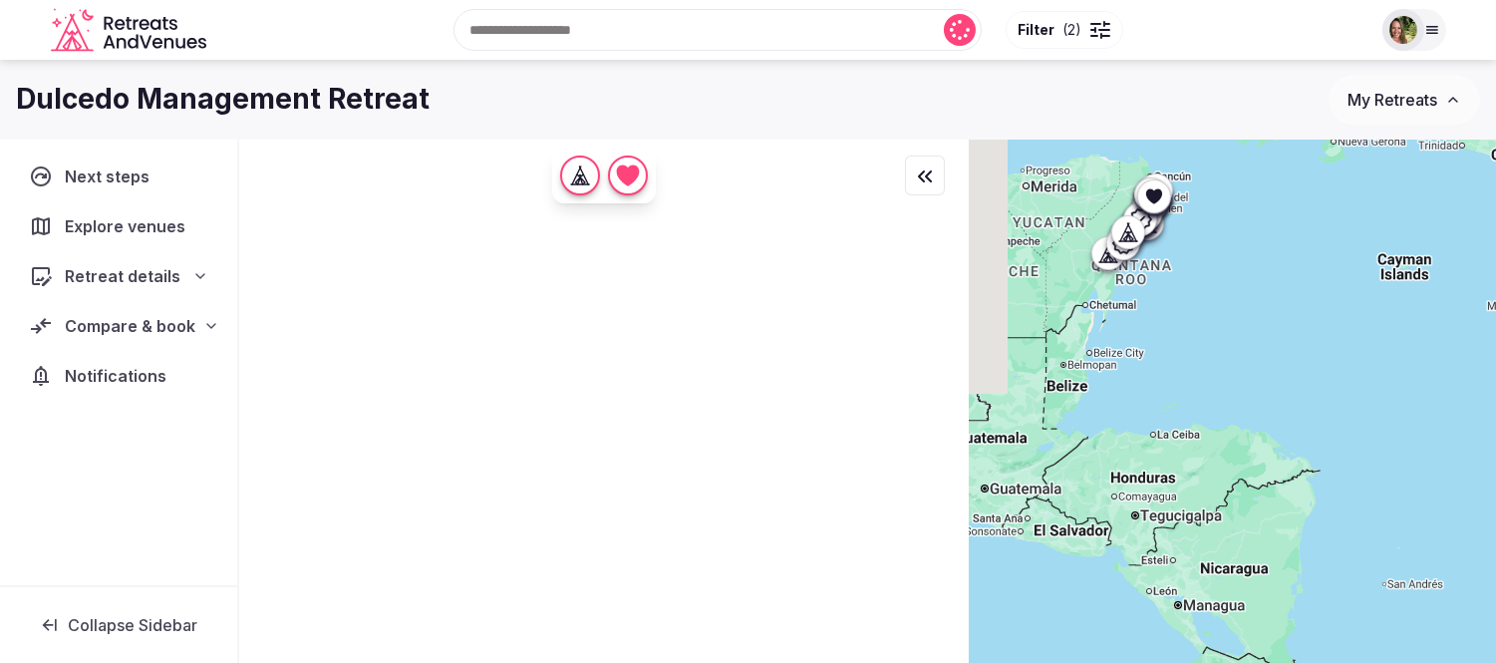
drag, startPoint x: 1298, startPoint y: 464, endPoint x: 1353, endPoint y: 534, distance: 89.3
click at [1353, 534] on div at bounding box center [1232, 435] width 527 height 591
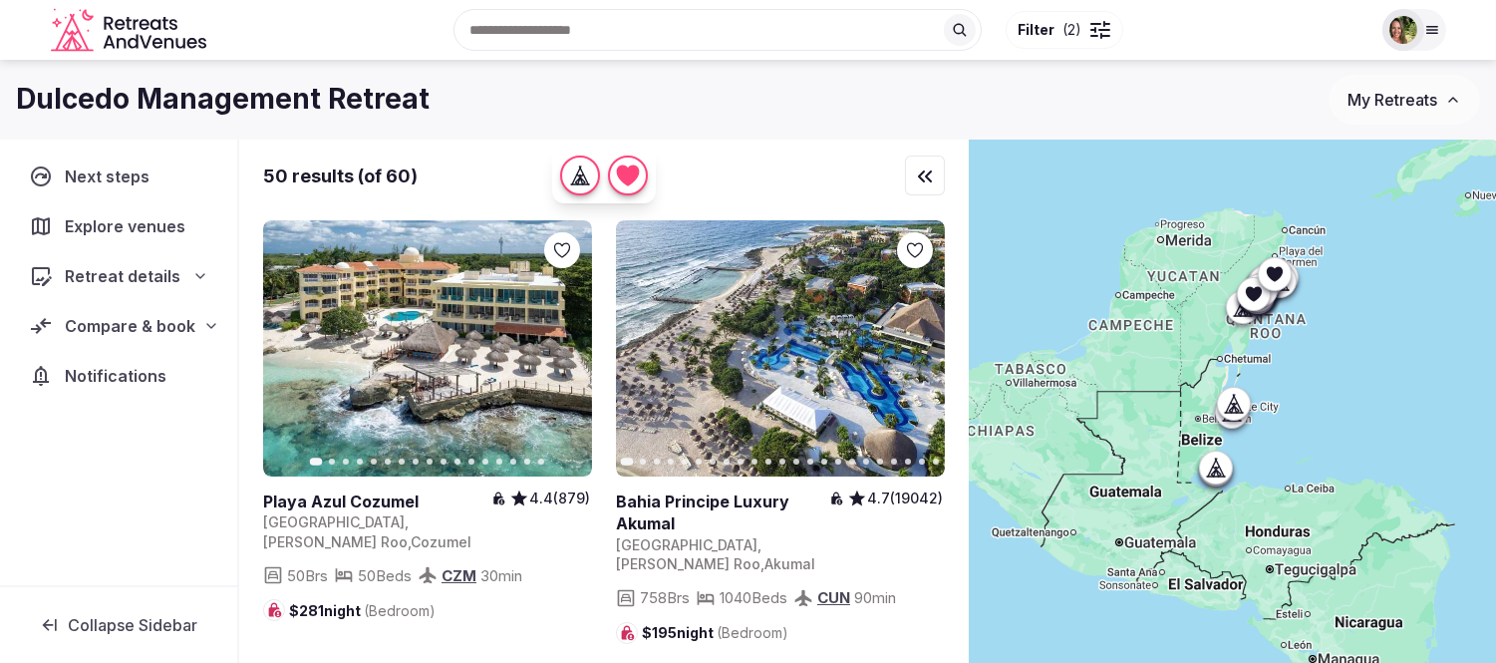
drag, startPoint x: 1239, startPoint y: 435, endPoint x: 1375, endPoint y: 488, distance: 146.8
click at [1375, 488] on div at bounding box center [1232, 435] width 527 height 591
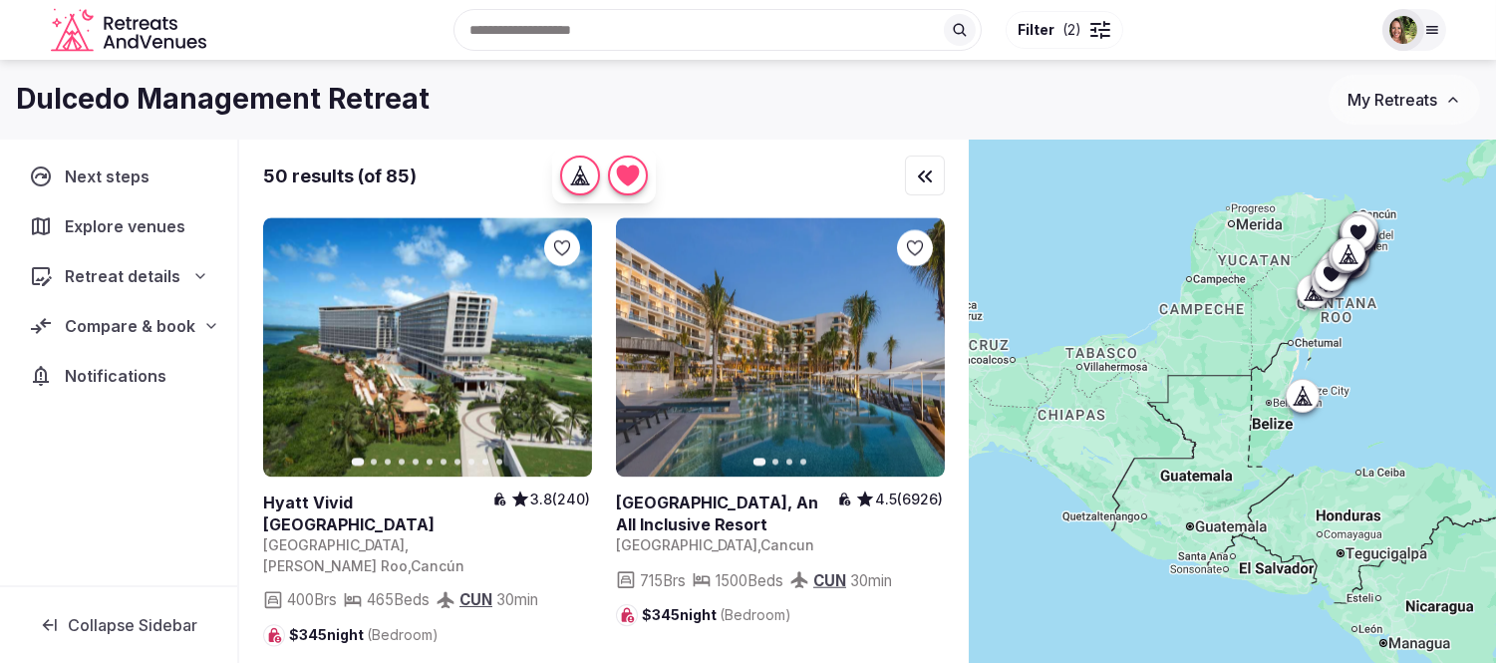
drag, startPoint x: 1306, startPoint y: 443, endPoint x: 1378, endPoint y: 420, distance: 76.3
click at [1378, 420] on div at bounding box center [1232, 435] width 527 height 591
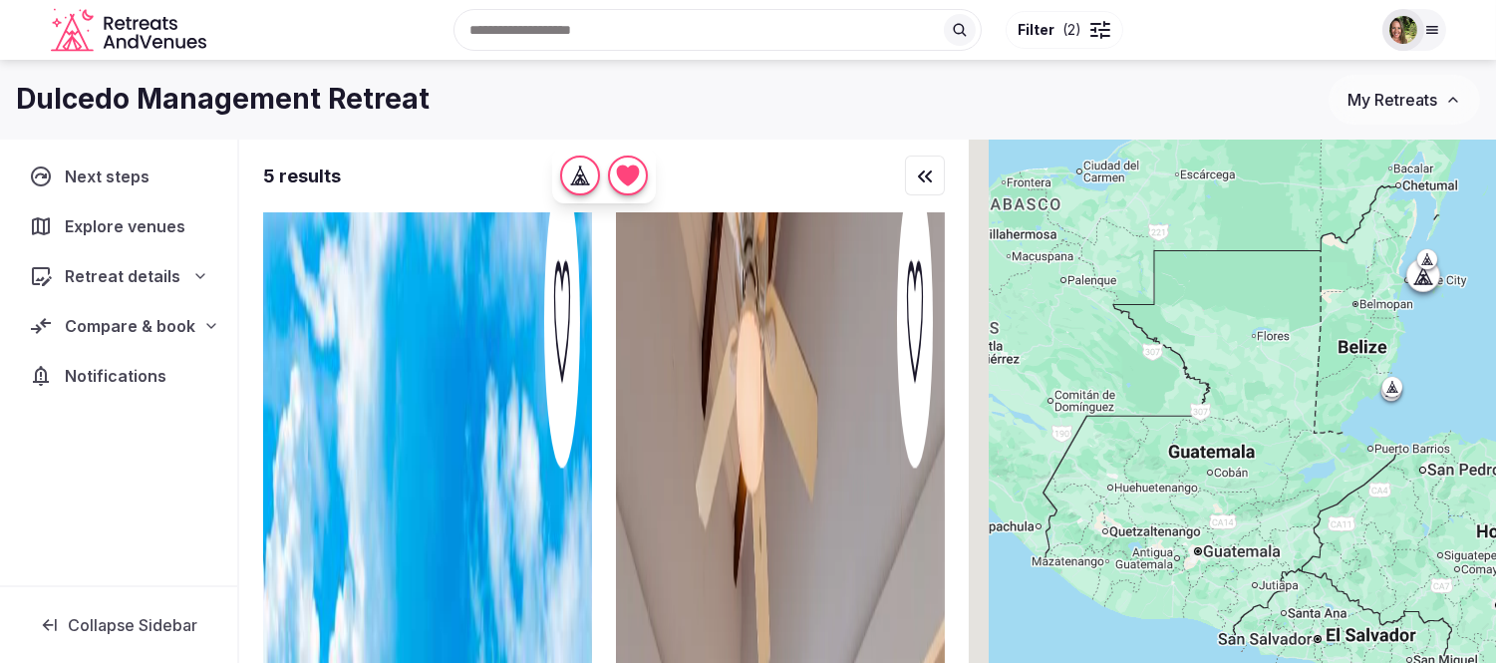
drag, startPoint x: 1299, startPoint y: 432, endPoint x: 1455, endPoint y: 405, distance: 158.8
click at [1455, 405] on div at bounding box center [1232, 435] width 527 height 591
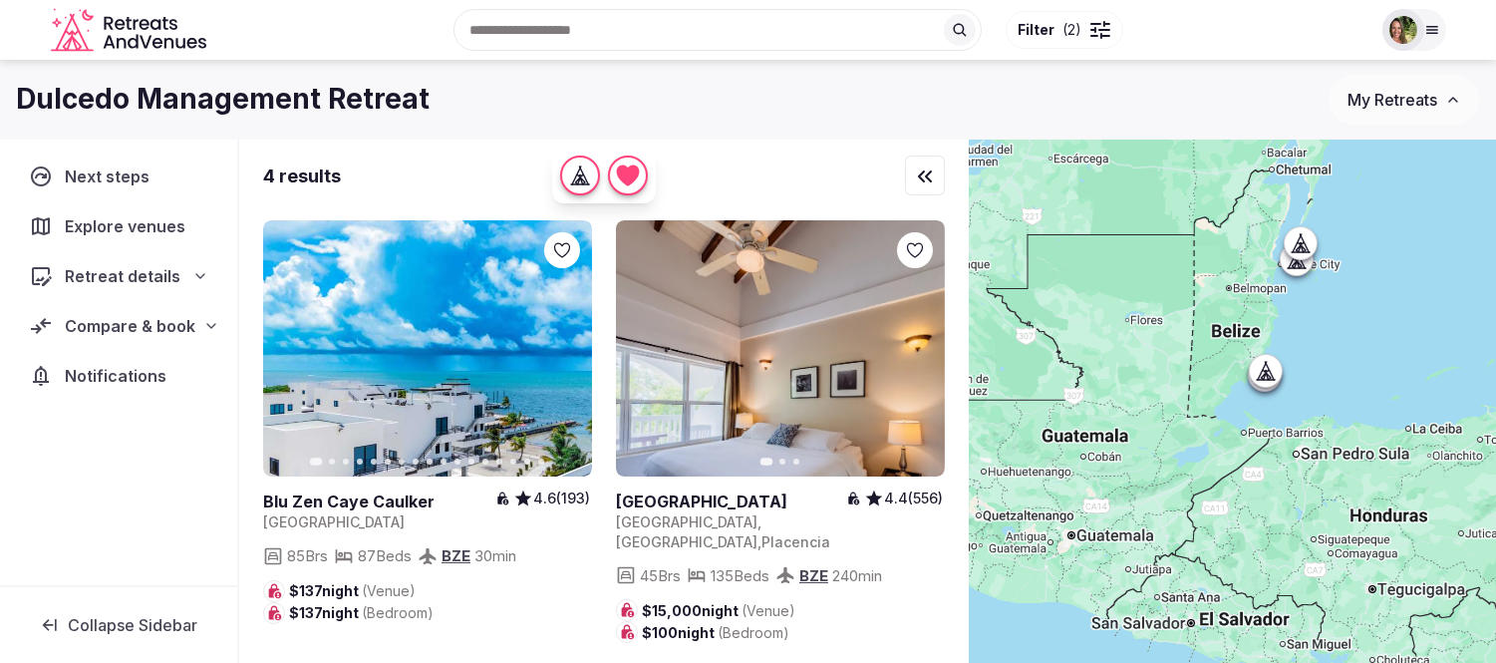
drag, startPoint x: 1405, startPoint y: 475, endPoint x: 1273, endPoint y: 456, distance: 133.9
click at [1273, 458] on div at bounding box center [1232, 435] width 527 height 591
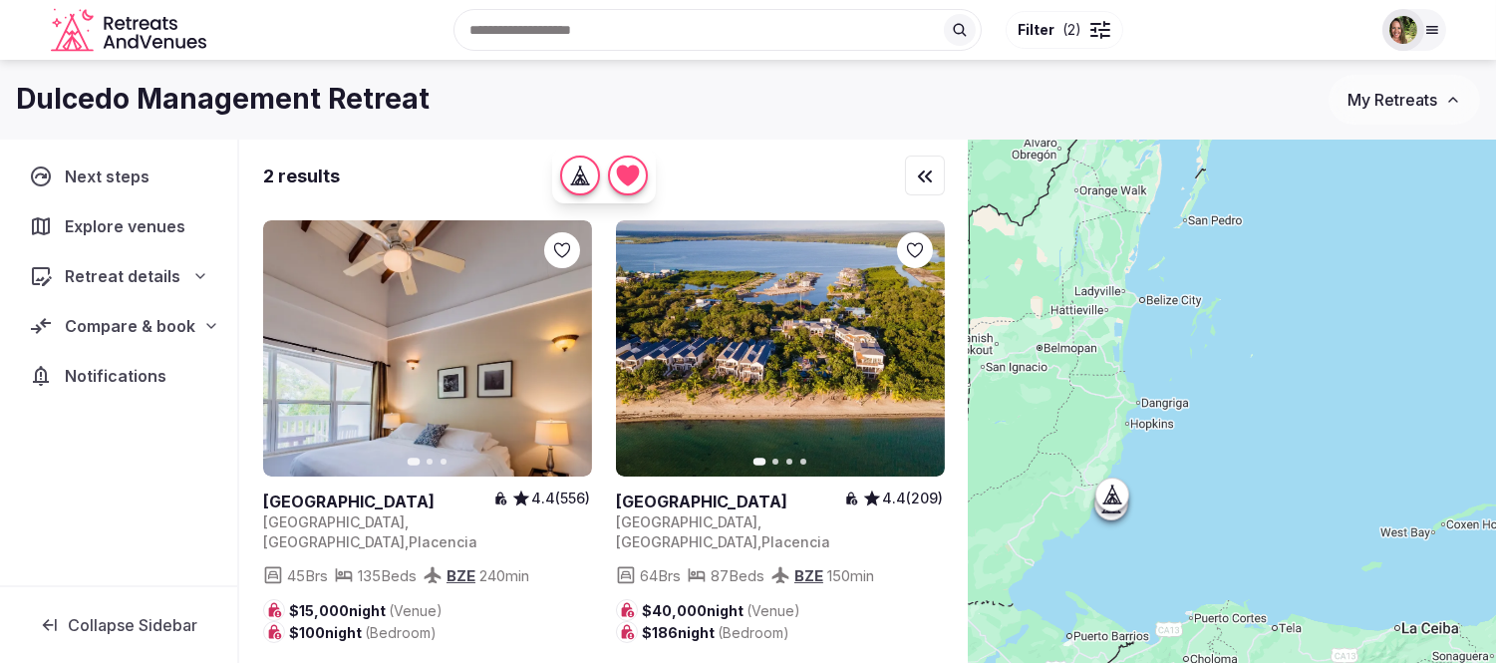
drag, startPoint x: 1317, startPoint y: 365, endPoint x: 1277, endPoint y: 602, distance: 240.5
click at [1277, 602] on div at bounding box center [1232, 435] width 527 height 591
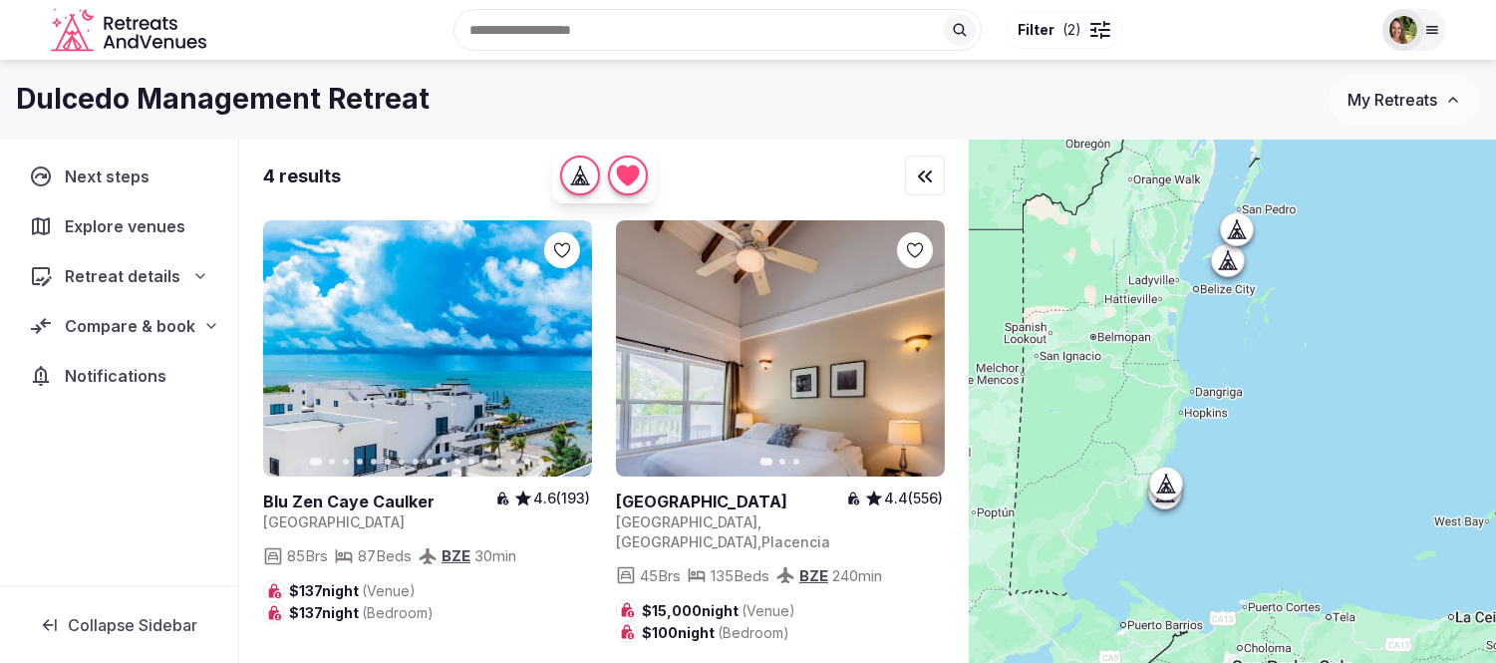
drag, startPoint x: 1276, startPoint y: 549, endPoint x: 1340, endPoint y: 534, distance: 66.5
click at [1340, 534] on div at bounding box center [1232, 435] width 527 height 591
click at [419, 359] on link at bounding box center [427, 348] width 329 height 256
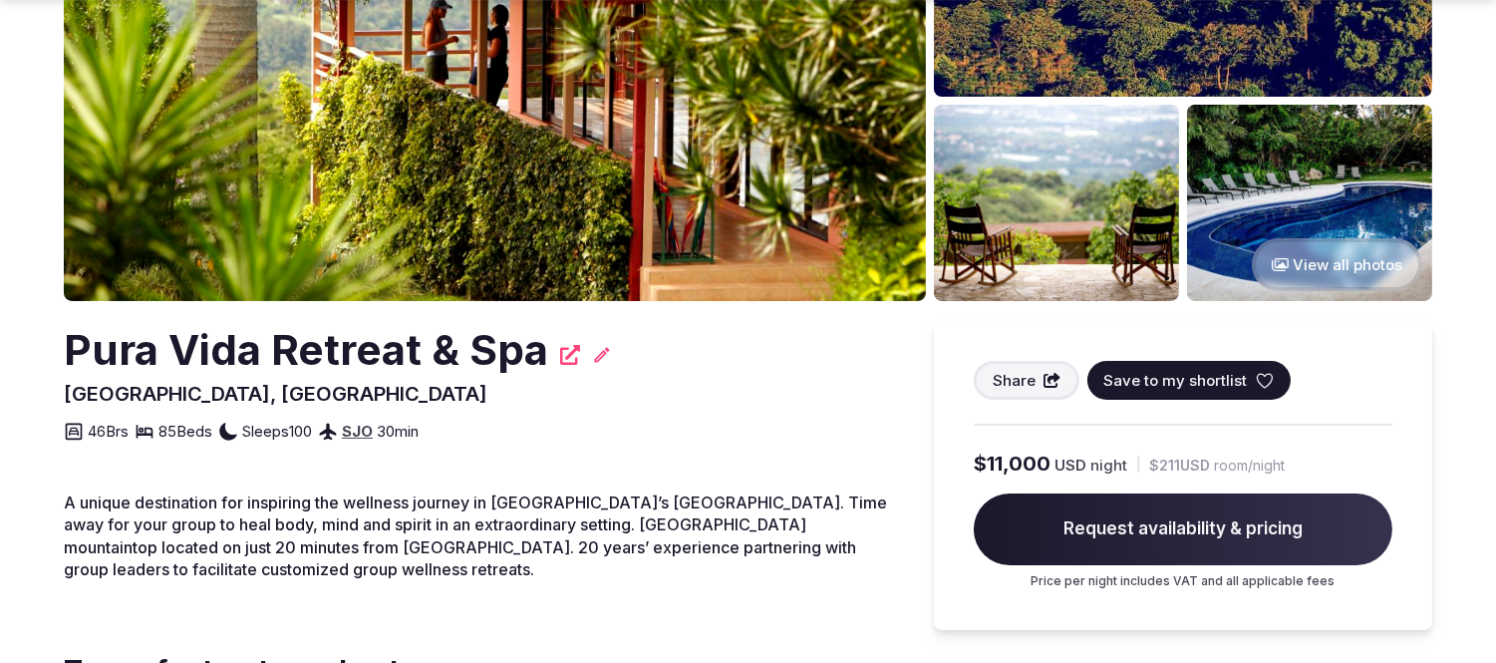
scroll to position [332, 0]
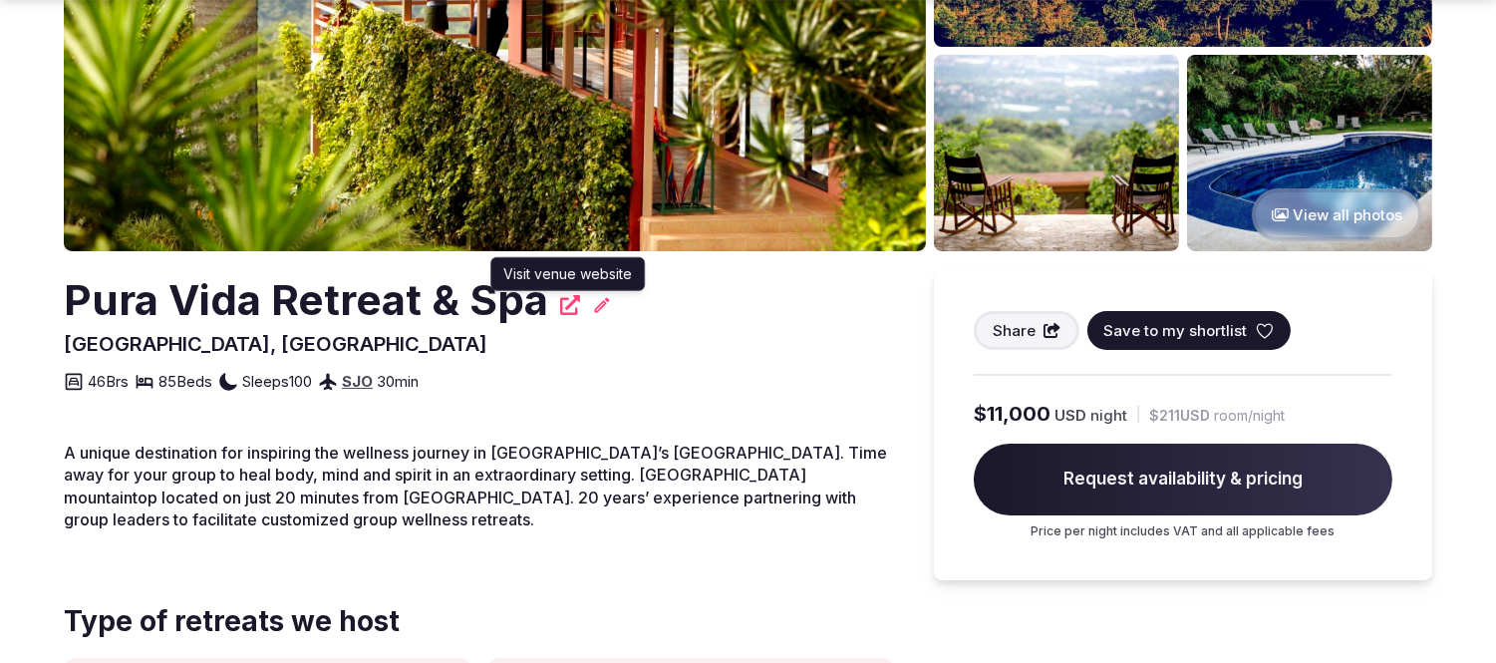
click at [572, 306] on icon at bounding box center [570, 305] width 20 height 20
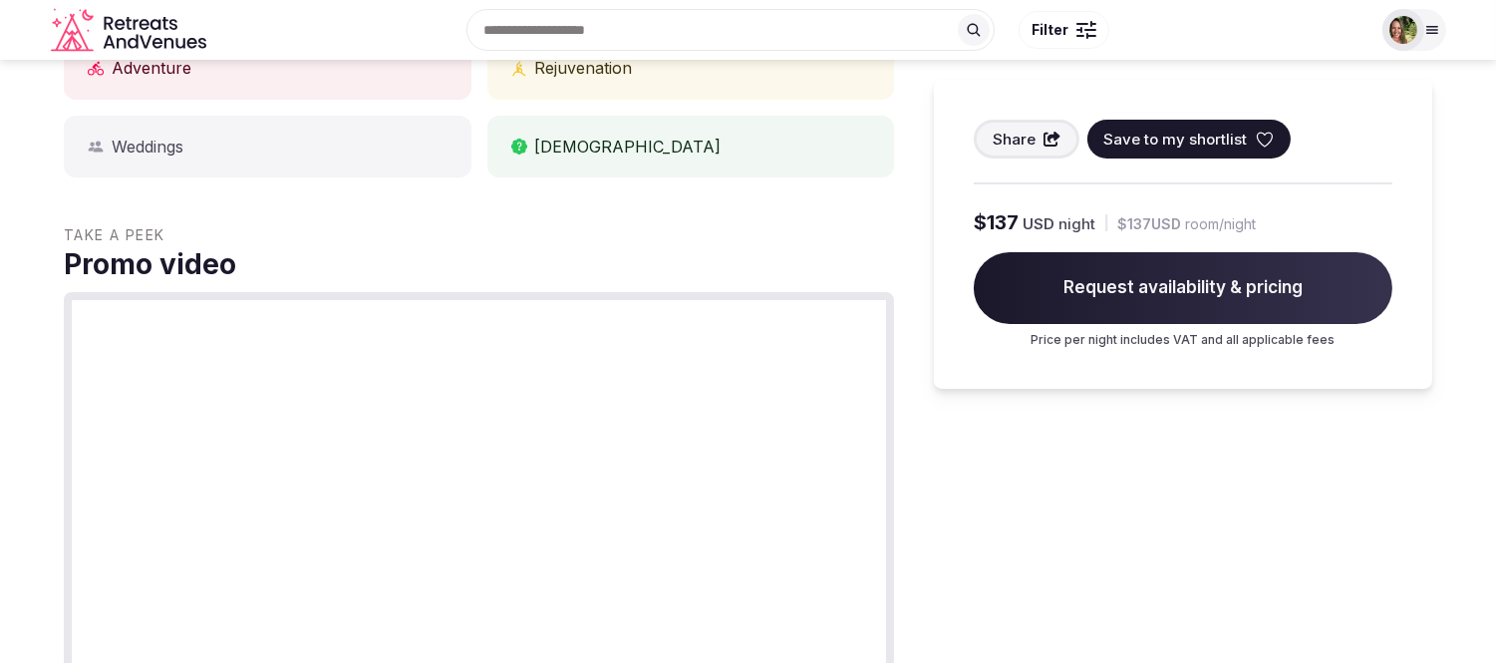
scroll to position [553, 0]
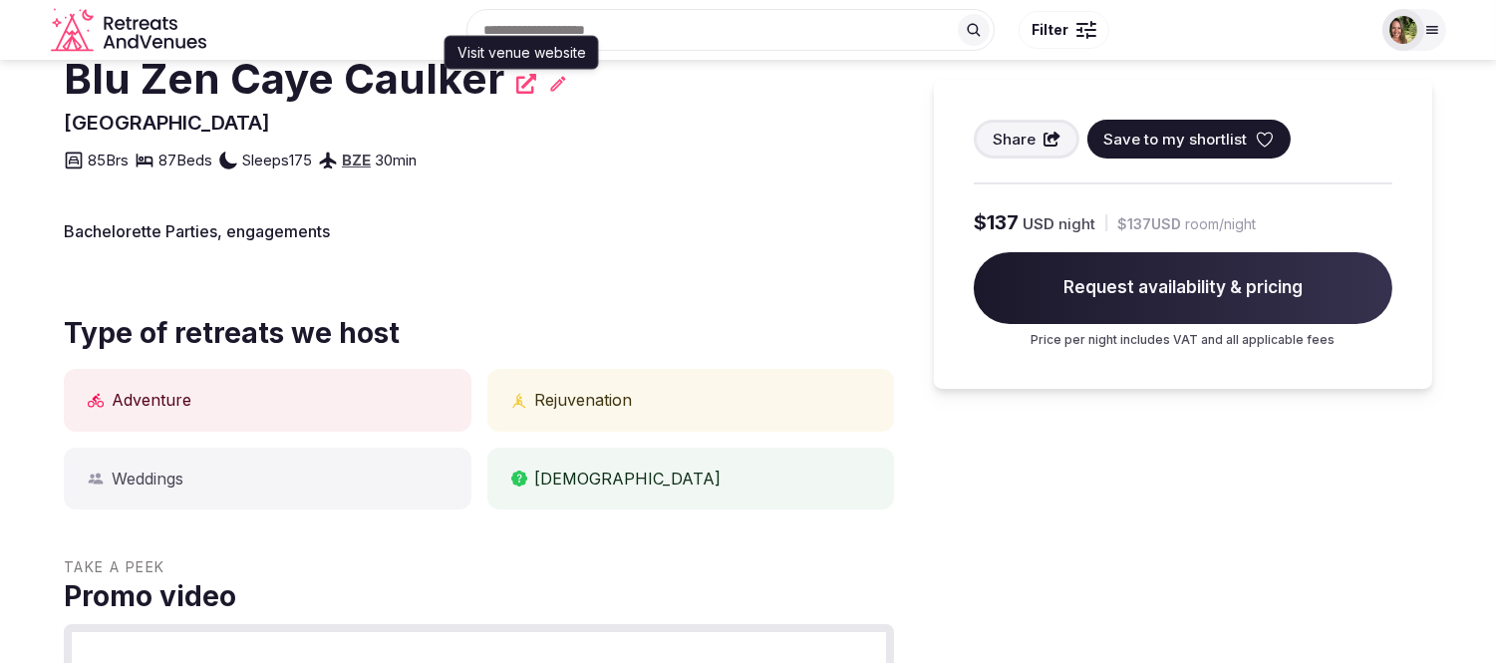
click at [516, 83] on icon at bounding box center [526, 84] width 20 height 20
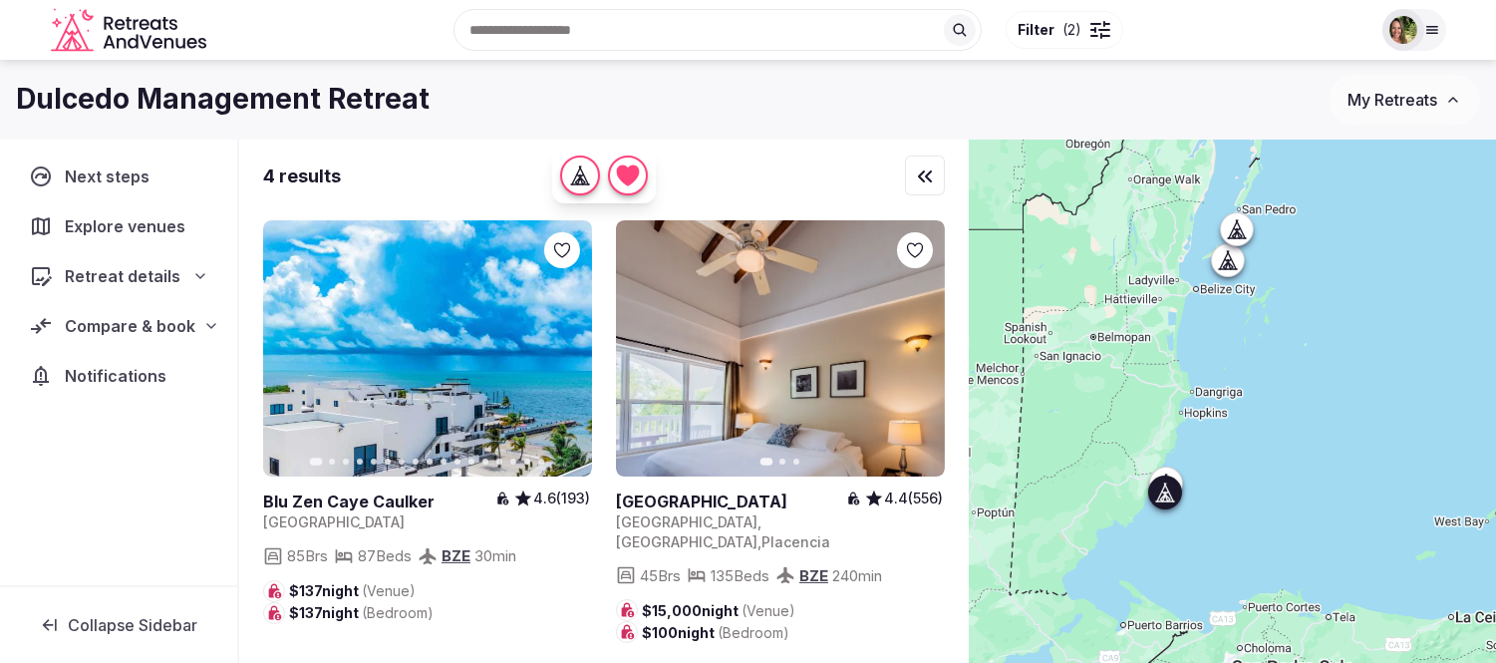
click at [925, 345] on button "Next slide" at bounding box center [917, 349] width 32 height 32
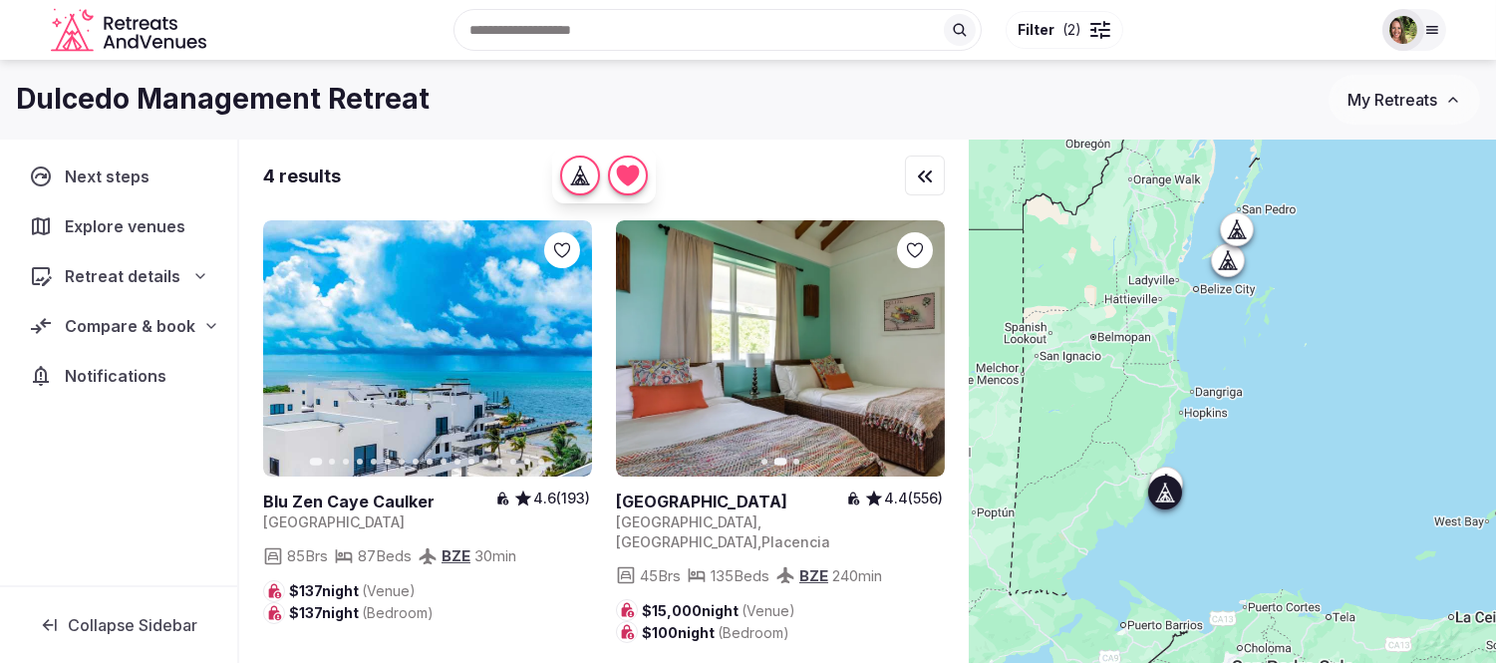
click at [925, 345] on button "Next slide" at bounding box center [917, 349] width 32 height 32
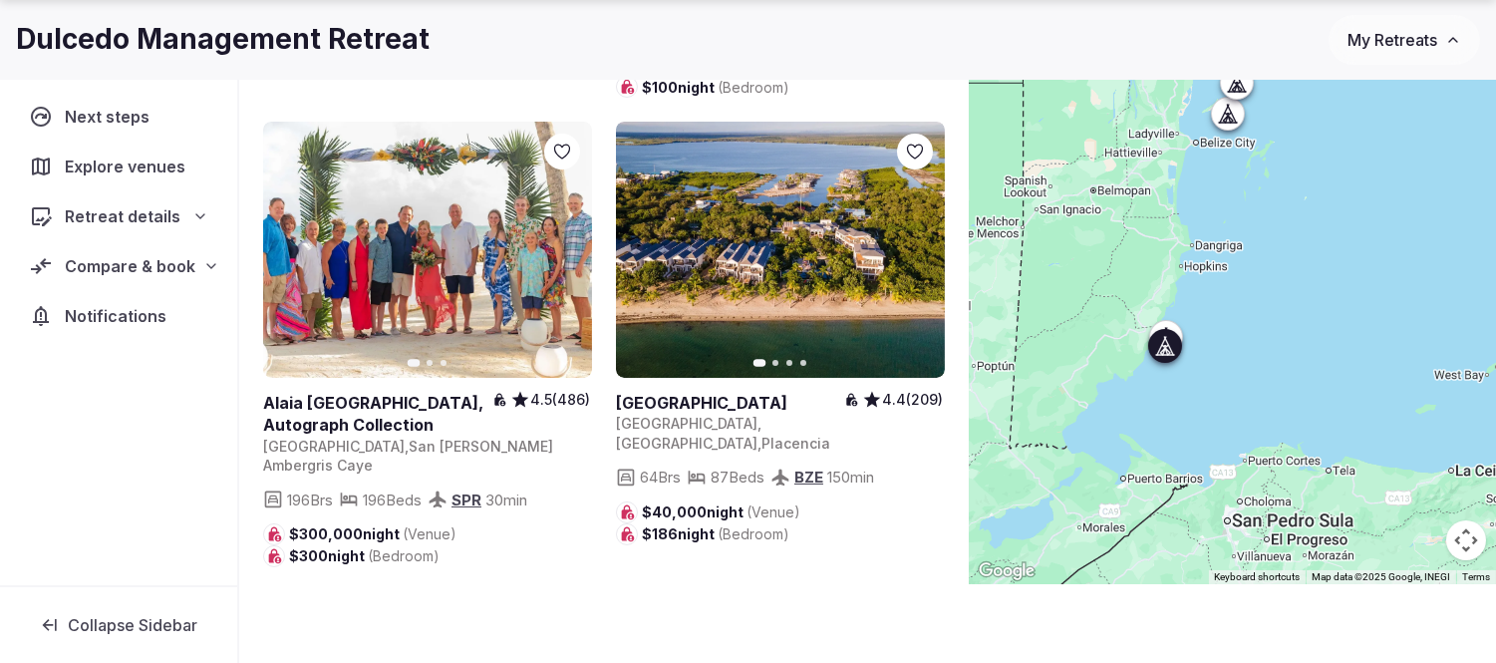
scroll to position [417, 0]
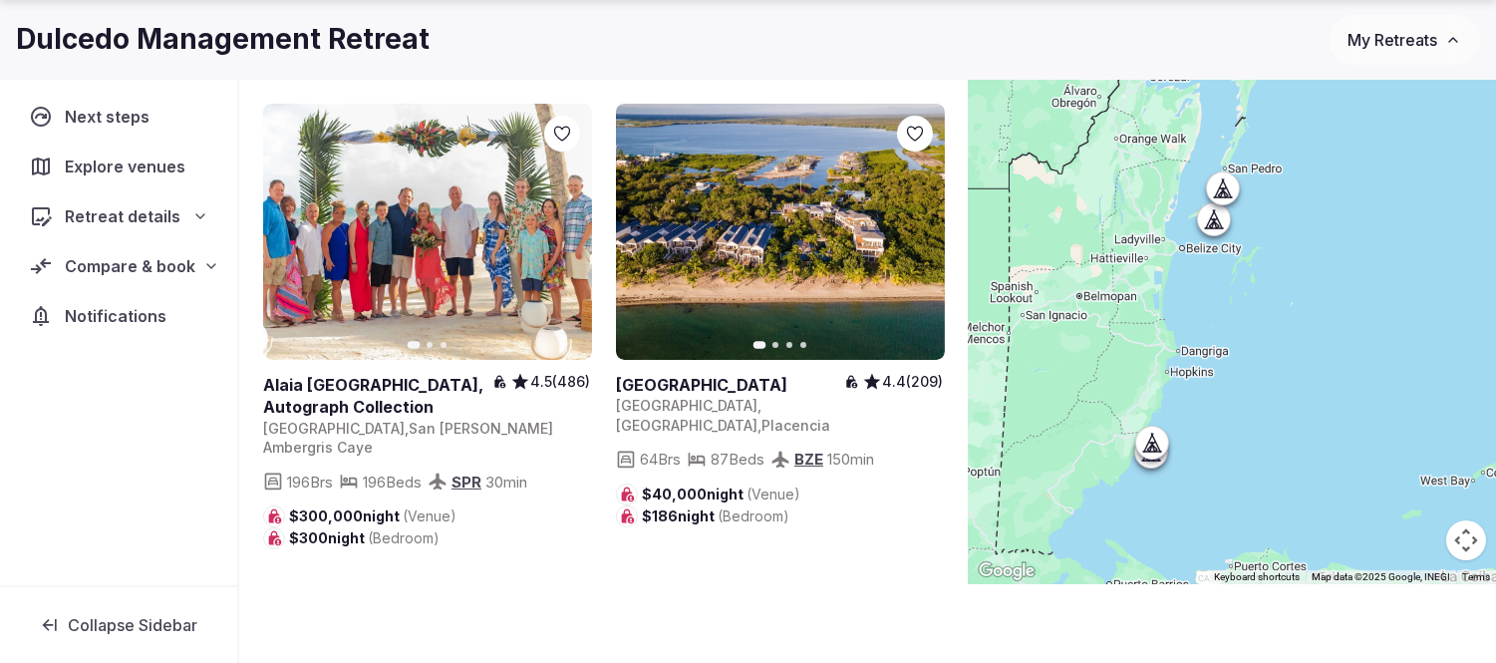
drag, startPoint x: 1466, startPoint y: 263, endPoint x: 1447, endPoint y: 373, distance: 111.3
click at [1447, 373] on div at bounding box center [1232, 288] width 527 height 591
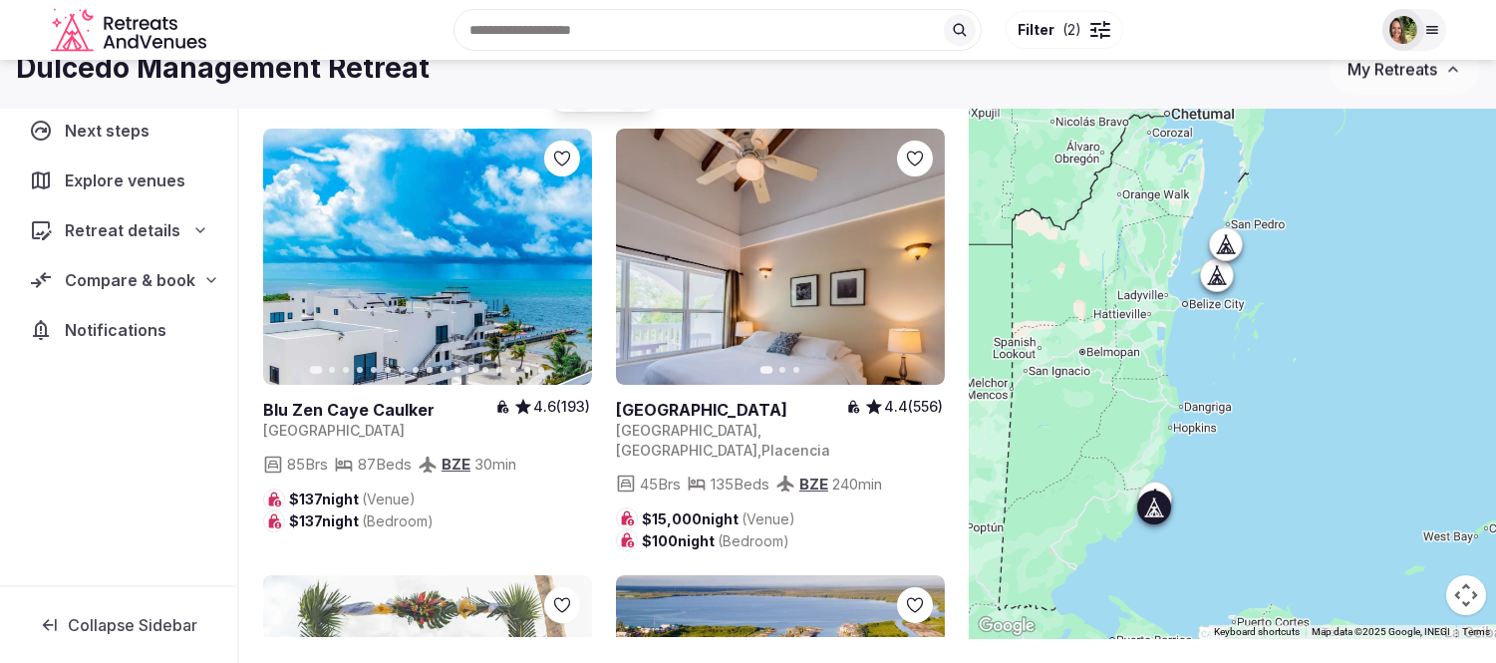
scroll to position [0, 0]
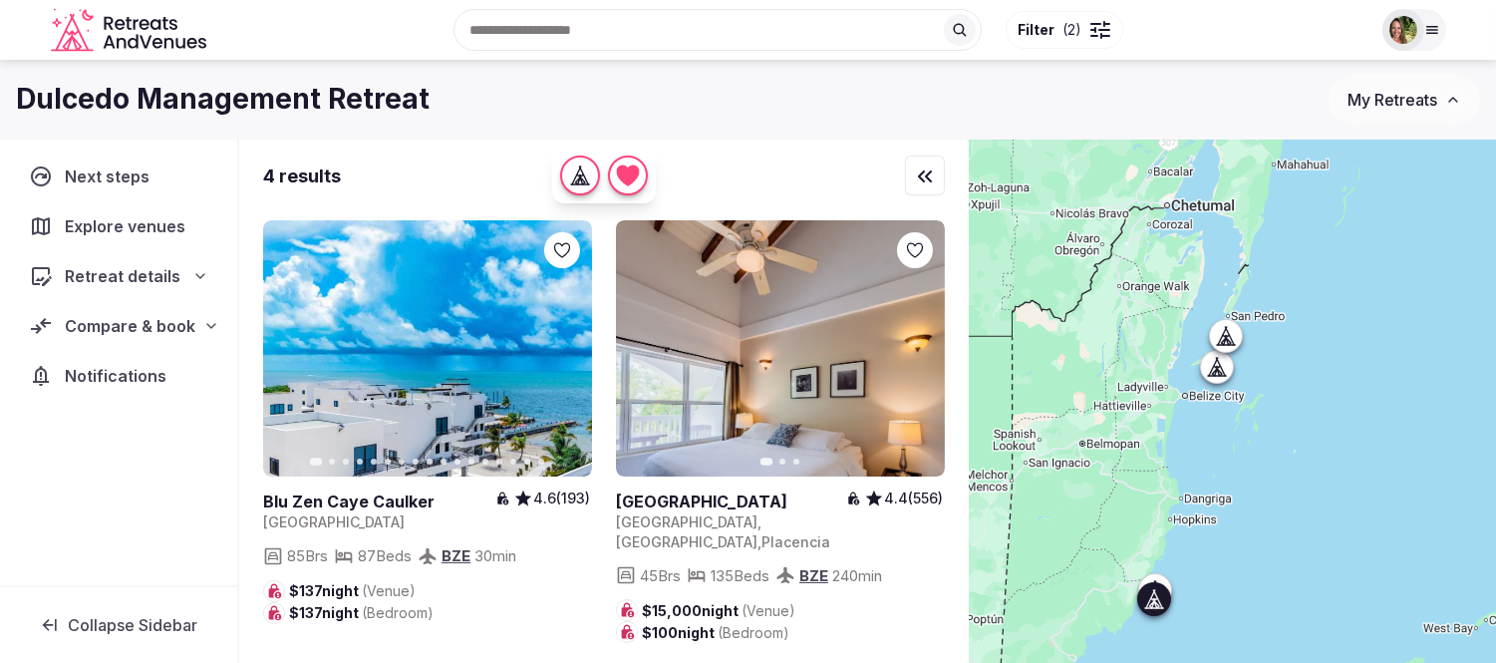
click at [922, 350] on icon "button" at bounding box center [917, 349] width 16 height 16
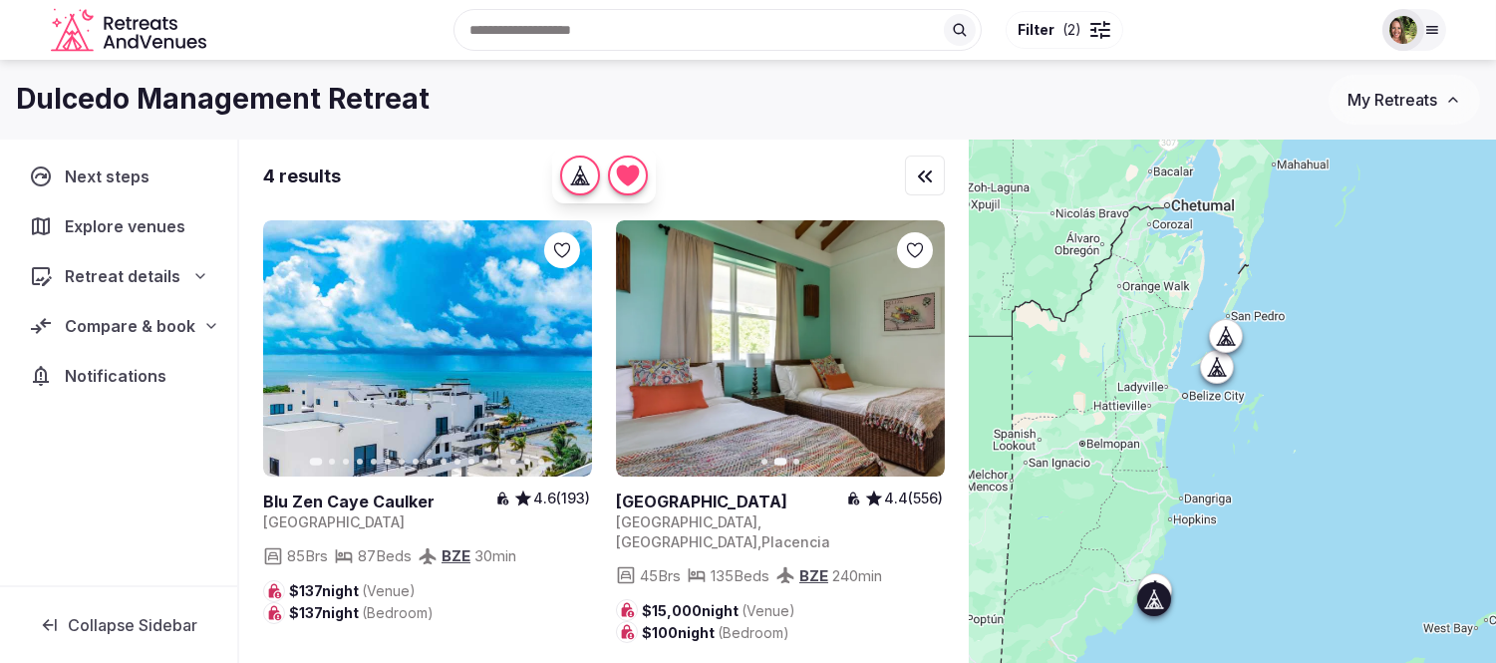
click at [922, 350] on icon "button" at bounding box center [917, 349] width 16 height 16
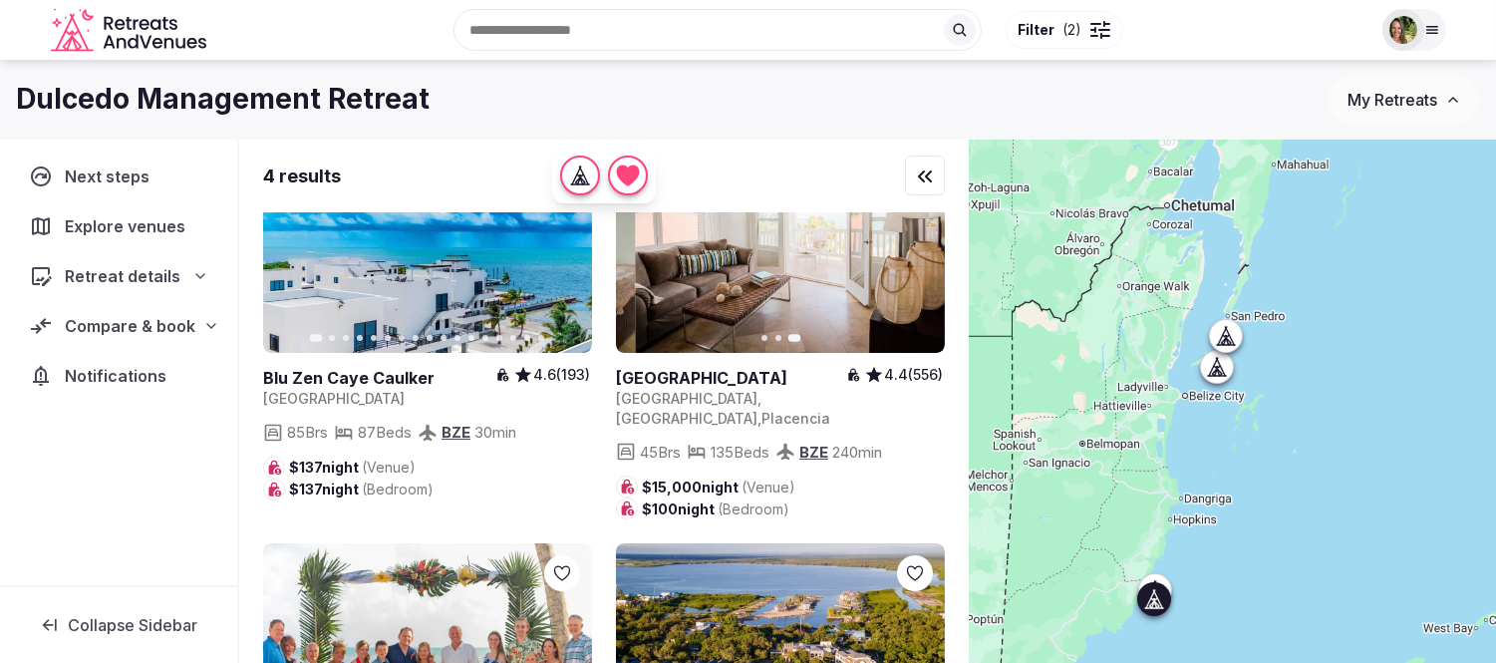
scroll to position [417, 0]
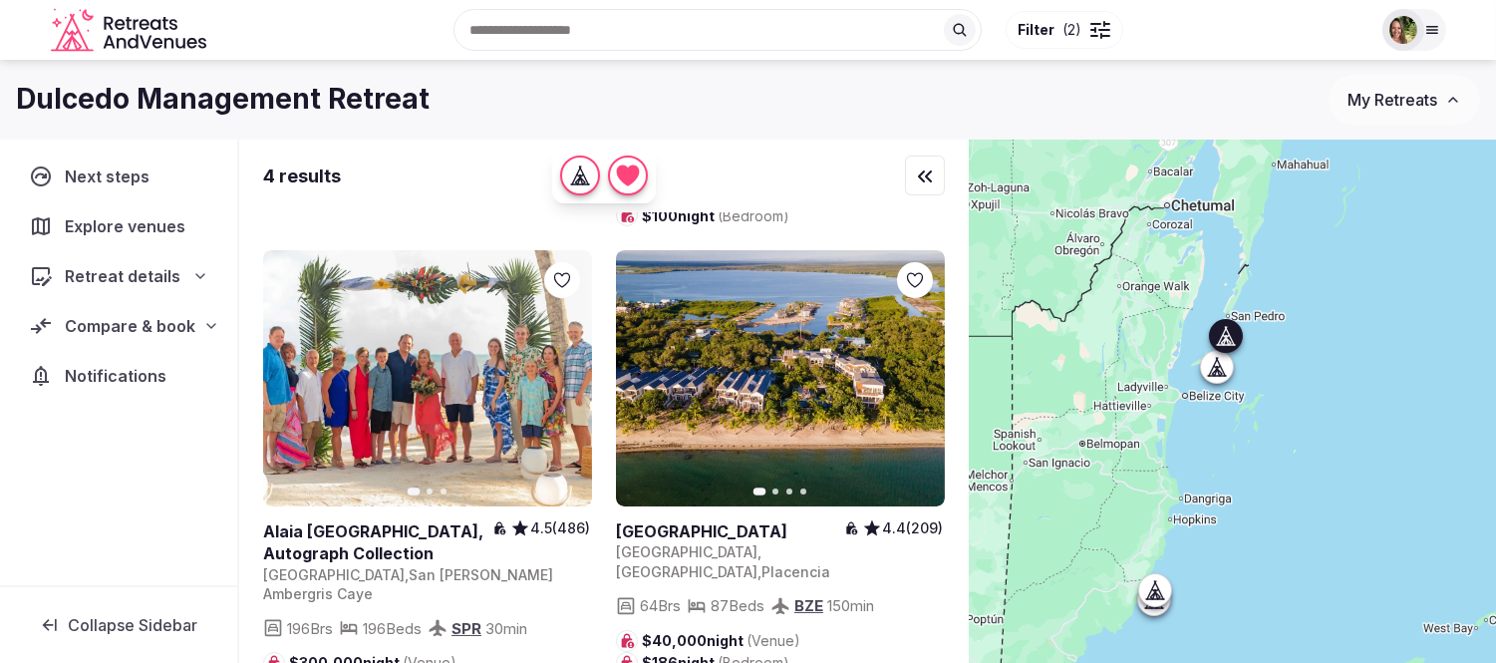
click at [380, 380] on link at bounding box center [427, 378] width 329 height 256
click at [743, 272] on link at bounding box center [780, 378] width 329 height 256
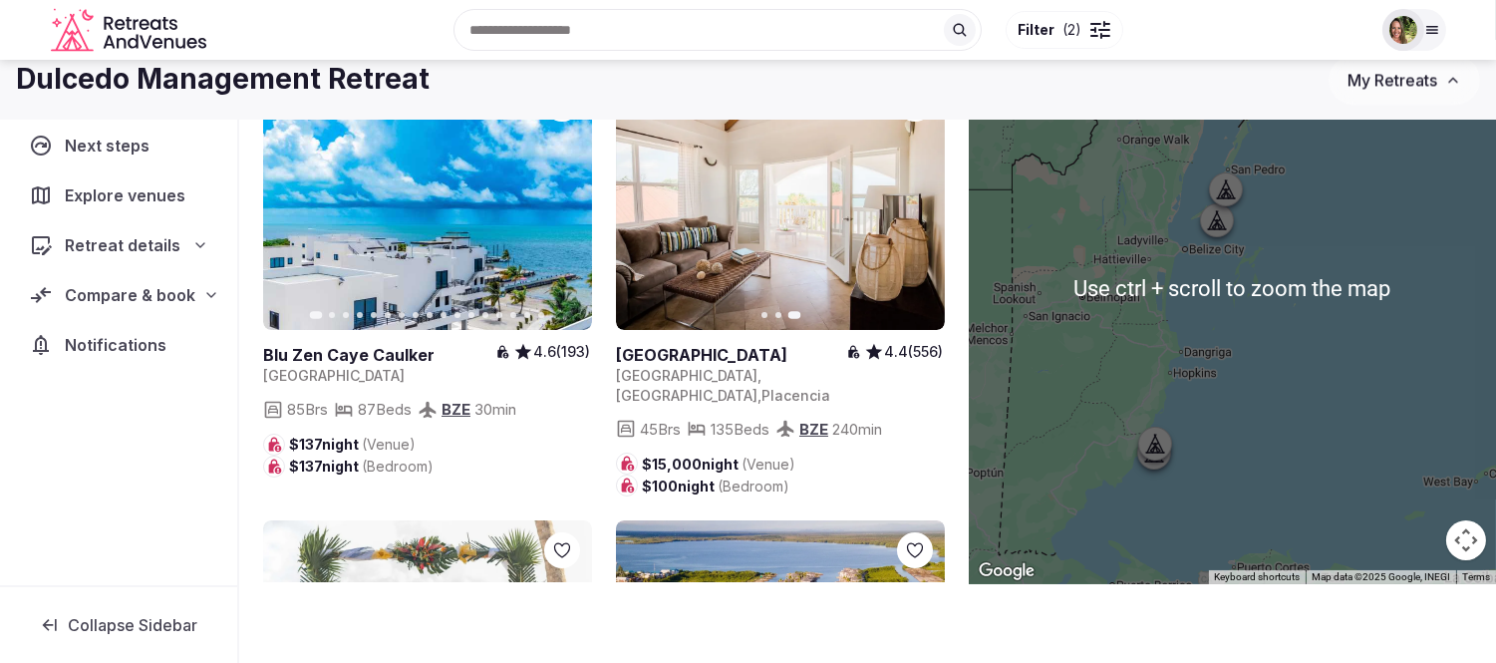
scroll to position [0, 0]
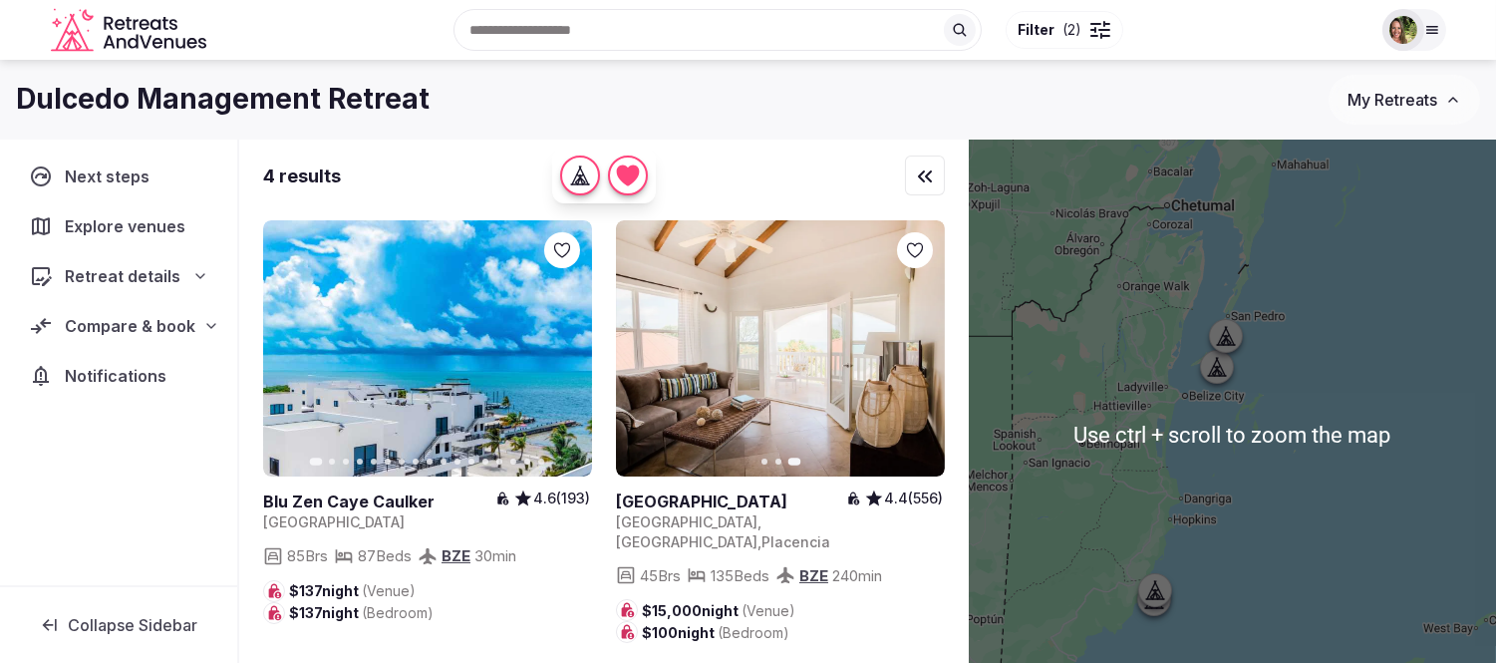
click at [1383, 326] on div at bounding box center [1232, 435] width 527 height 591
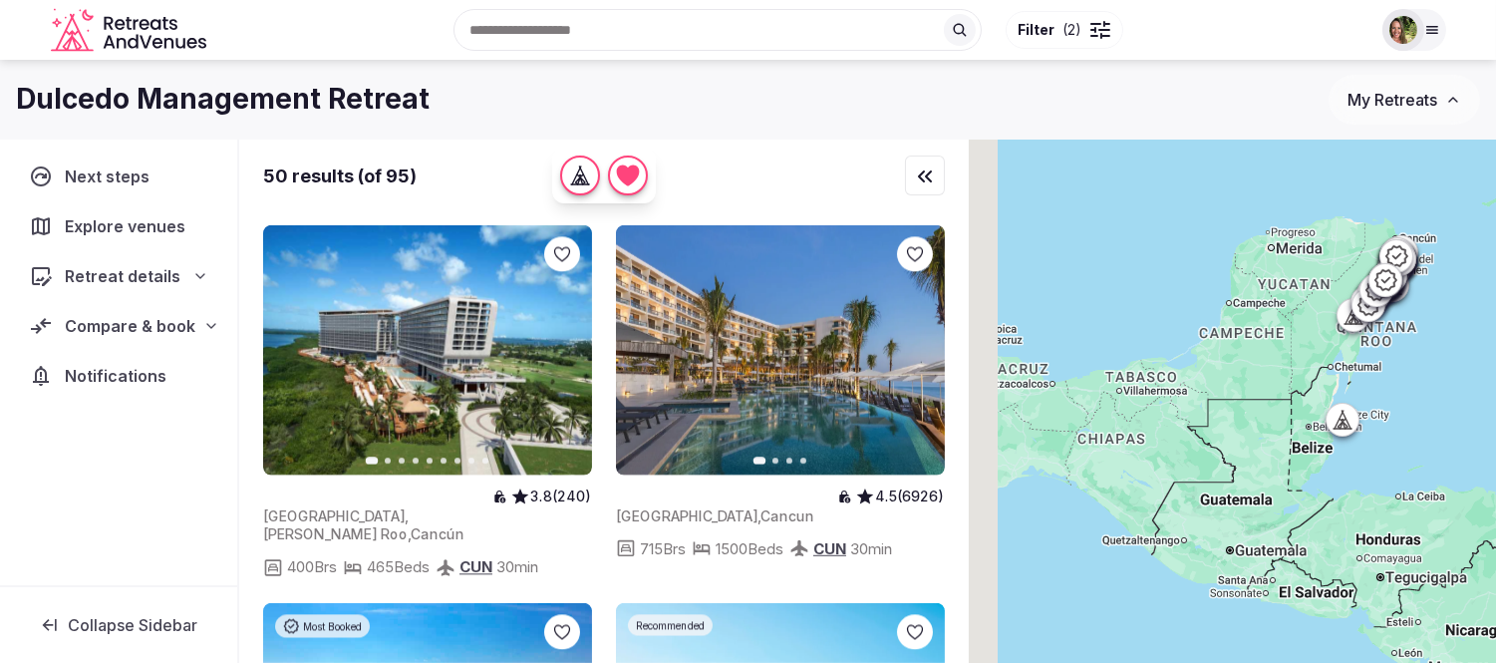
drag, startPoint x: 1221, startPoint y: 372, endPoint x: 1298, endPoint y: 391, distance: 79.0
click at [1298, 391] on div at bounding box center [1232, 435] width 527 height 591
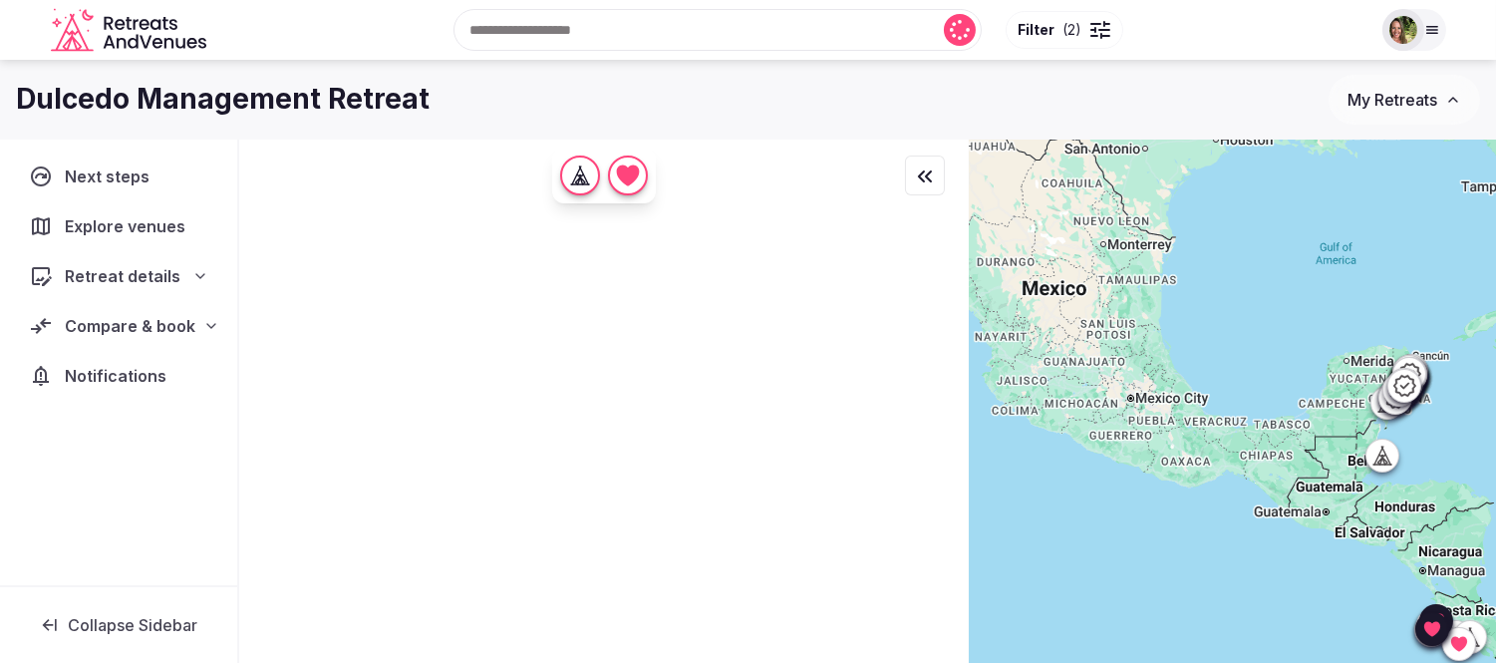
drag, startPoint x: 1157, startPoint y: 409, endPoint x: 1319, endPoint y: 482, distance: 177.5
click at [1320, 489] on div at bounding box center [1232, 435] width 527 height 591
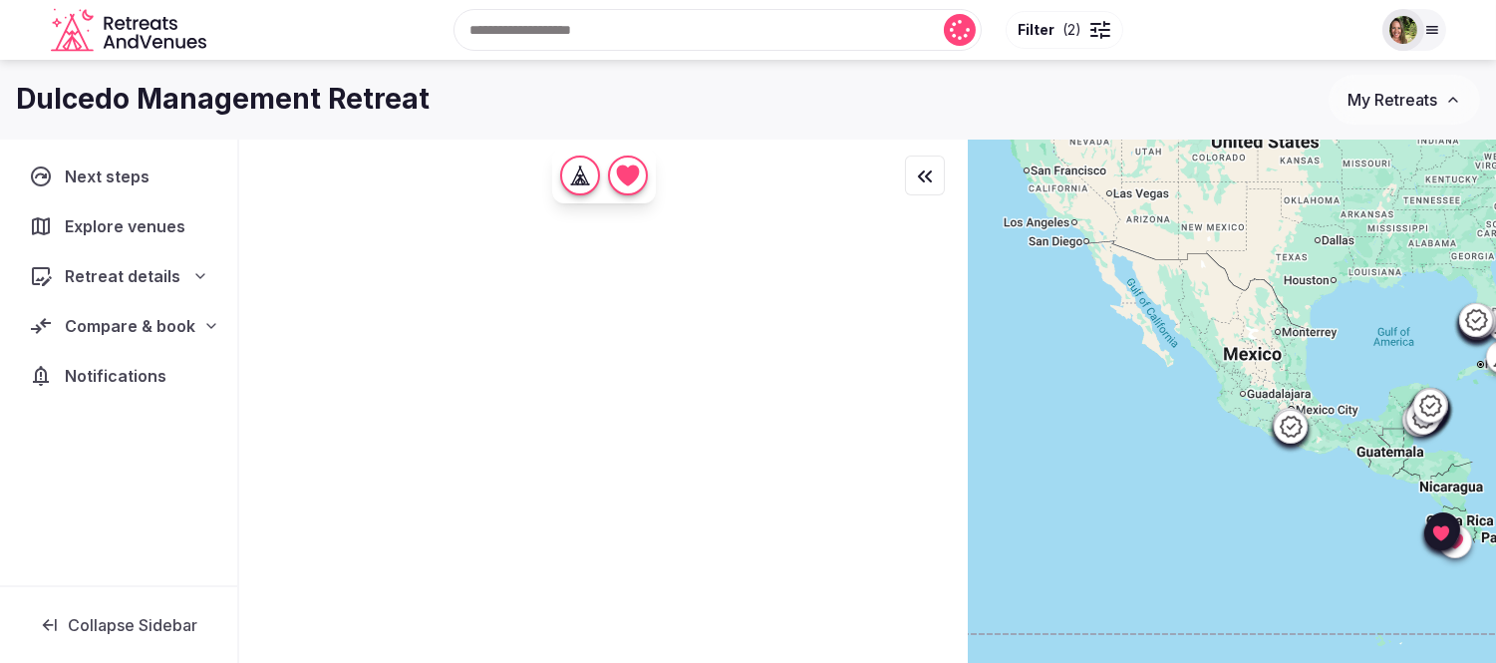
drag, startPoint x: 1131, startPoint y: 496, endPoint x: 1234, endPoint y: 493, distance: 102.7
click at [1234, 493] on div at bounding box center [1232, 435] width 527 height 591
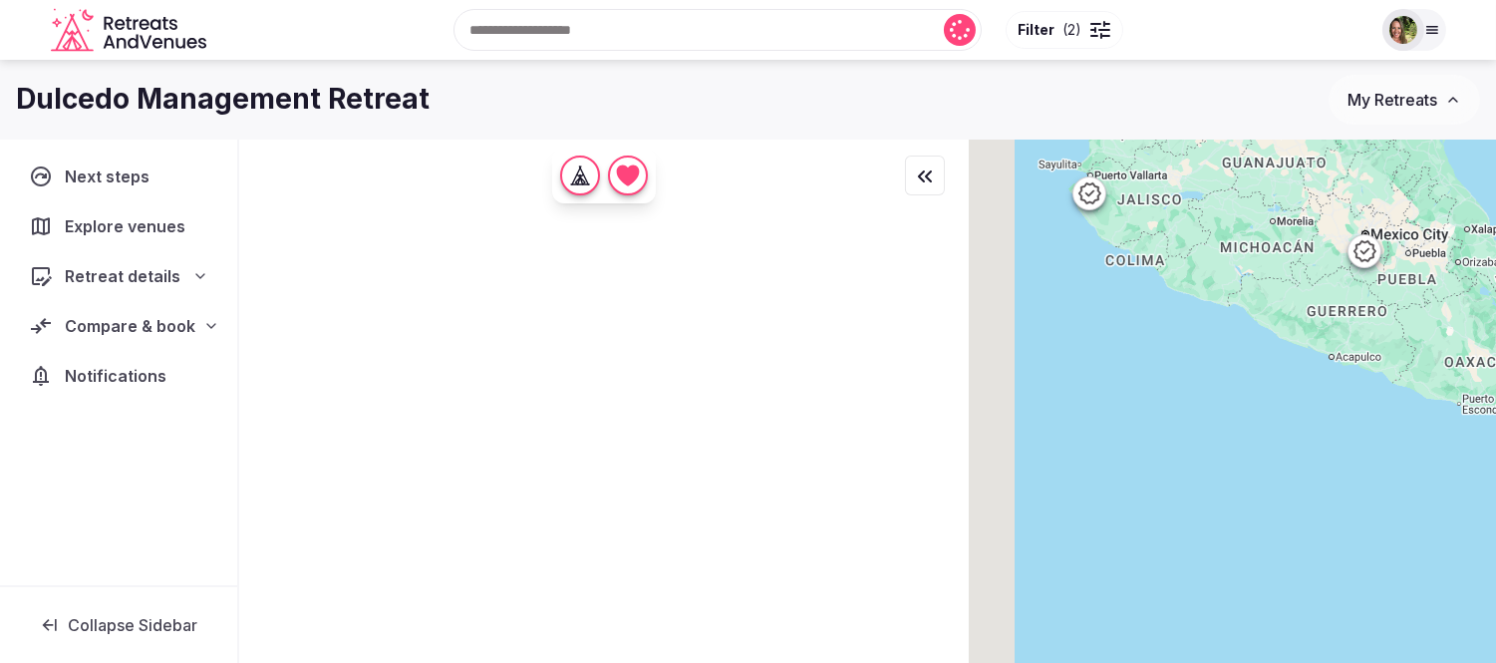
drag, startPoint x: 1294, startPoint y: 389, endPoint x: 1372, endPoint y: 502, distance: 138.2
click at [1373, 502] on div at bounding box center [1232, 435] width 527 height 591
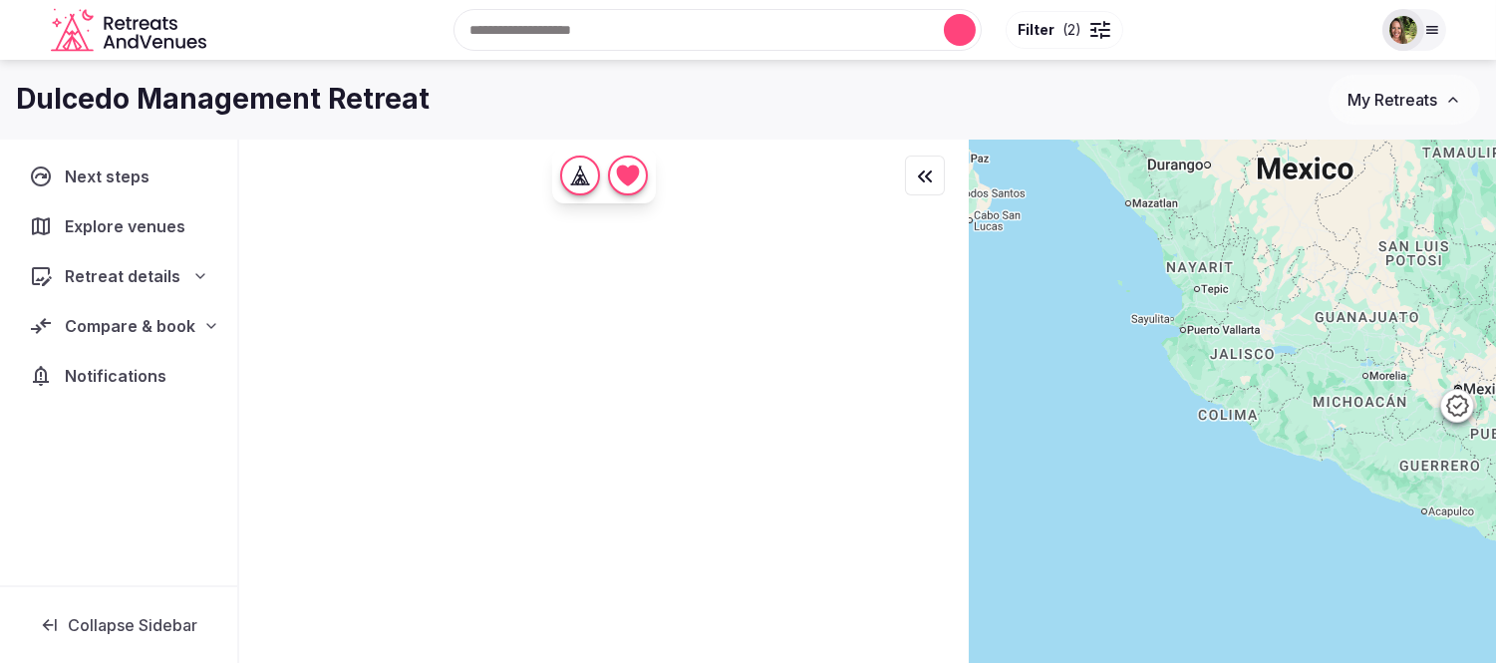
drag, startPoint x: 1186, startPoint y: 417, endPoint x: 1247, endPoint y: 549, distance: 145.8
click at [1247, 549] on div at bounding box center [1232, 435] width 527 height 591
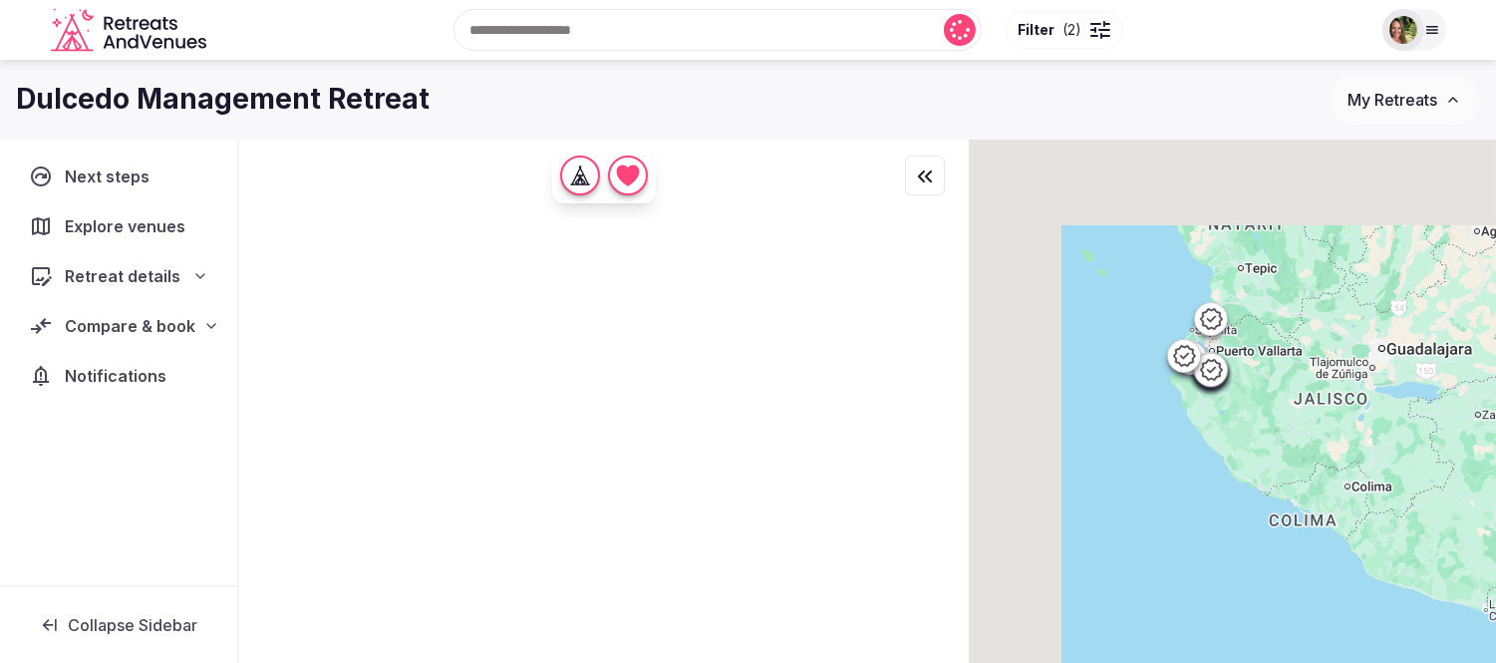
drag, startPoint x: 1212, startPoint y: 291, endPoint x: 1372, endPoint y: 548, distance: 303.1
click at [1372, 548] on div at bounding box center [1232, 435] width 527 height 591
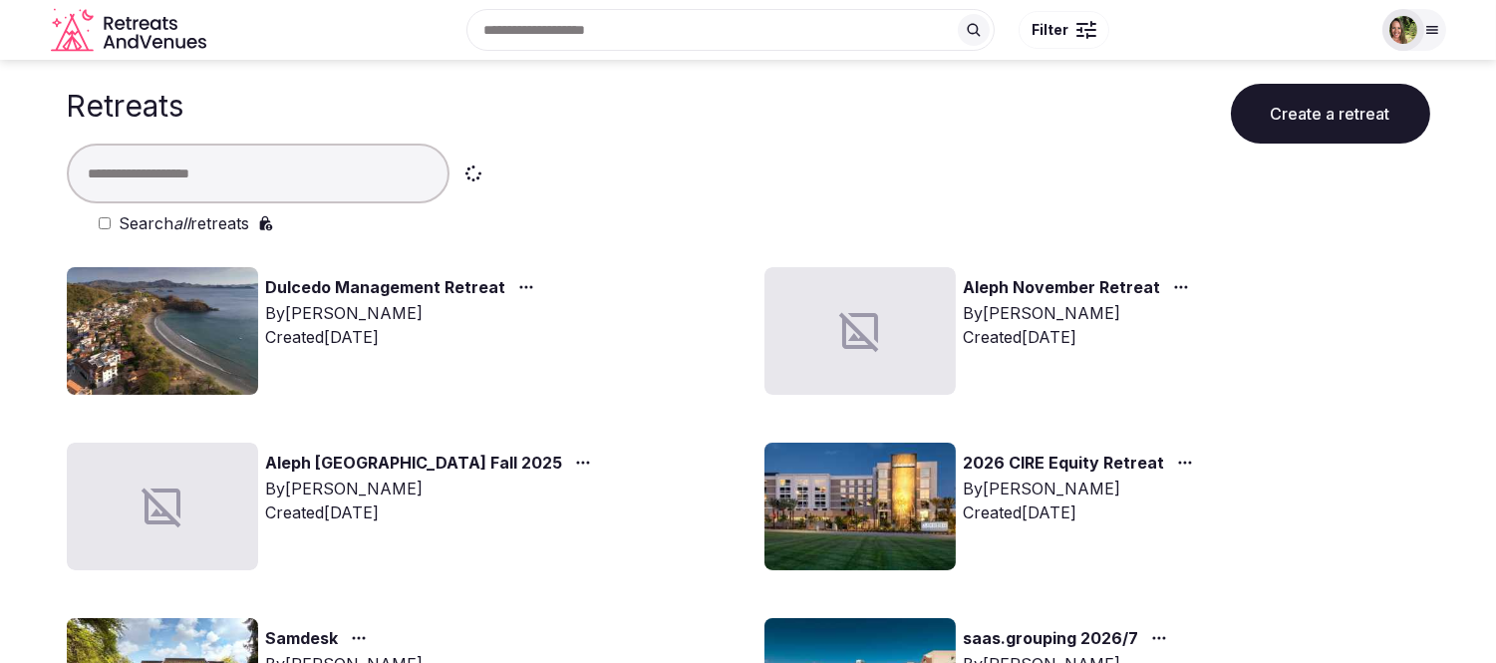
click at [322, 193] on input "text" at bounding box center [258, 174] width 383 height 60
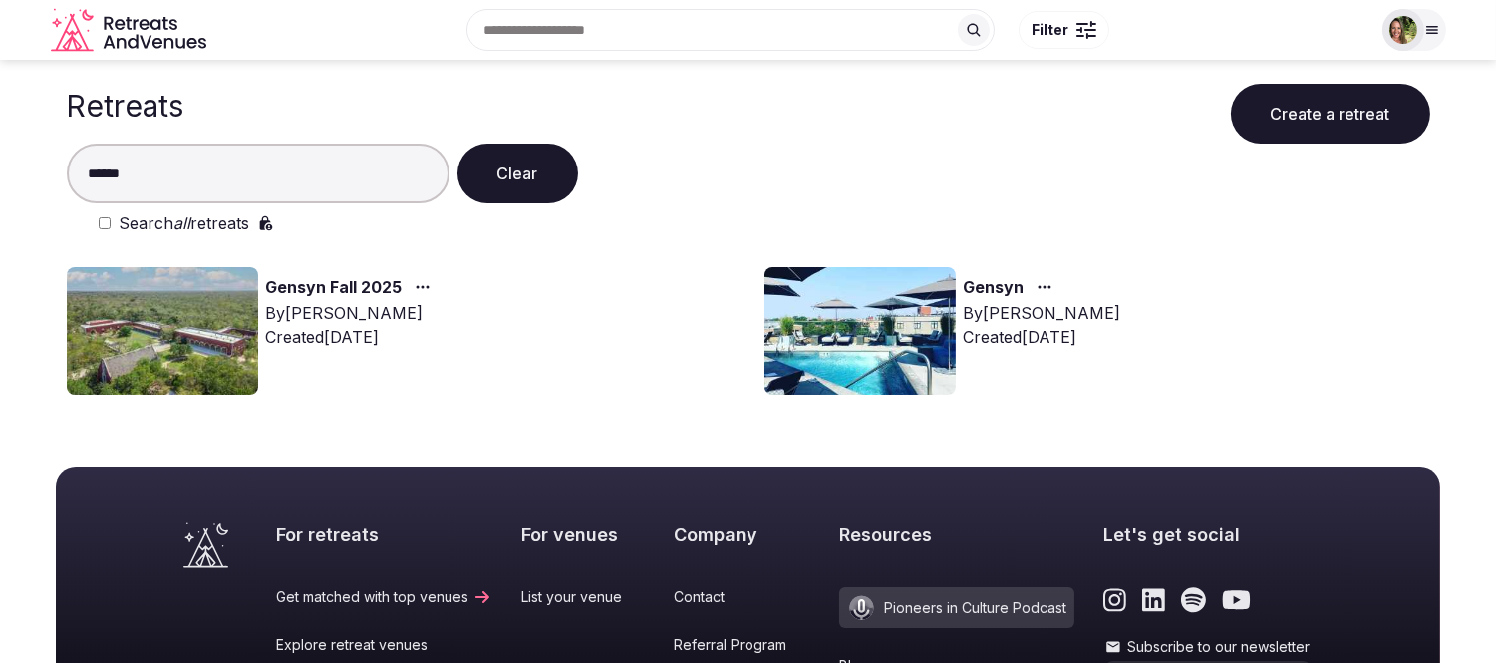
type input "******"
click at [415, 289] on icon "button" at bounding box center [423, 287] width 16 height 16
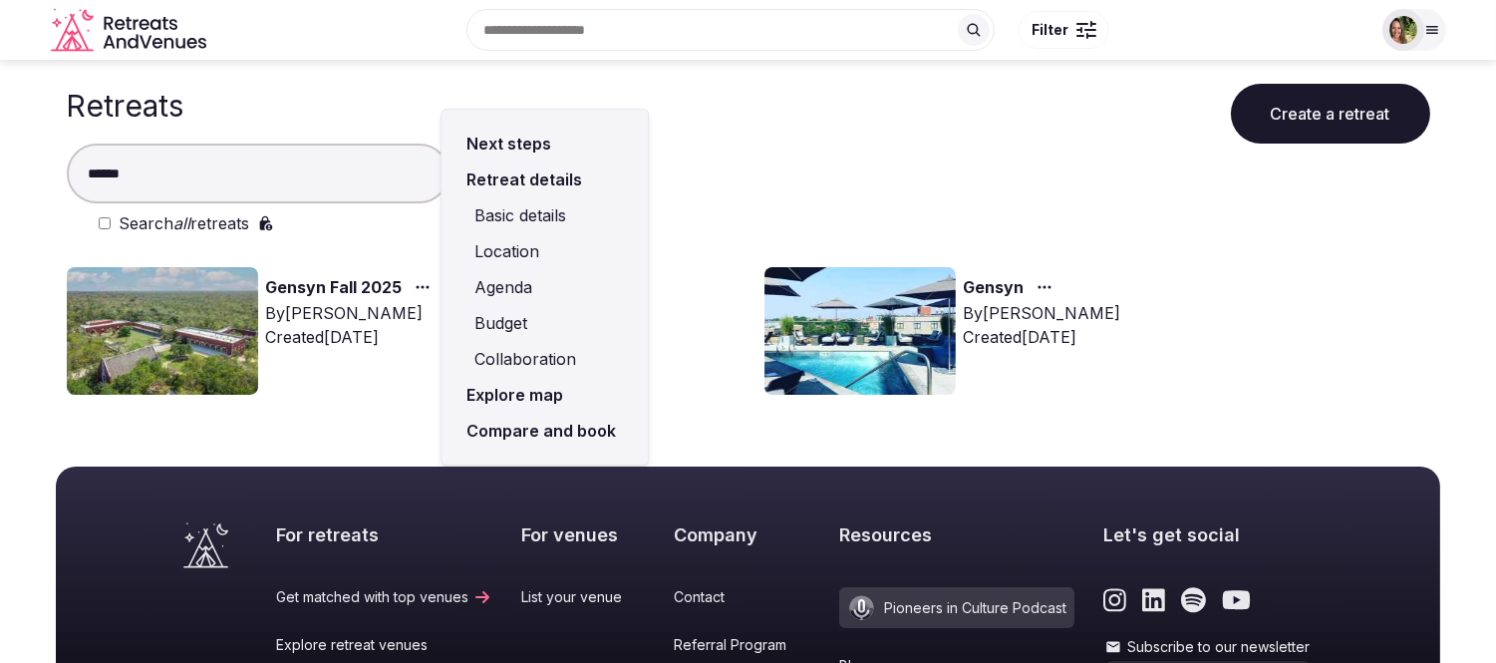
click at [473, 424] on link "Compare and book" at bounding box center [544, 431] width 174 height 36
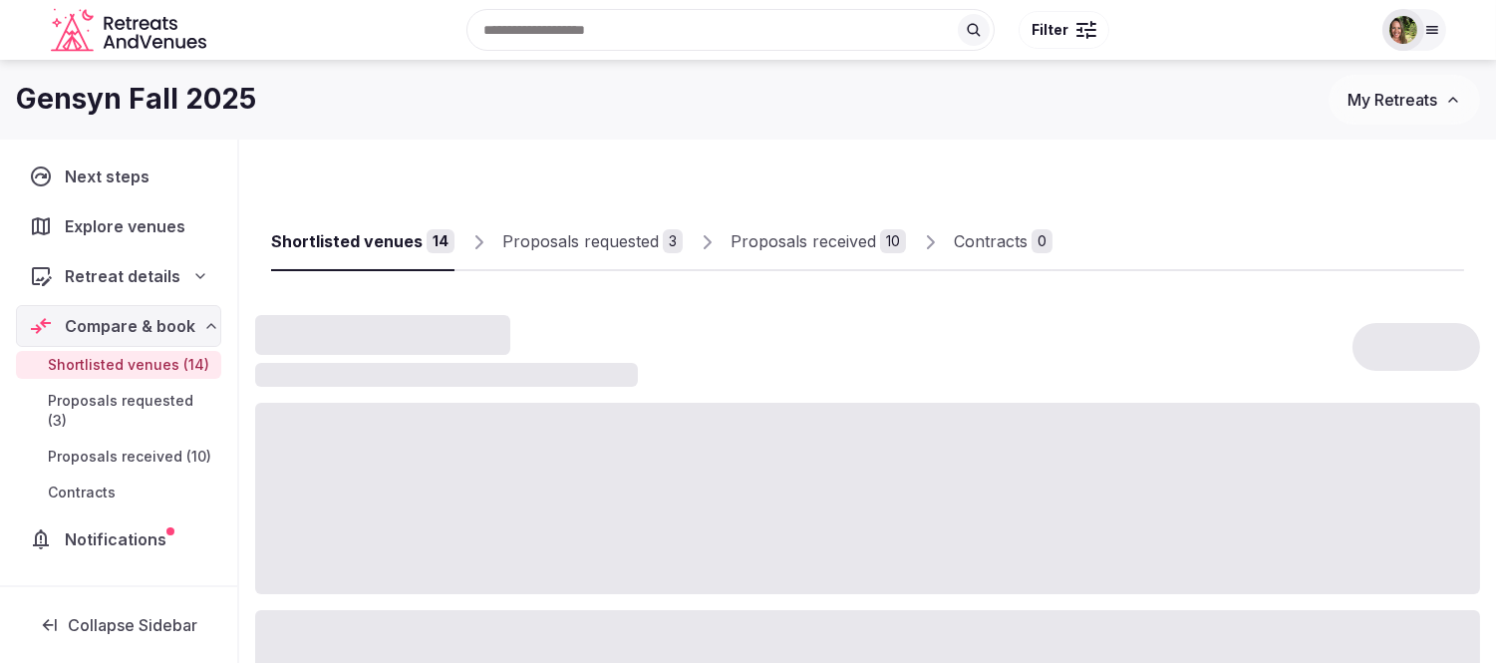
click at [774, 250] on div "Proposals received" at bounding box center [804, 241] width 146 height 24
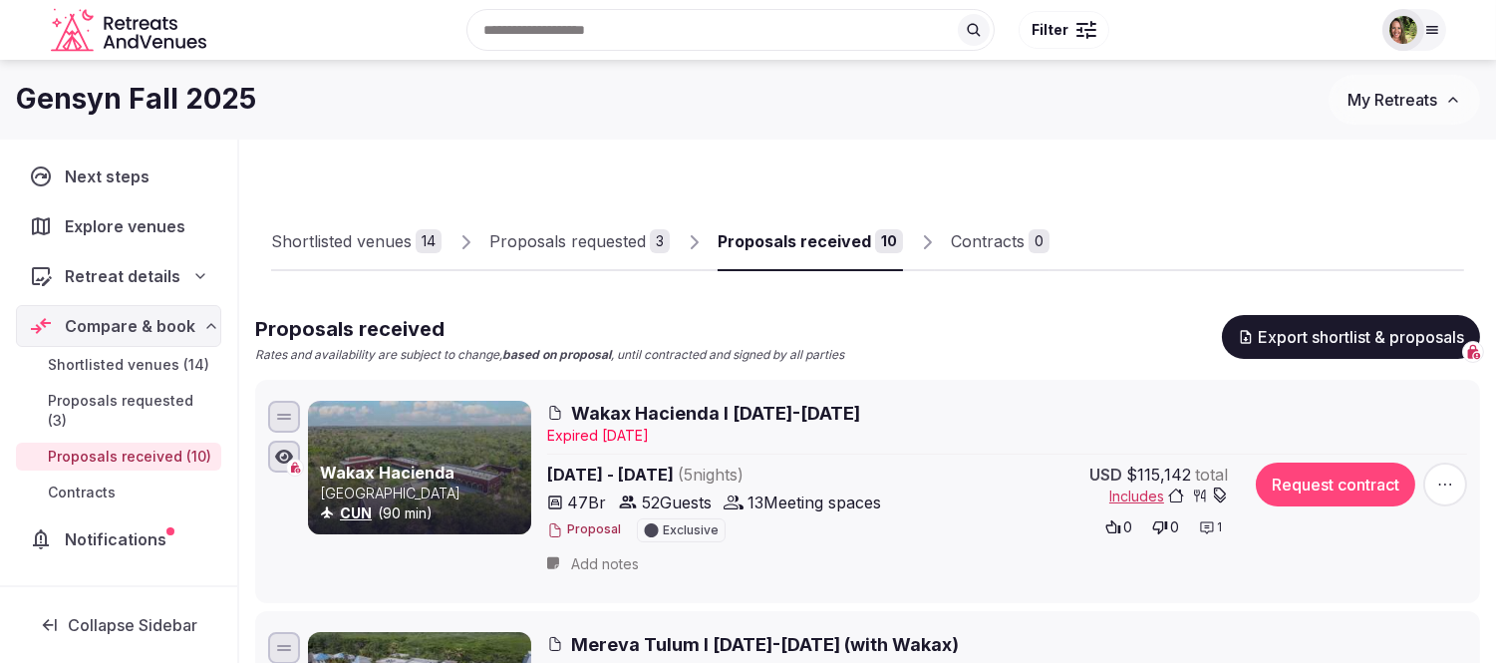
click at [774, 250] on div "Proposals received" at bounding box center [794, 241] width 153 height 24
click at [1351, 493] on button "Request contract" at bounding box center [1335, 484] width 159 height 44
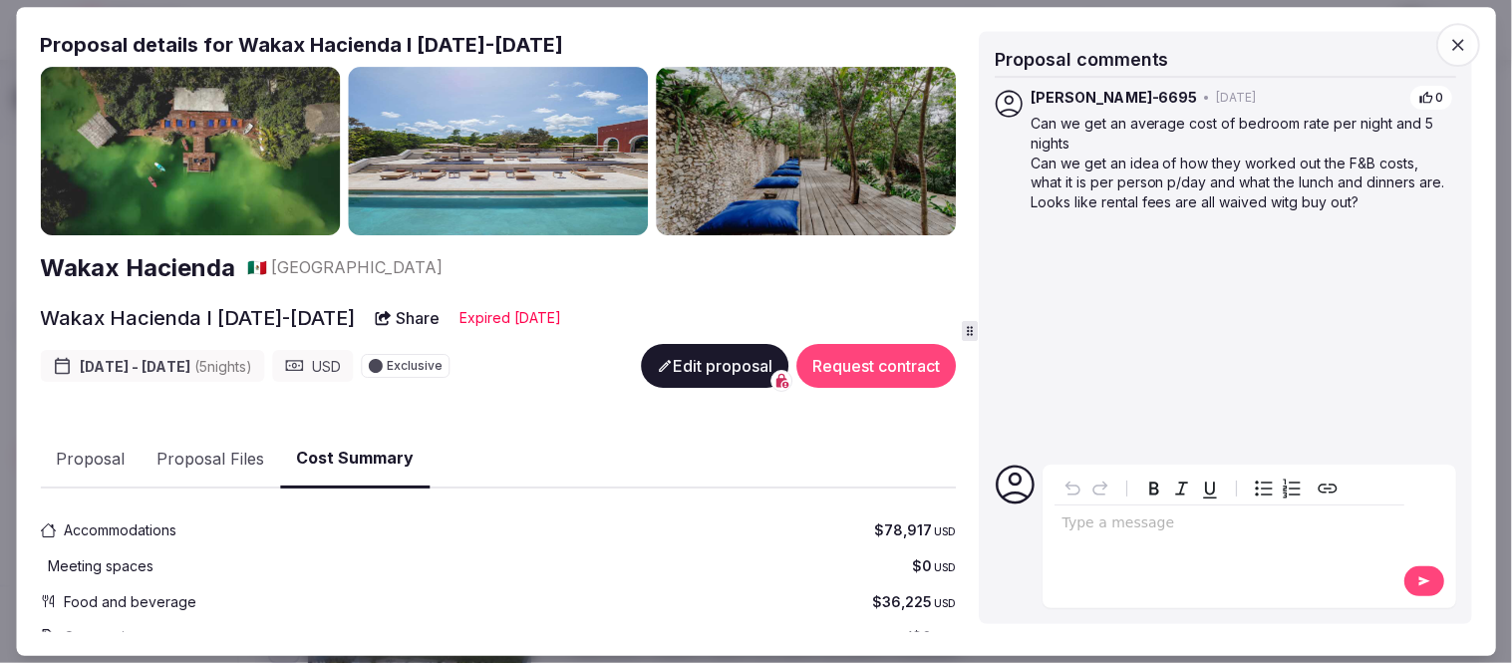
click at [873, 381] on button "Request contract" at bounding box center [875, 367] width 159 height 44
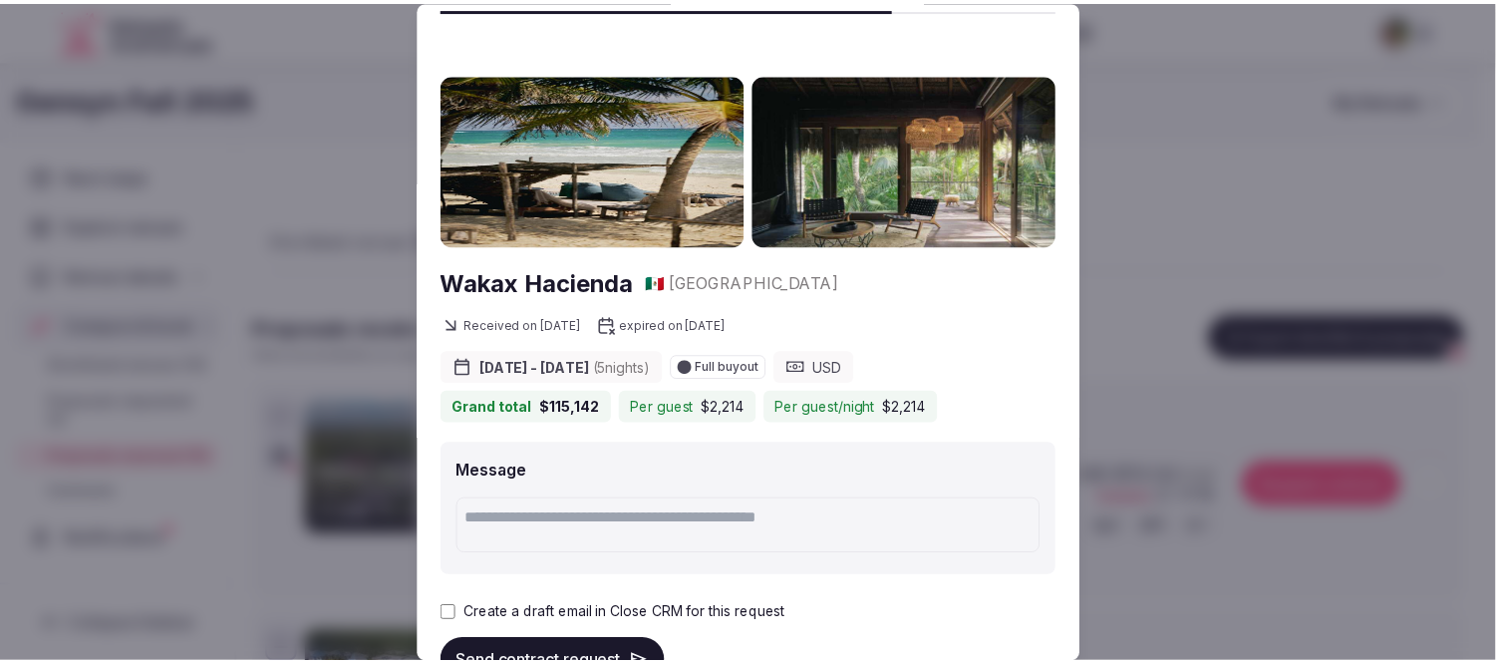
scroll to position [113, 0]
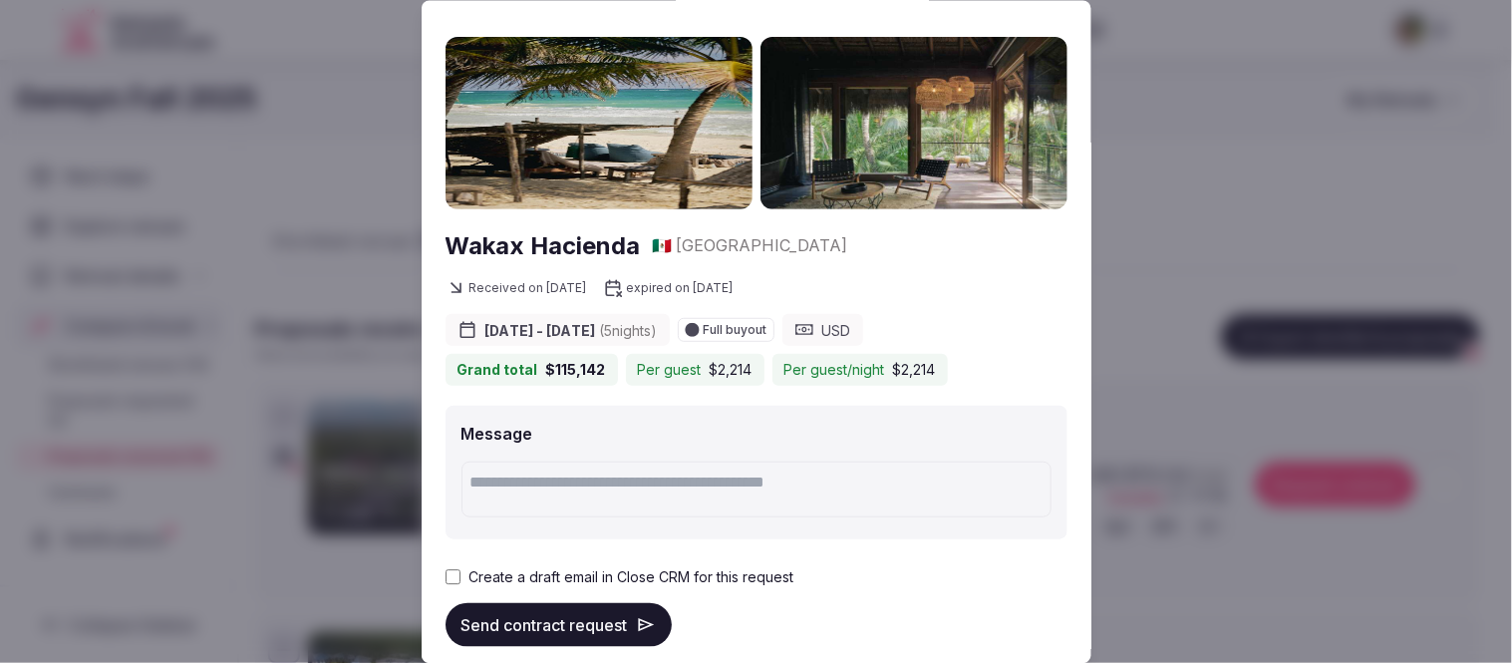
click at [448, 573] on div "Message Create a draft email in Close CRM for this request Send contract request" at bounding box center [756, 525] width 622 height 241
click at [546, 622] on button "Send contract request" at bounding box center [558, 624] width 226 height 44
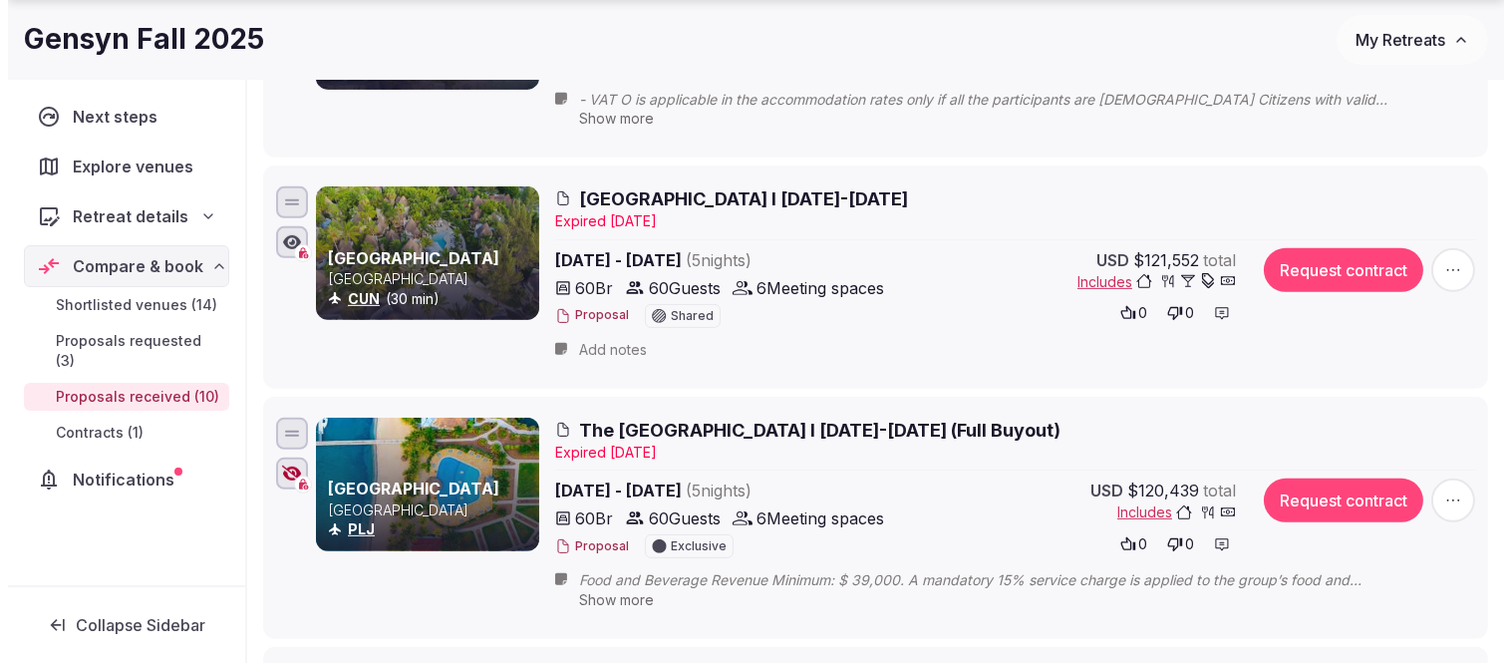
scroll to position [1550, 0]
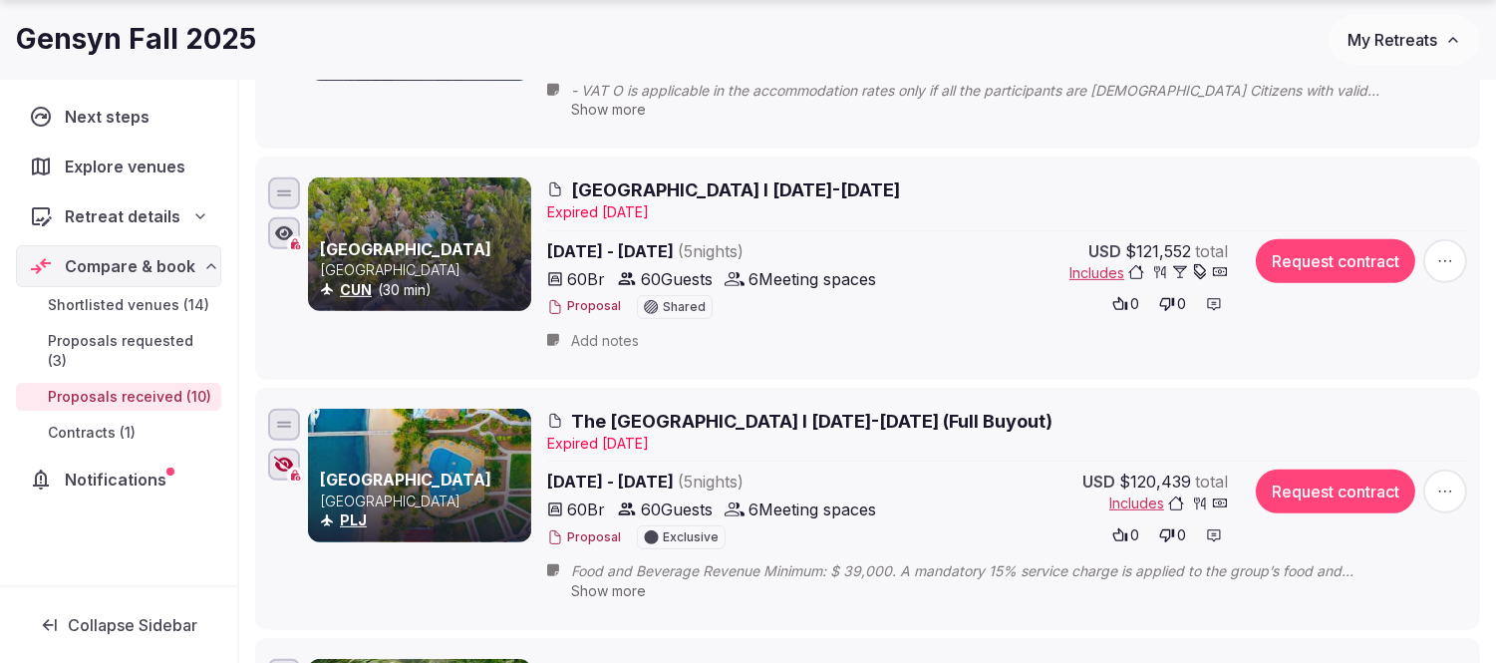
click at [640, 426] on span "The Placencia Resort I 19-24 Oct, 2025 (Full Buyout)" at bounding box center [811, 421] width 481 height 25
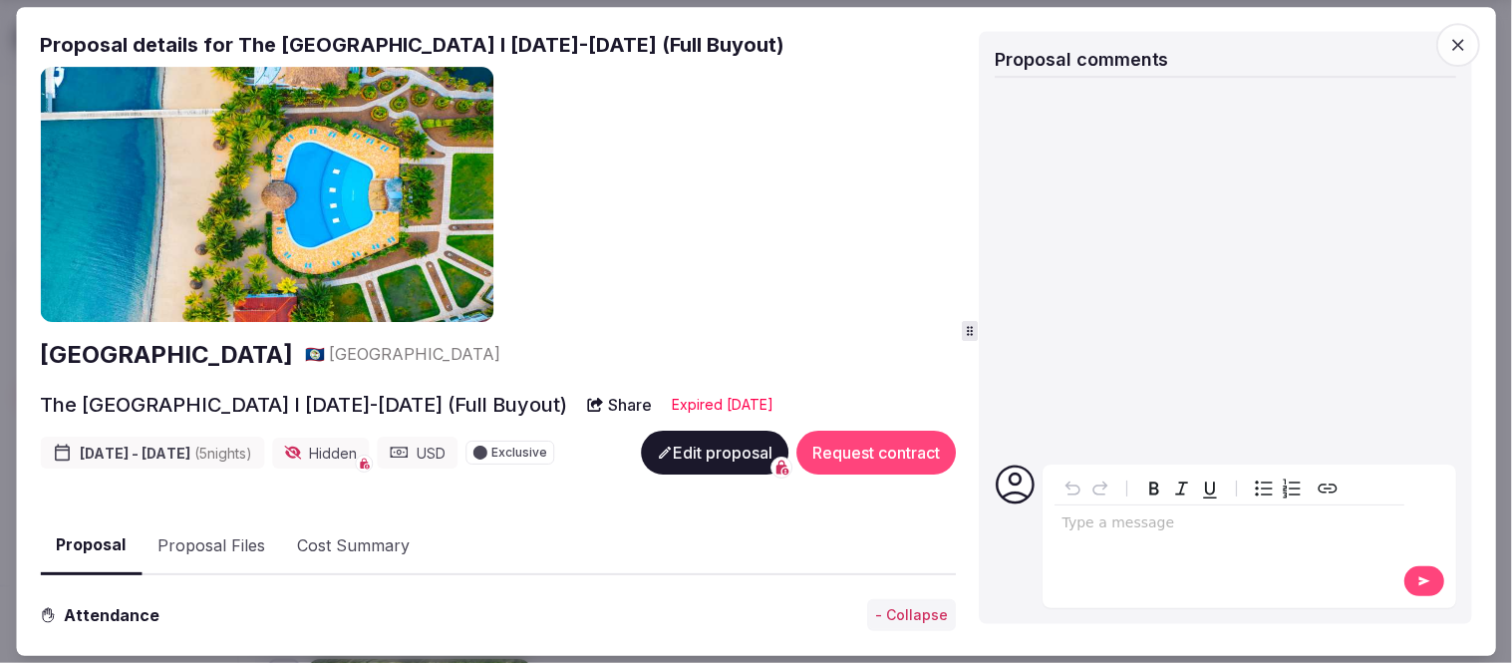
click at [200, 344] on h2 "The Placencia Belize Resort" at bounding box center [166, 355] width 253 height 34
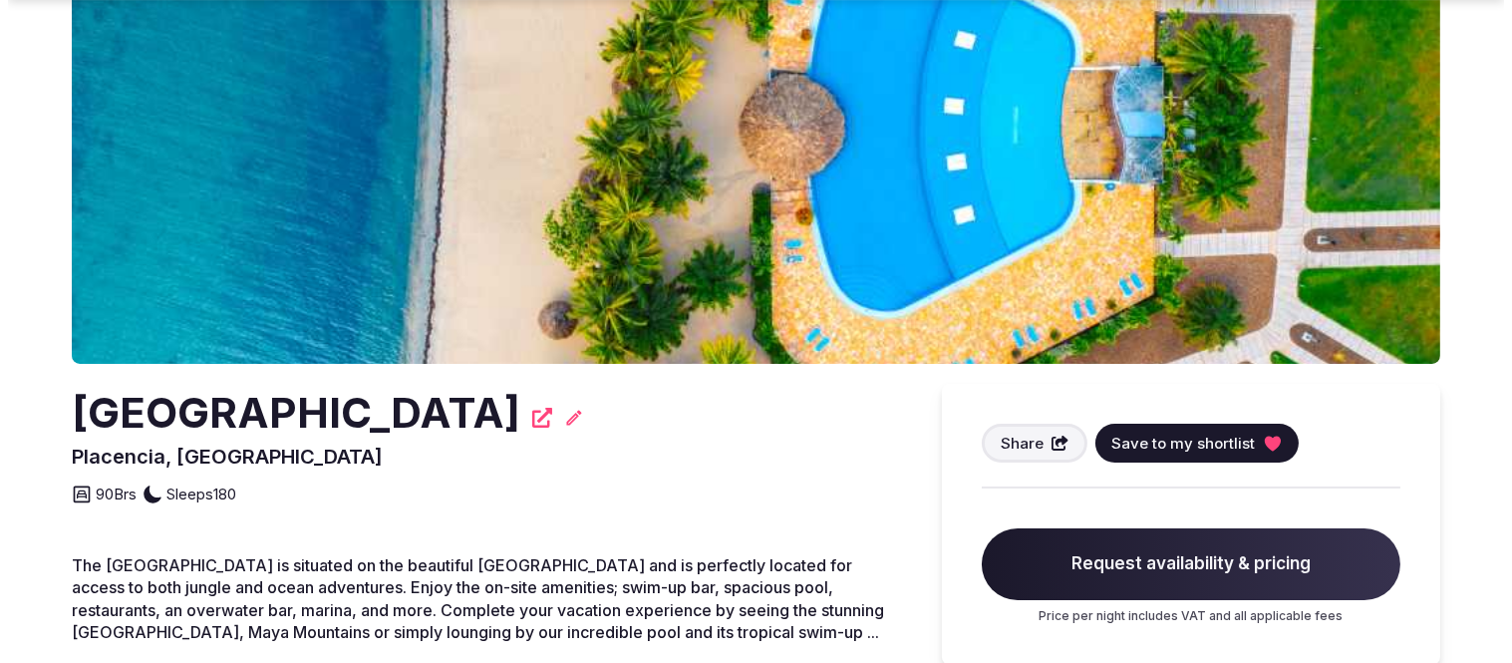
scroll to position [221, 0]
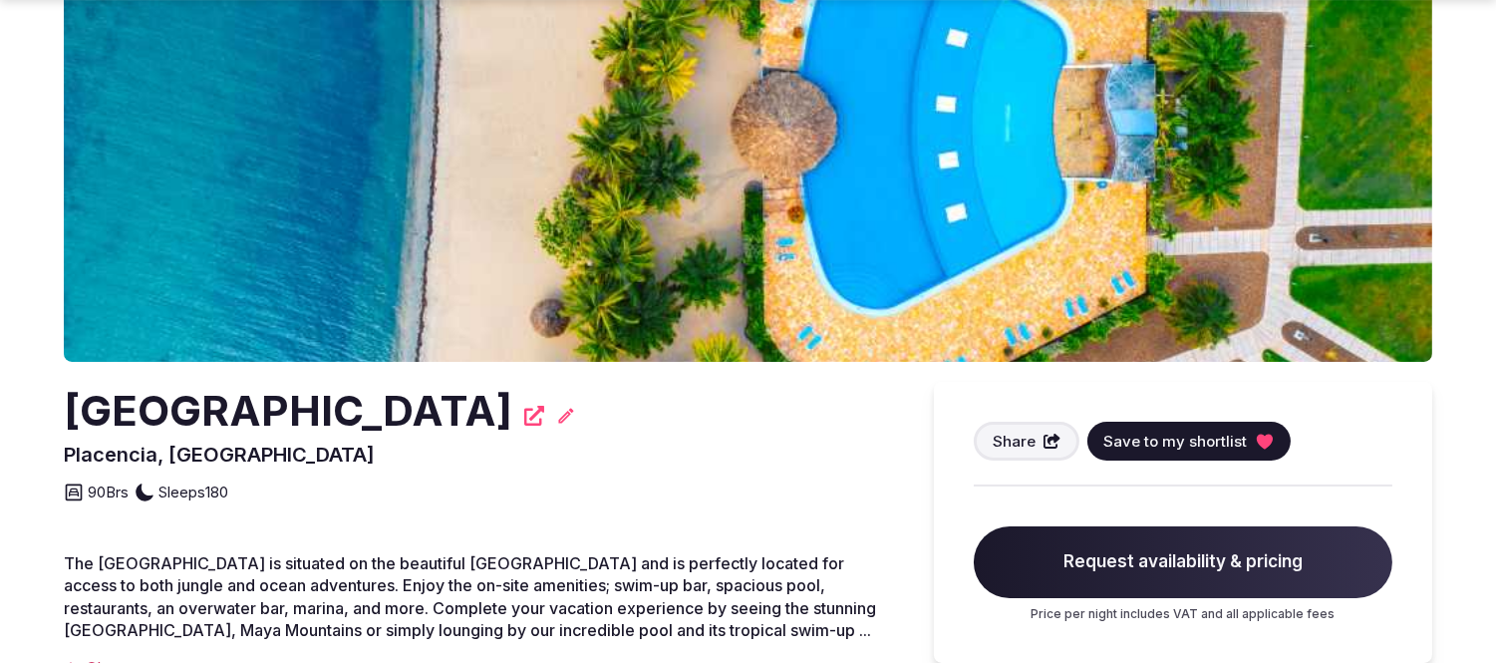
click at [1222, 450] on button "Save to my shortlist" at bounding box center [1188, 441] width 203 height 39
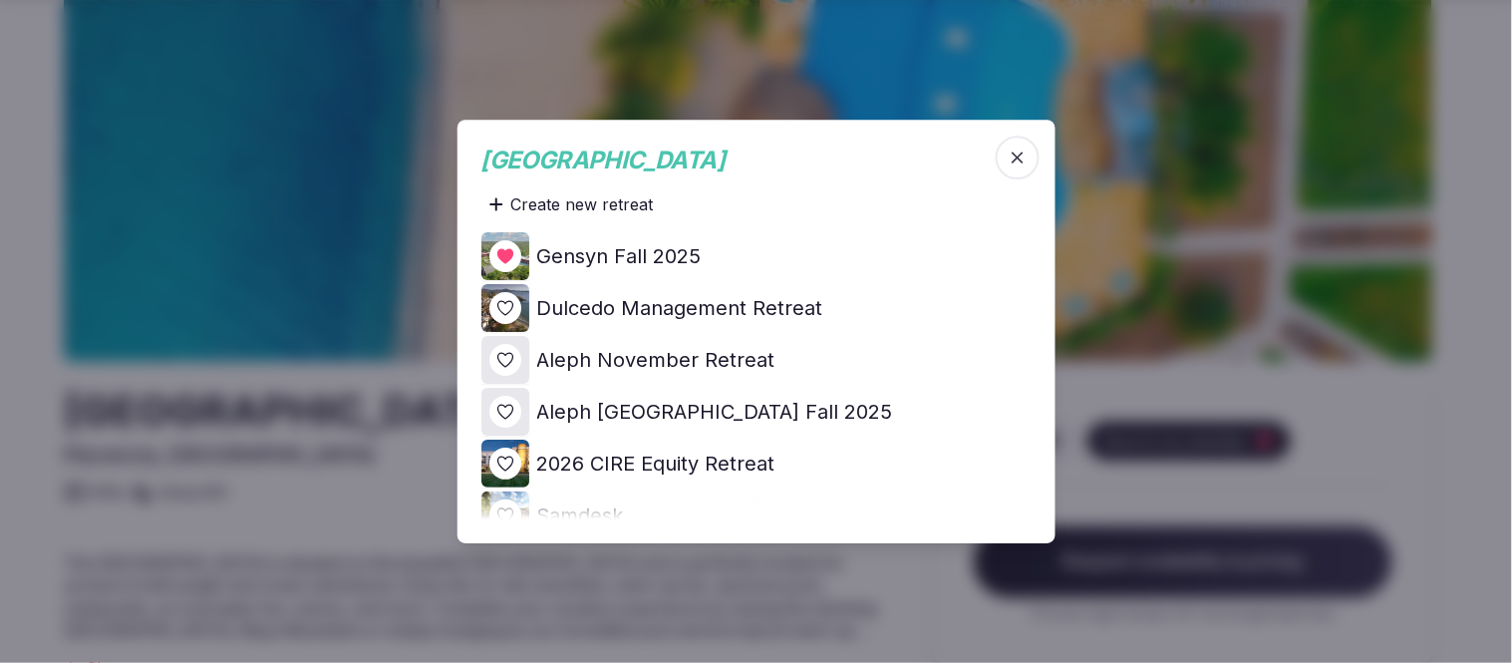
click at [519, 316] on img at bounding box center [505, 308] width 48 height 48
click at [0, 0] on icon at bounding box center [0, 0] width 0 height 0
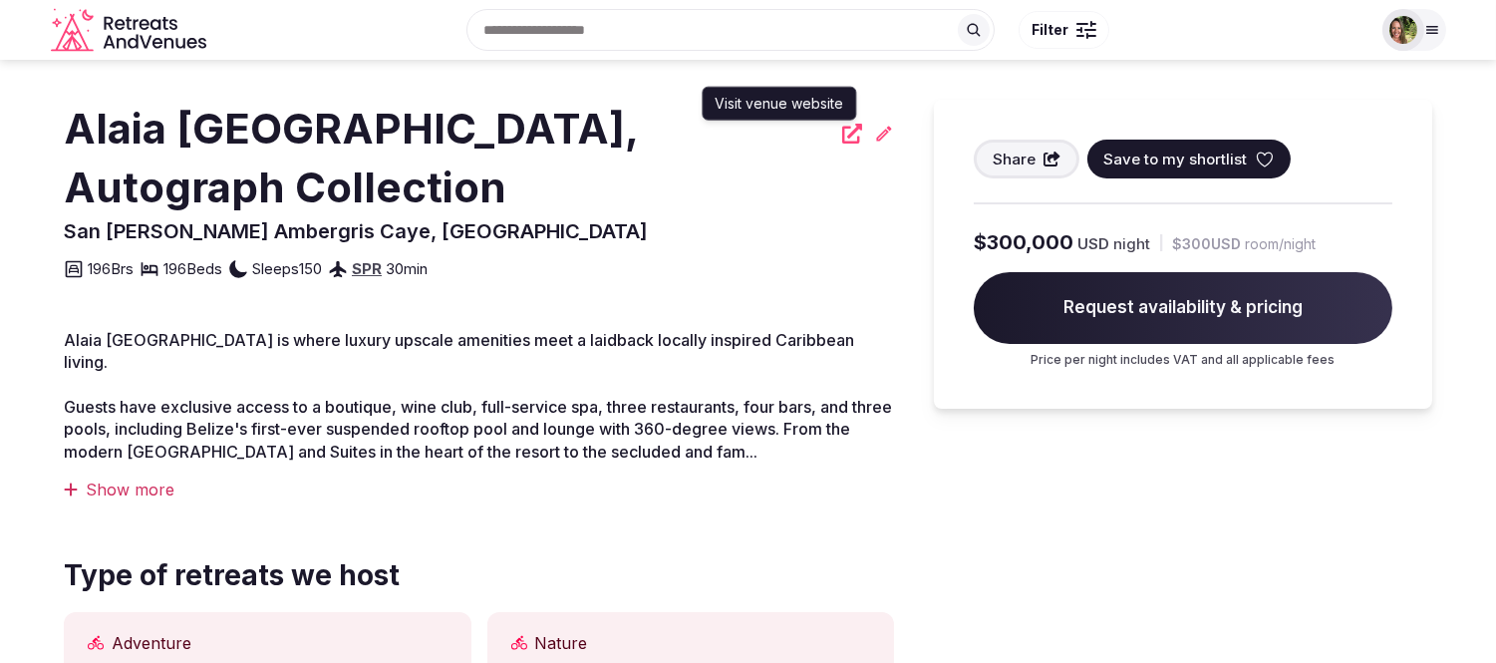
click at [842, 136] on icon at bounding box center [852, 134] width 20 height 20
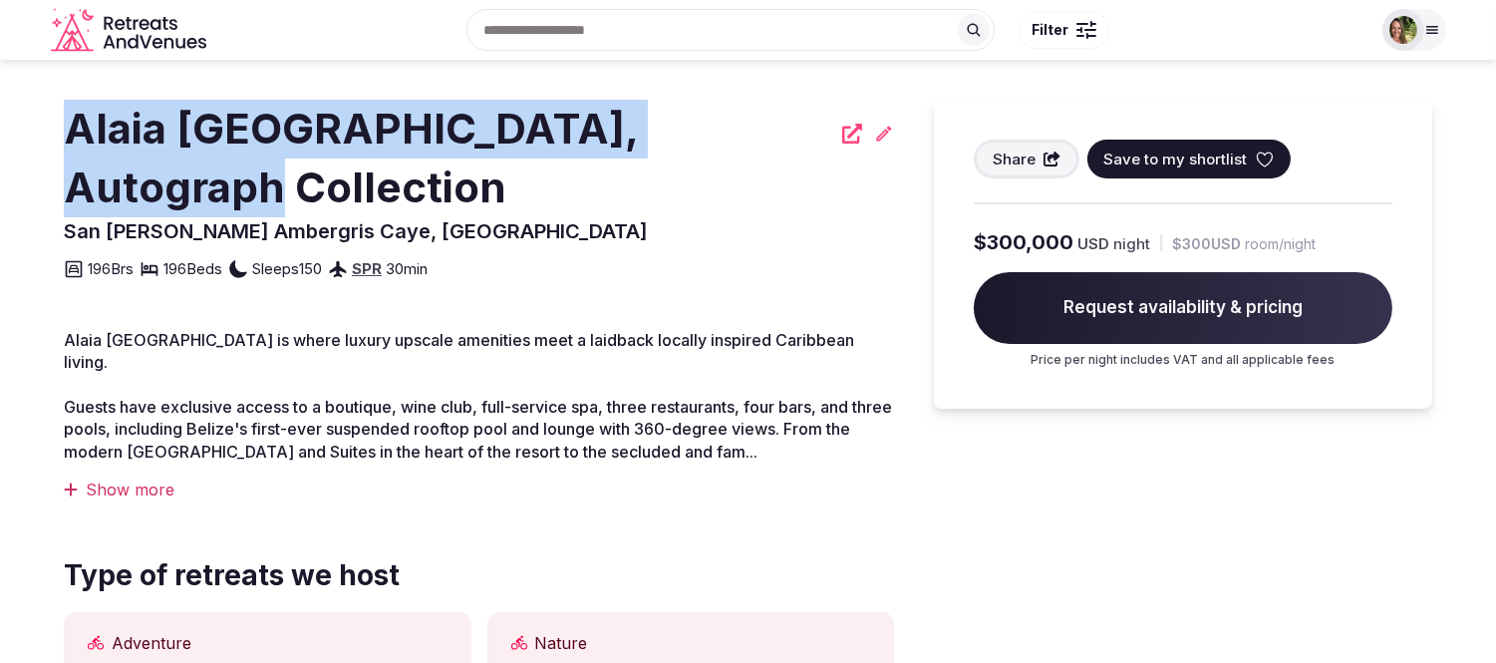
drag, startPoint x: 753, startPoint y: 133, endPoint x: 66, endPoint y: 105, distance: 688.2
click at [66, 105] on h2 "Alaia [GEOGRAPHIC_DATA], Autograph Collection" at bounding box center [447, 159] width 766 height 118
copy h2 "Alaia [GEOGRAPHIC_DATA], Autograph Collection"
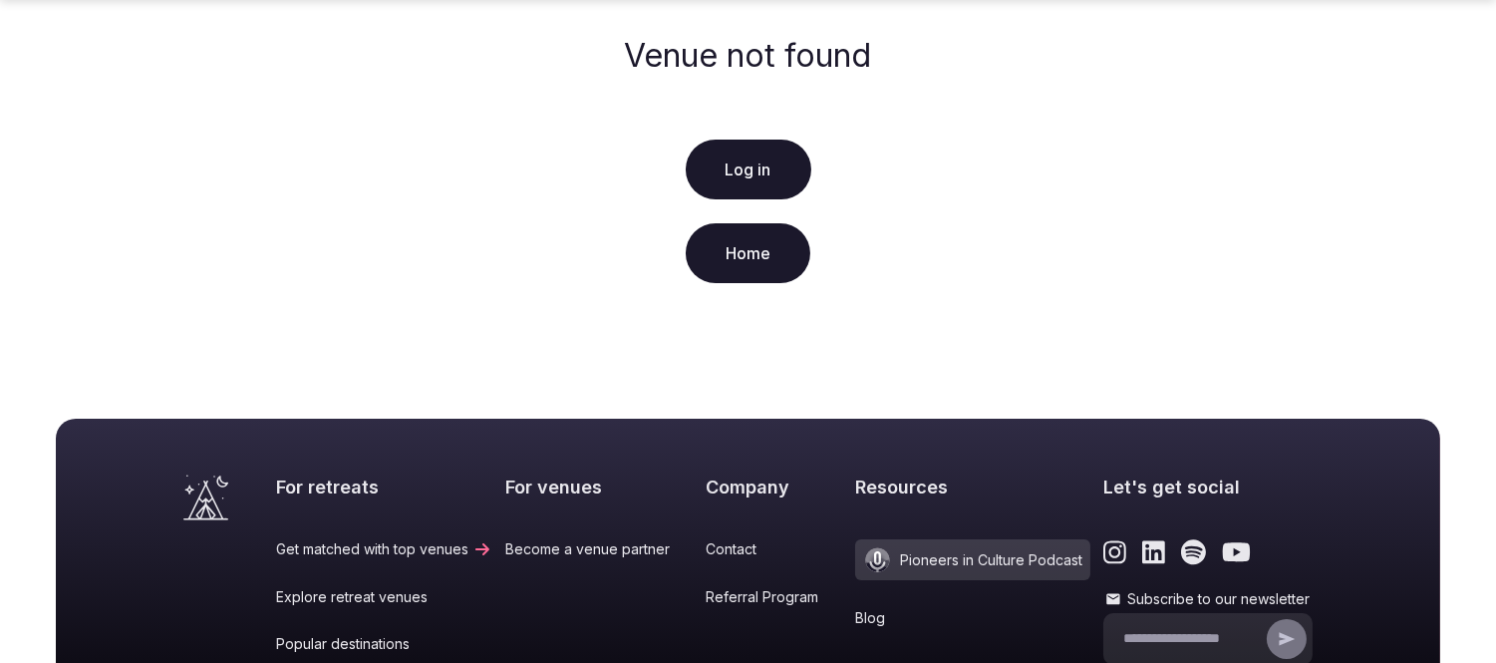
scroll to position [221, 0]
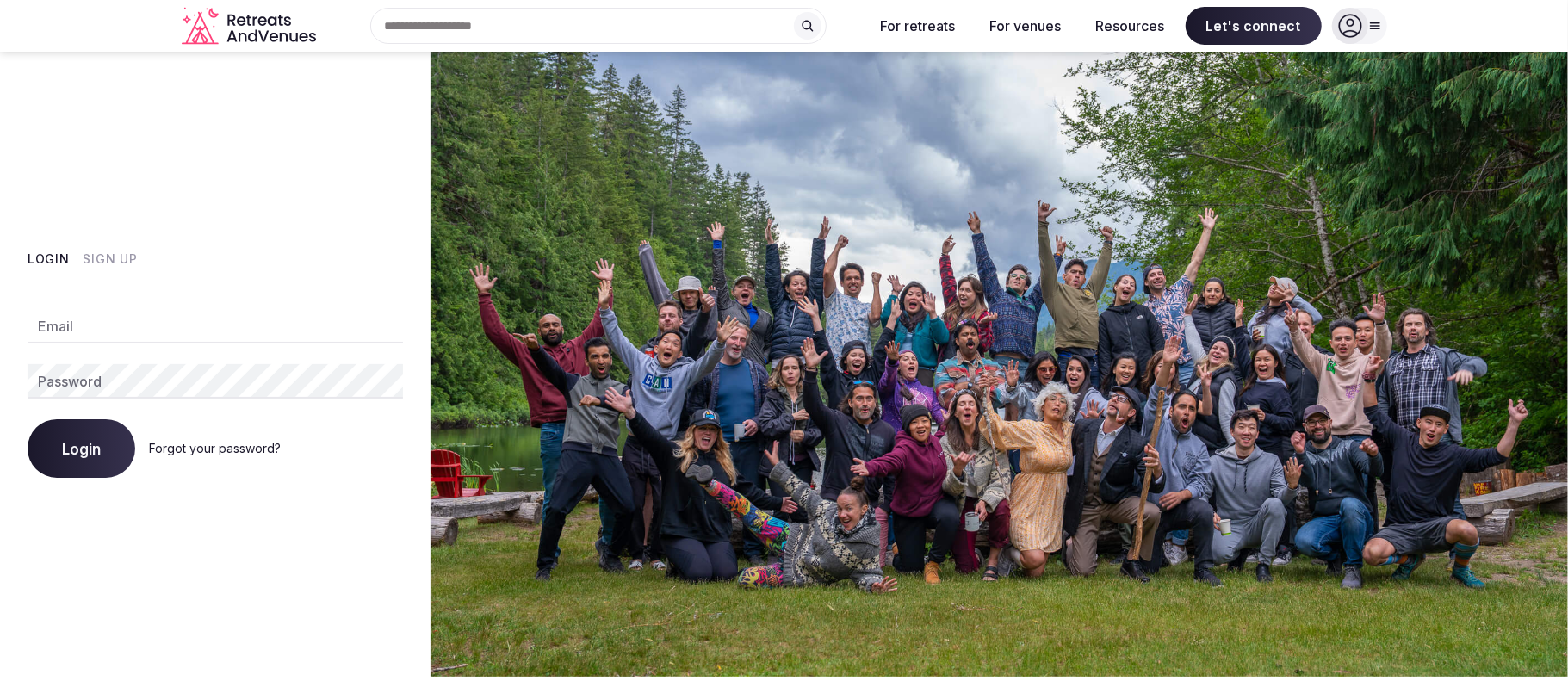
type input "**********"
click at [88, 457] on span "Login" at bounding box center [81, 448] width 39 height 17
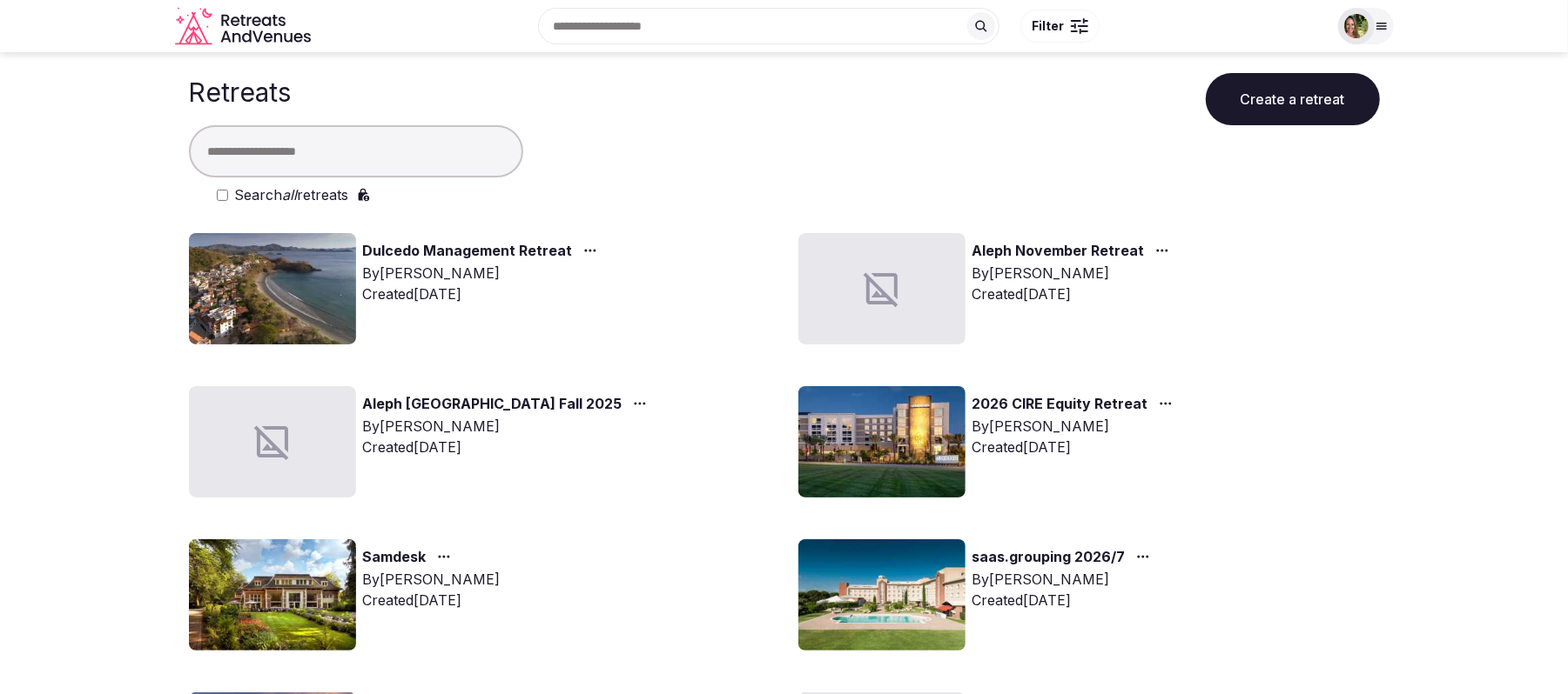
click at [507, 251] on link "Dulcedo Management Retreat" at bounding box center [468, 251] width 210 height 23
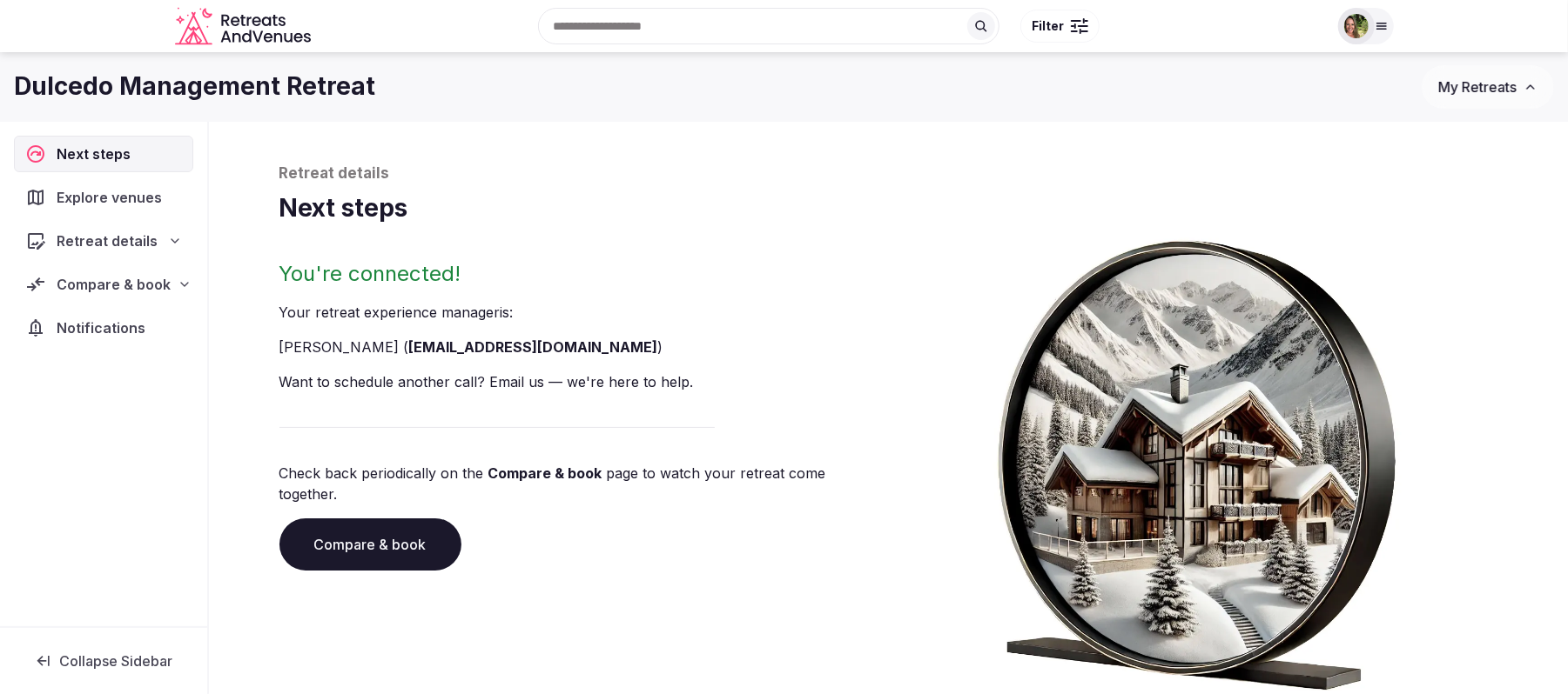
click at [105, 192] on span "Explore venues" at bounding box center [113, 197] width 113 height 21
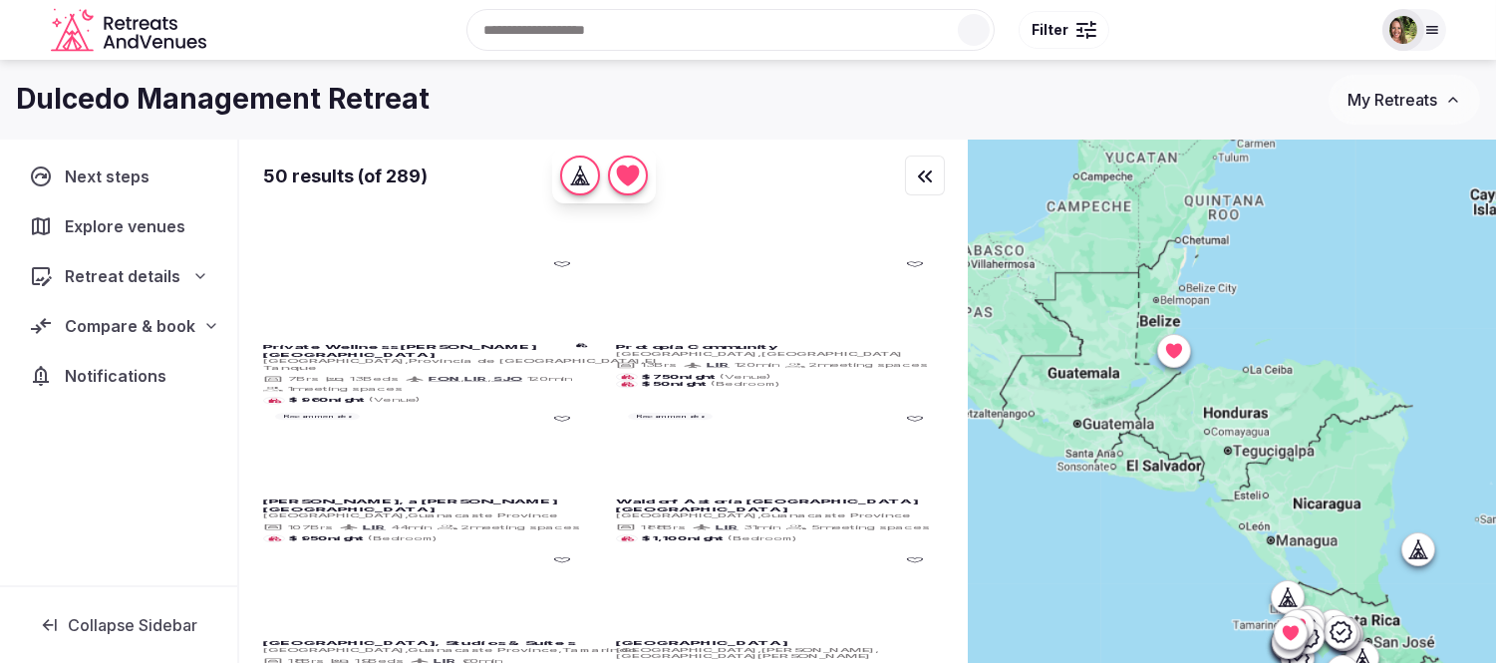
drag, startPoint x: 1347, startPoint y: 410, endPoint x: 1340, endPoint y: 389, distance: 22.1
click at [1369, 405] on div at bounding box center [1232, 435] width 527 height 591
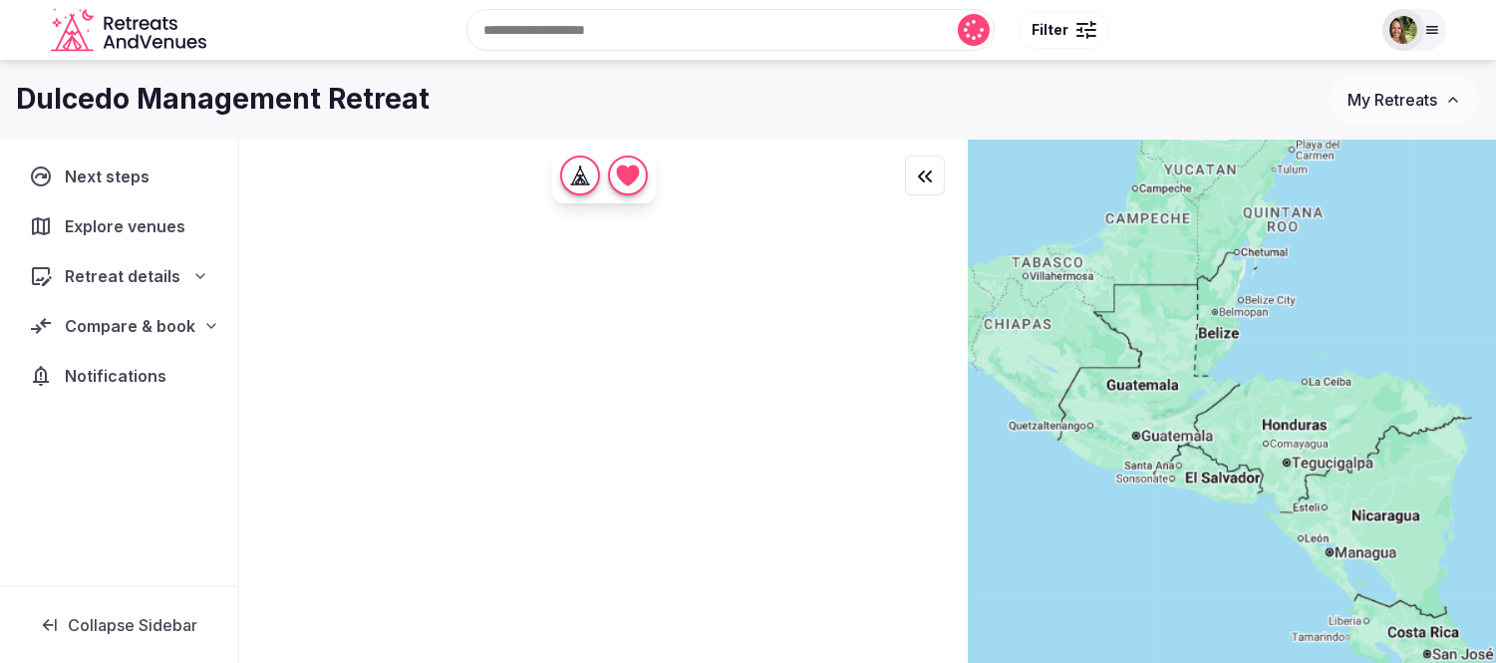
drag, startPoint x: 1109, startPoint y: 271, endPoint x: 1312, endPoint y: 321, distance: 208.4
click at [1312, 321] on div at bounding box center [1232, 435] width 527 height 591
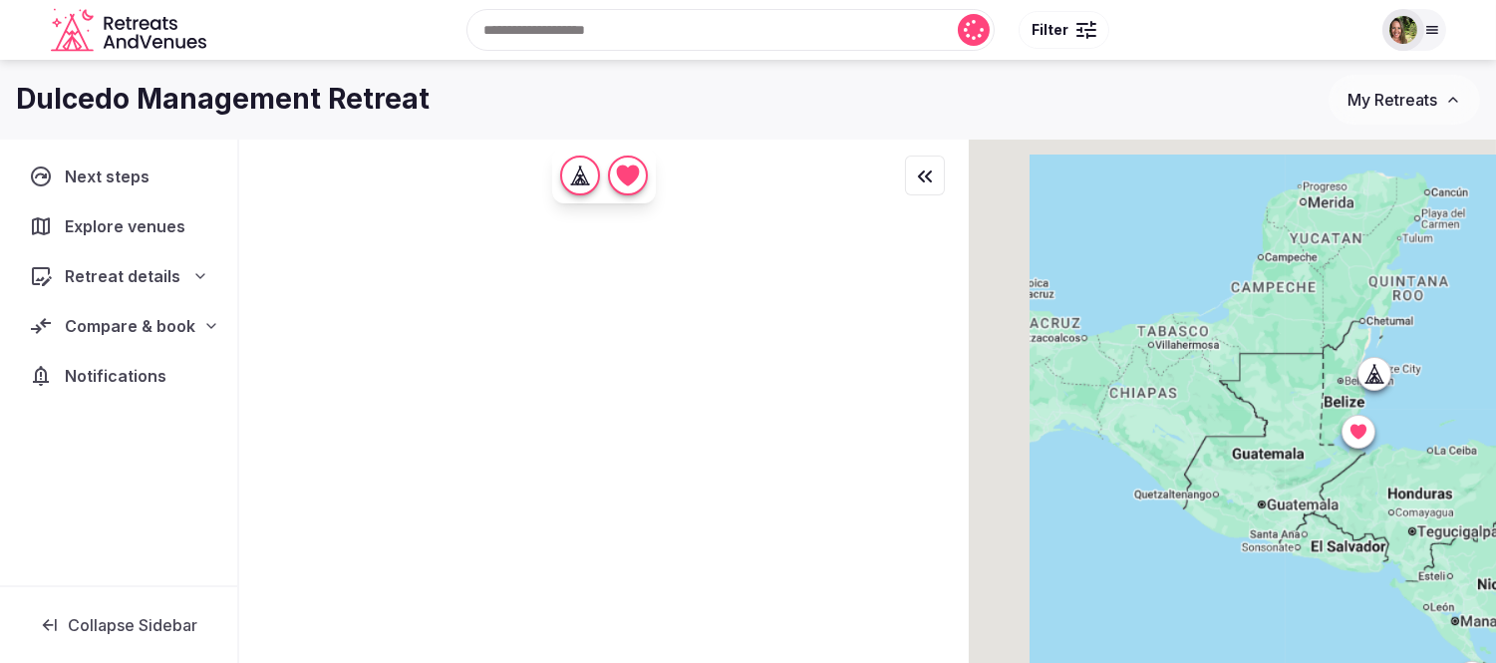
drag, startPoint x: 1131, startPoint y: 299, endPoint x: 1162, endPoint y: 345, distance: 55.3
click at [1328, 392] on div at bounding box center [1232, 435] width 527 height 591
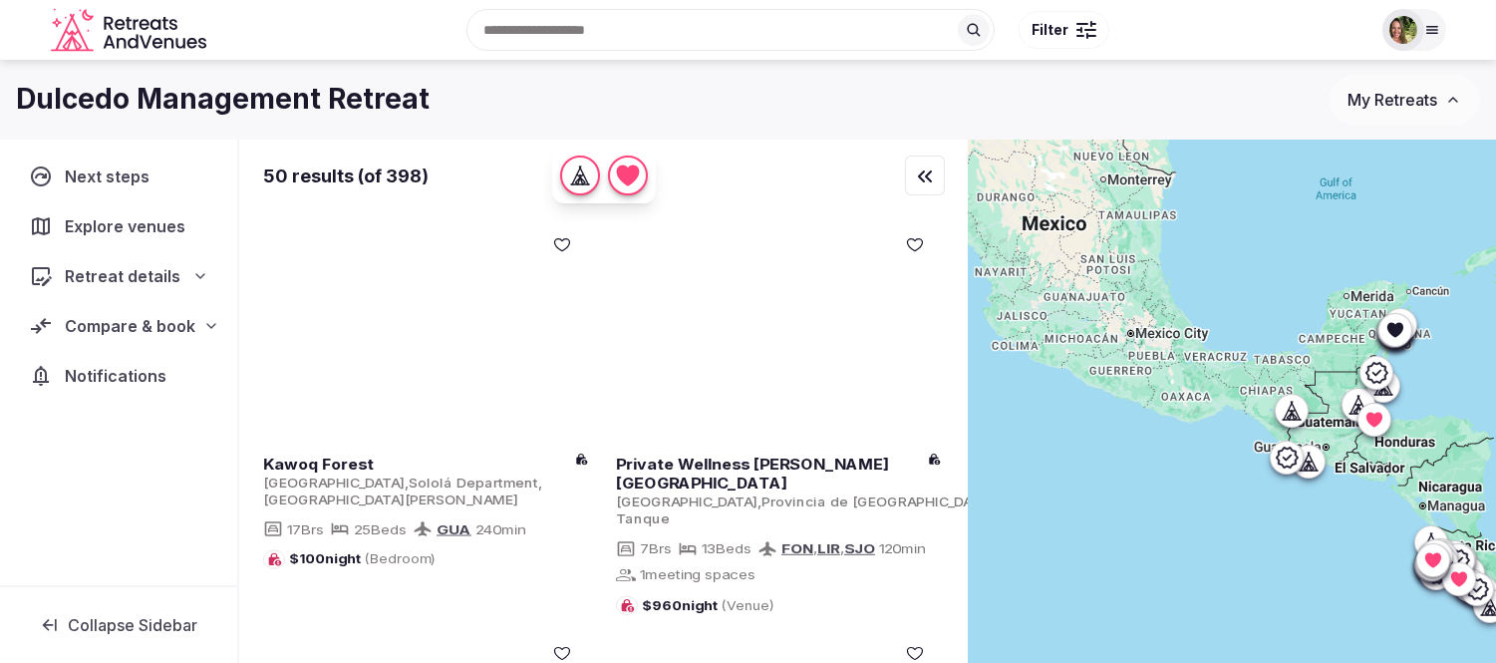
drag, startPoint x: 1313, startPoint y: 391, endPoint x: 1253, endPoint y: 377, distance: 61.4
click at [1346, 393] on div at bounding box center [1232, 435] width 527 height 591
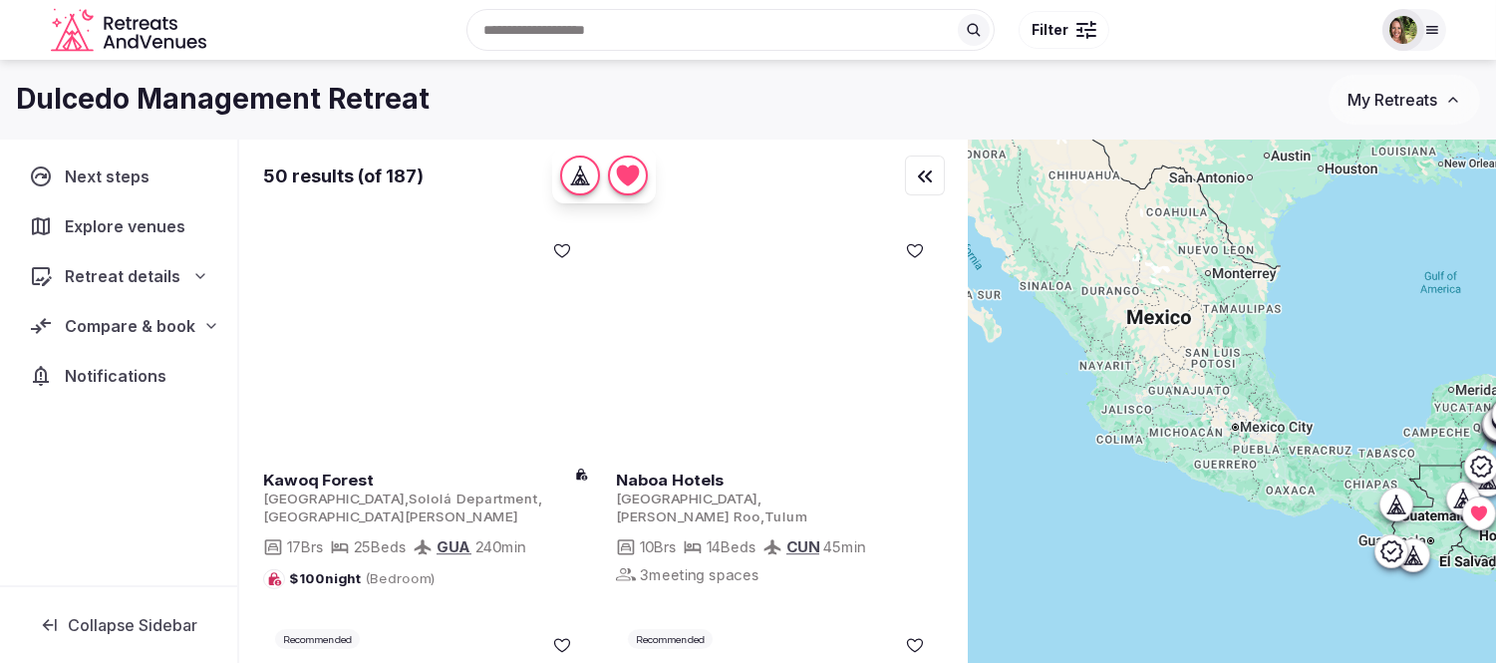
drag, startPoint x: 1256, startPoint y: 464, endPoint x: 1272, endPoint y: 484, distance: 25.5
click at [1272, 484] on div at bounding box center [1232, 435] width 527 height 591
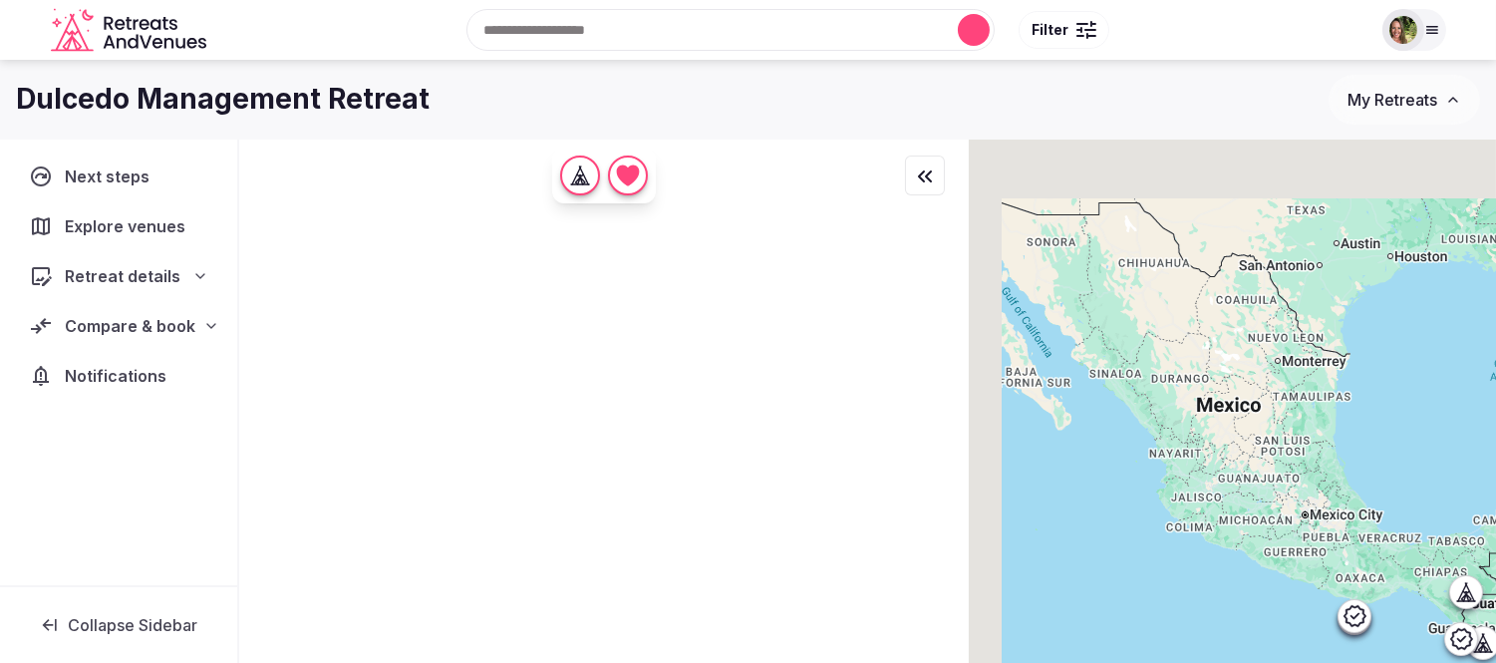
drag, startPoint x: 1146, startPoint y: 347, endPoint x: 1227, endPoint y: 453, distance: 133.7
click at [1227, 453] on div at bounding box center [1232, 435] width 527 height 591
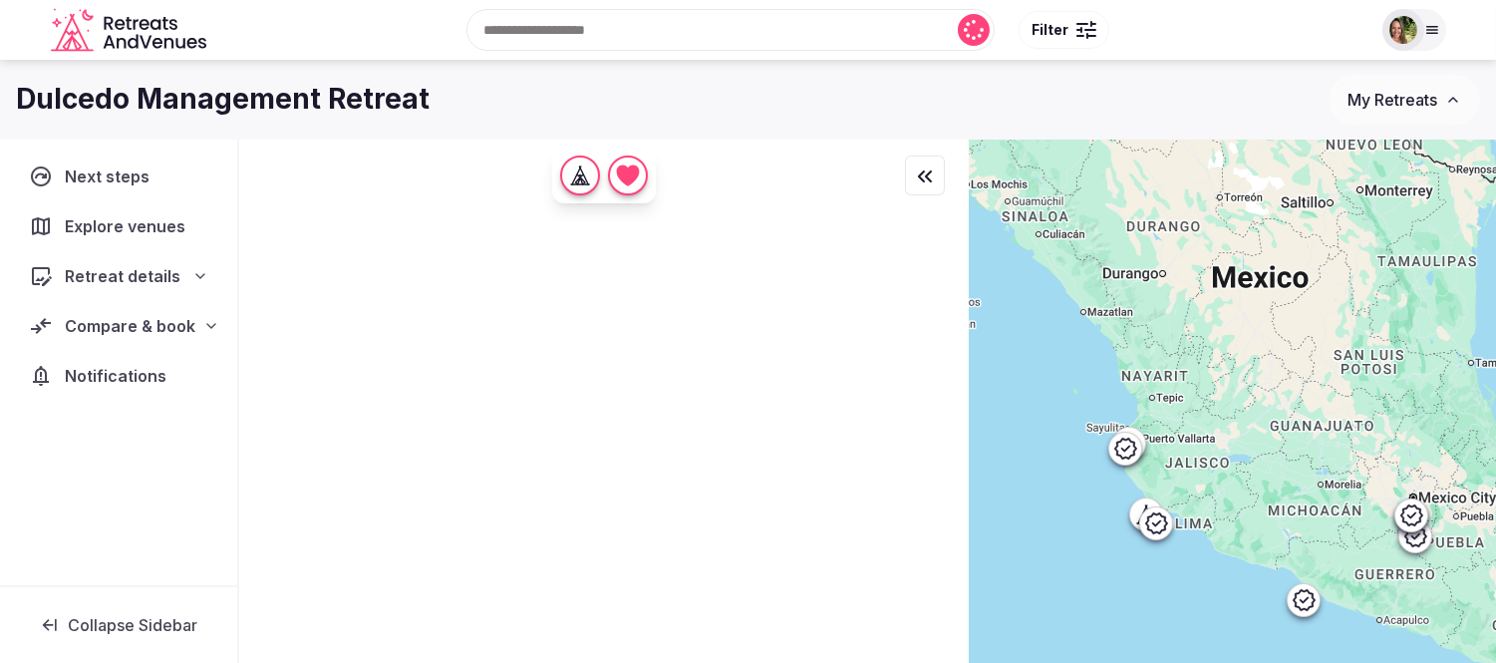
drag, startPoint x: 1210, startPoint y: 500, endPoint x: 1262, endPoint y: 403, distance: 110.6
click at [1262, 403] on div at bounding box center [1232, 435] width 527 height 591
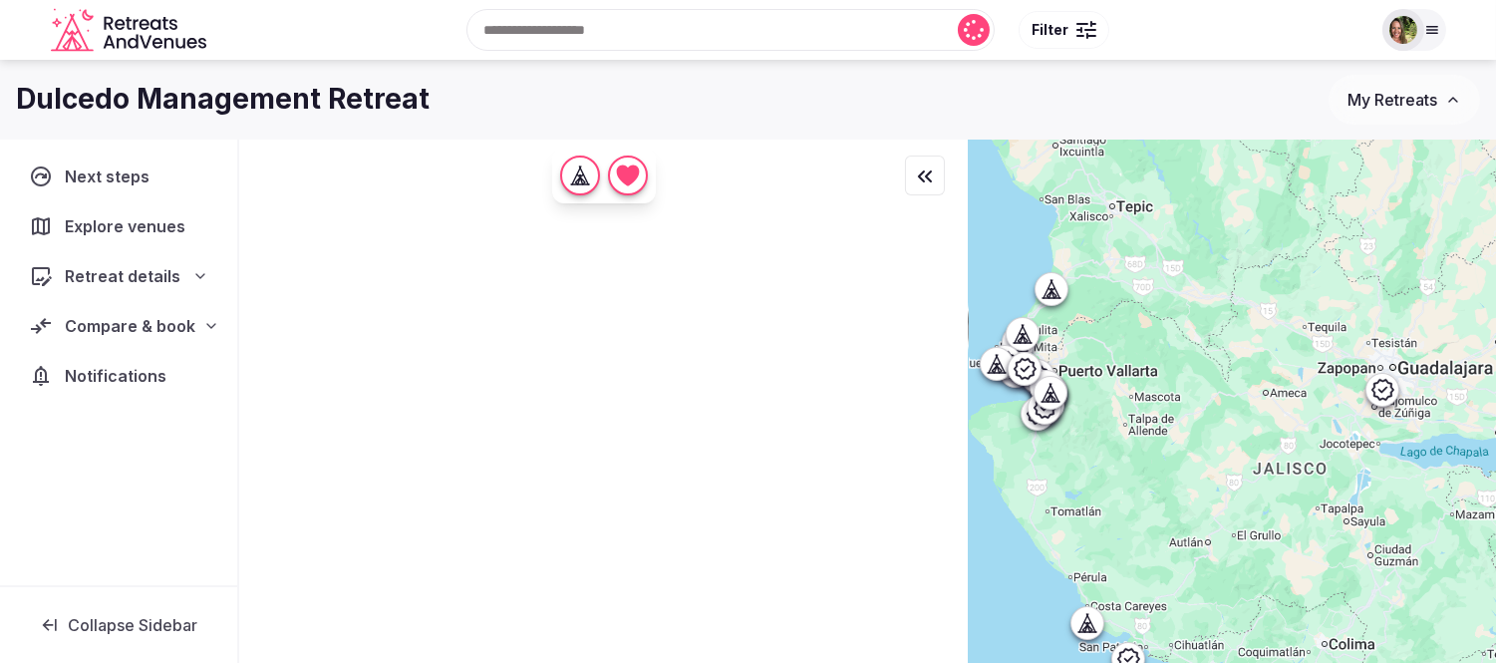
drag, startPoint x: 1217, startPoint y: 454, endPoint x: 1278, endPoint y: 380, distance: 96.3
click at [1480, 315] on div at bounding box center [1232, 435] width 527 height 591
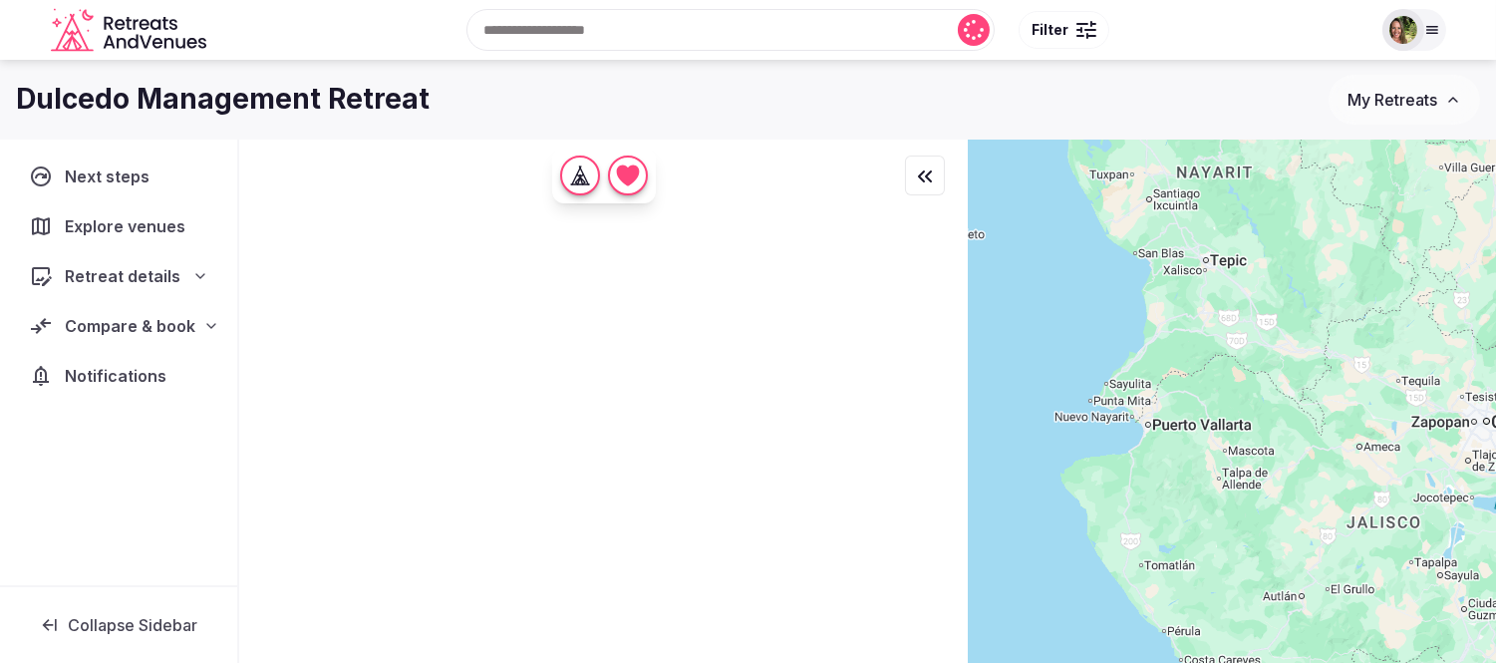
click at [1340, 486] on div at bounding box center [1232, 435] width 527 height 591
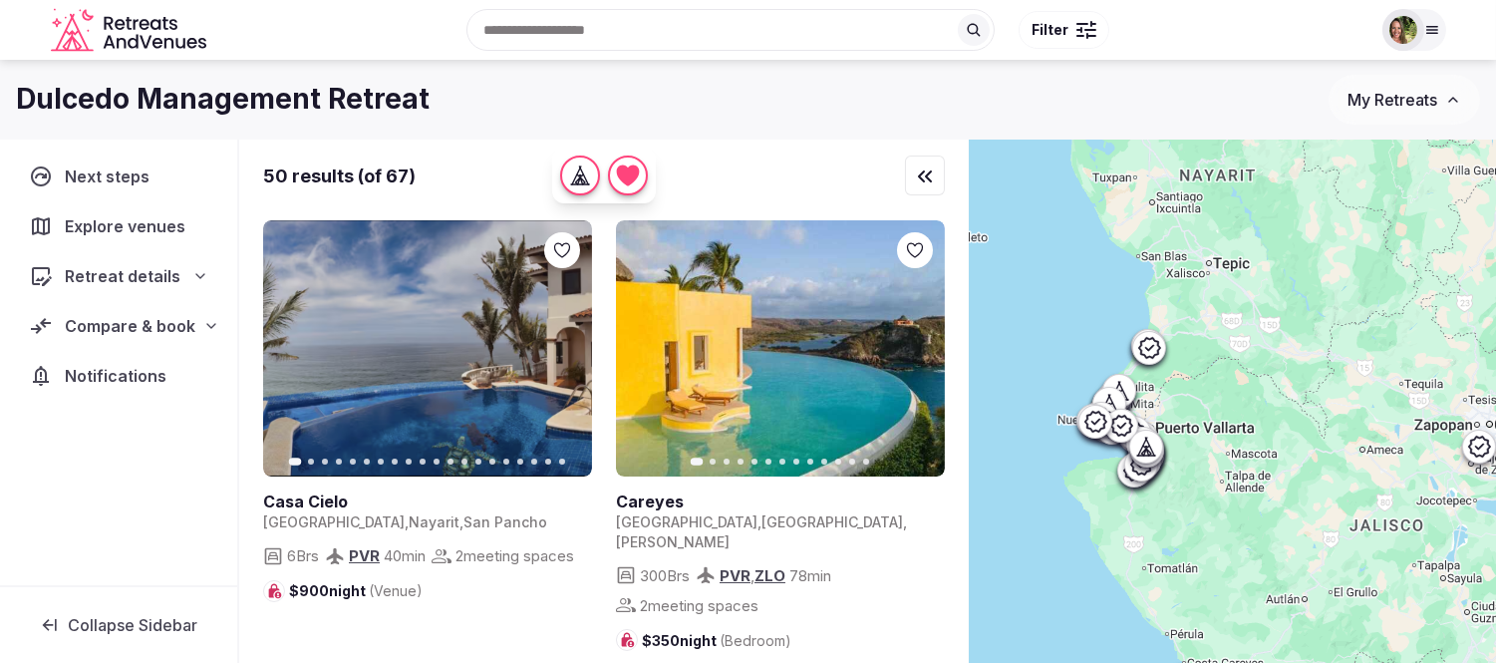
click at [778, 312] on link at bounding box center [780, 348] width 329 height 256
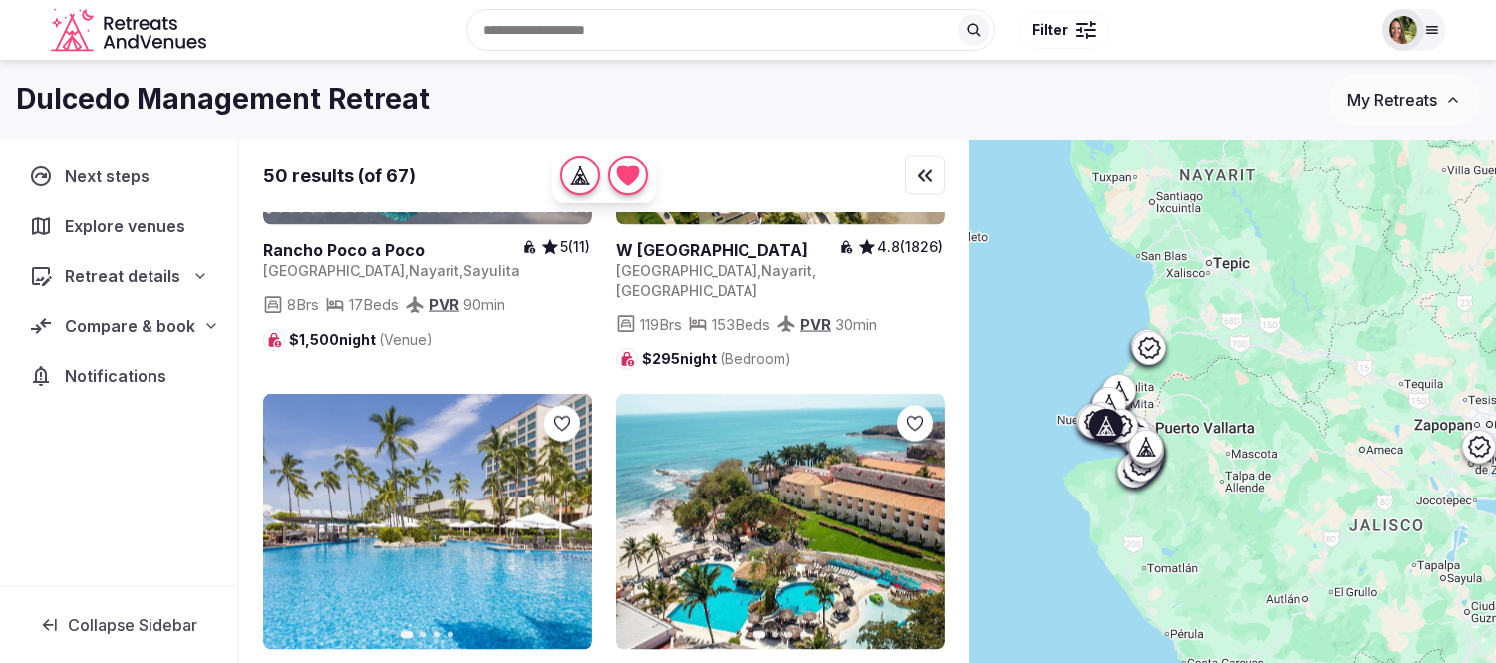
scroll to position [5758, 0]
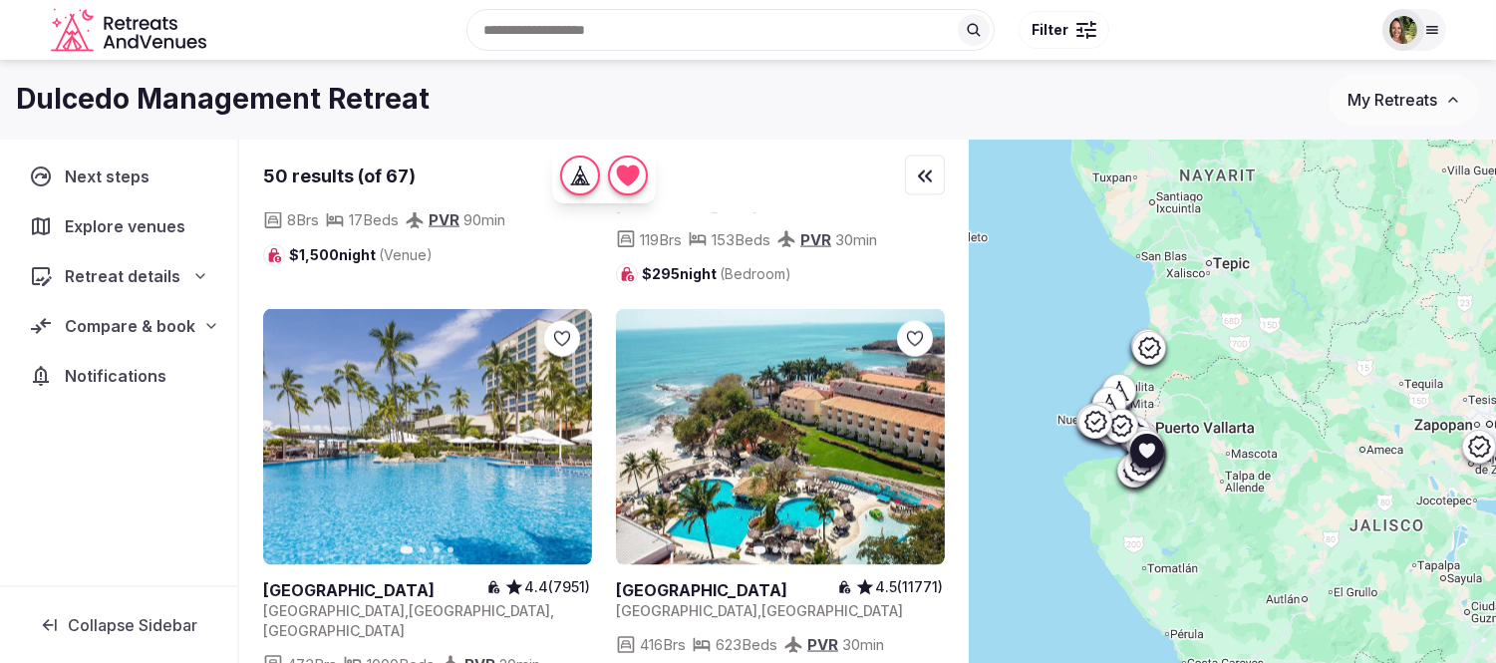
click at [0, 0] on icon at bounding box center [0, 0] width 0 height 0
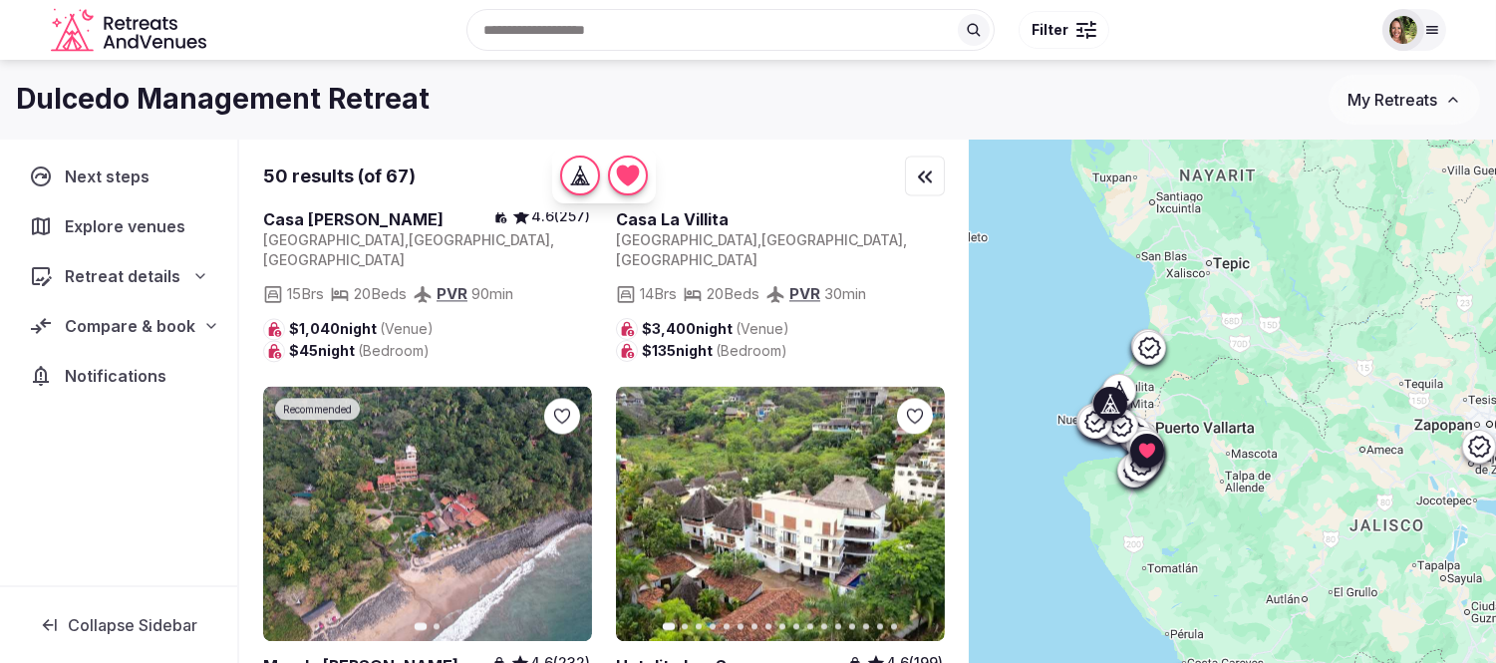
scroll to position [7861, 0]
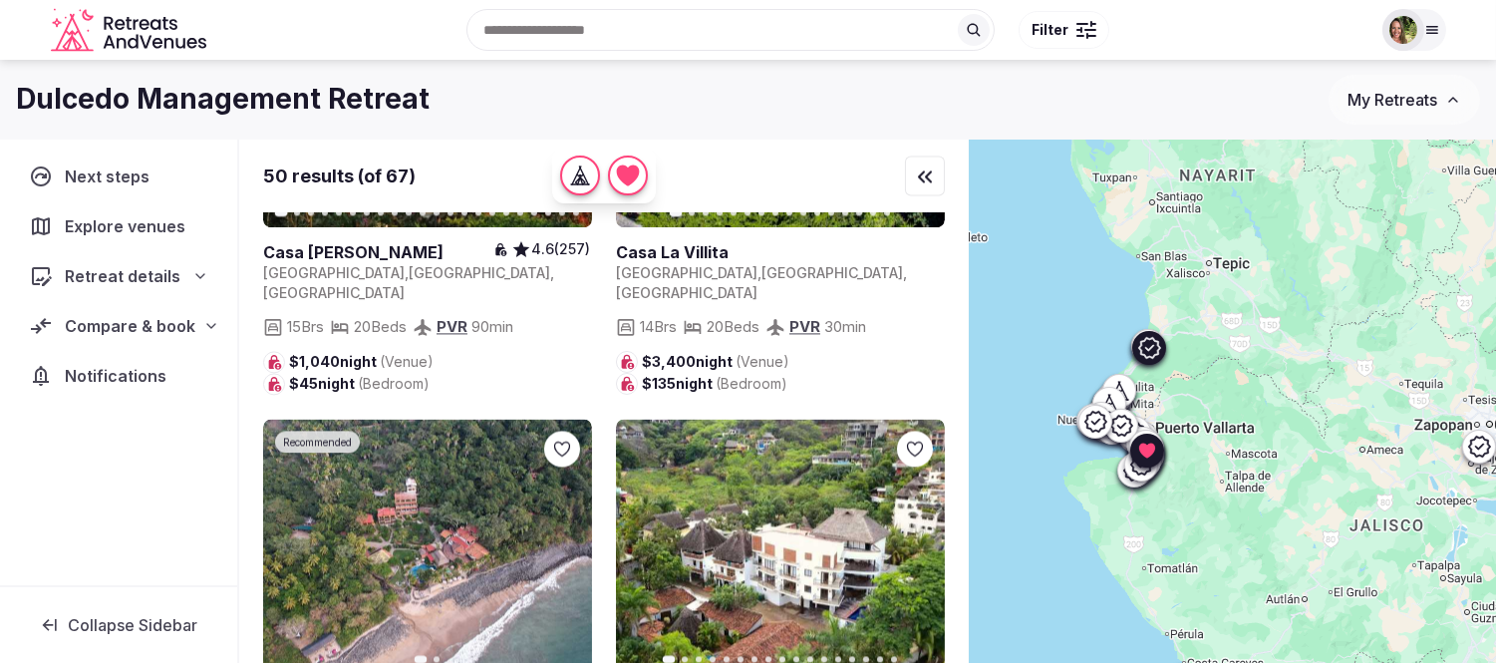
click at [565, 538] on icon "button" at bounding box center [564, 546] width 16 height 16
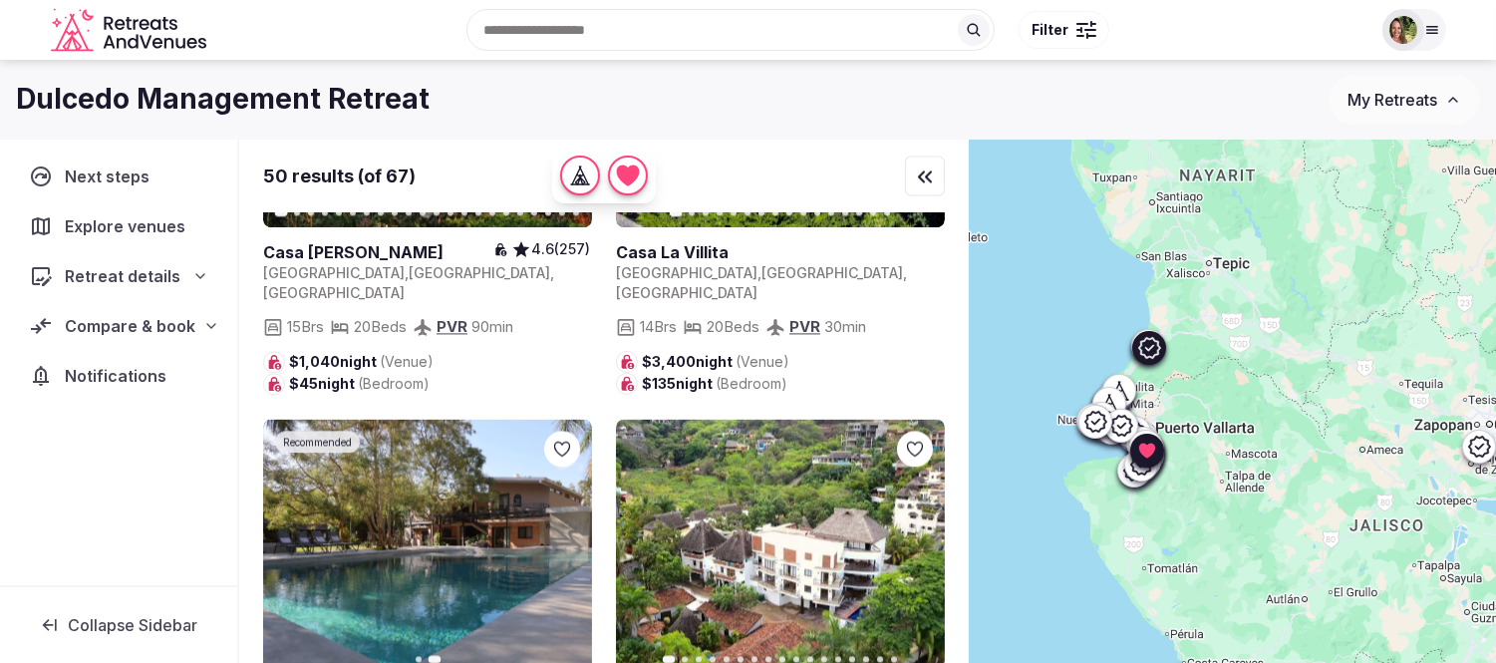
click at [449, 419] on link at bounding box center [427, 547] width 329 height 256
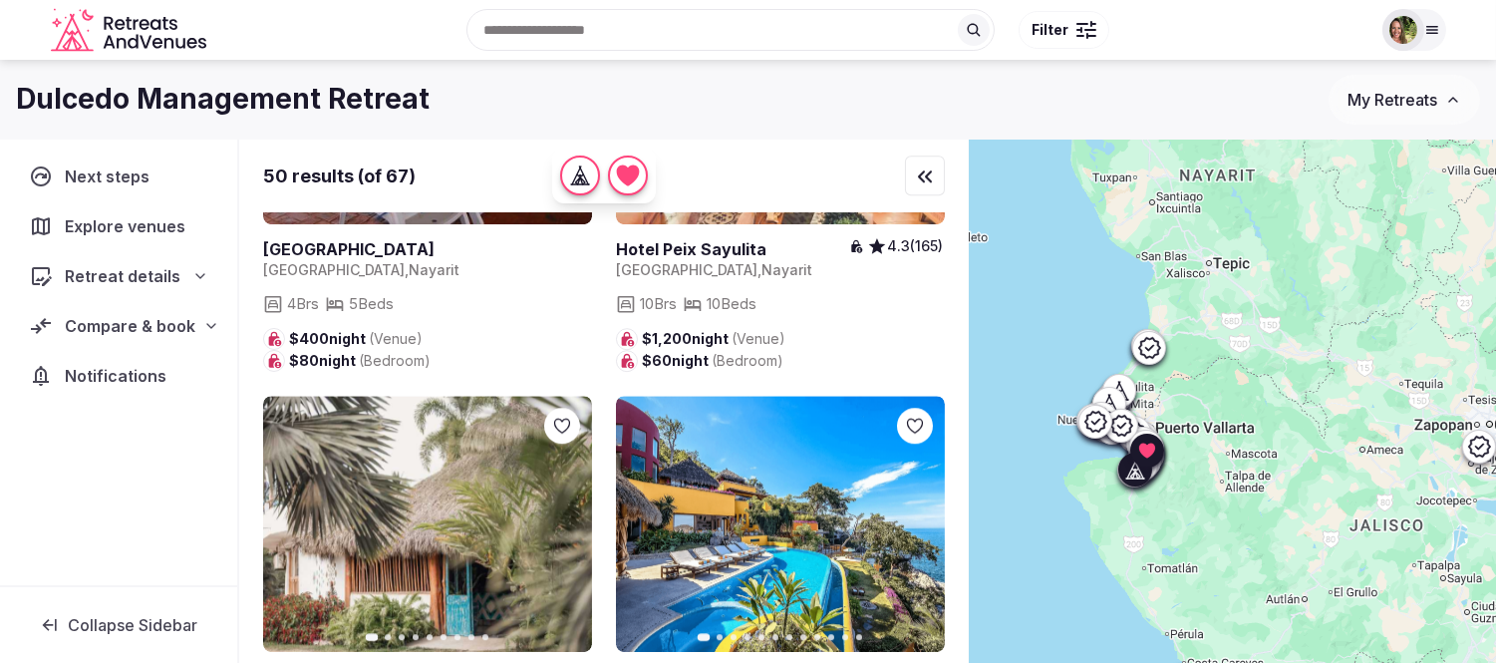
scroll to position [147, 0]
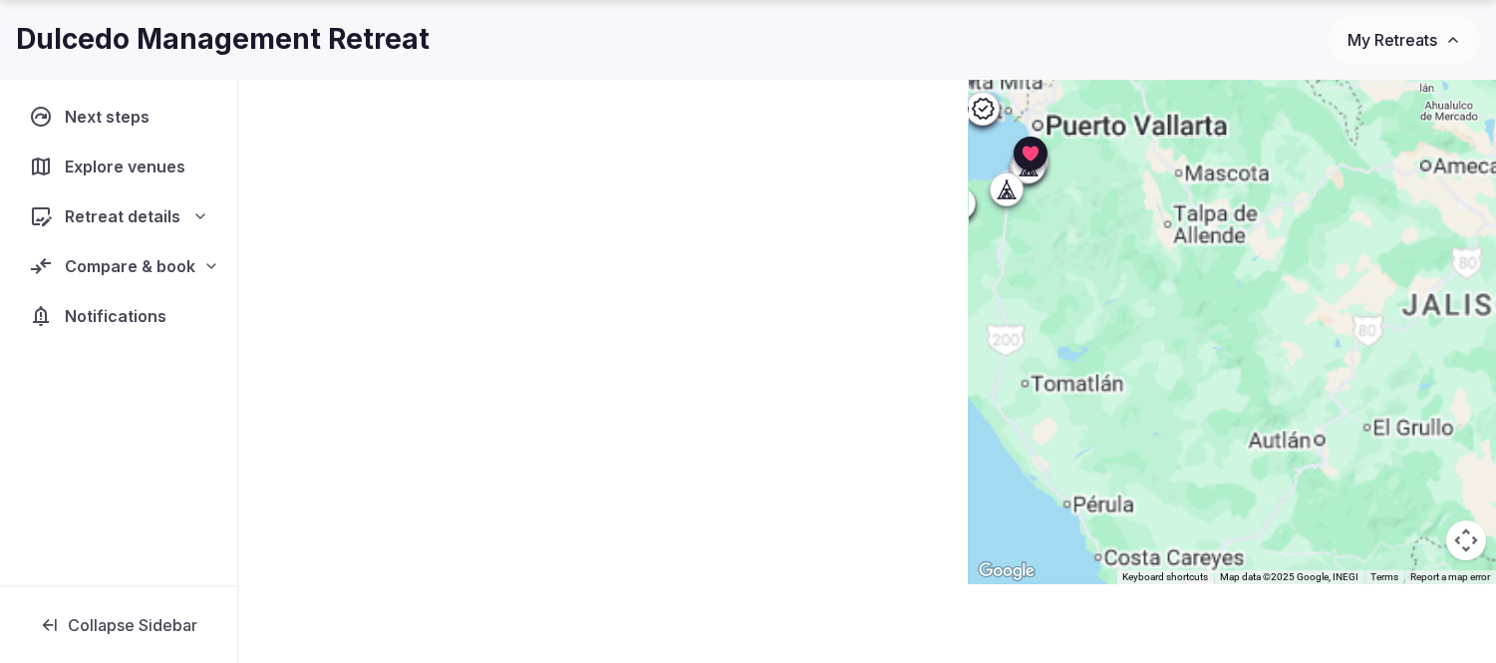
scroll to position [0, 0]
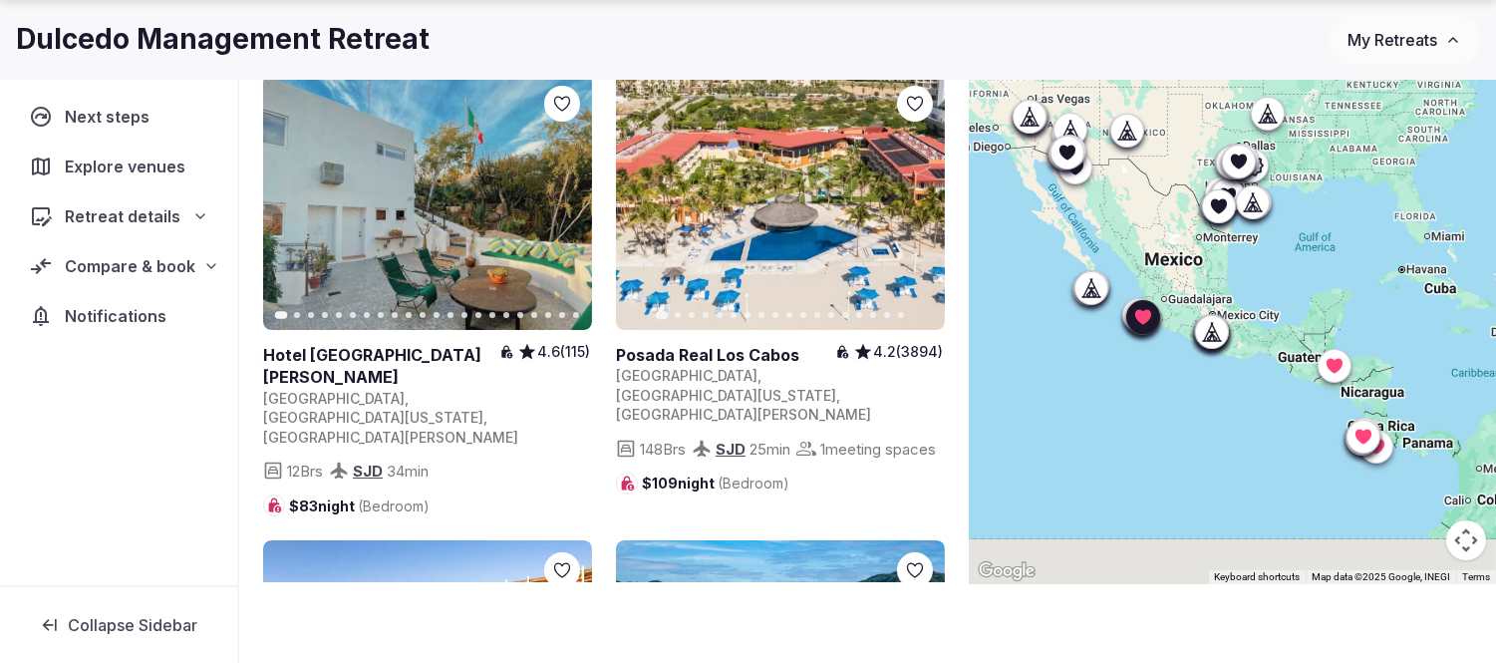
drag, startPoint x: 1345, startPoint y: 334, endPoint x: 1257, endPoint y: 183, distance: 174.7
click at [1257, 183] on div at bounding box center [1232, 288] width 527 height 591
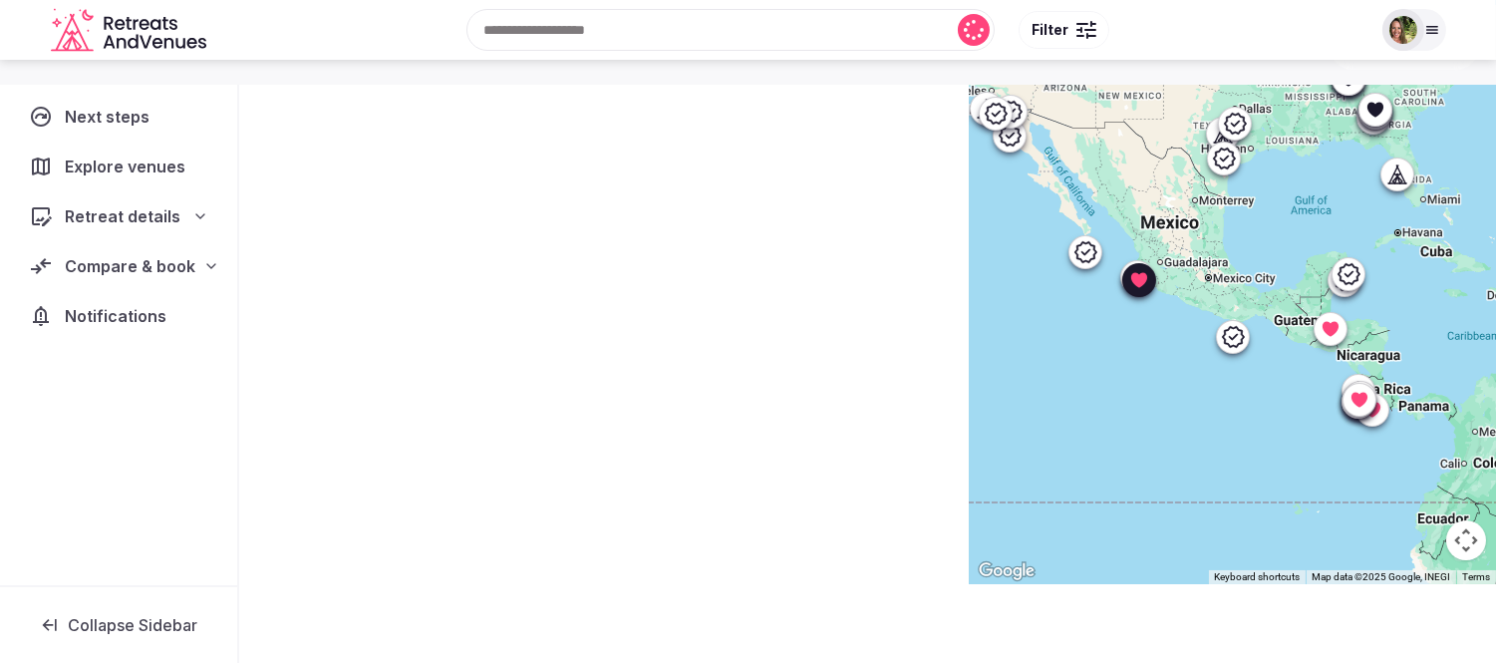
scroll to position [137, 0]
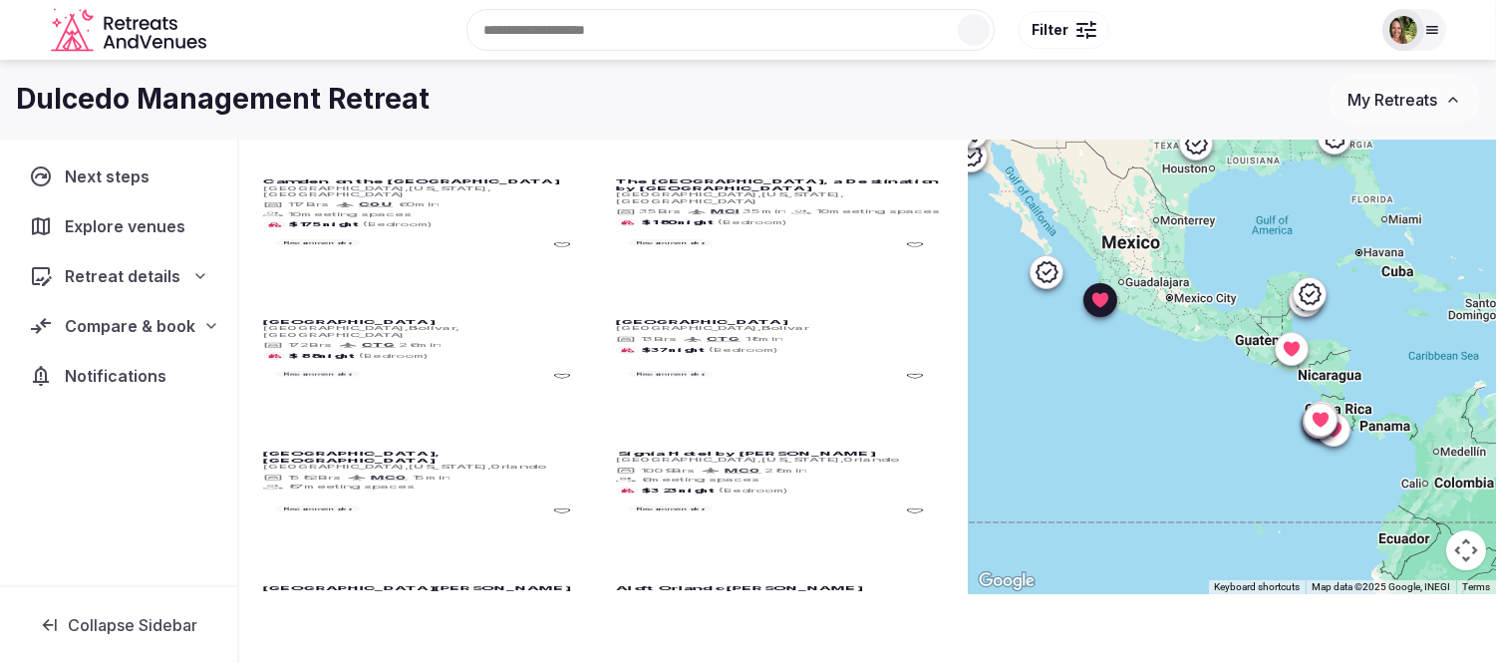
drag, startPoint x: 1314, startPoint y: 465, endPoint x: 1273, endPoint y: 471, distance: 41.3
click at [1273, 471] on div at bounding box center [1232, 298] width 527 height 591
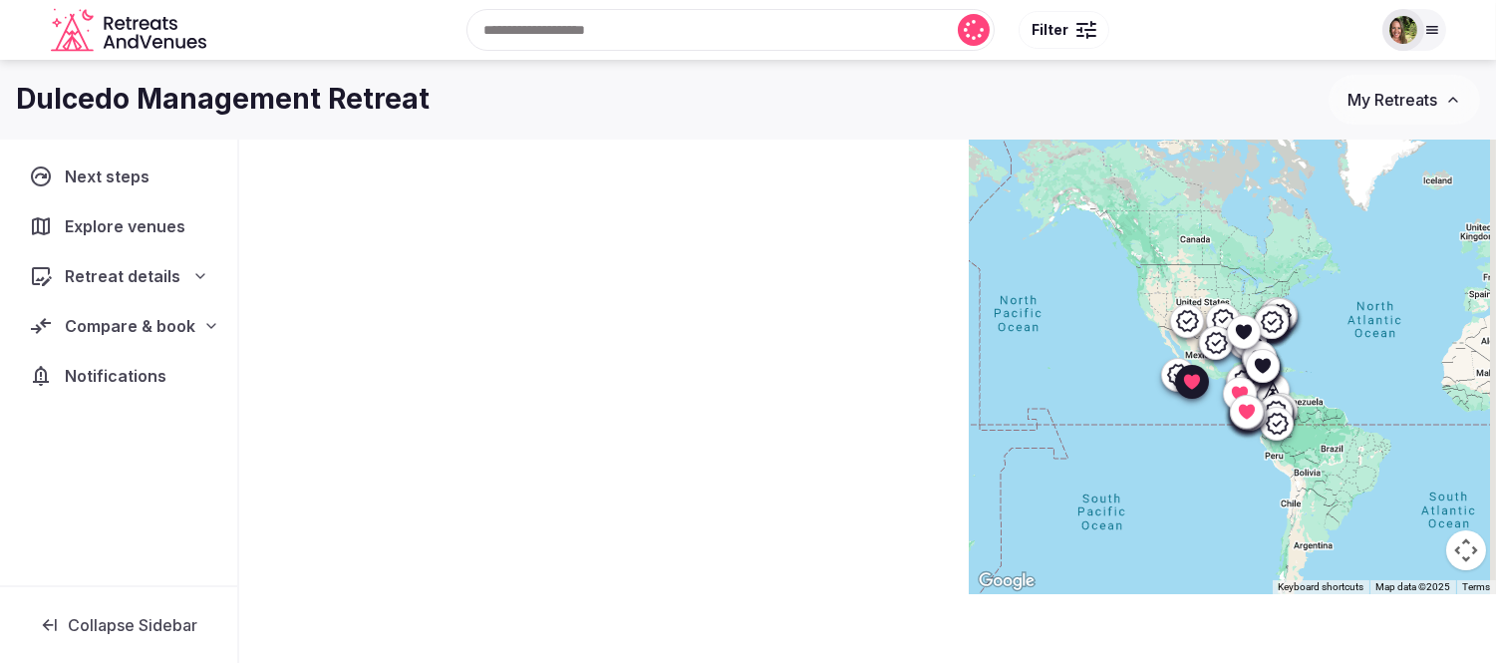
drag, startPoint x: 1320, startPoint y: 465, endPoint x: 1232, endPoint y: 441, distance: 91.2
click at [1232, 441] on div at bounding box center [1232, 298] width 527 height 591
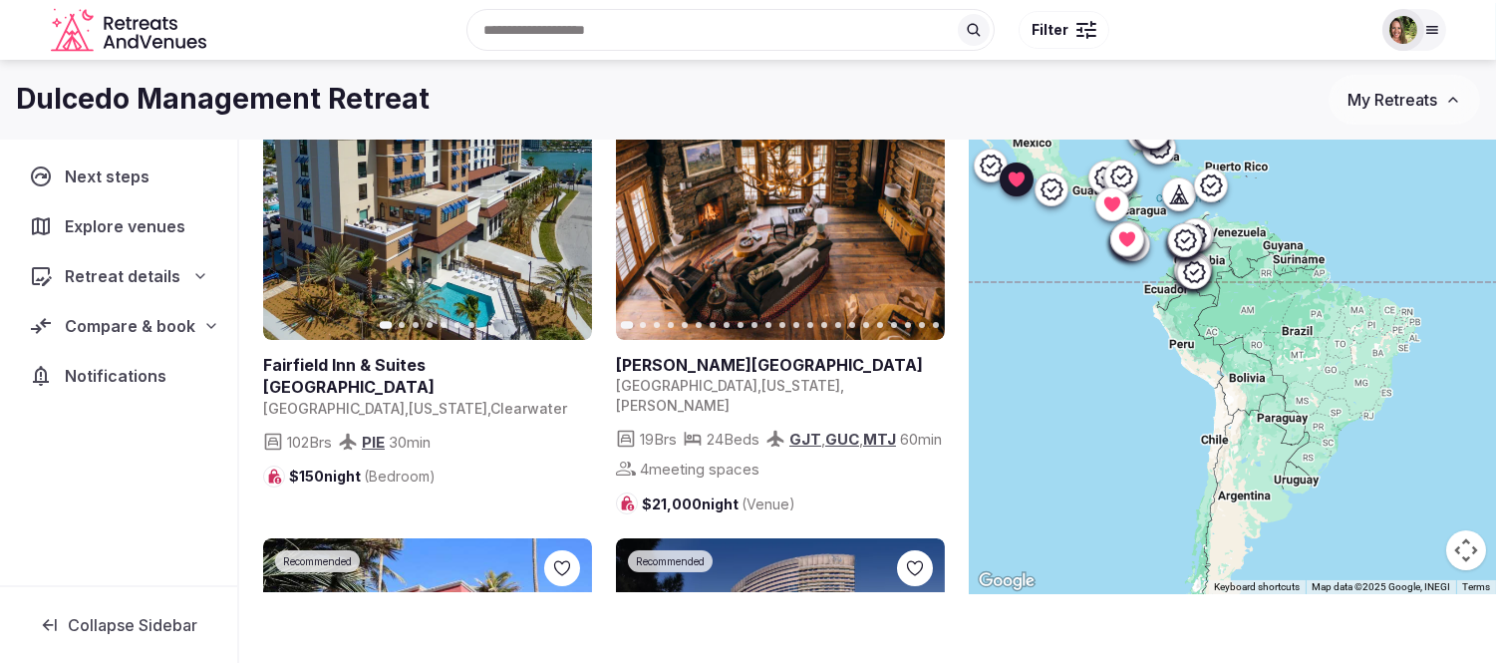
drag, startPoint x: 1276, startPoint y: 503, endPoint x: 1141, endPoint y: 361, distance: 196.0
click at [1141, 361] on div at bounding box center [1232, 298] width 527 height 591
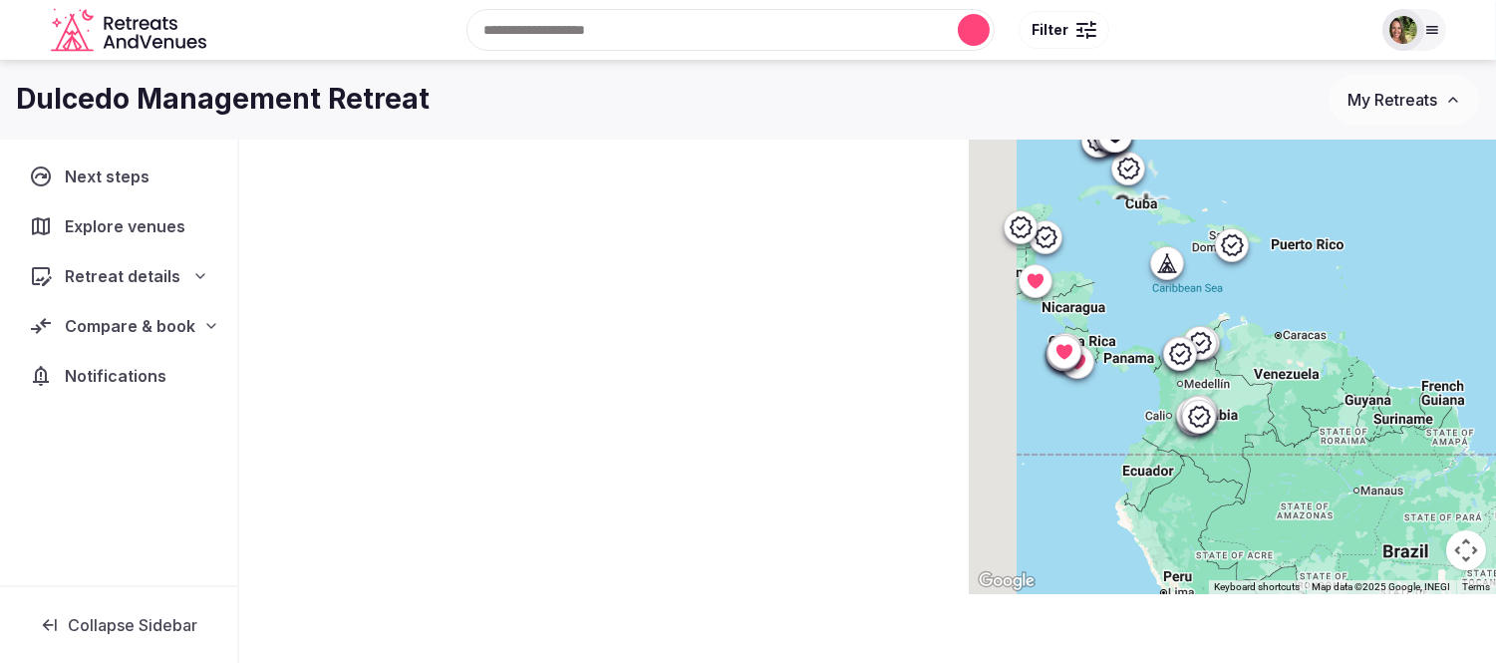
drag, startPoint x: 1181, startPoint y: 273, endPoint x: 1273, endPoint y: 555, distance: 296.6
click at [1273, 555] on div at bounding box center [1232, 298] width 527 height 591
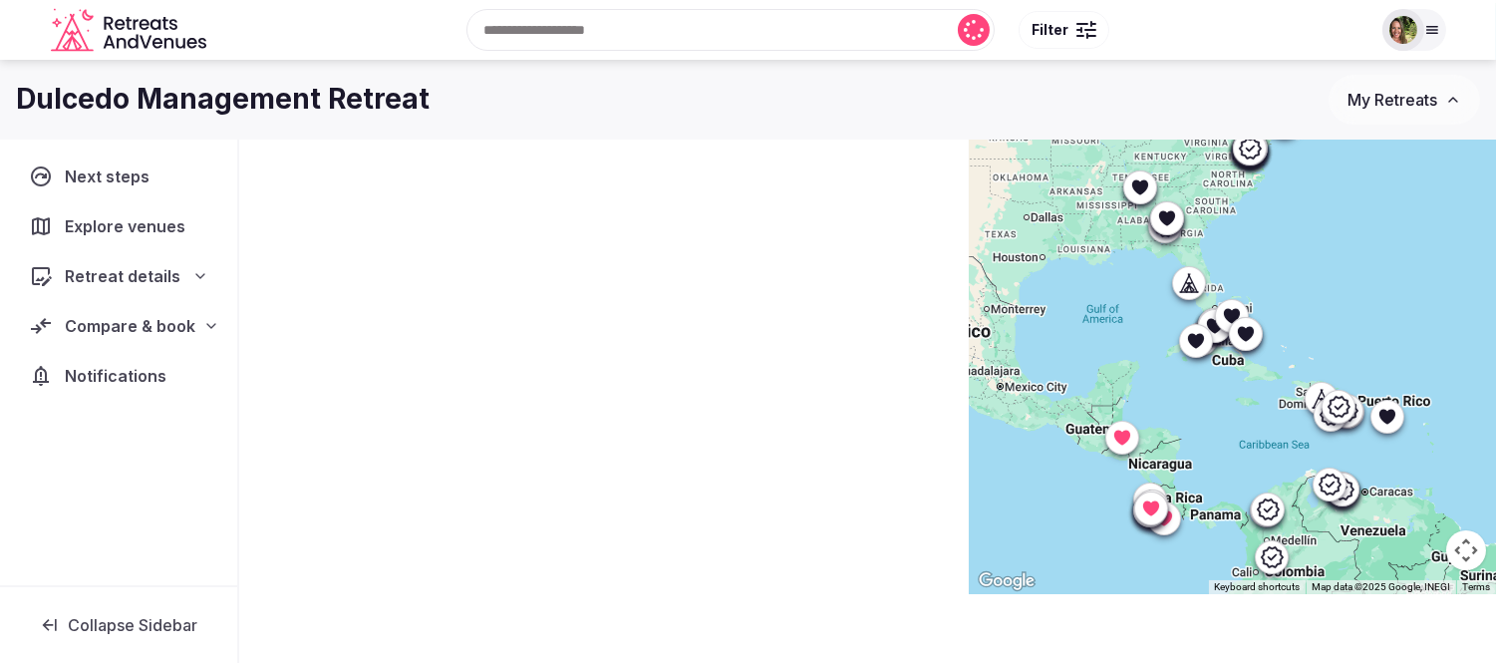
drag, startPoint x: 1270, startPoint y: 311, endPoint x: 1369, endPoint y: 513, distance: 225.5
click at [1369, 513] on div at bounding box center [1232, 298] width 527 height 591
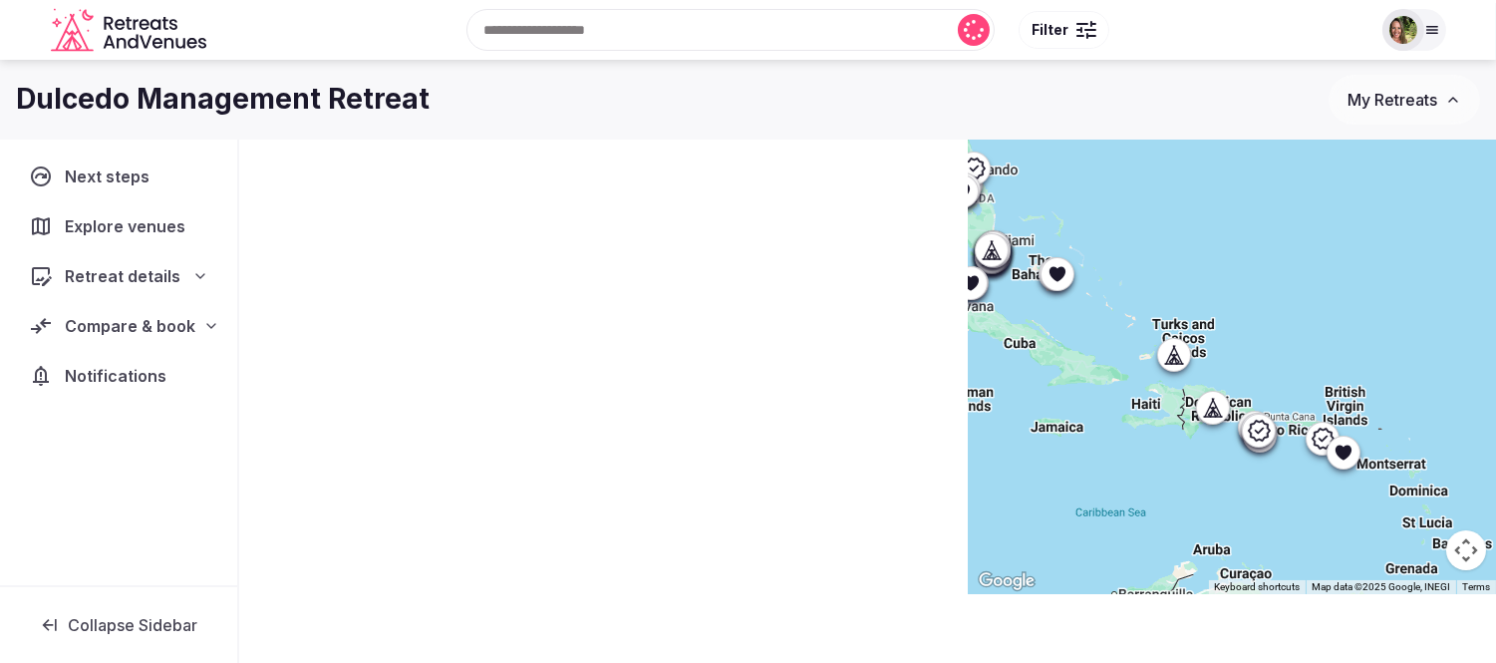
drag, startPoint x: 1361, startPoint y: 400, endPoint x: 1280, endPoint y: 326, distance: 110.1
click at [1280, 326] on div at bounding box center [1232, 298] width 527 height 591
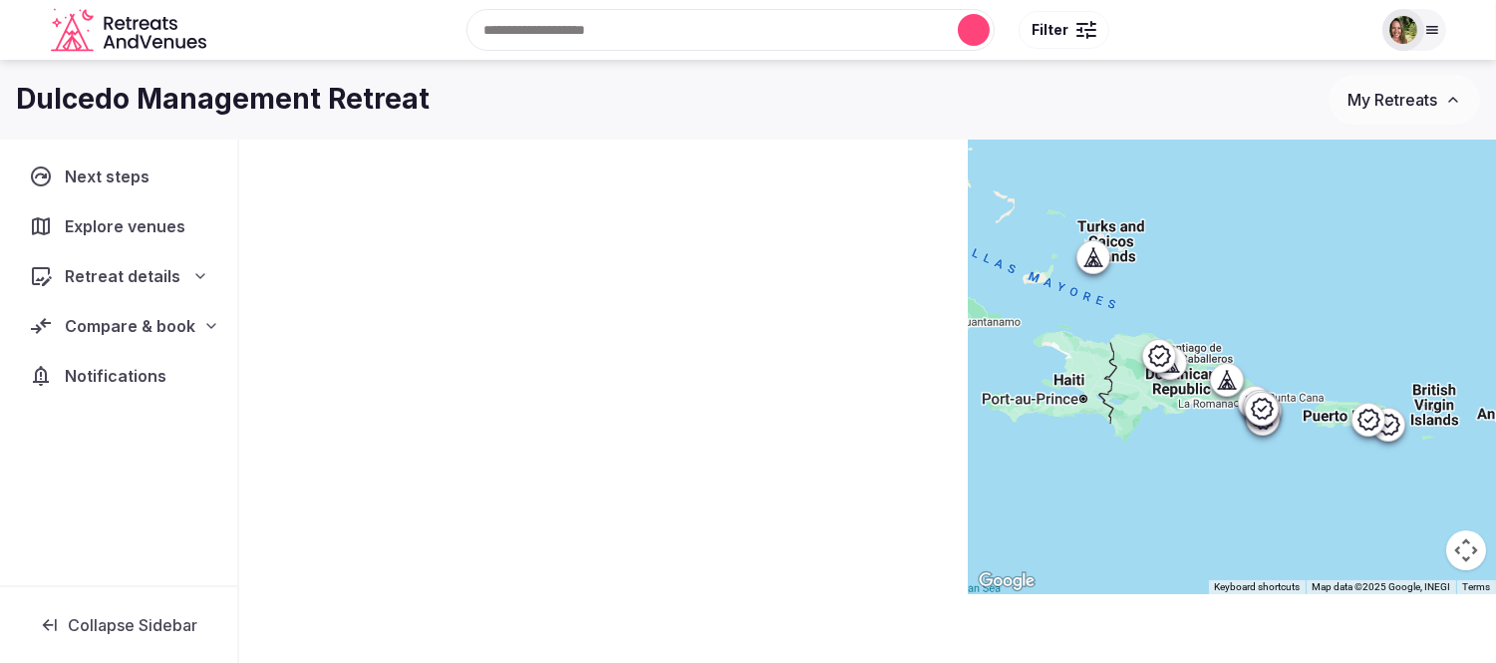
drag, startPoint x: 1249, startPoint y: 387, endPoint x: 1249, endPoint y: 350, distance: 36.9
click at [1249, 350] on div at bounding box center [1232, 298] width 527 height 591
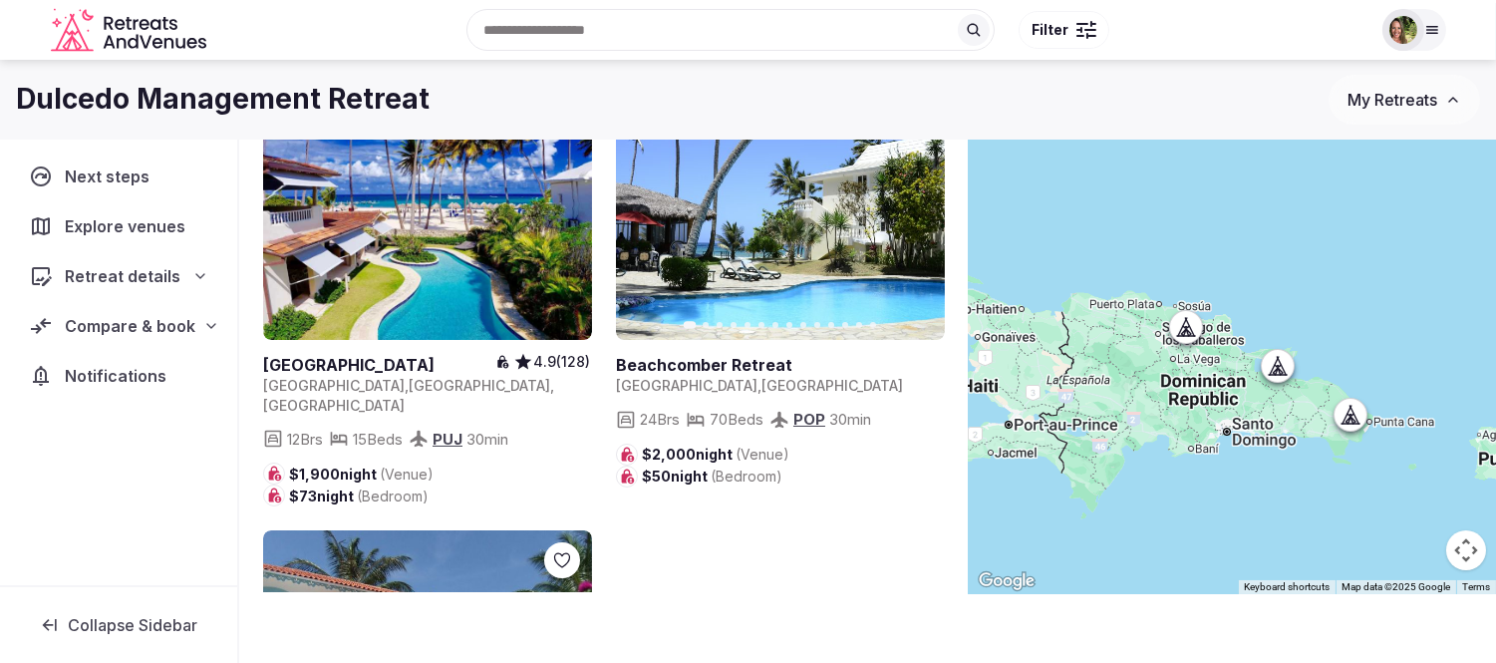
drag, startPoint x: 1313, startPoint y: 395, endPoint x: 1391, endPoint y: 371, distance: 82.3
click at [1391, 371] on div at bounding box center [1232, 298] width 527 height 591
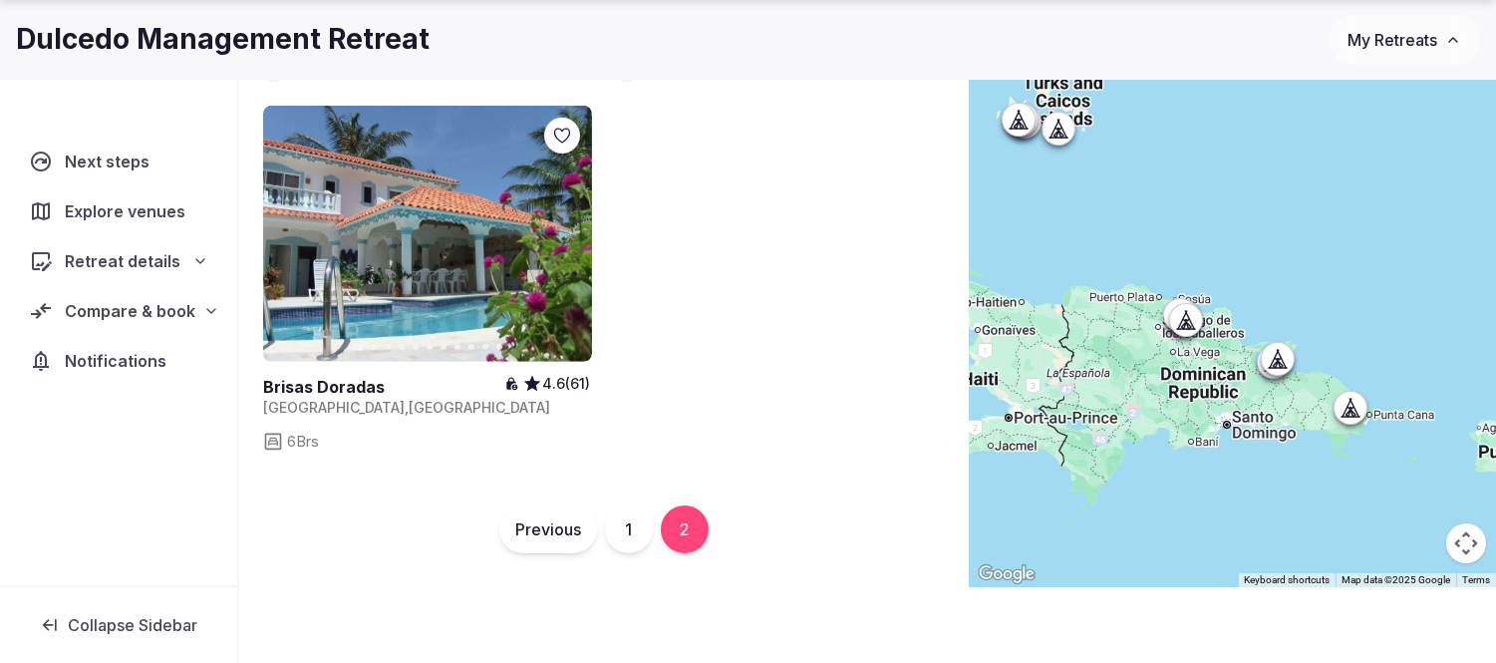
scroll to position [147, 0]
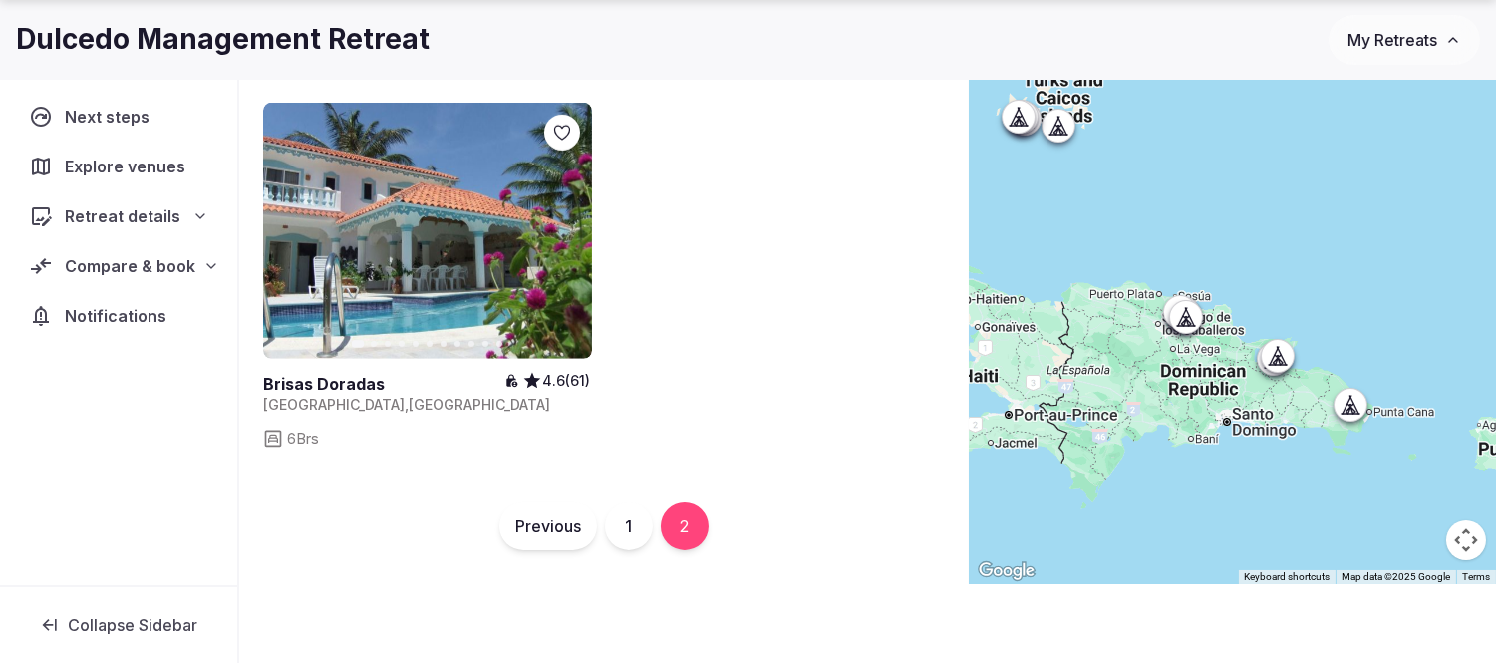
click at [619, 523] on button "1" at bounding box center [629, 526] width 48 height 48
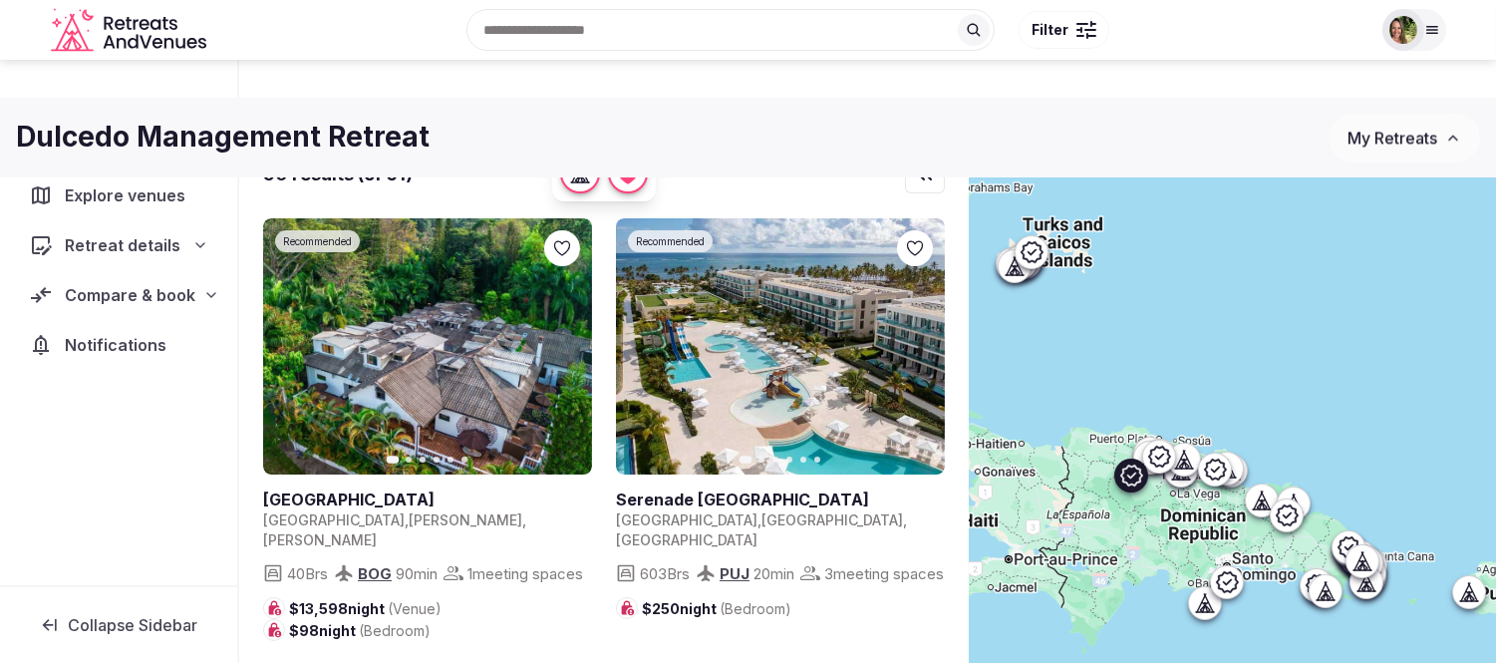
scroll to position [0, 0]
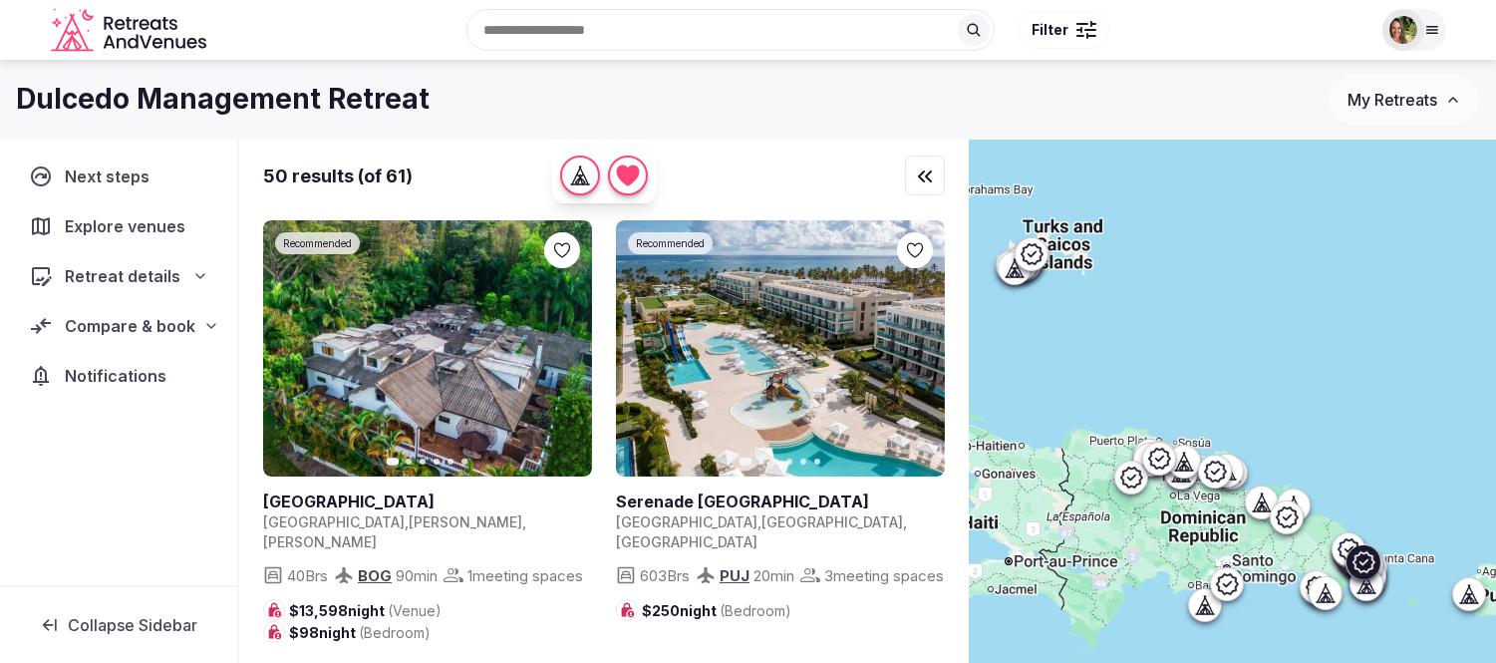
click at [0, 0] on icon at bounding box center [0, 0] width 0 height 0
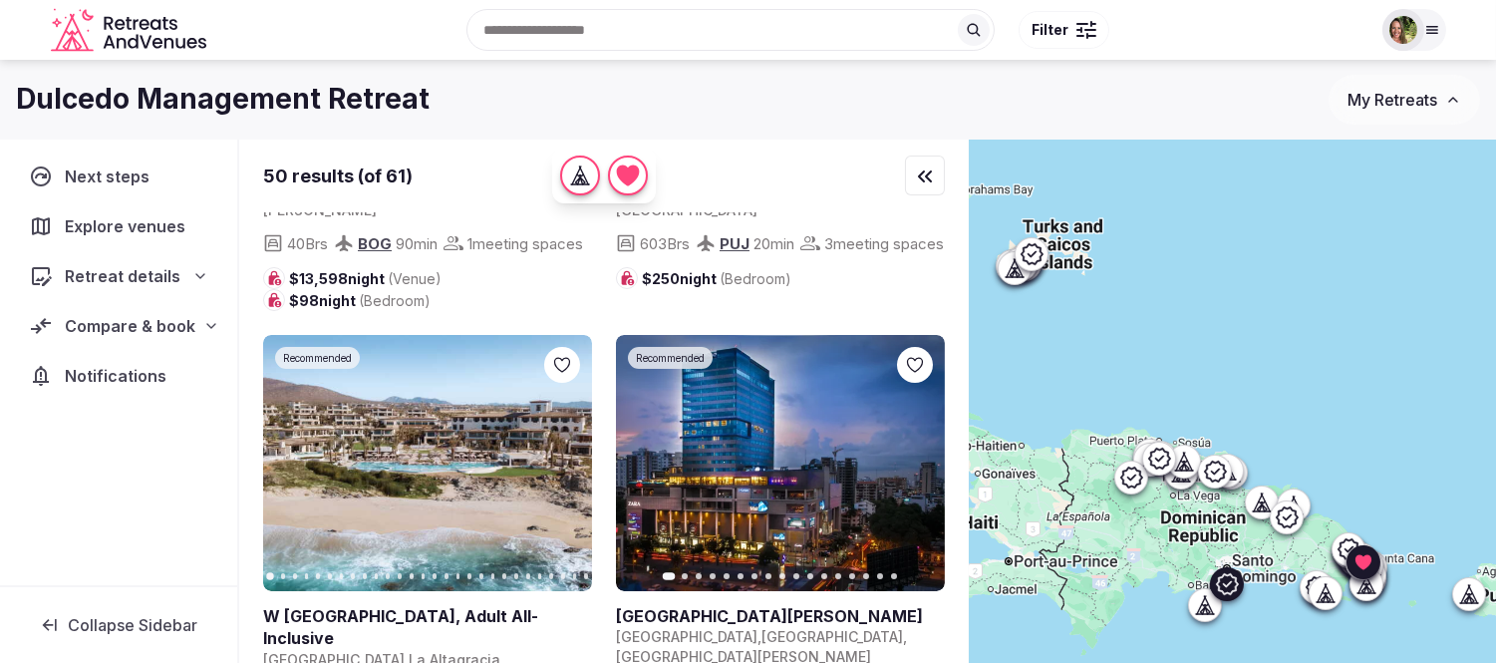
scroll to position [443, 0]
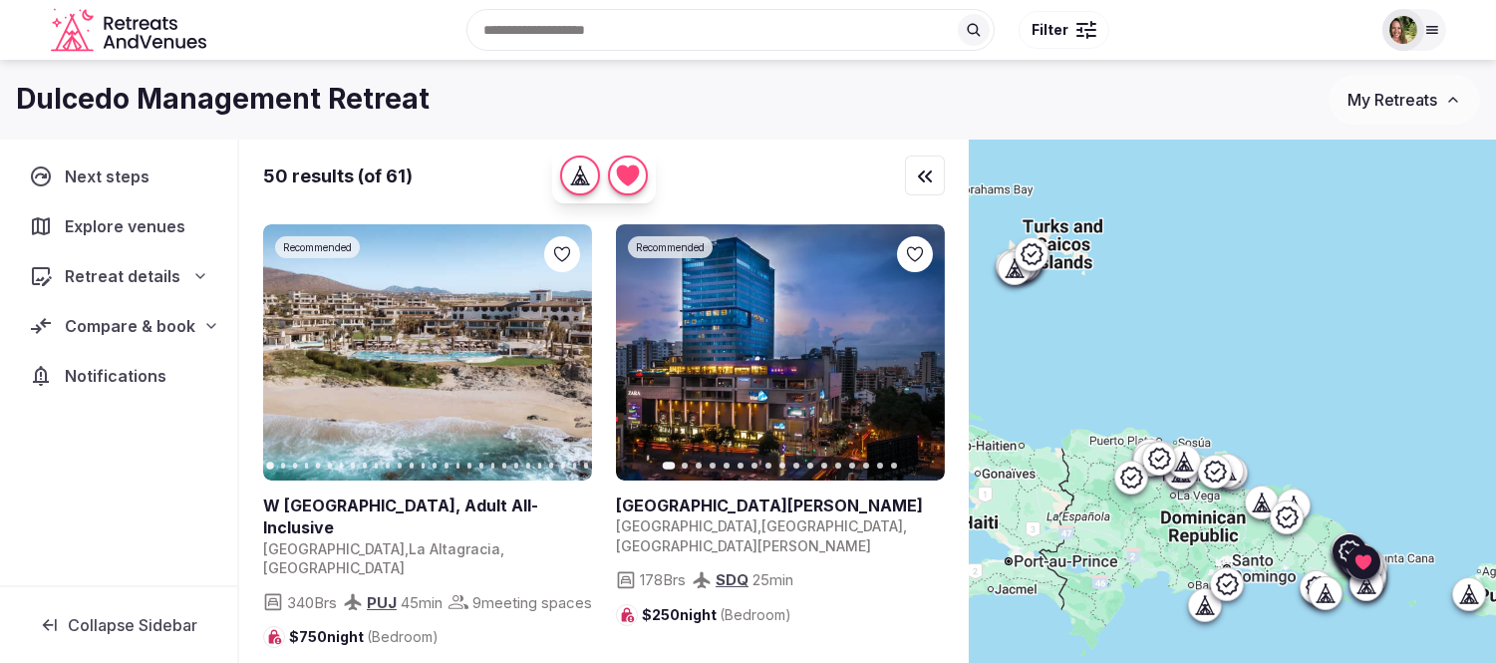
click at [0, 0] on icon at bounding box center [0, 0] width 0 height 0
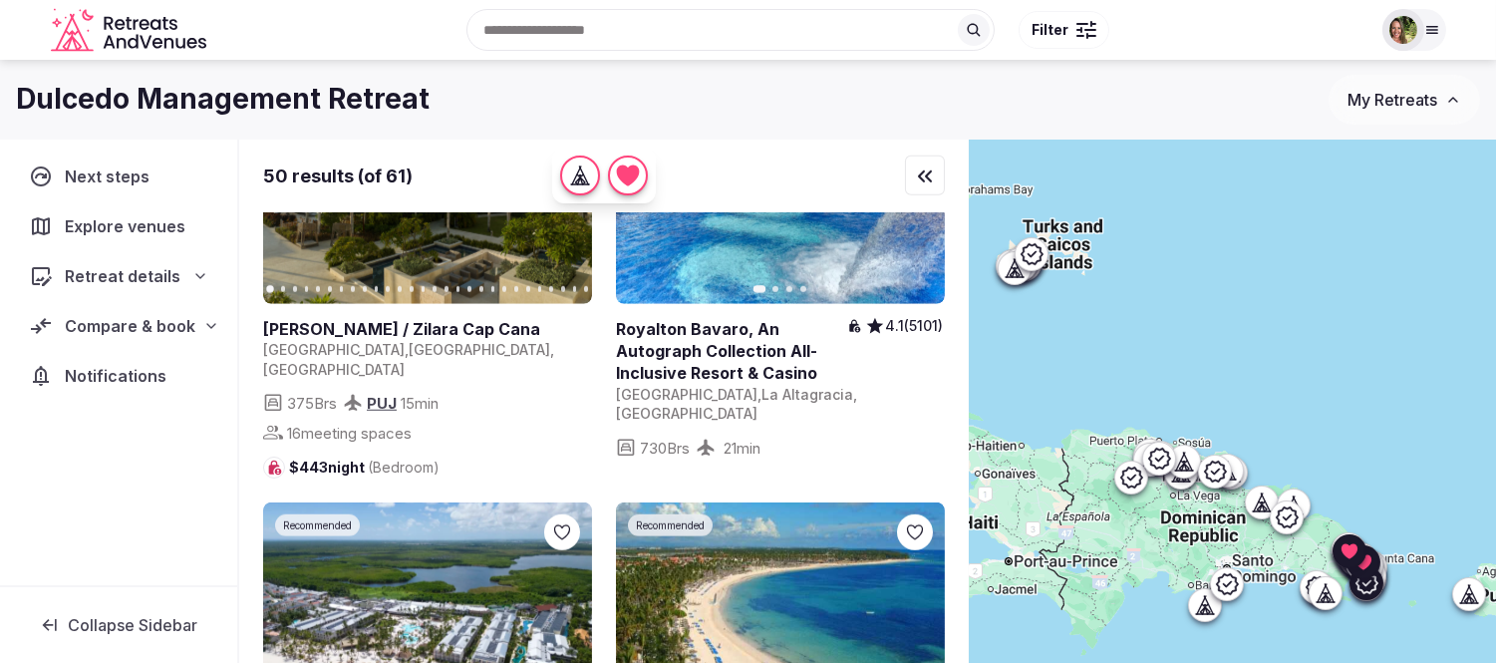
scroll to position [3211, 0]
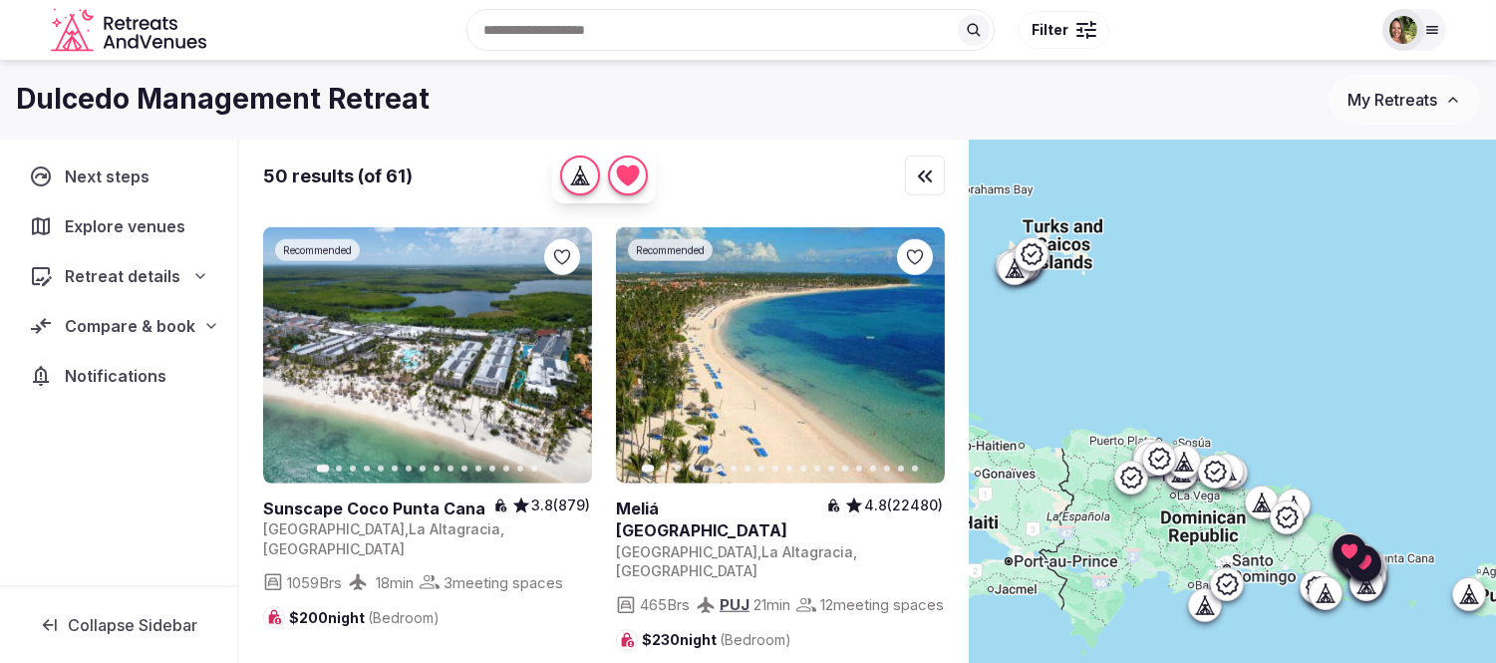
click at [0, 0] on icon at bounding box center [0, 0] width 0 height 0
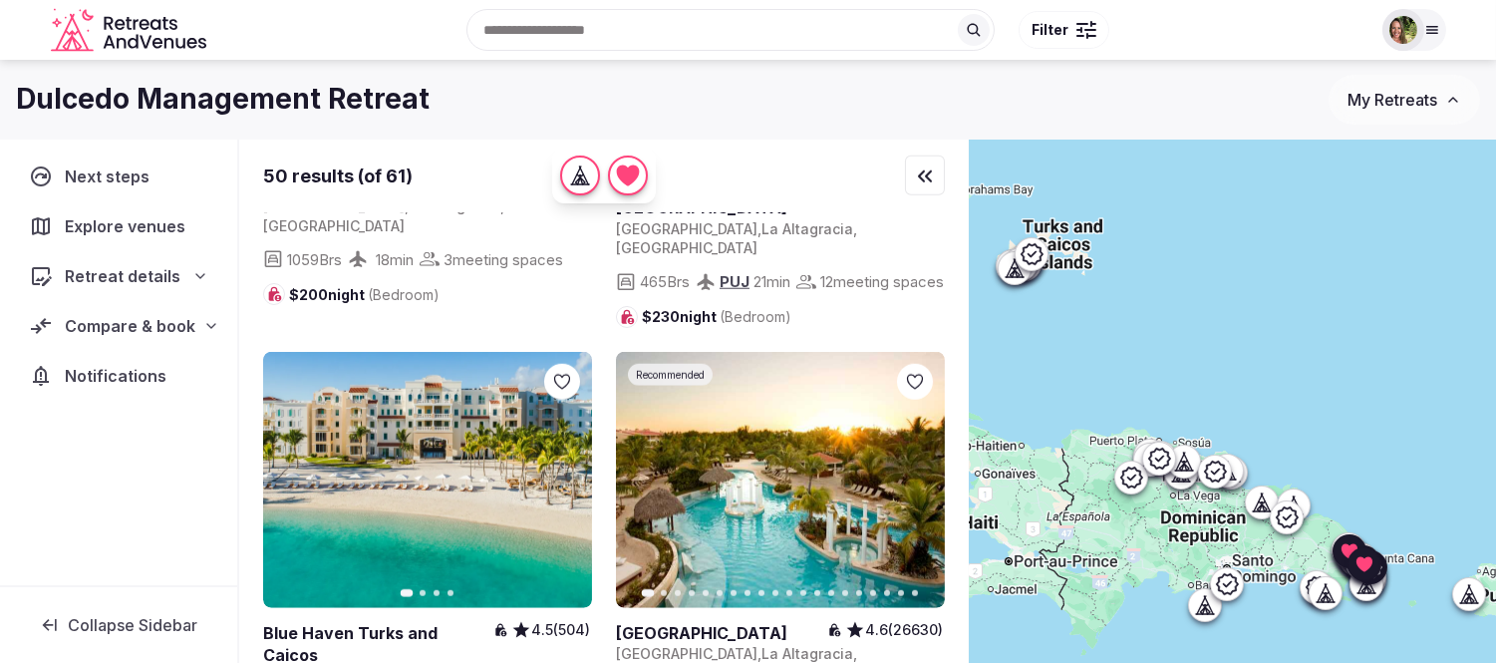
scroll to position [3654, 0]
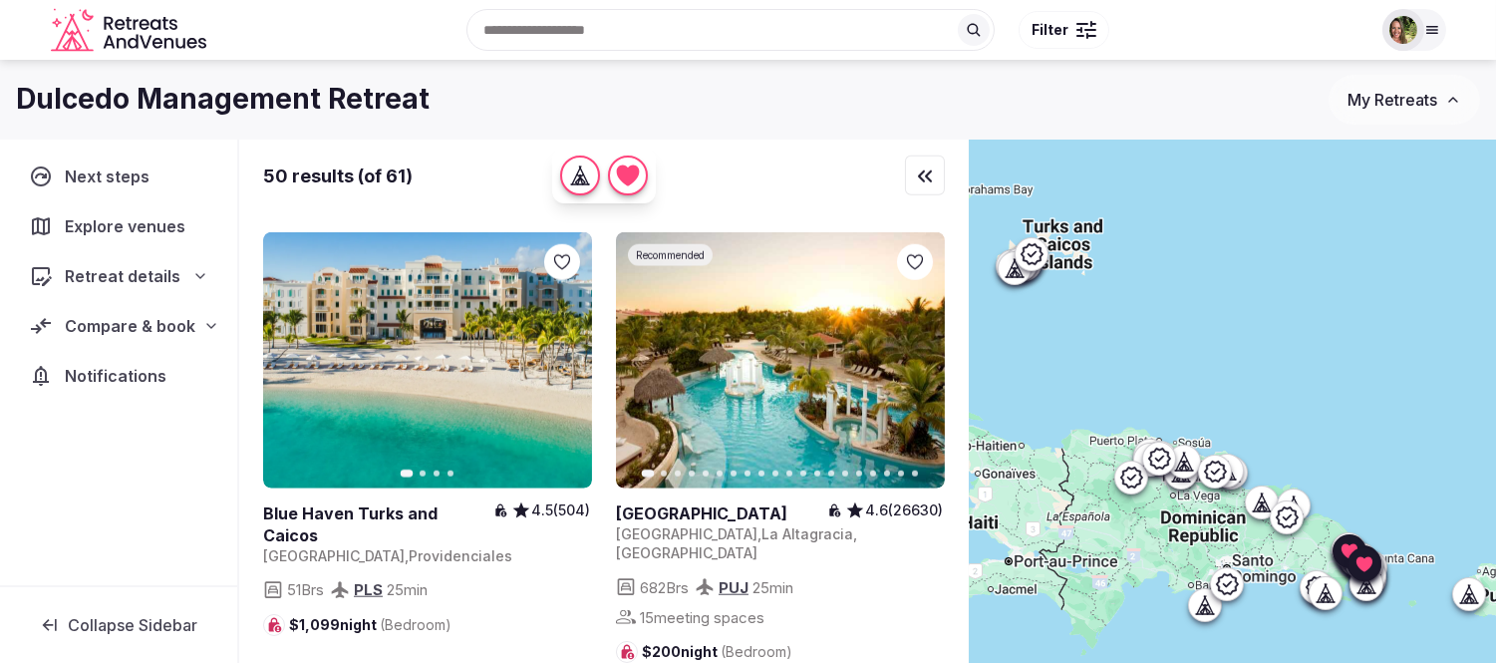
click at [0, 0] on icon at bounding box center [0, 0] width 0 height 0
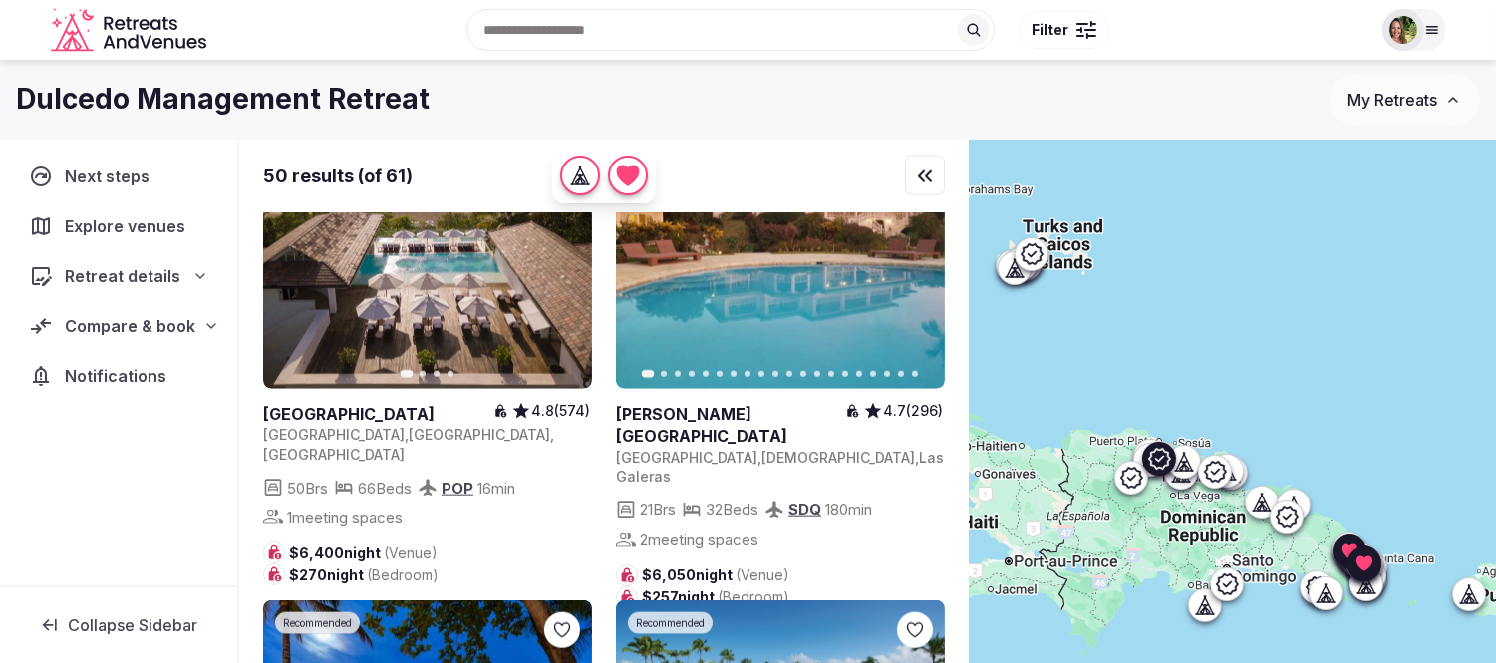
scroll to position [4097, 0]
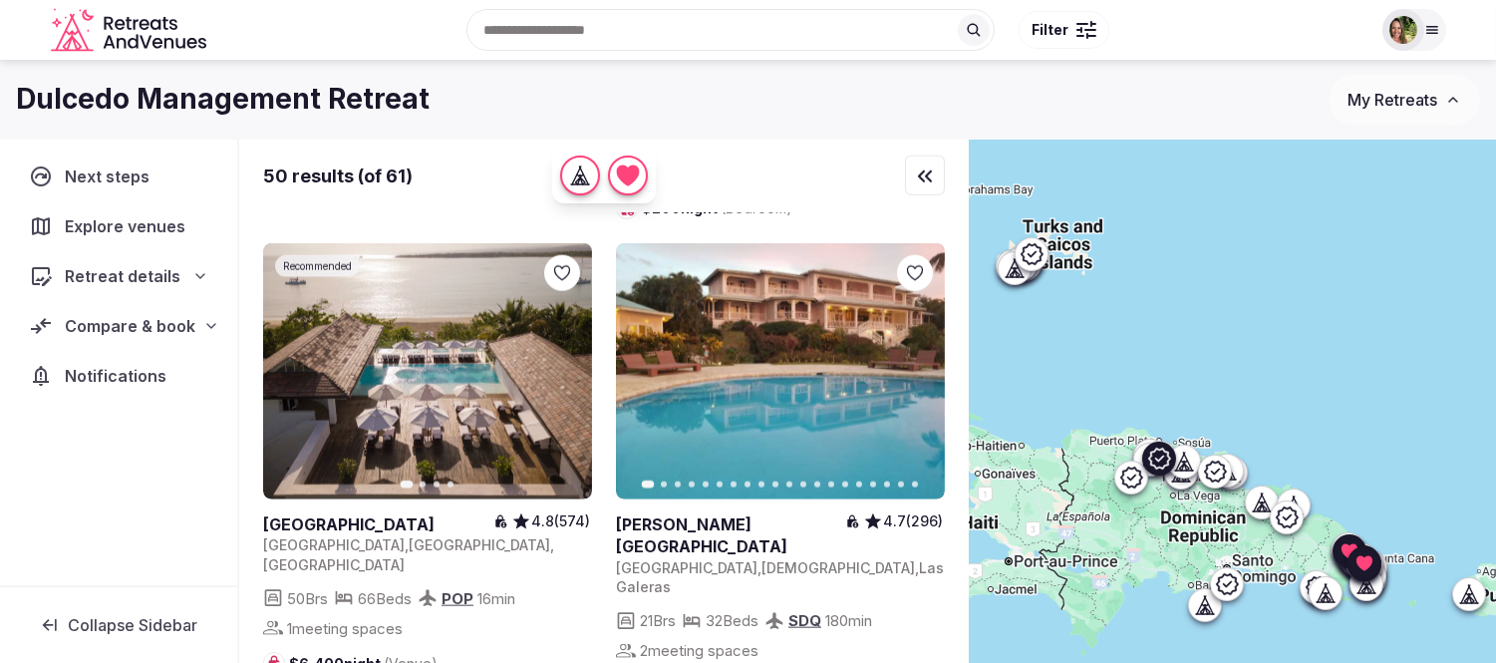
click at [436, 311] on link at bounding box center [427, 371] width 329 height 256
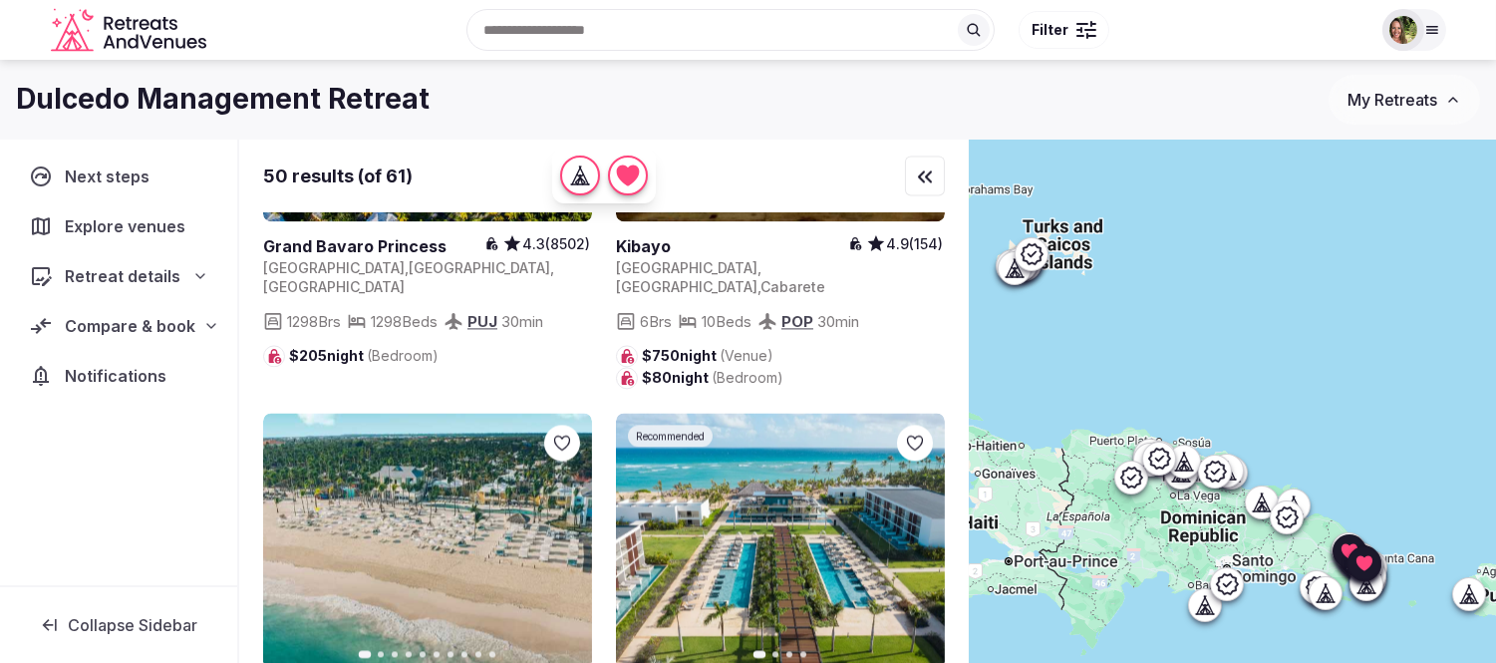
scroll to position [7973, 0]
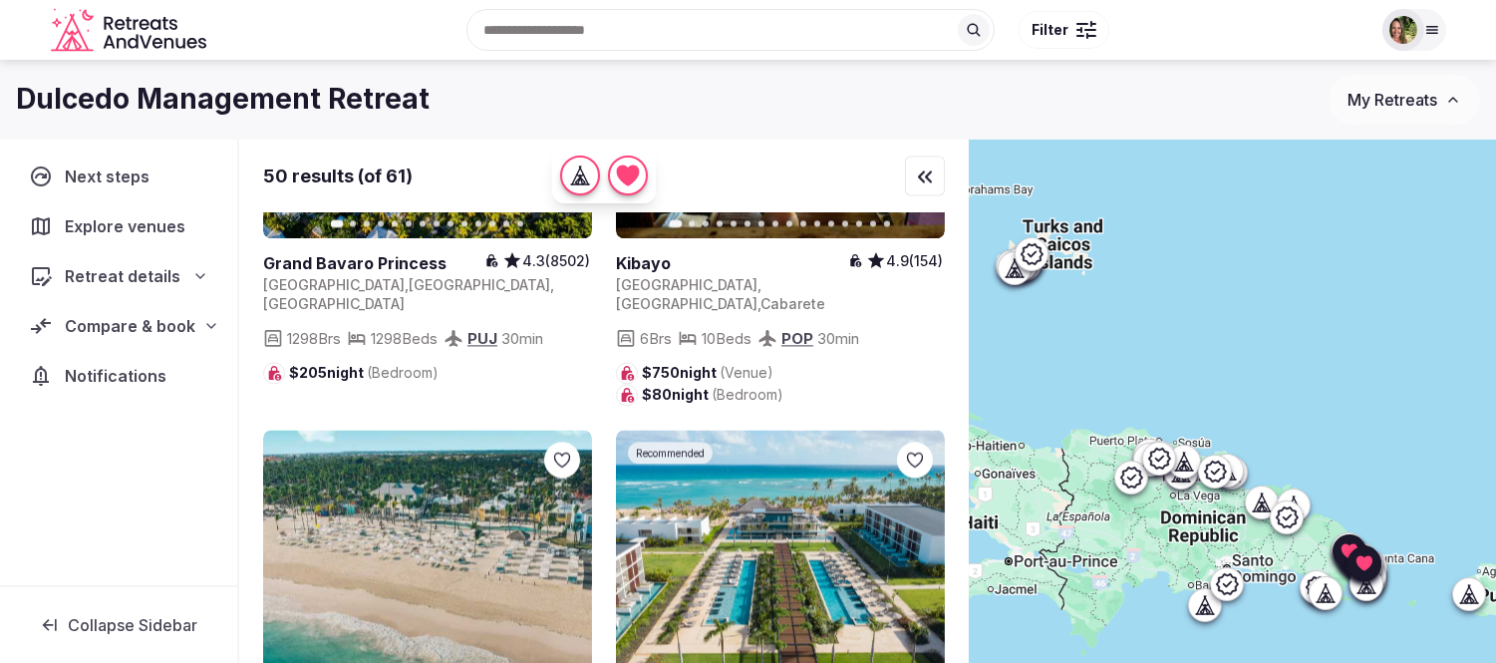
click at [0, 0] on icon at bounding box center [0, 0] width 0 height 0
click at [897, 442] on div at bounding box center [915, 460] width 36 height 36
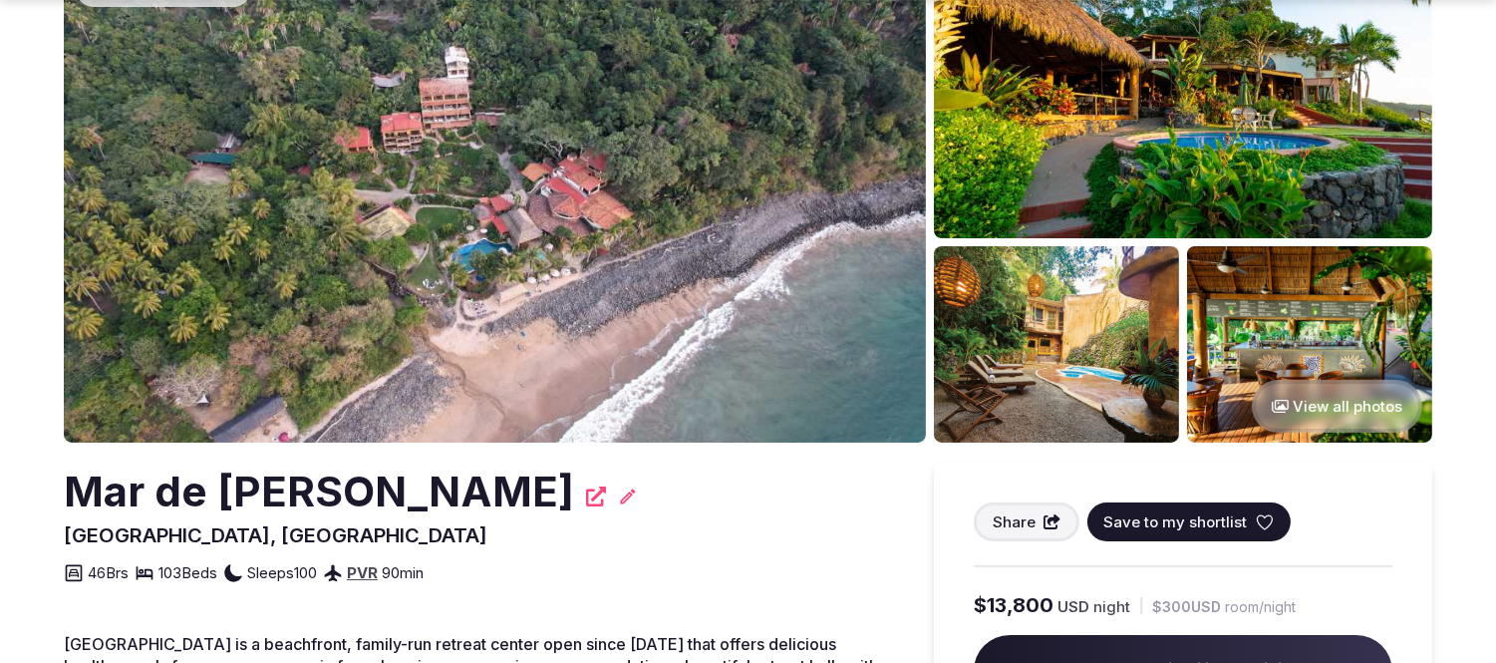
scroll to position [332, 0]
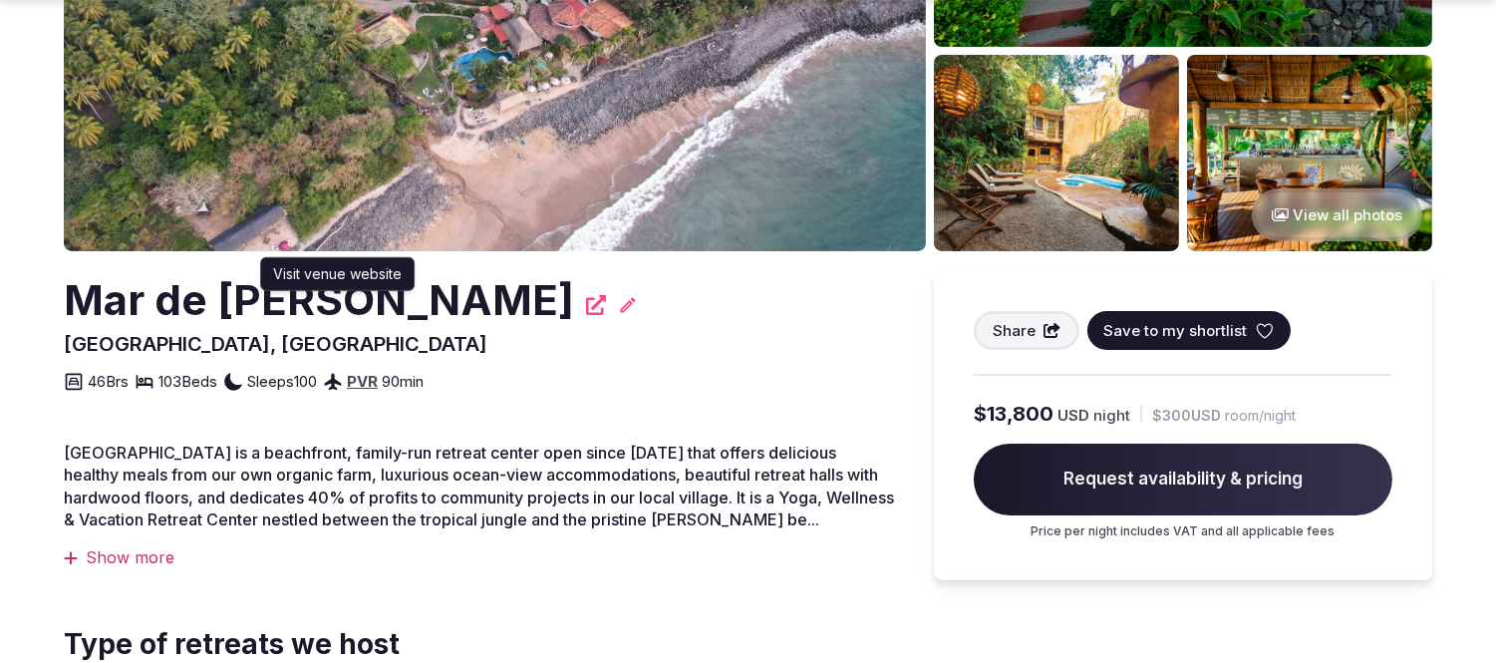
click at [586, 304] on icon at bounding box center [596, 305] width 20 height 20
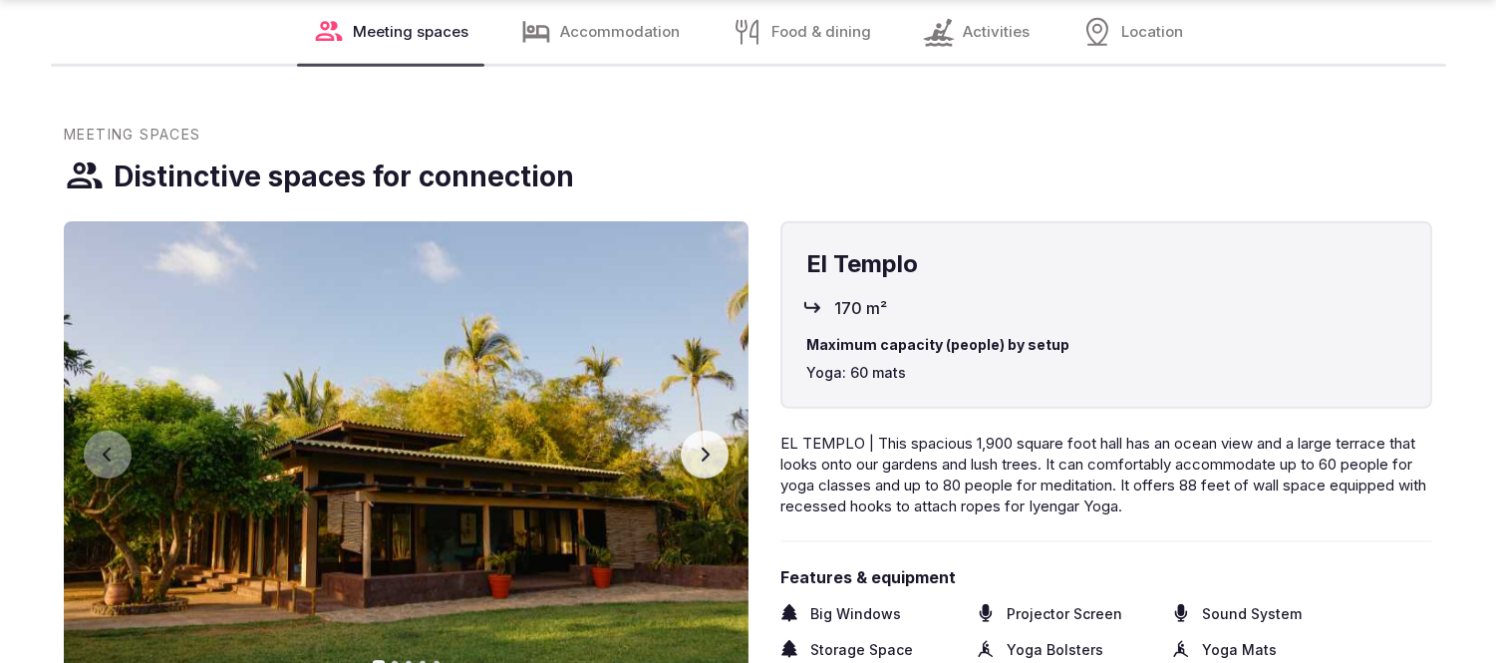
scroll to position [2768, 0]
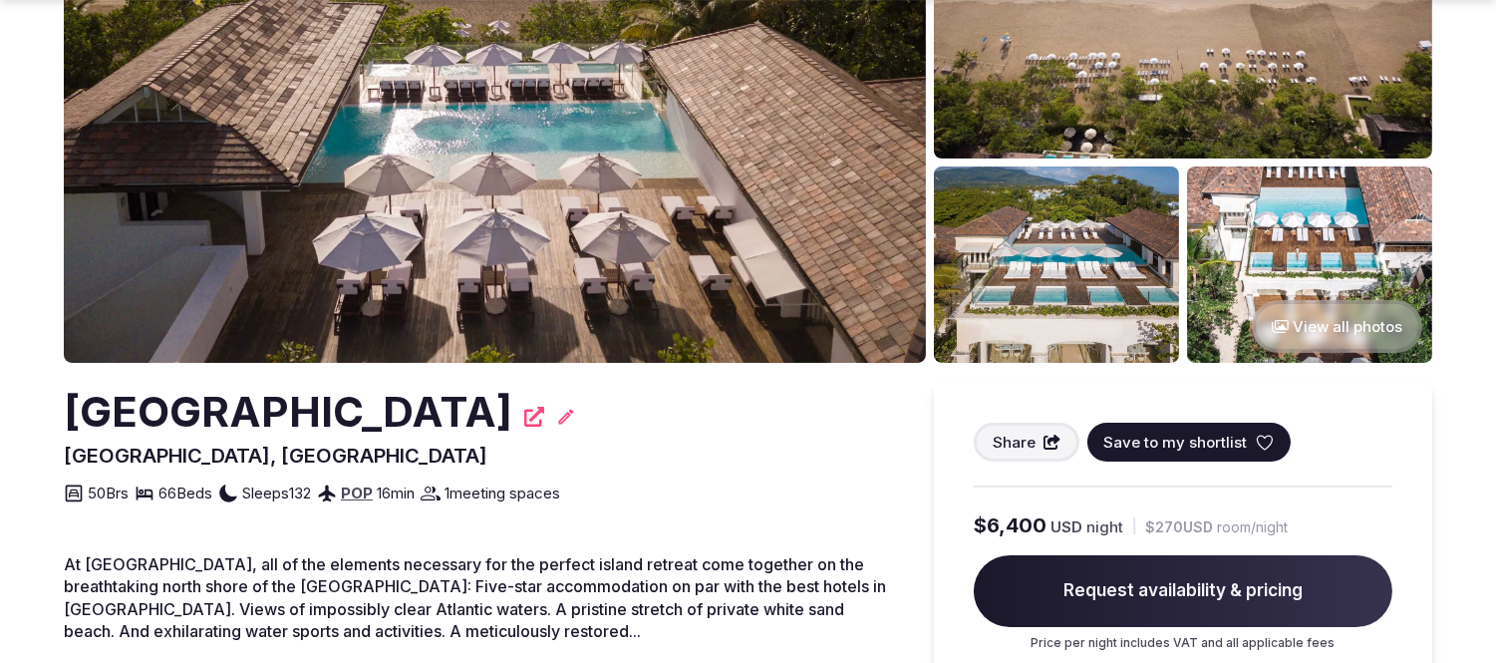
scroll to position [221, 0]
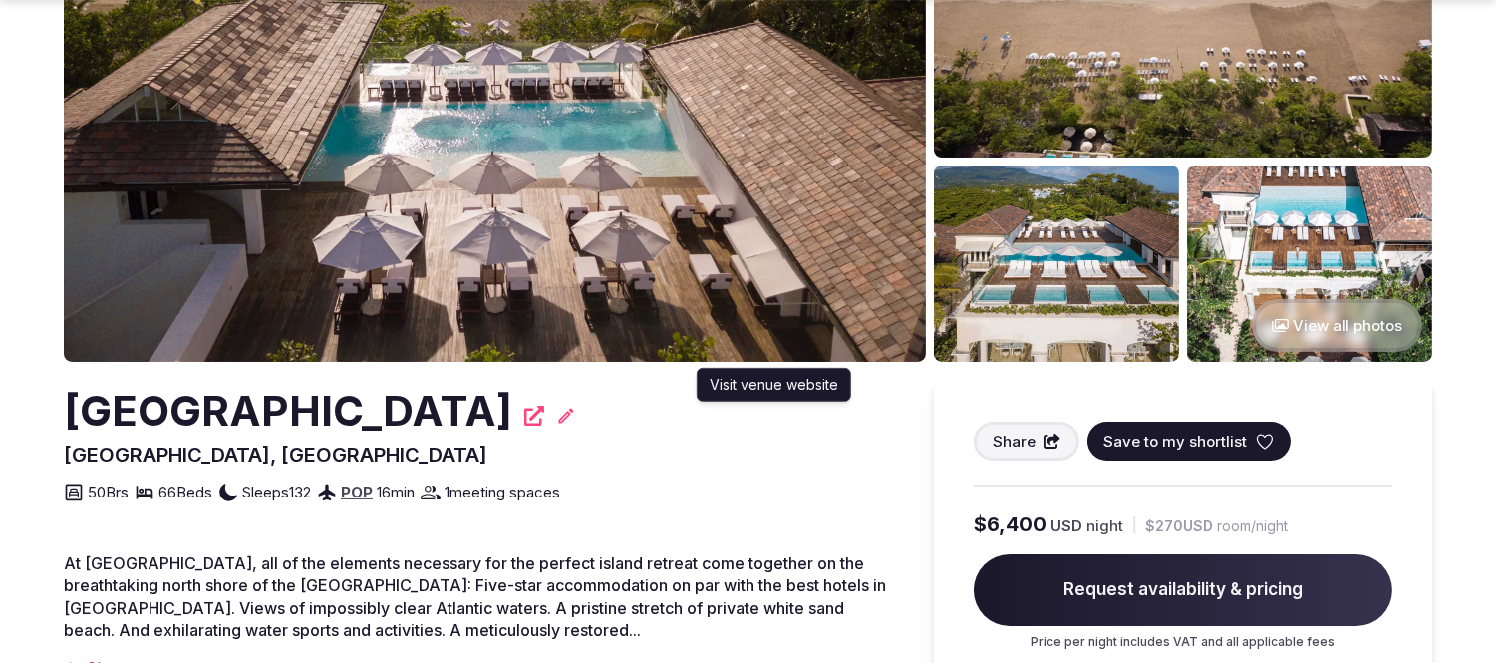
click at [544, 416] on icon at bounding box center [534, 416] width 20 height 20
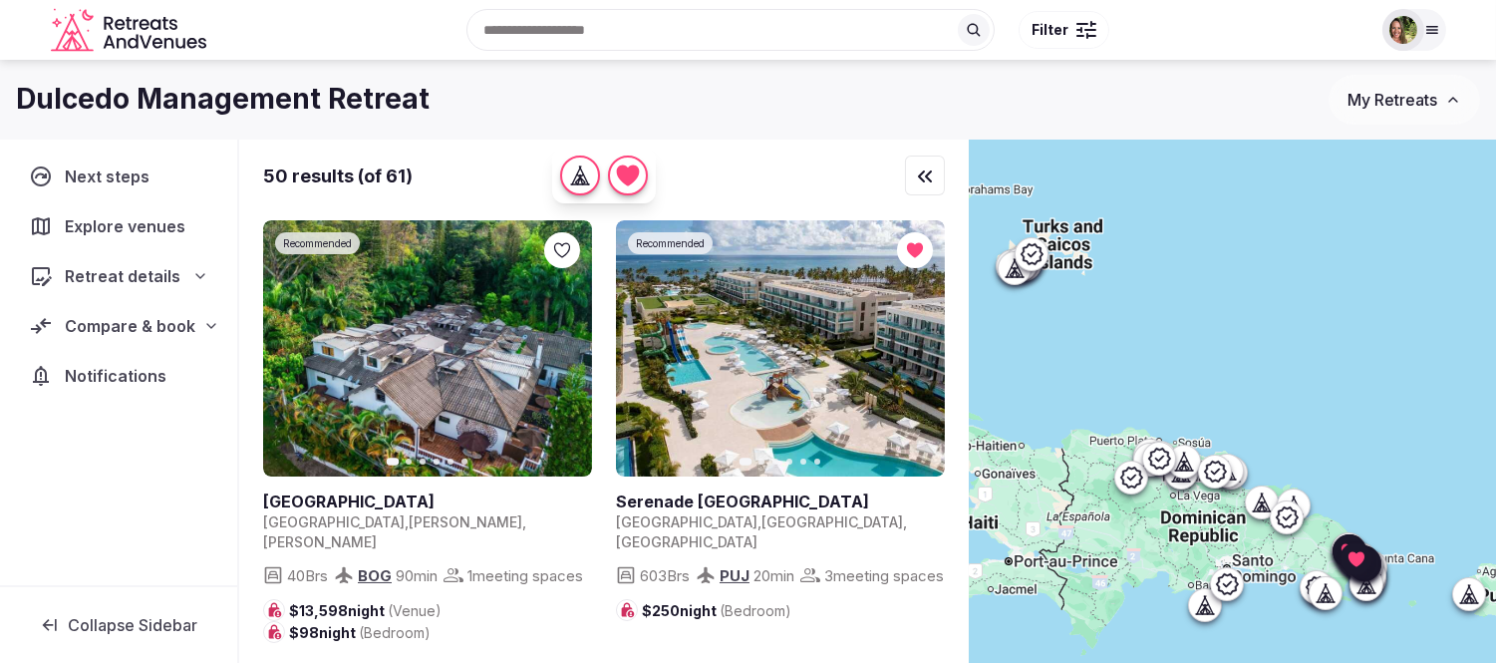
scroll to position [7973, 0]
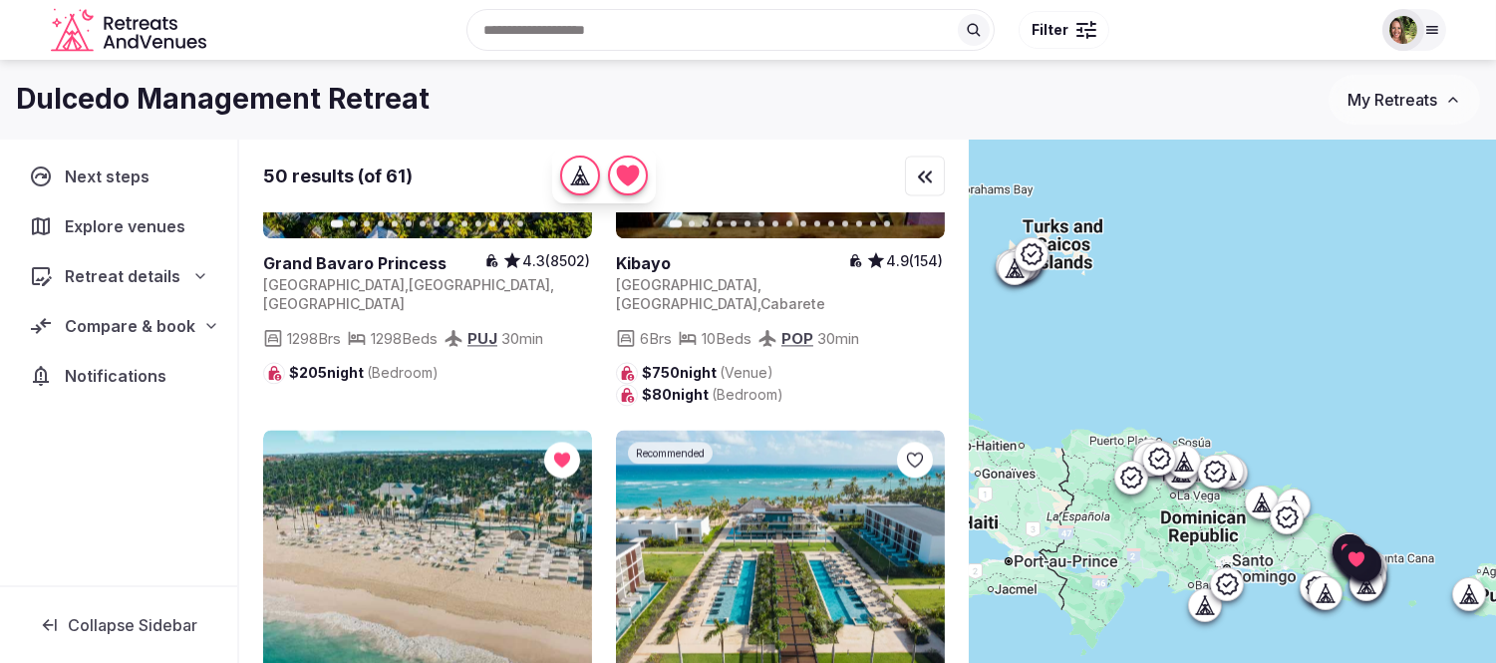
click at [0, 0] on icon at bounding box center [0, 0] width 0 height 0
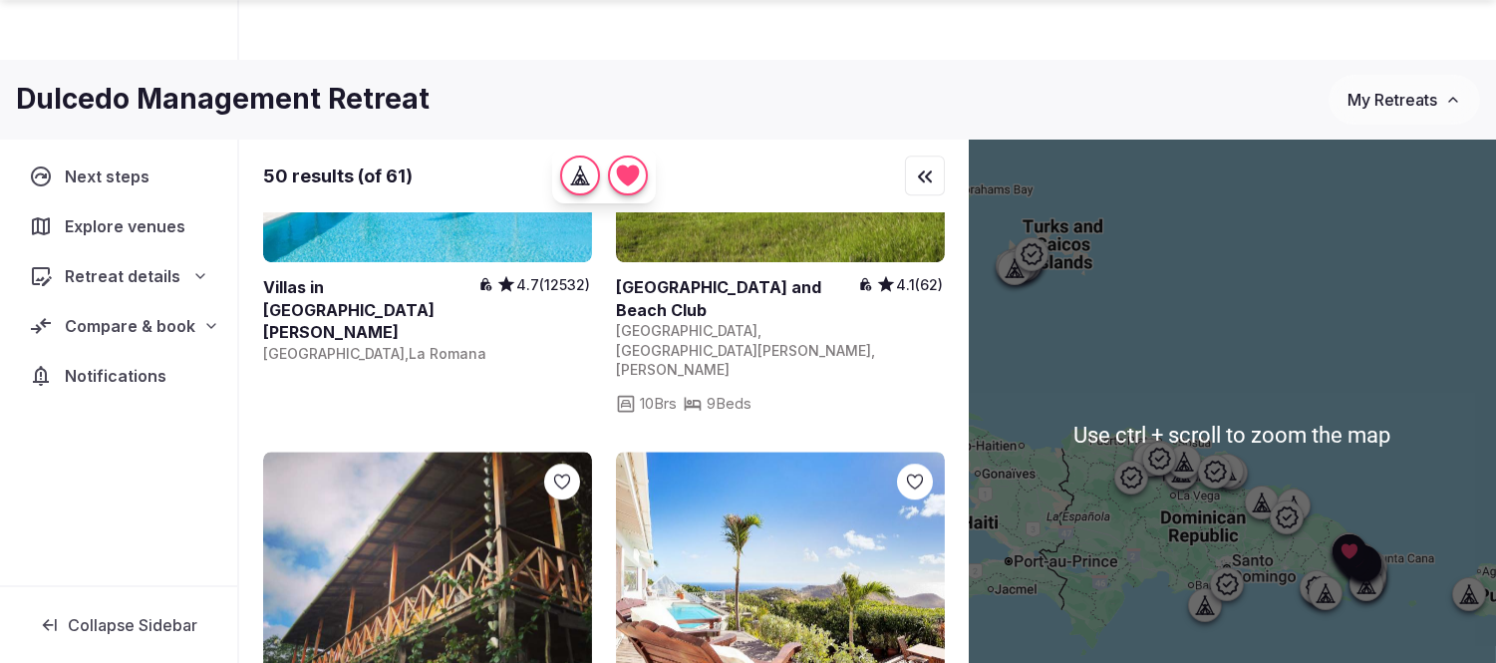
scroll to position [147, 0]
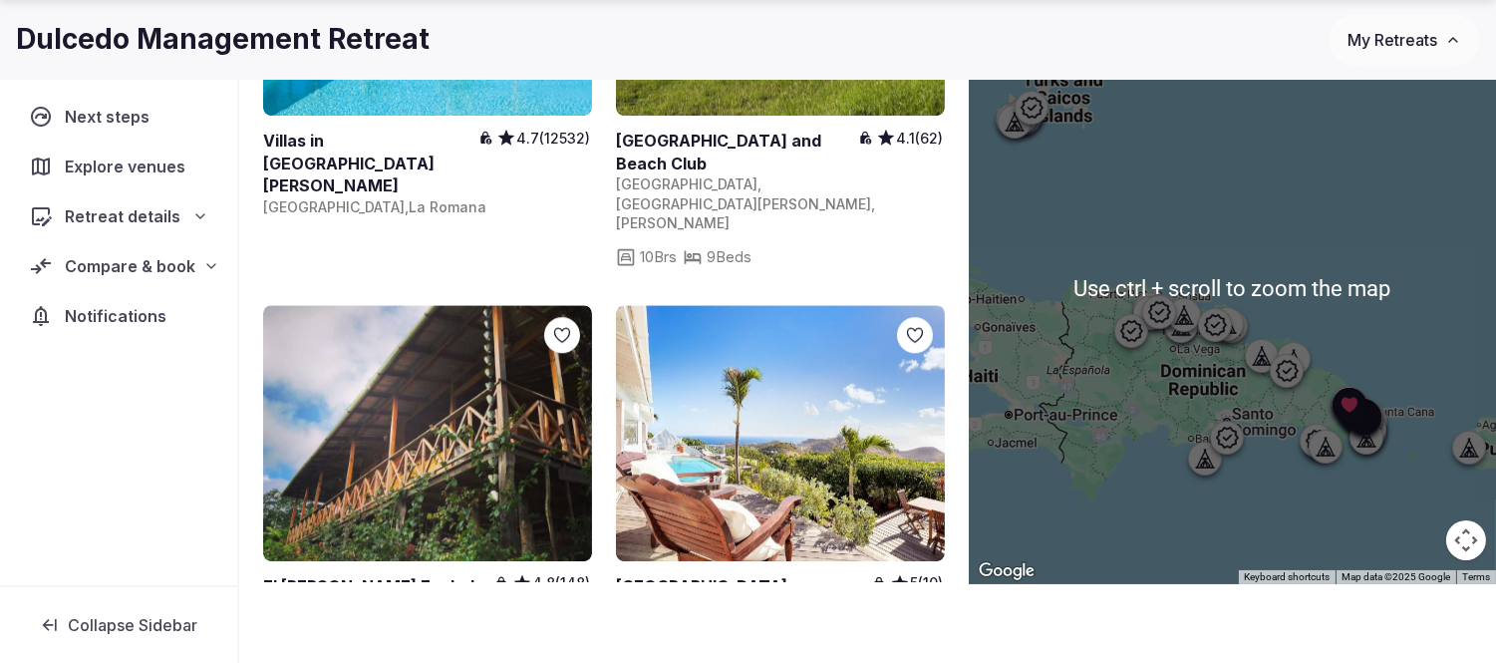
click at [1260, 167] on div at bounding box center [1232, 288] width 527 height 591
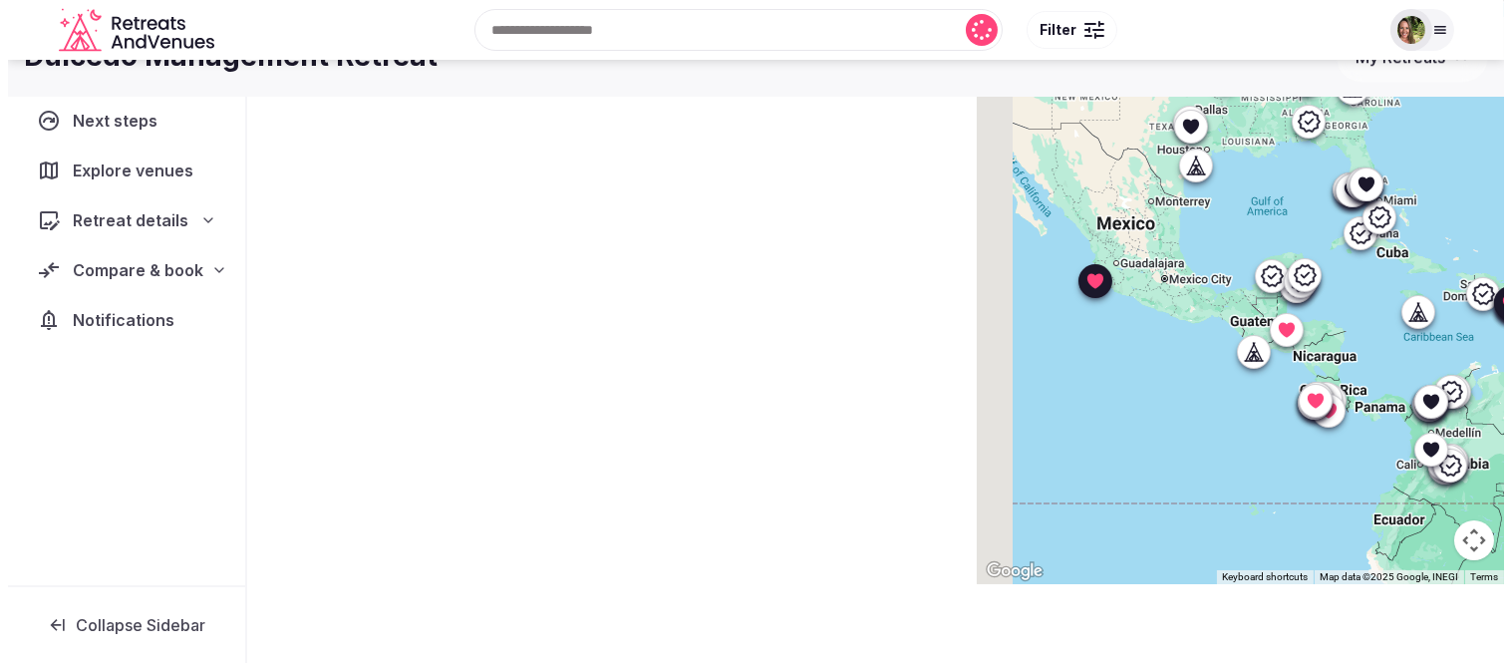
scroll to position [128, 0]
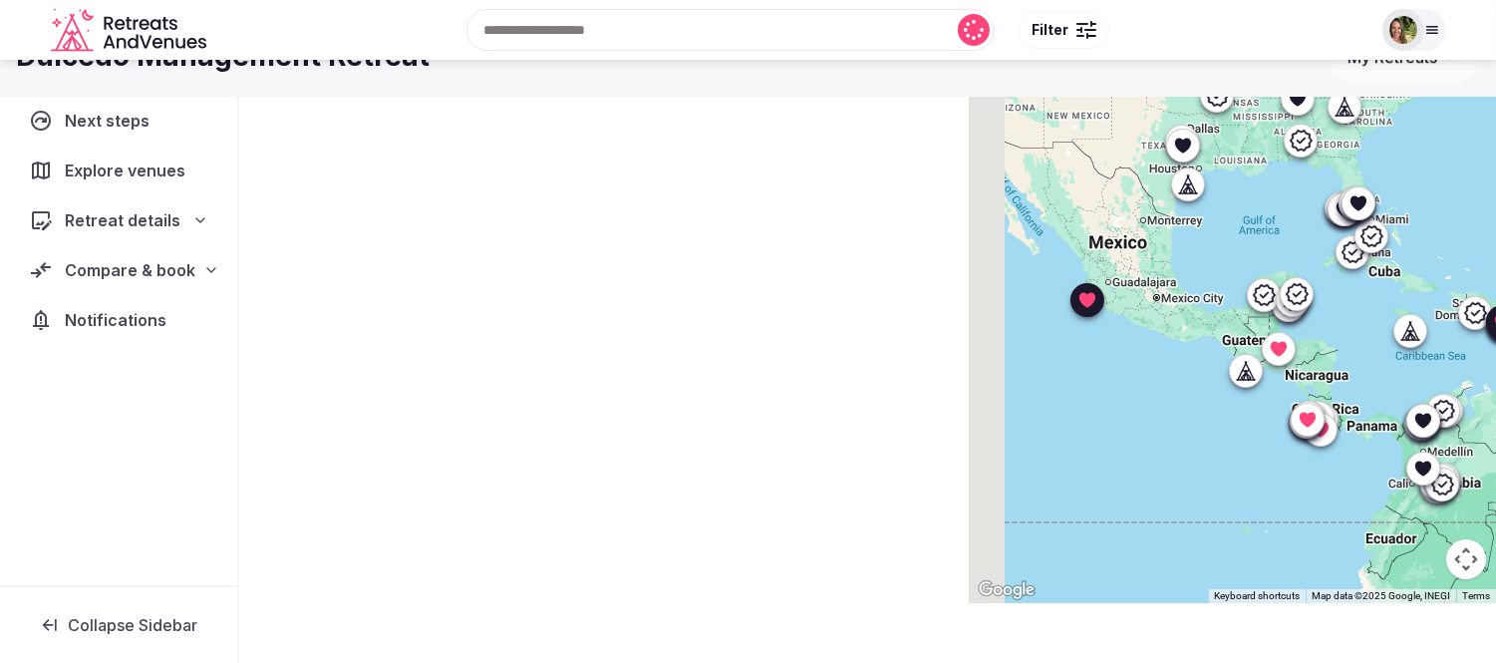
drag, startPoint x: 1161, startPoint y: 275, endPoint x: 1431, endPoint y: 363, distance: 284.0
click at [1431, 363] on div at bounding box center [1232, 307] width 527 height 591
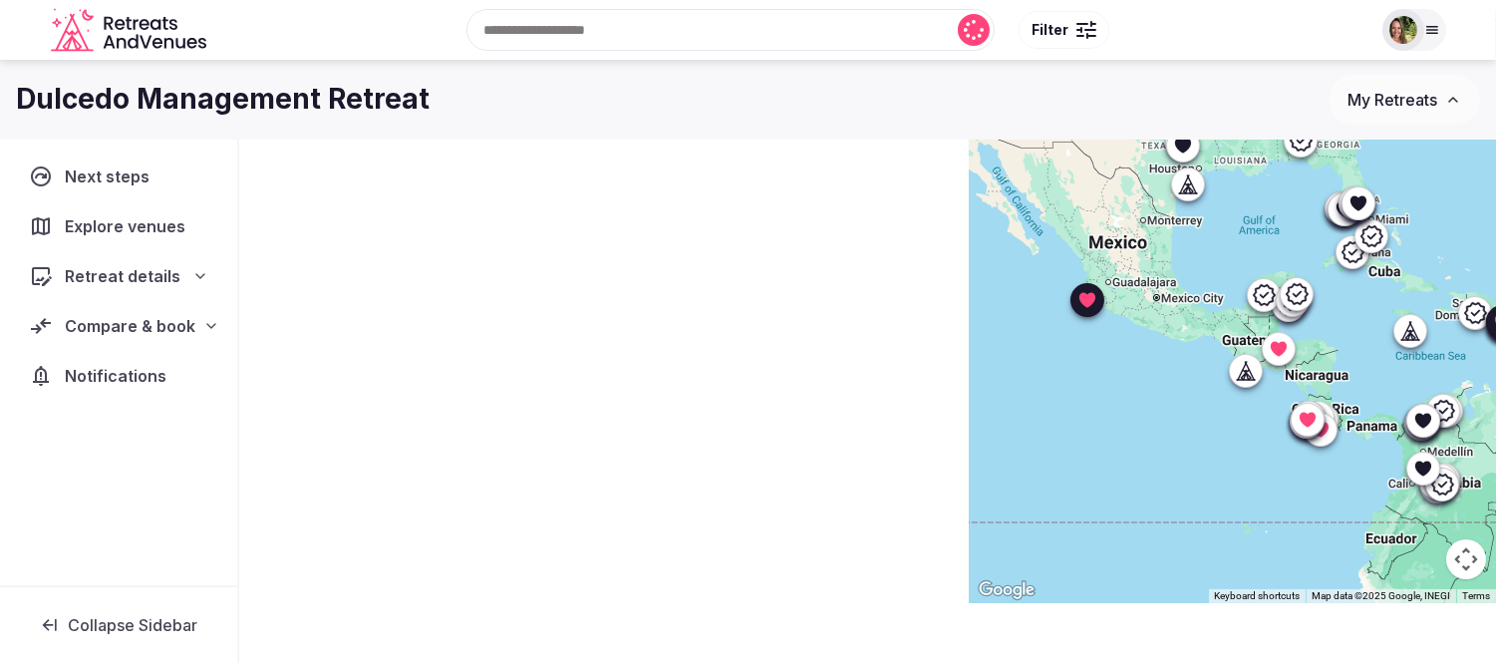
drag, startPoint x: 1361, startPoint y: 336, endPoint x: 1323, endPoint y: 335, distance: 38.9
click at [1329, 336] on div at bounding box center [1232, 307] width 527 height 591
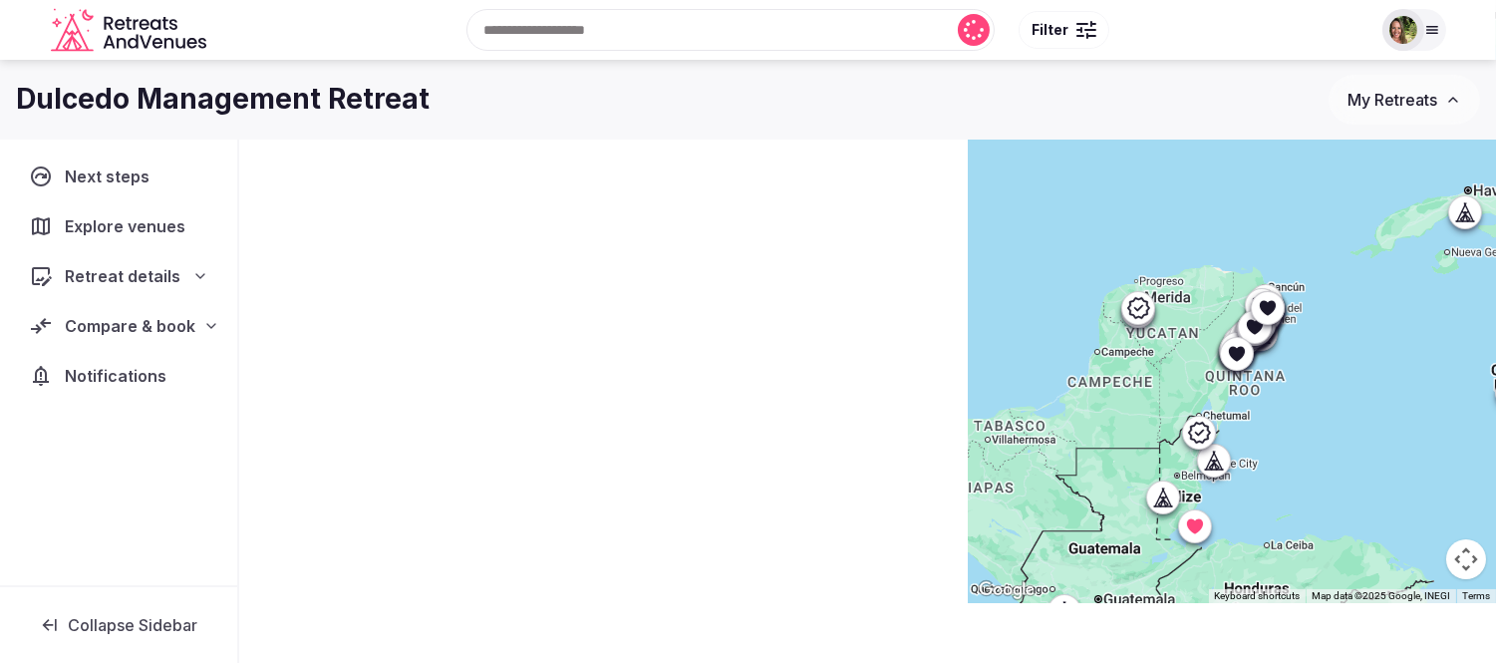
drag, startPoint x: 1266, startPoint y: 222, endPoint x: 1336, endPoint y: 382, distance: 174.5
click at [1336, 382] on div at bounding box center [1232, 307] width 527 height 591
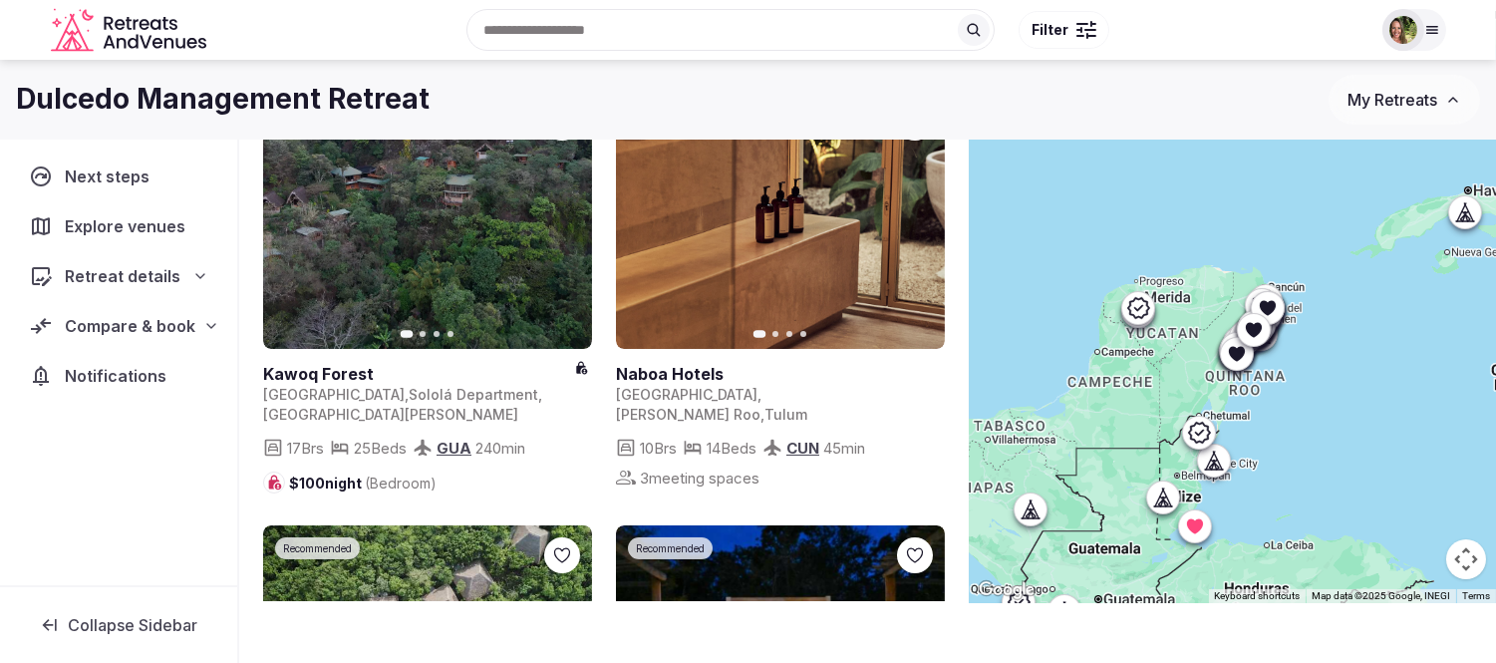
click at [1089, 30] on div at bounding box center [1090, 30] width 12 height 2
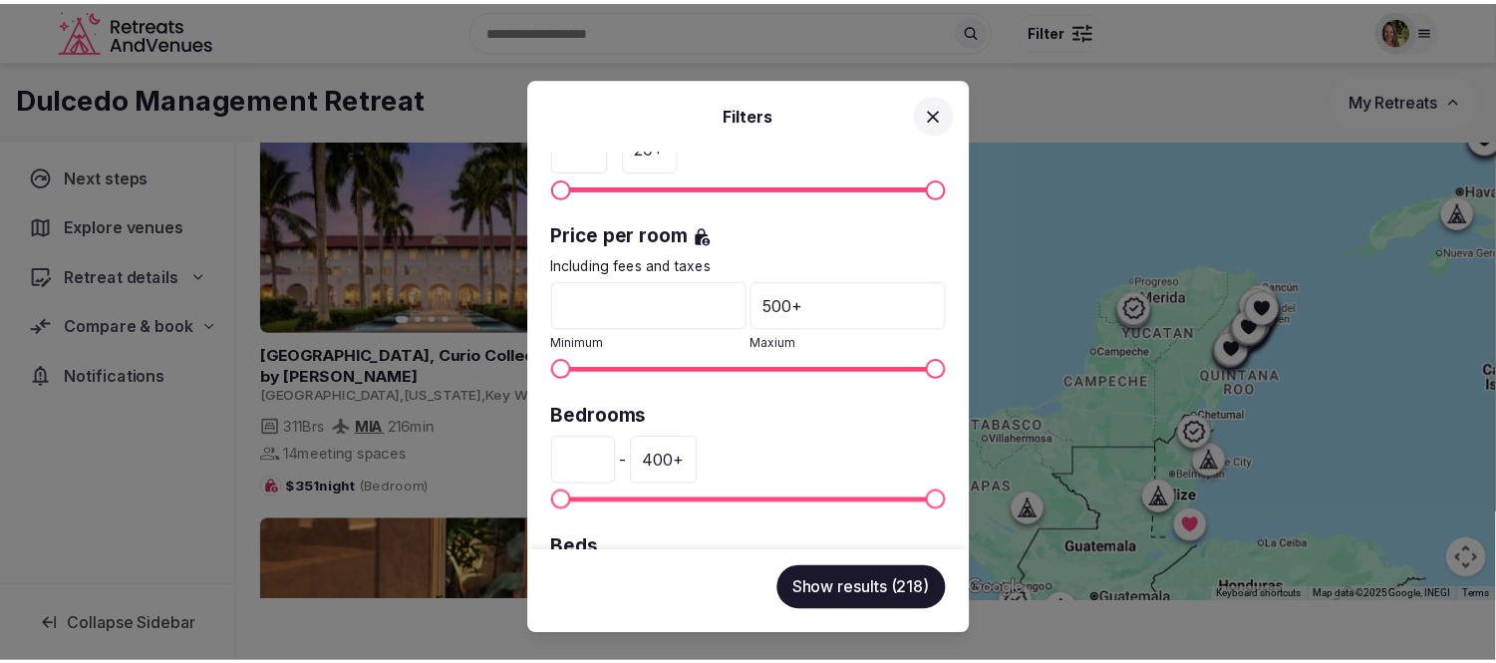
scroll to position [553, 0]
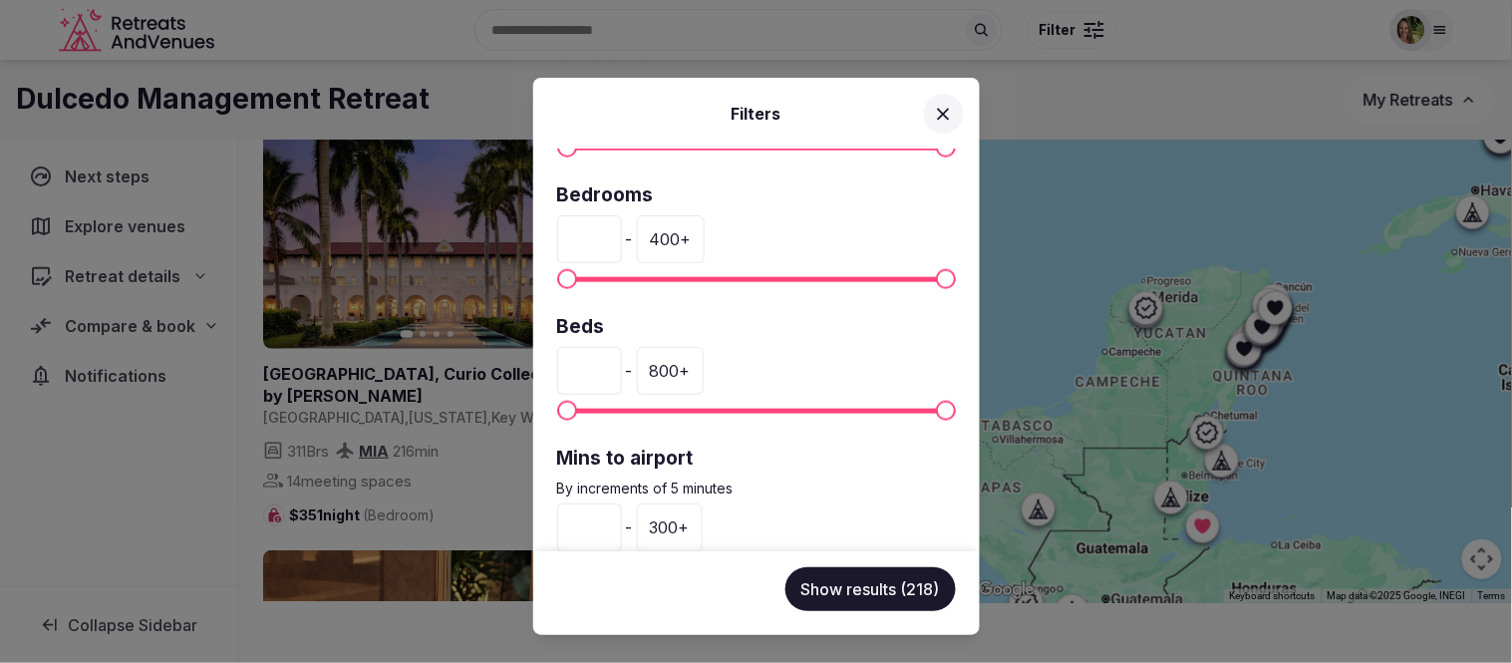
drag, startPoint x: 596, startPoint y: 235, endPoint x: 526, endPoint y: 240, distance: 69.9
click at [526, 240] on div "Filters Venue name Status All Published Draft Rating Any Indoor meeting spaces …" at bounding box center [756, 331] width 1512 height 663
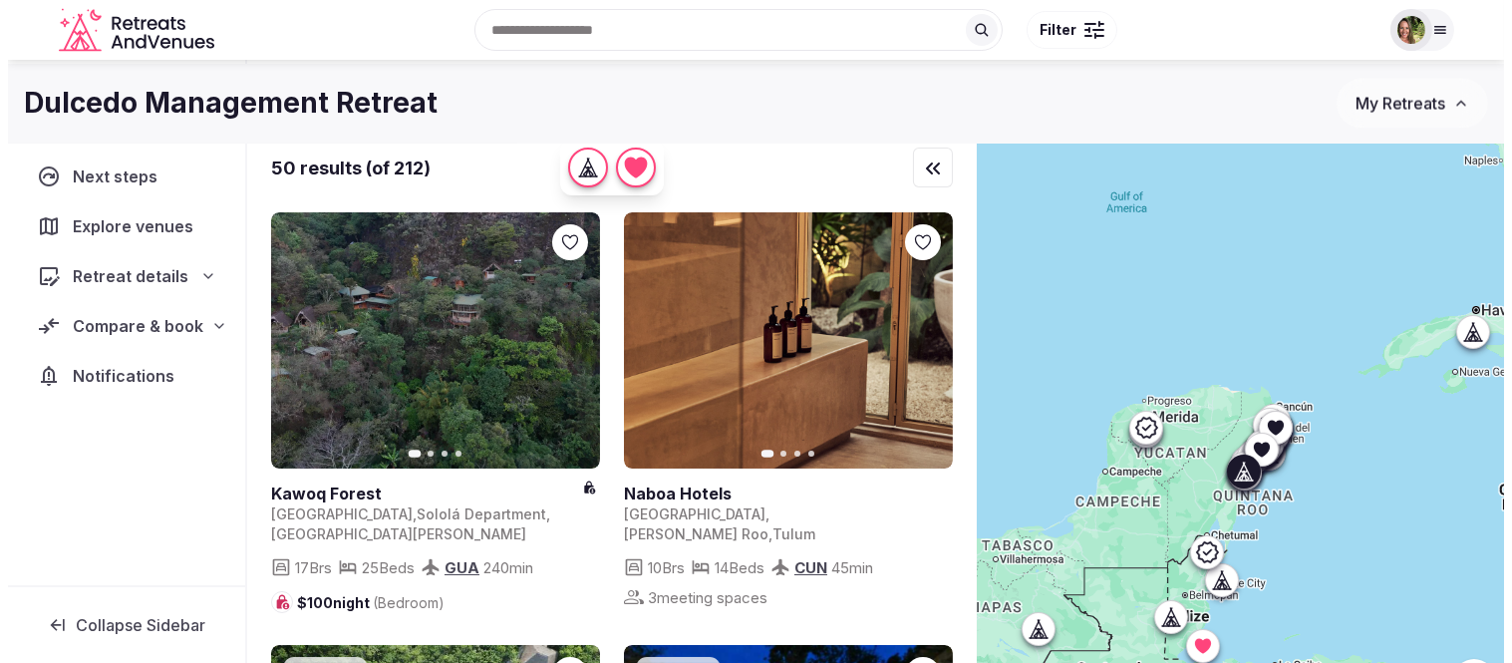
scroll to position [0, 0]
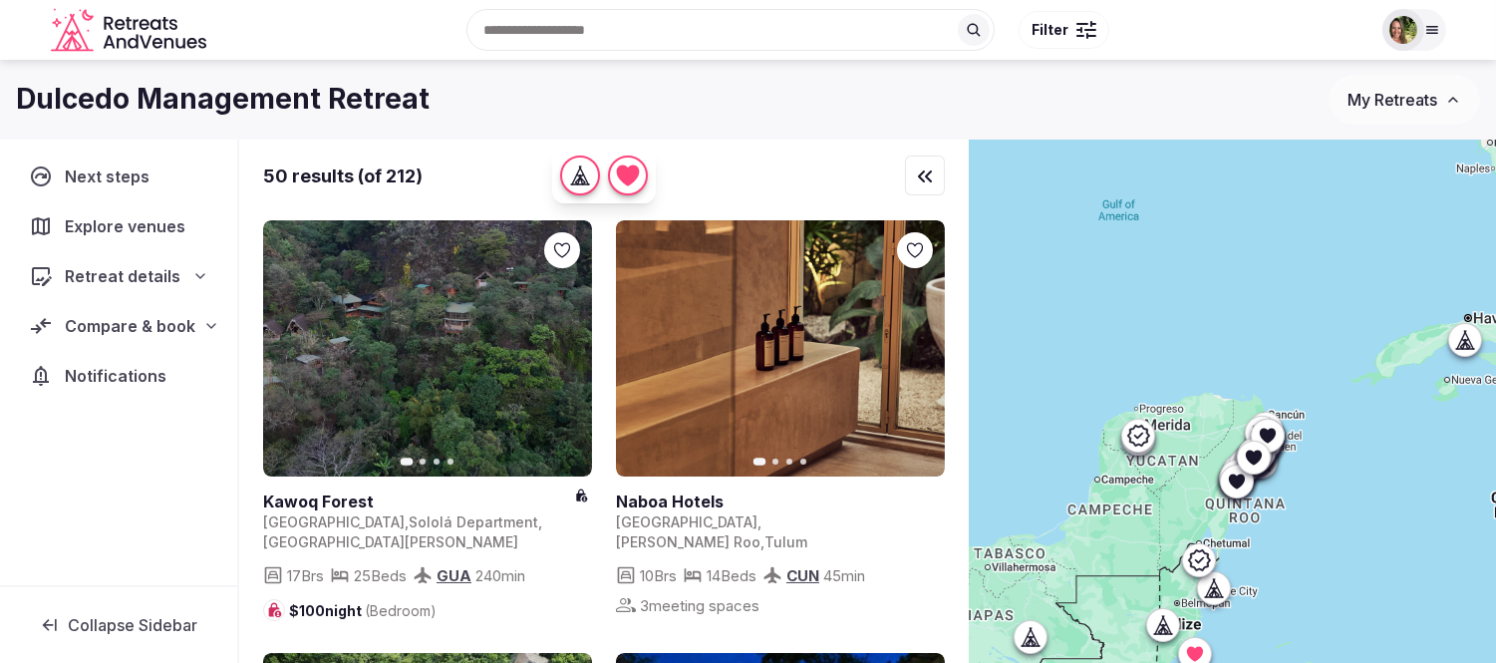
click at [1073, 18] on button "Filter" at bounding box center [1064, 30] width 91 height 38
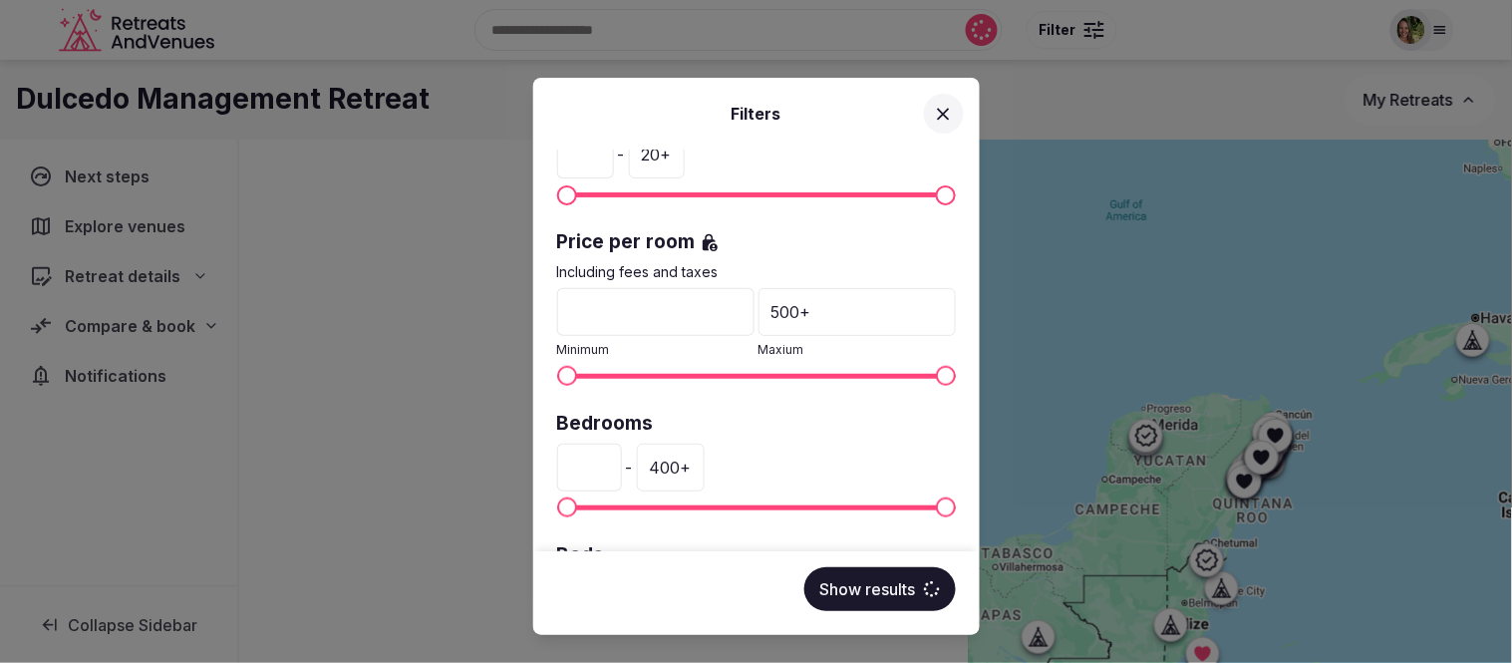
scroll to position [332, 0]
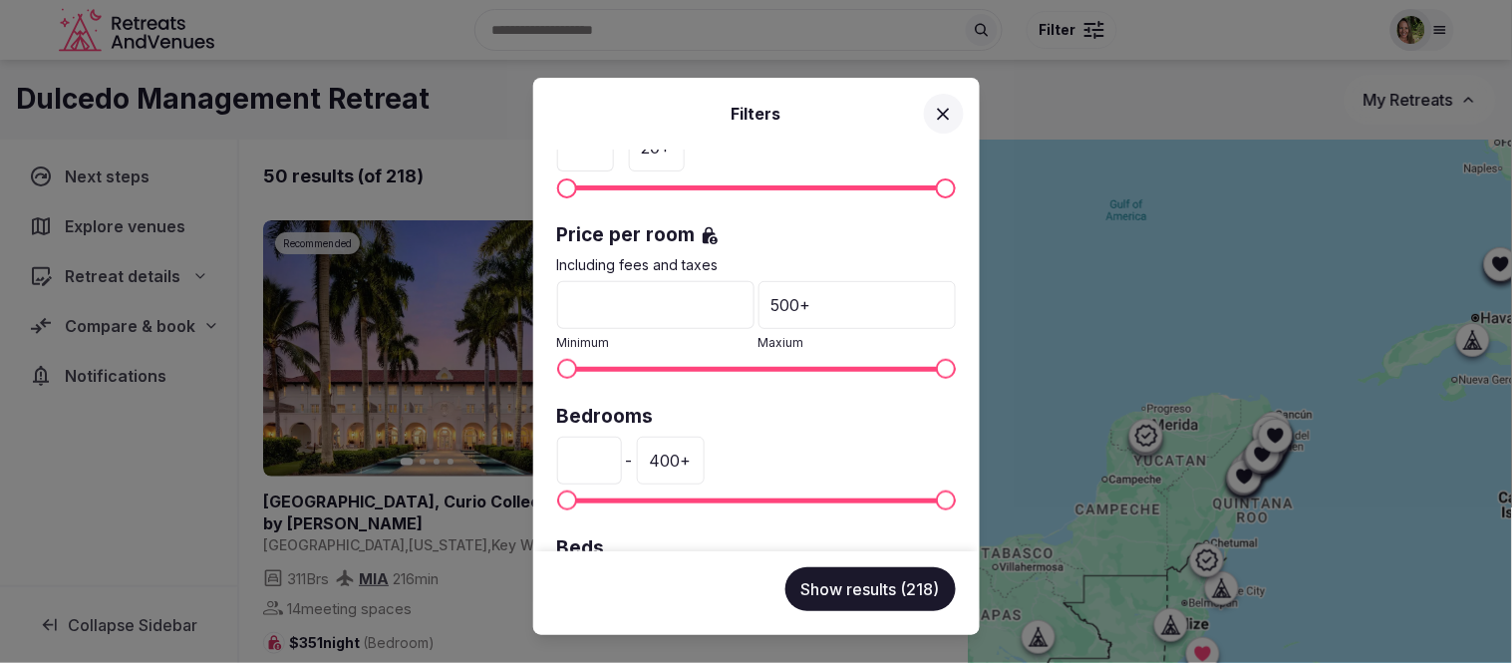
drag, startPoint x: 598, startPoint y: 455, endPoint x: 505, endPoint y: 466, distance: 93.3
click at [505, 466] on div "Filters Venue name Status All Published Draft Rating Any Indoor meeting spaces …" at bounding box center [756, 331] width 1512 height 663
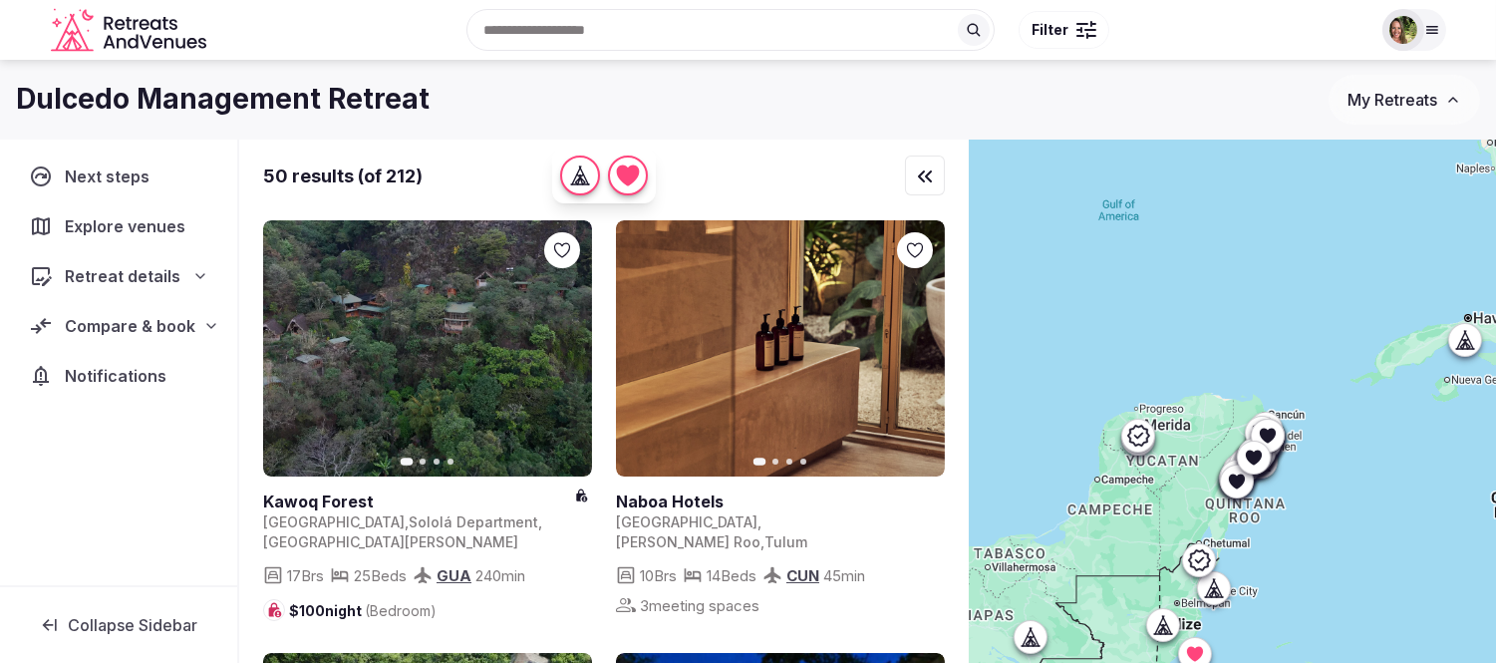
click at [1089, 27] on div at bounding box center [1086, 30] width 20 height 6
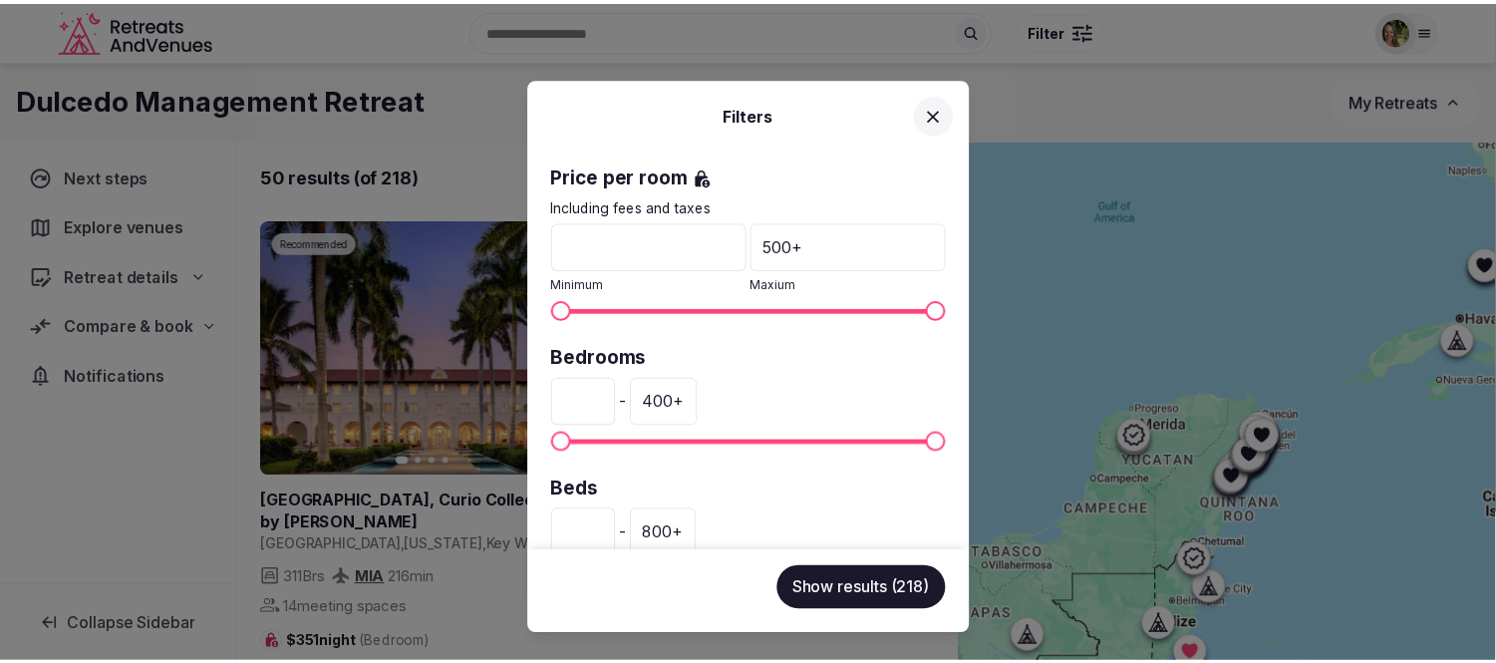
scroll to position [390, 0]
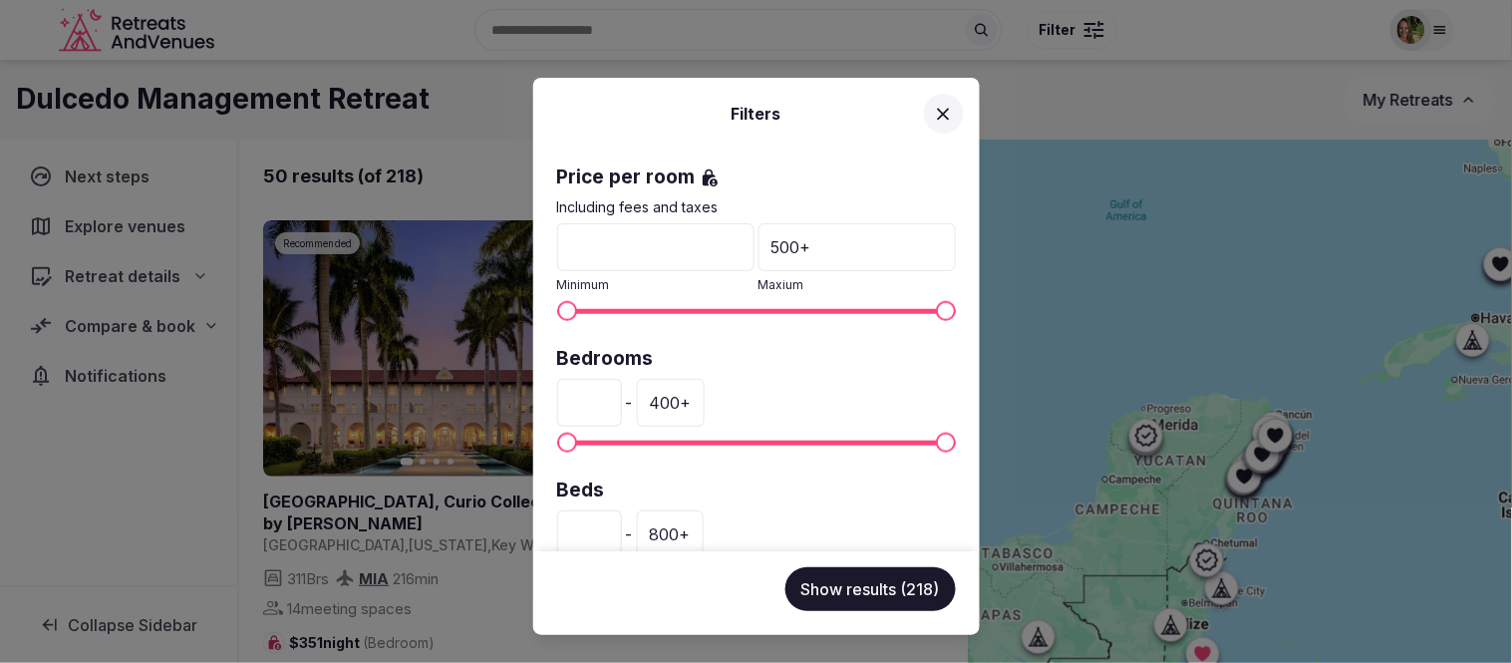
click at [582, 406] on input "*" at bounding box center [589, 403] width 65 height 48
click at [573, 405] on input "*" at bounding box center [589, 403] width 65 height 48
type input "**"
click at [705, 400] on div "400 +" at bounding box center [671, 403] width 68 height 48
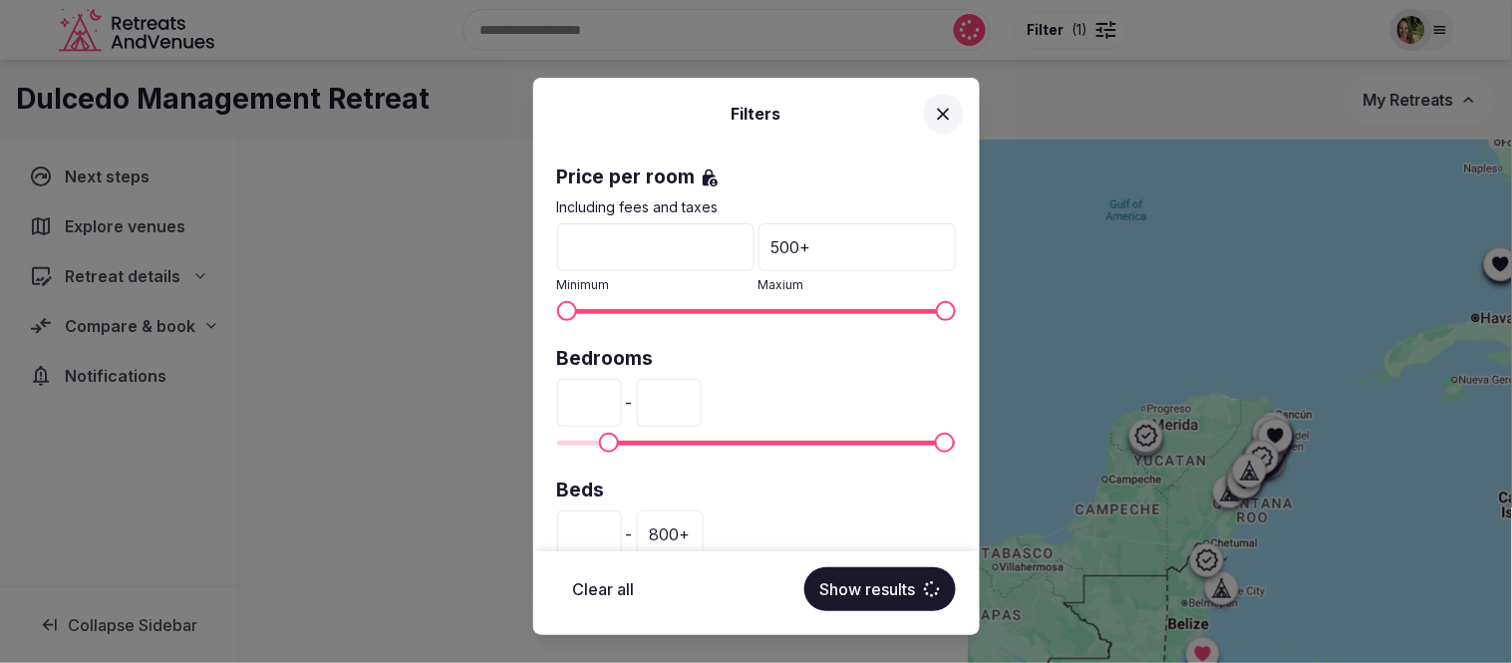
drag, startPoint x: 725, startPoint y: 400, endPoint x: 671, endPoint y: 410, distance: 54.7
click at [671, 410] on div "** - ***" at bounding box center [756, 403] width 399 height 48
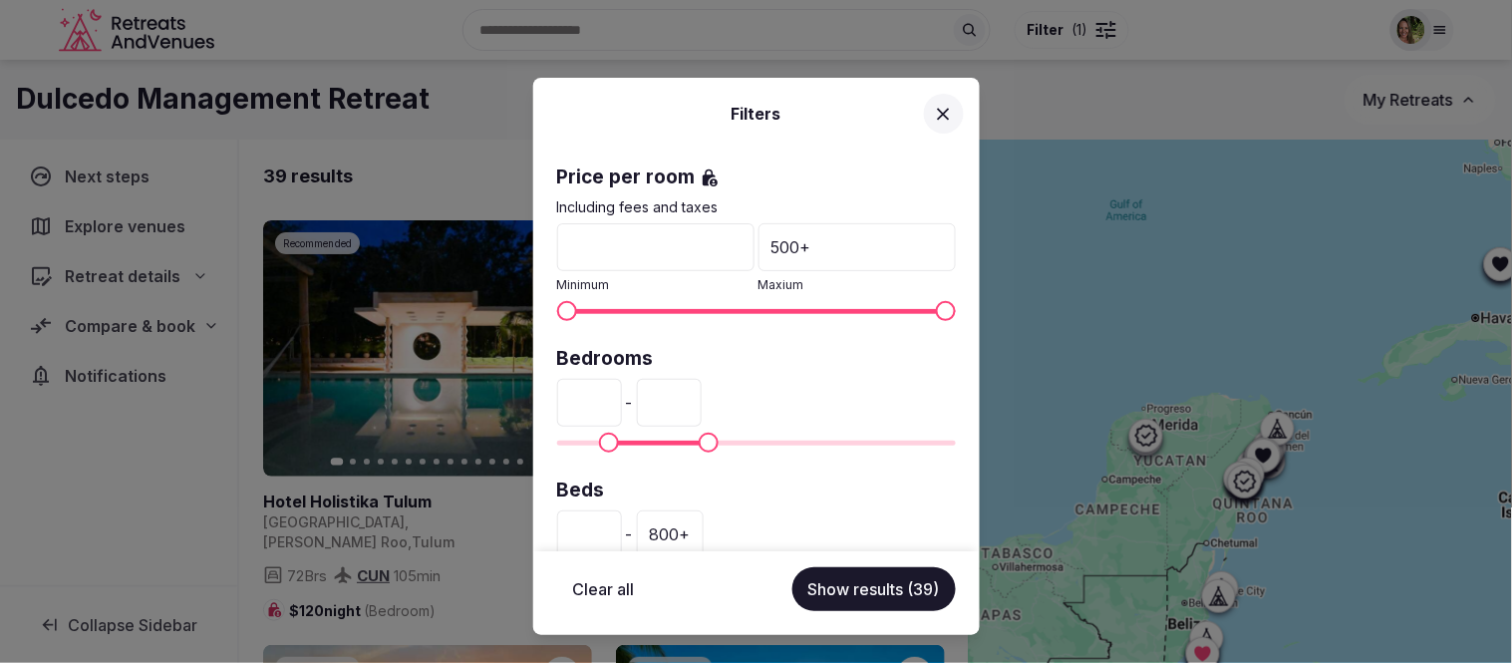
type input "***"
click at [849, 588] on button "Show results (39)" at bounding box center [873, 589] width 163 height 44
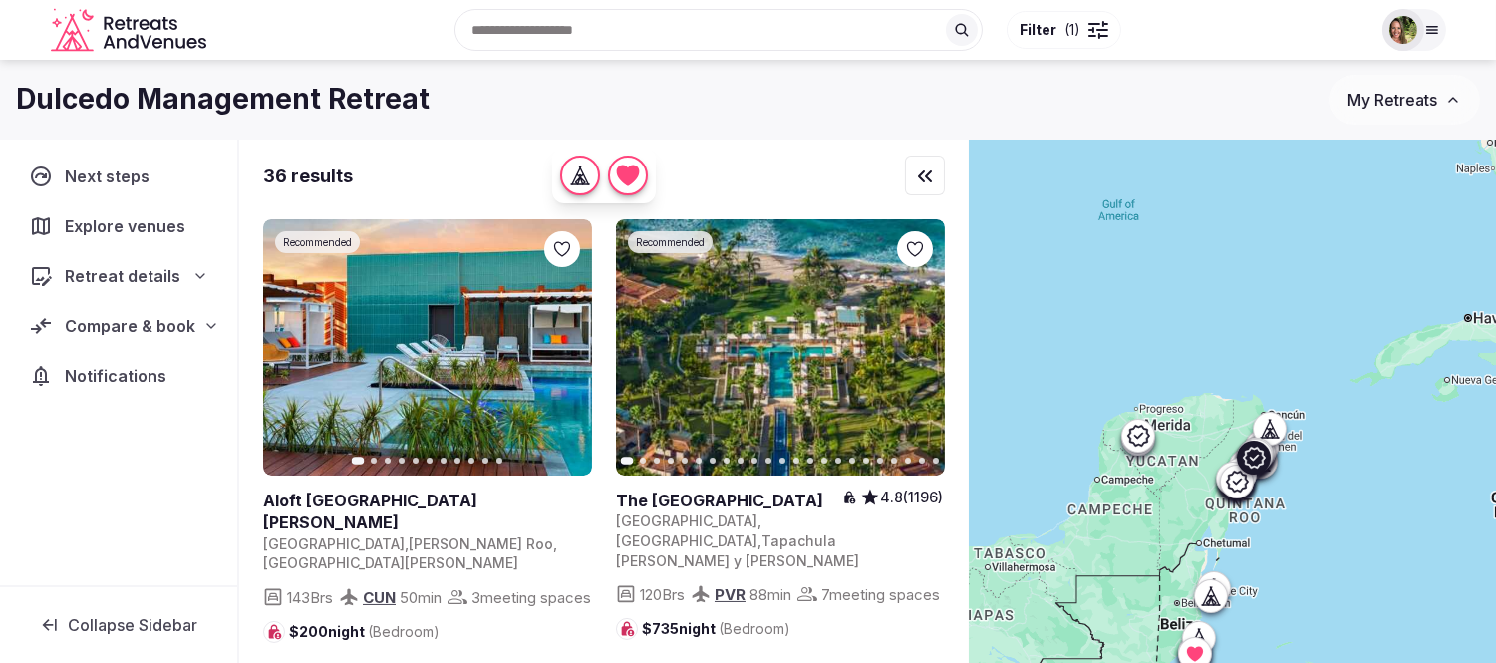
scroll to position [443, 0]
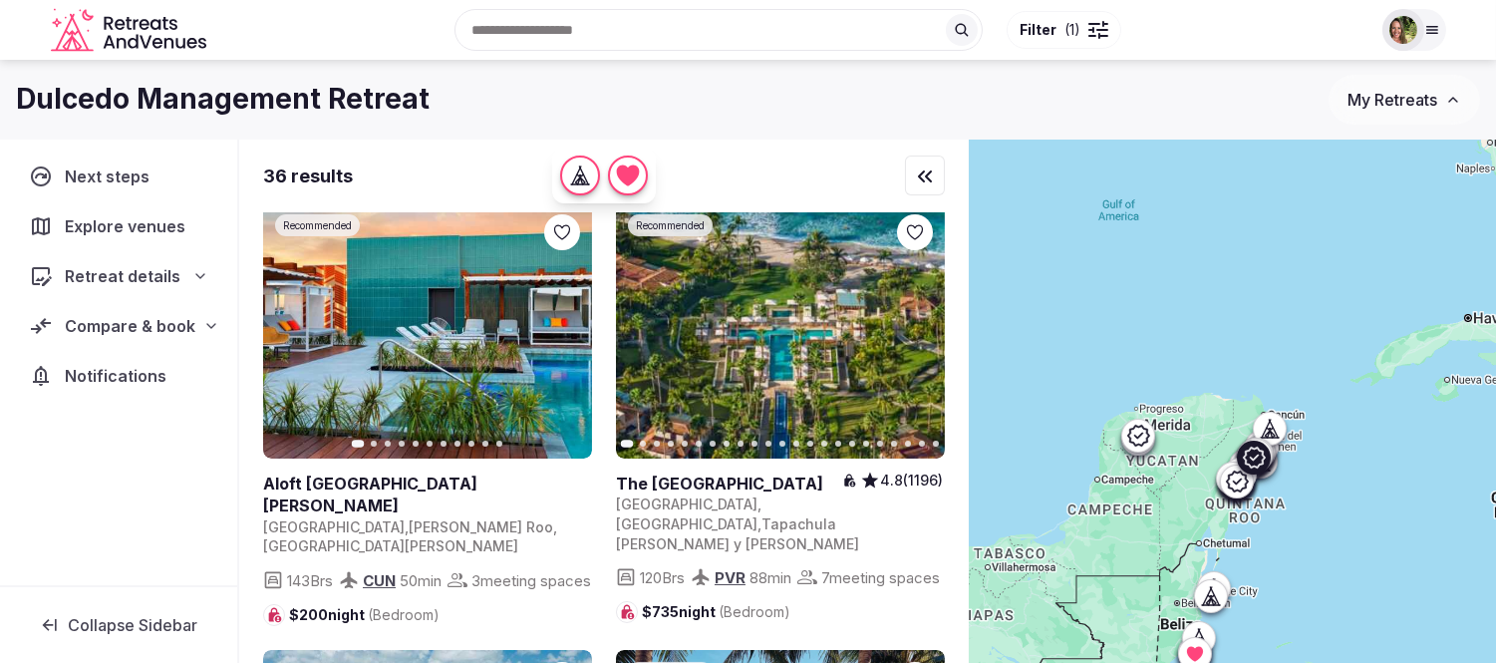
click at [556, 339] on icon "button" at bounding box center [564, 331] width 16 height 16
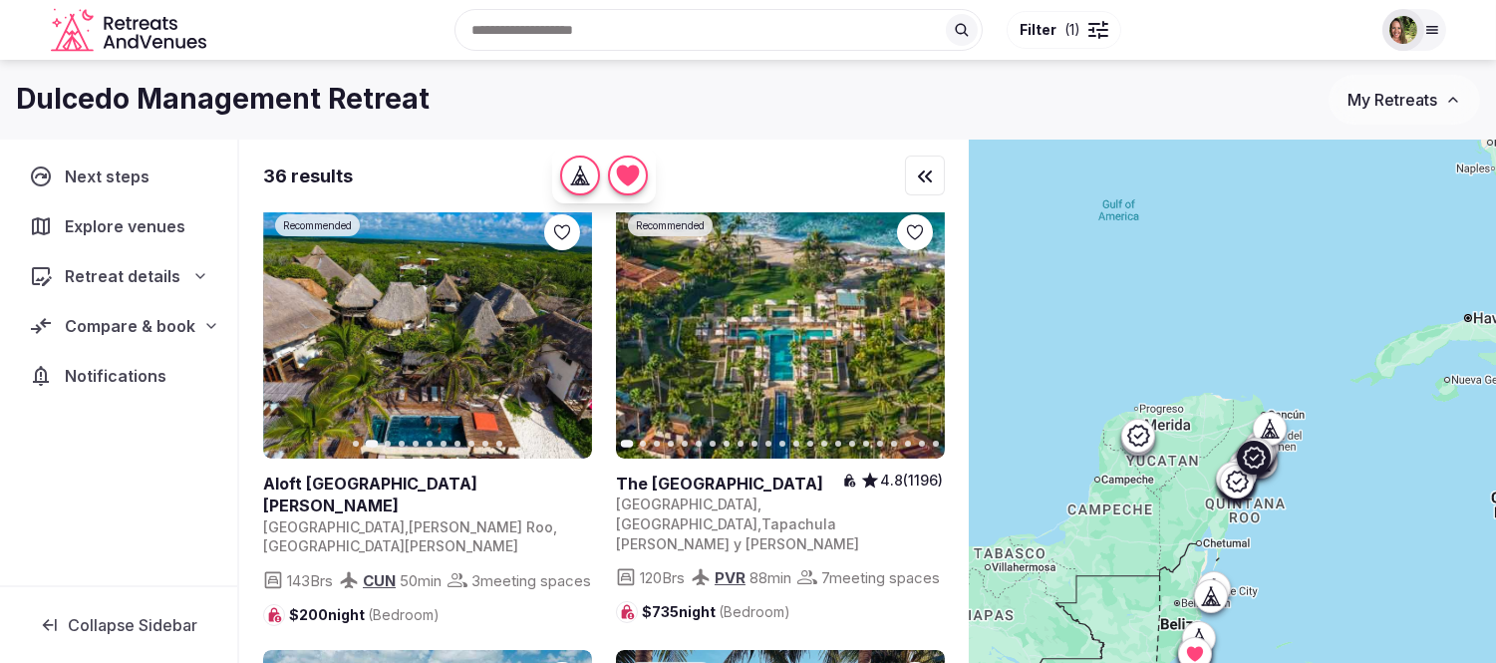
click at [556, 339] on icon "button" at bounding box center [564, 331] width 16 height 16
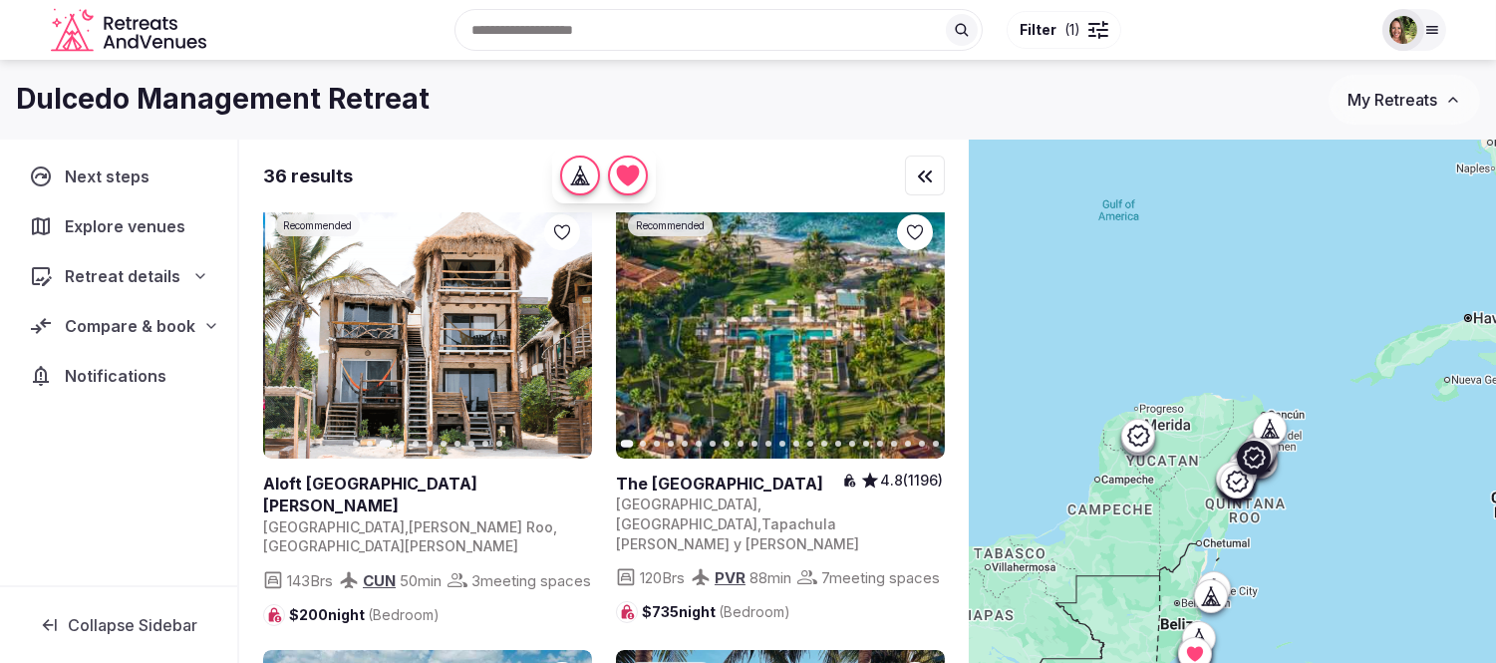
click at [556, 339] on icon "button" at bounding box center [564, 331] width 16 height 16
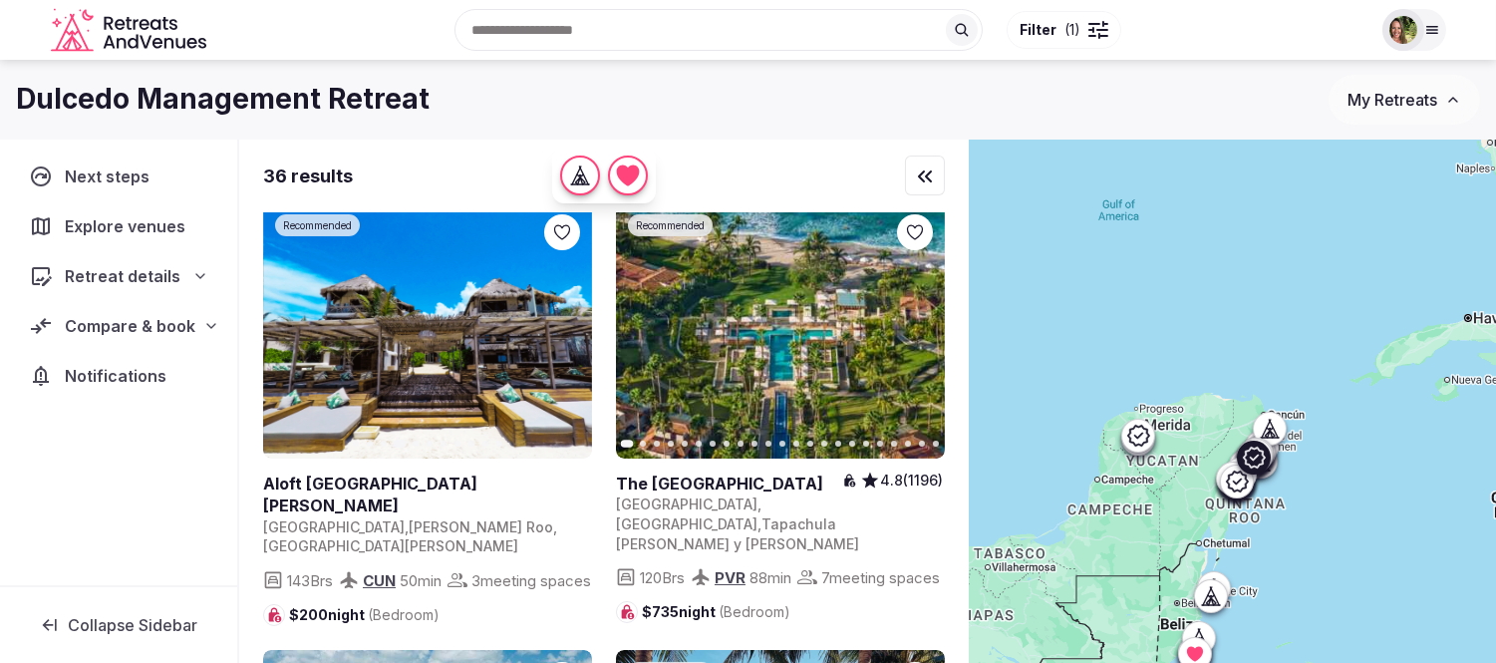
click at [403, 302] on link at bounding box center [427, 330] width 329 height 256
